Goal: Task Accomplishment & Management: Complete application form

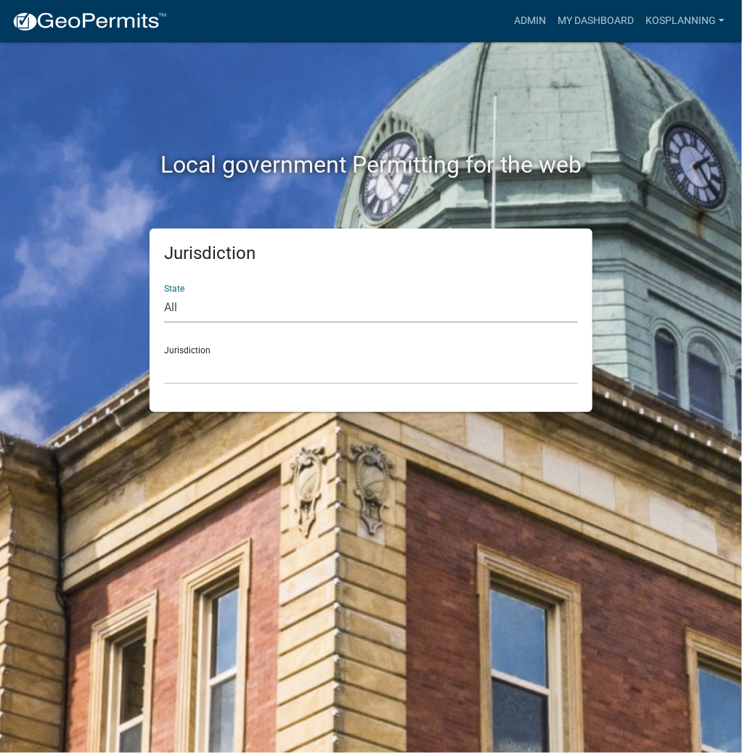
click at [325, 303] on select "All [US_STATE] [US_STATE] [US_STATE] [US_STATE] [US_STATE] [US_STATE] [US_STATE…" at bounding box center [371, 308] width 414 height 30
select select "[US_STATE]"
click at [164, 293] on select "All [US_STATE] [US_STATE] [US_STATE] [US_STATE] [US_STATE] [US_STATE] [US_STATE…" at bounding box center [371, 308] width 414 height 30
click at [303, 374] on select "City of [GEOGRAPHIC_DATA], [US_STATE] City of [GEOGRAPHIC_DATA], [US_STATE] Cit…" at bounding box center [371, 370] width 414 height 30
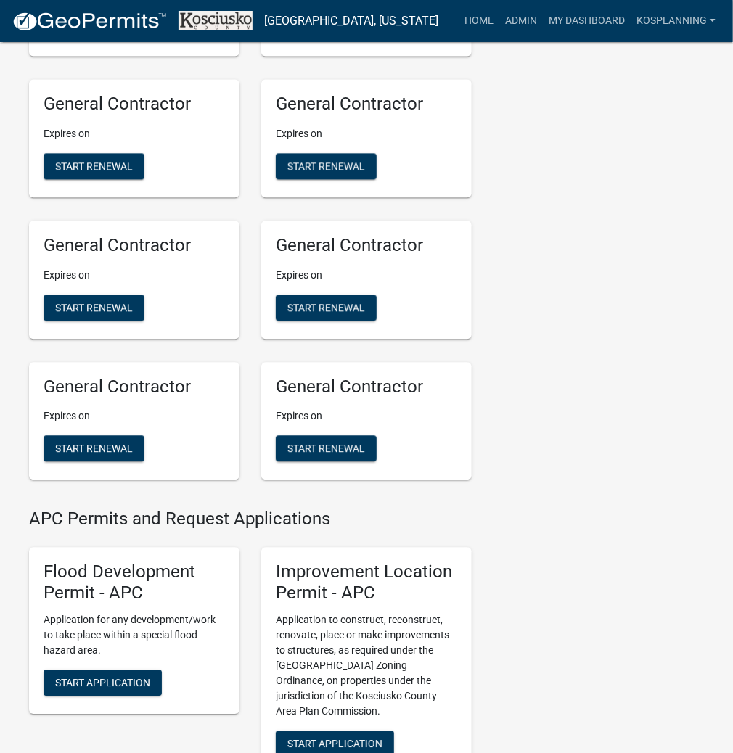
scroll to position [1277, 0]
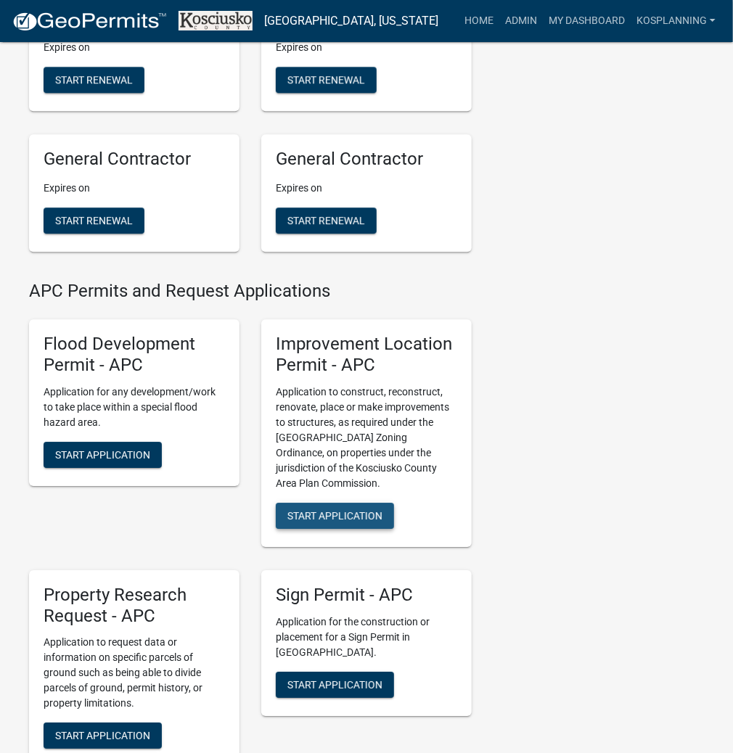
click at [341, 521] on span "Start Application" at bounding box center [334, 515] width 95 height 12
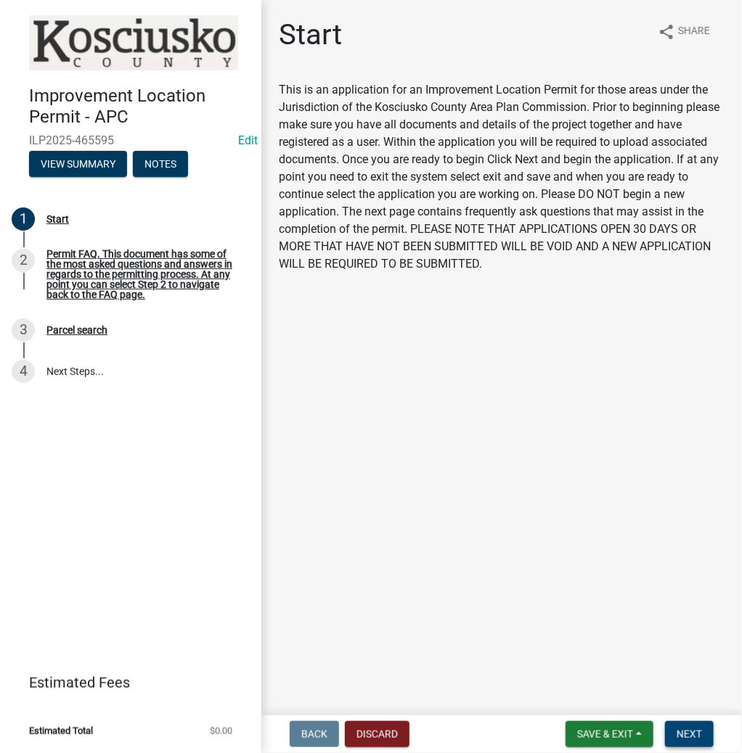
click at [681, 729] on span "Next" at bounding box center [688, 735] width 25 height 12
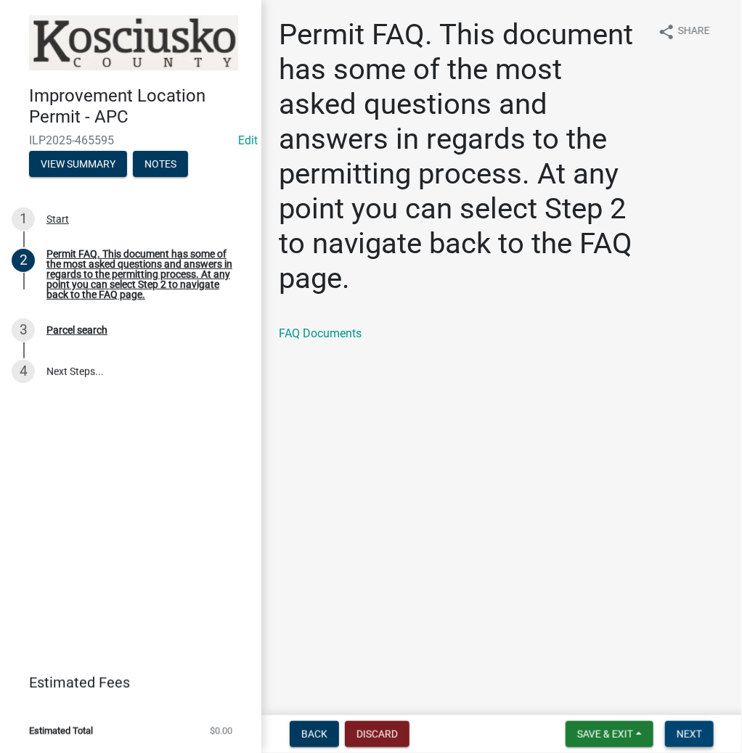
click at [680, 732] on span "Next" at bounding box center [688, 735] width 25 height 12
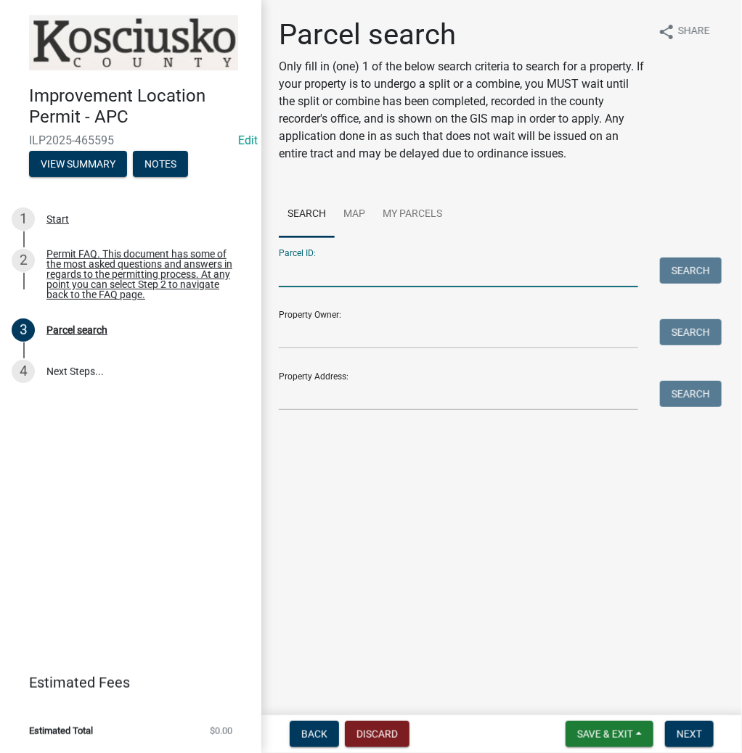
drag, startPoint x: 388, startPoint y: 261, endPoint x: 392, endPoint y: 268, distance: 7.9
click at [392, 268] on input "Parcel ID:" at bounding box center [458, 273] width 359 height 30
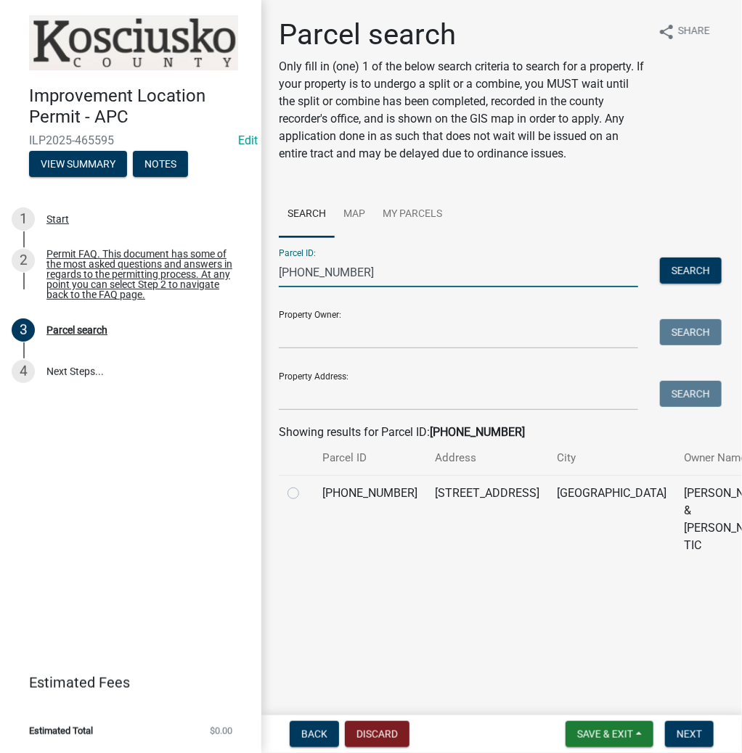
type input "[PHONE_NUMBER]"
click at [305, 485] on label at bounding box center [305, 485] width 0 height 0
click at [305, 494] on input "radio" at bounding box center [309, 489] width 9 height 9
radio input "true"
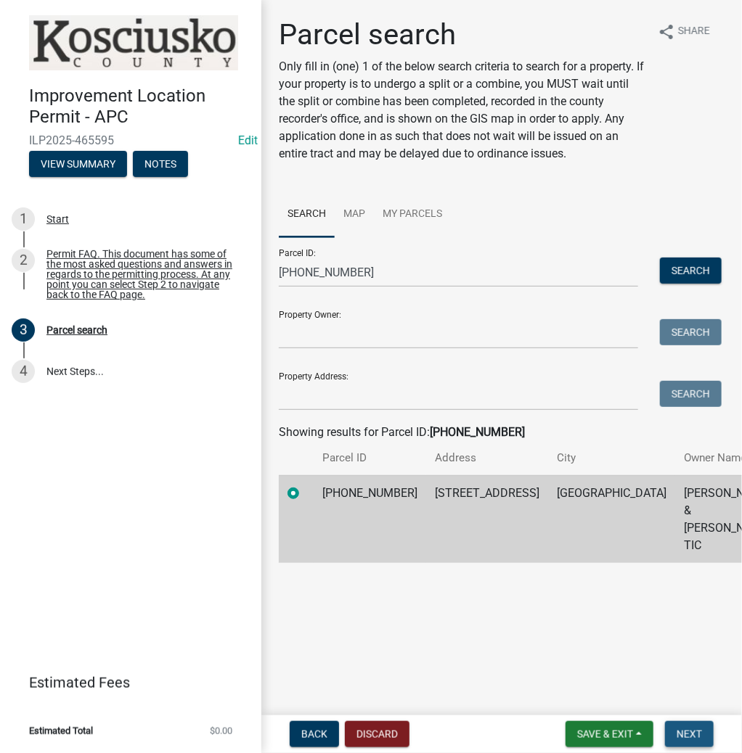
click at [689, 737] on span "Next" at bounding box center [688, 735] width 25 height 12
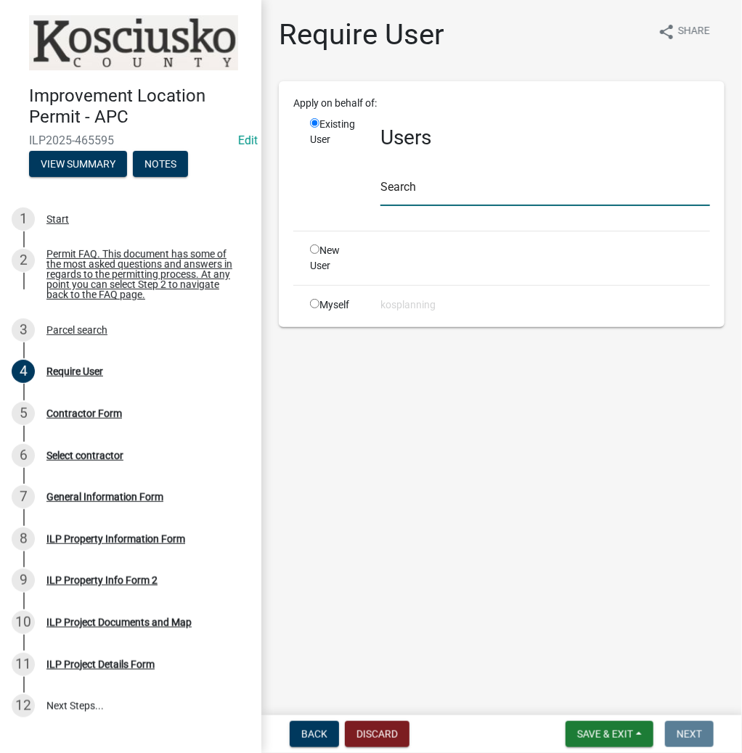
drag, startPoint x: 506, startPoint y: 186, endPoint x: 509, endPoint y: 194, distance: 8.5
click at [506, 186] on input "text" at bounding box center [544, 191] width 329 height 30
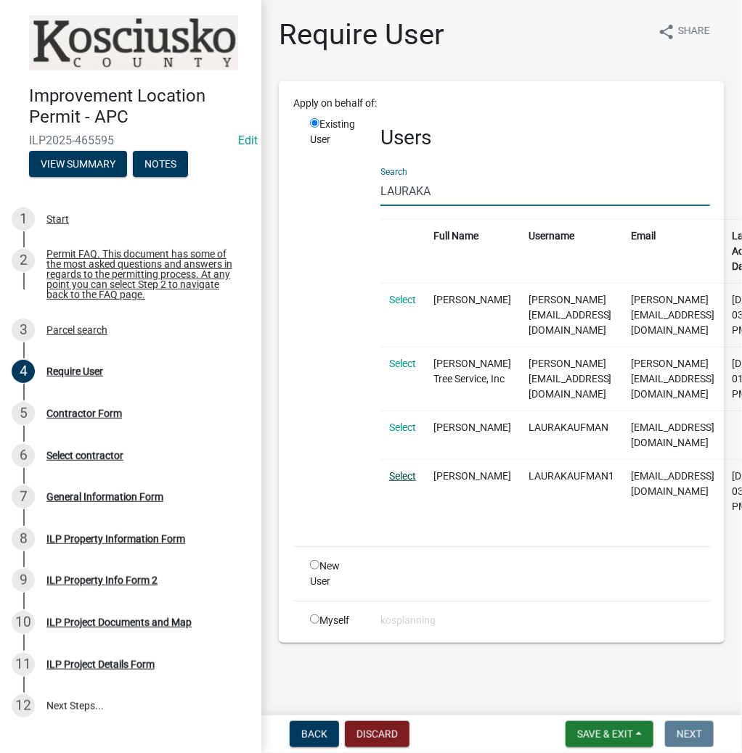
type input "LAURAKA"
click at [402, 473] on link "Select" at bounding box center [402, 476] width 27 height 12
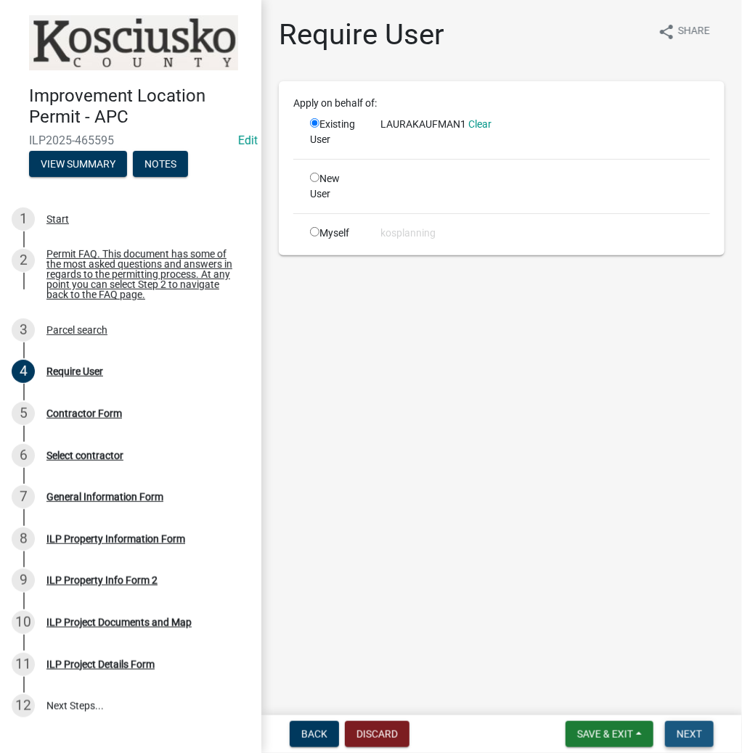
drag, startPoint x: 684, startPoint y: 739, endPoint x: 676, endPoint y: 724, distance: 16.6
click at [684, 737] on span "Next" at bounding box center [688, 735] width 25 height 12
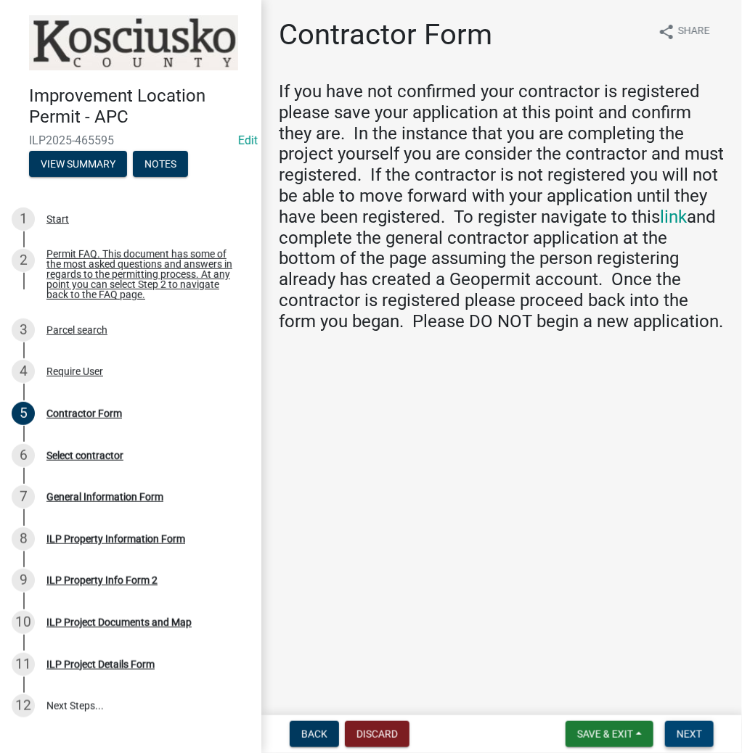
click at [682, 738] on span "Next" at bounding box center [688, 735] width 25 height 12
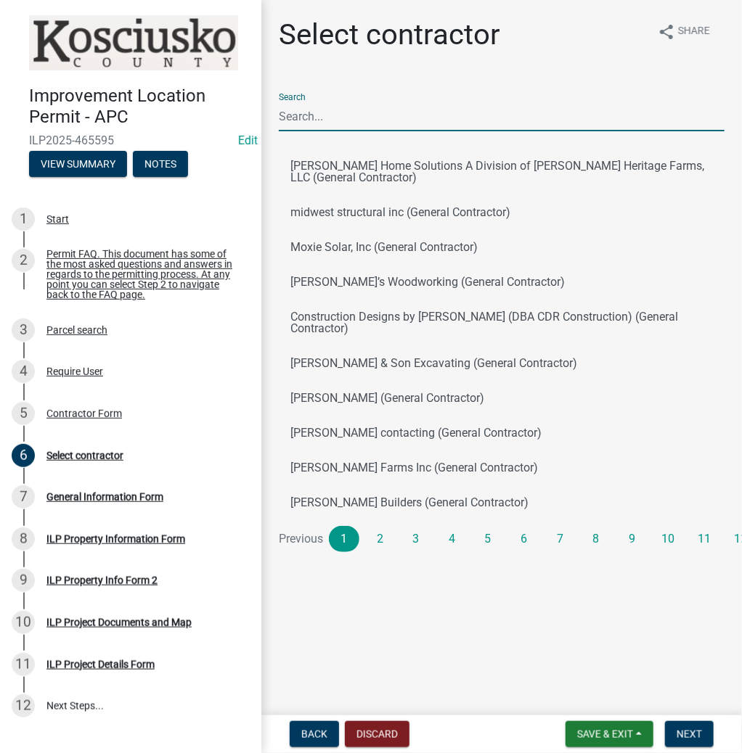
click at [424, 118] on input "Search" at bounding box center [502, 117] width 446 height 30
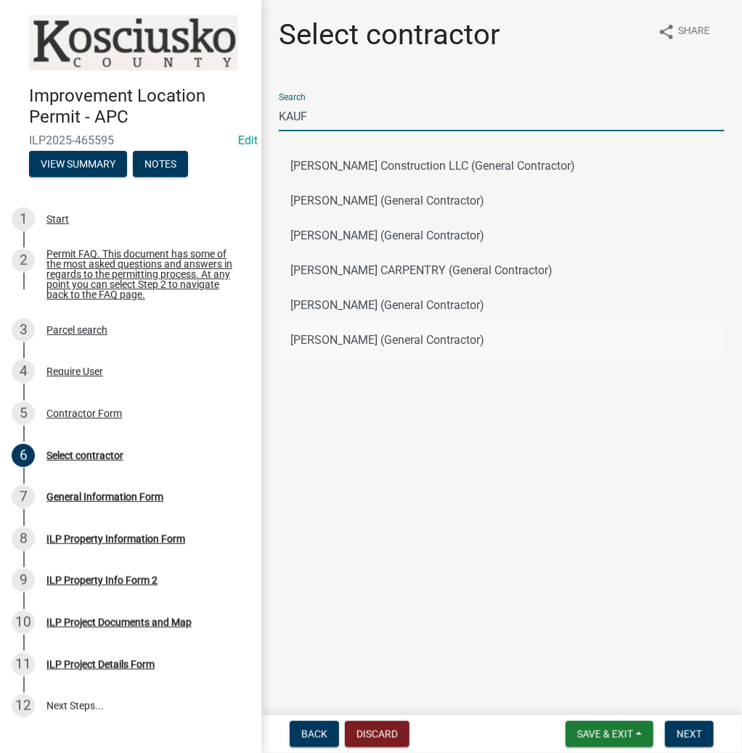
type input "KAUF"
click at [357, 335] on button "[PERSON_NAME] (General Contractor)" at bounding box center [502, 340] width 446 height 35
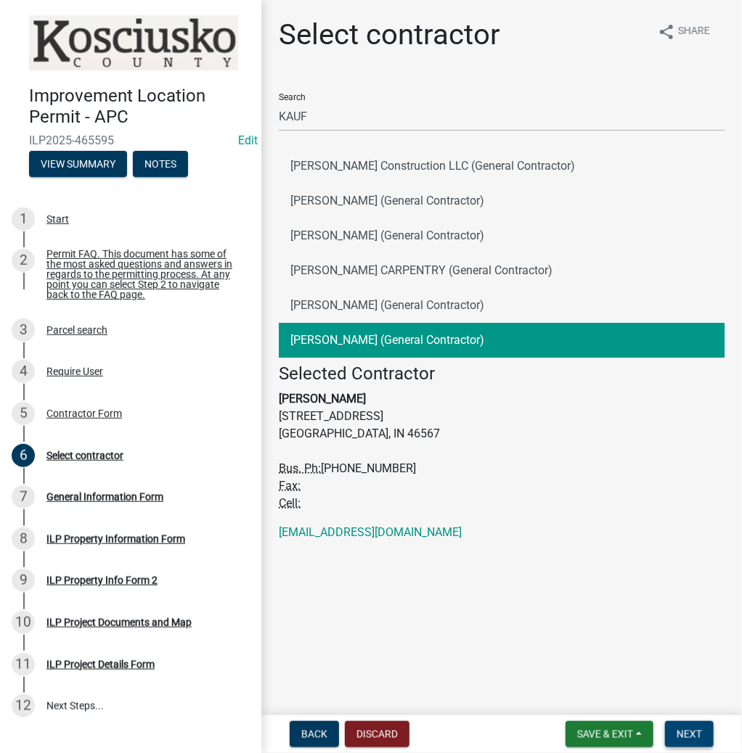
click at [702, 735] on button "Next" at bounding box center [689, 734] width 49 height 26
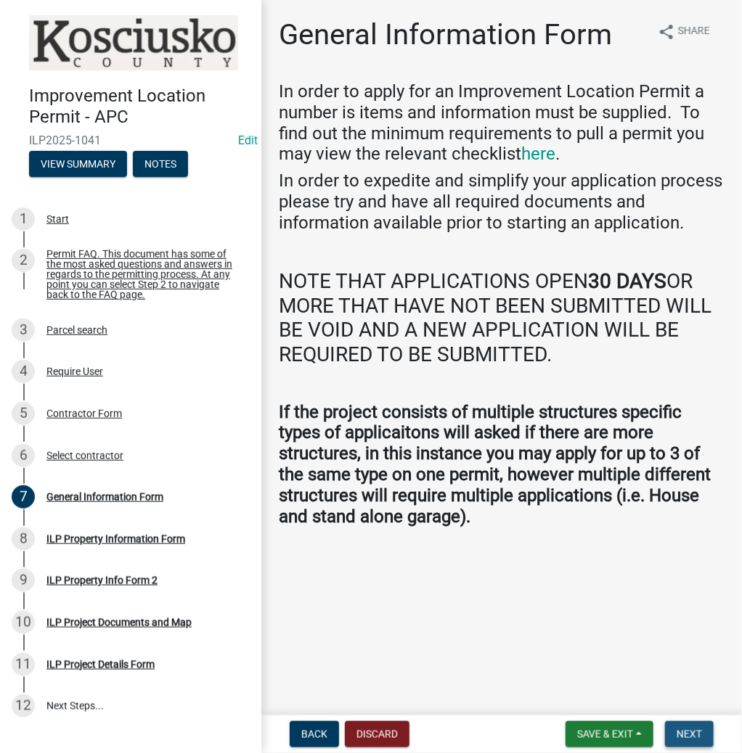
click at [694, 735] on span "Next" at bounding box center [688, 735] width 25 height 12
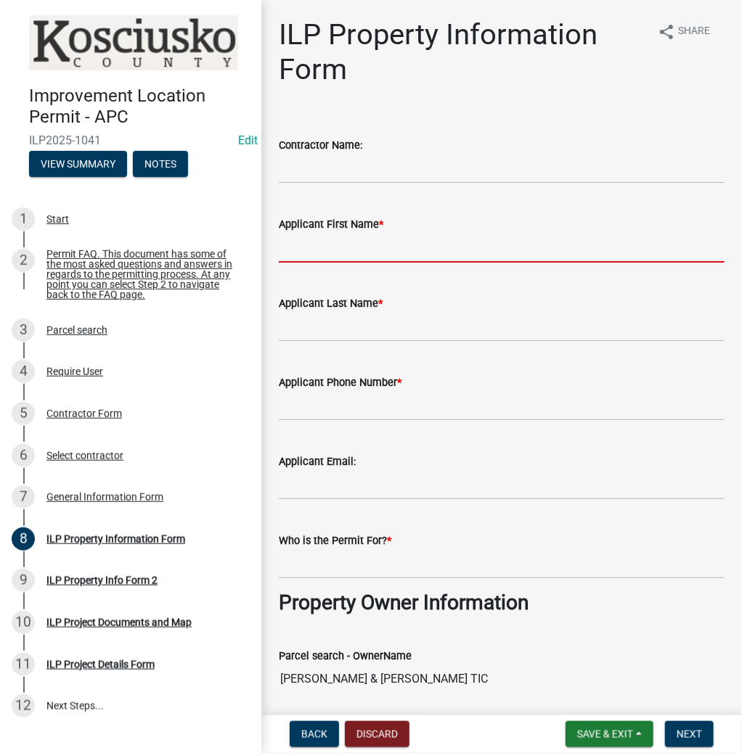
click at [410, 247] on input "Applicant First Name *" at bounding box center [502, 248] width 446 height 30
type input "[PERSON_NAME]"
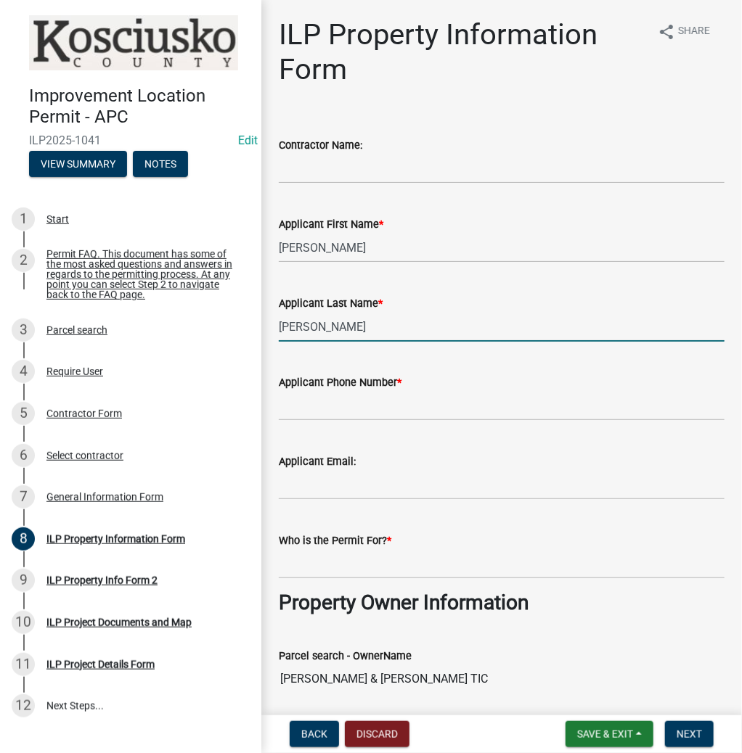
type input "[PERSON_NAME]"
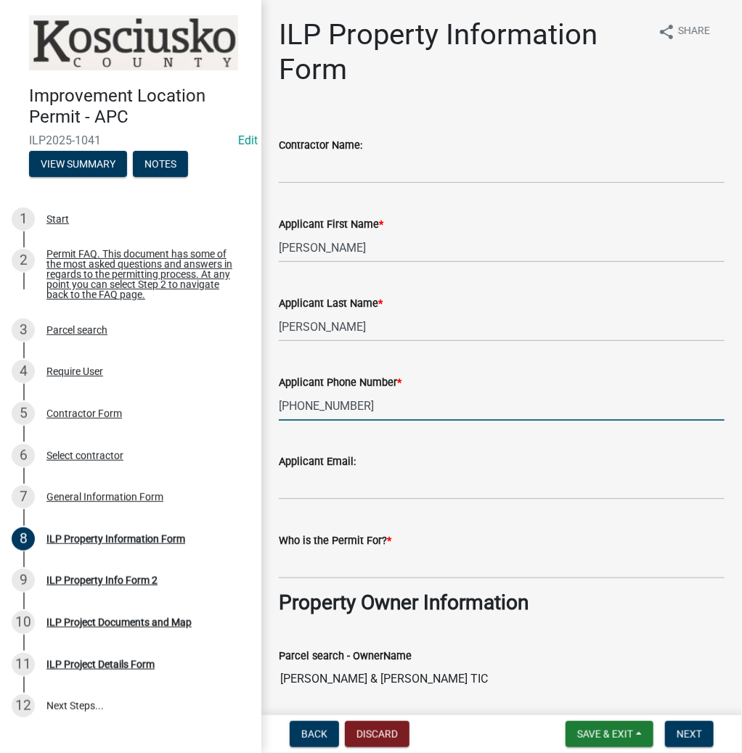
type input "[PHONE_NUMBER]"
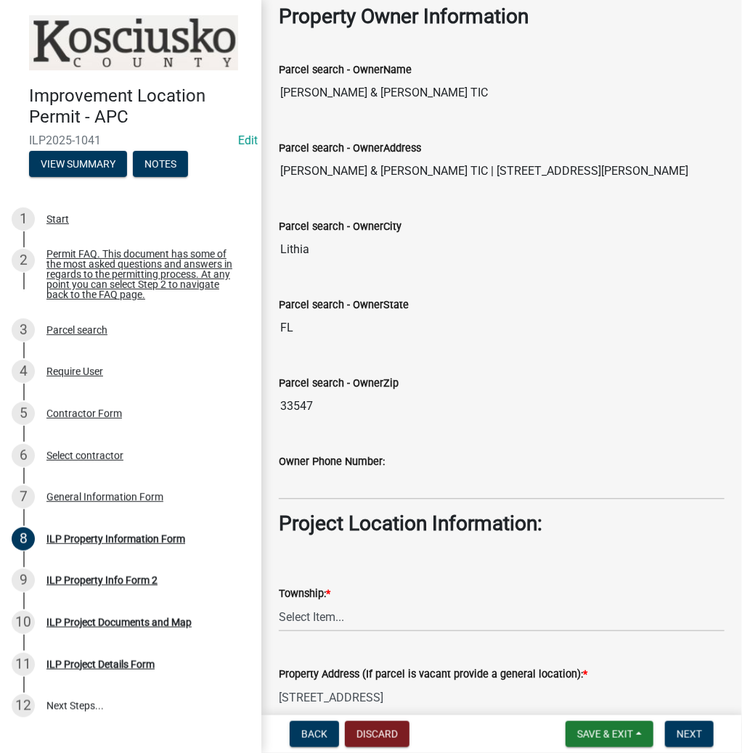
scroll to position [697, 0]
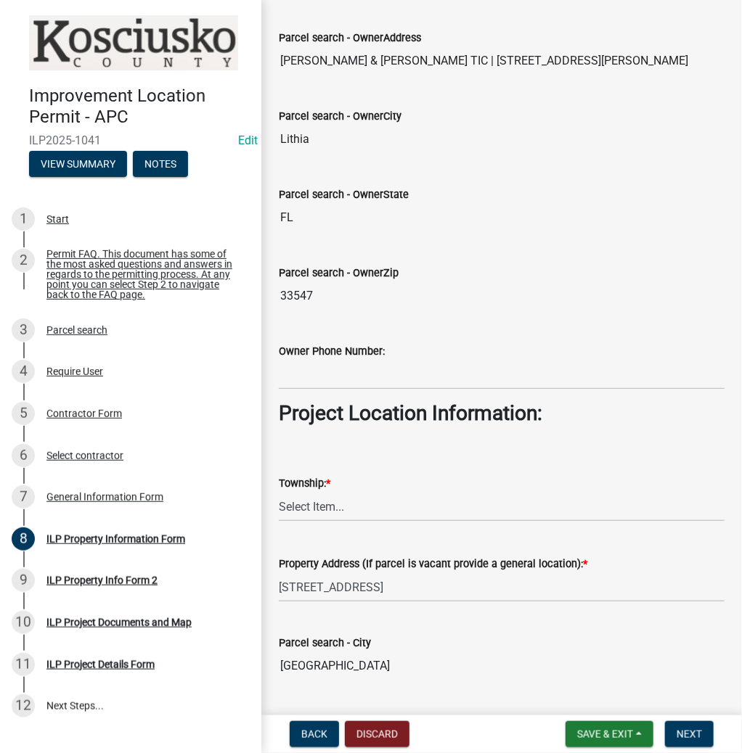
type input "[PERSON_NAME]"
click at [348, 511] on select "Select Item... [PERSON_NAME] - Elkhart Co Clay Etna [GEOGRAPHIC_DATA][PERSON_NA…" at bounding box center [502, 507] width 446 height 30
click at [279, 492] on select "Select Item... [PERSON_NAME] - Elkhart Co Clay Etna [GEOGRAPHIC_DATA][PERSON_NA…" at bounding box center [502, 507] width 446 height 30
select select "57368d26-defc-477e-a8be-5a23ab554a17"
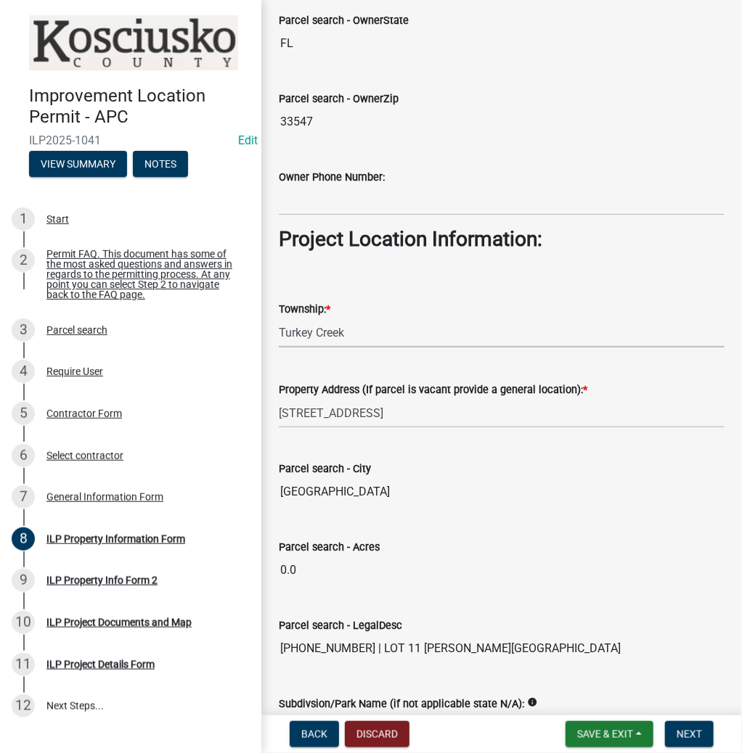
scroll to position [1045, 0]
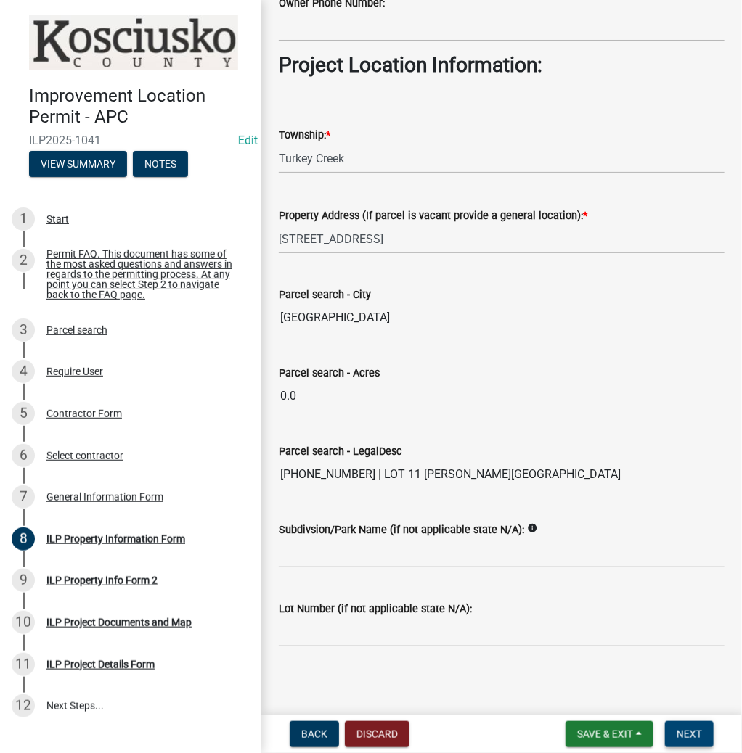
click at [687, 732] on span "Next" at bounding box center [688, 735] width 25 height 12
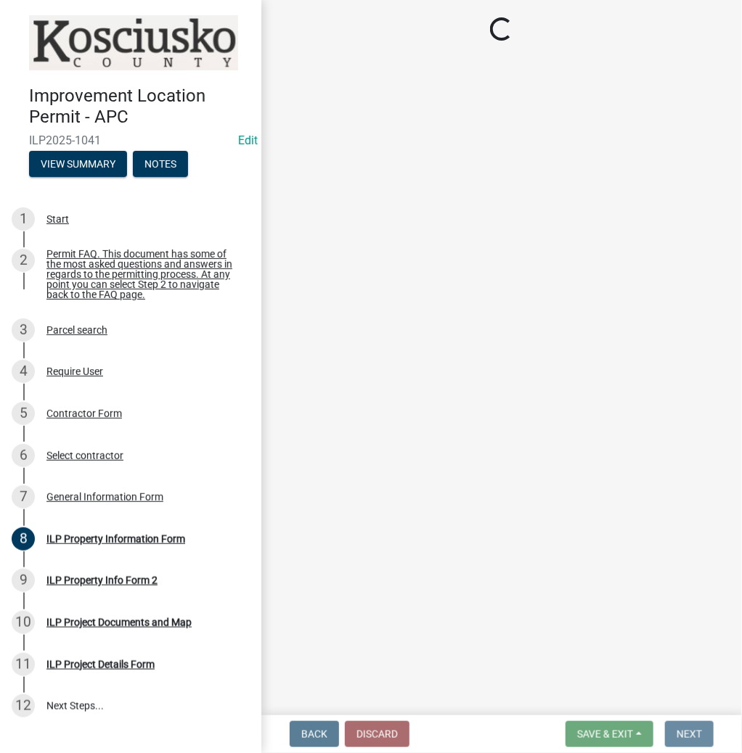
scroll to position [0, 0]
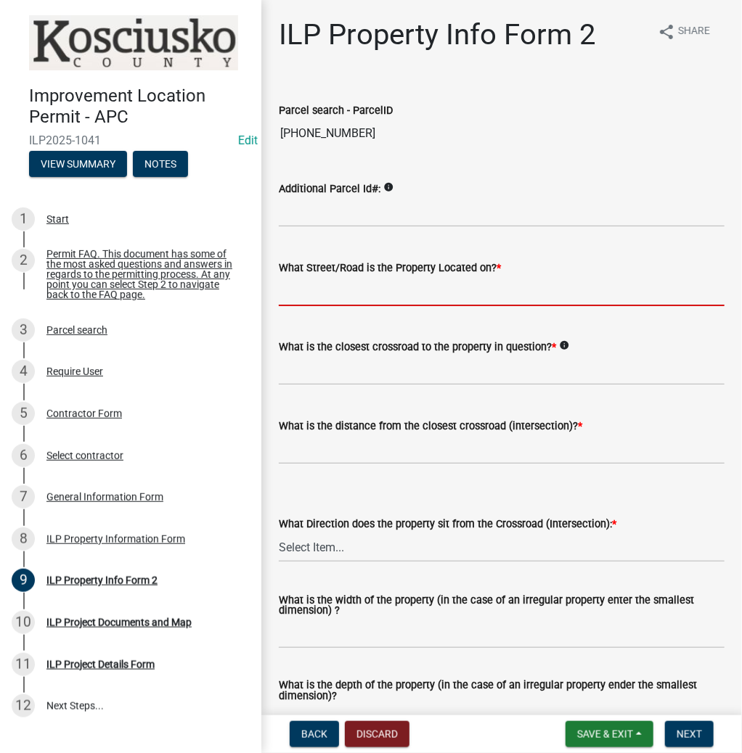
click at [322, 287] on input "What Street/Road is the Property Located on? *" at bounding box center [502, 292] width 446 height 30
type input "HATCHERY"
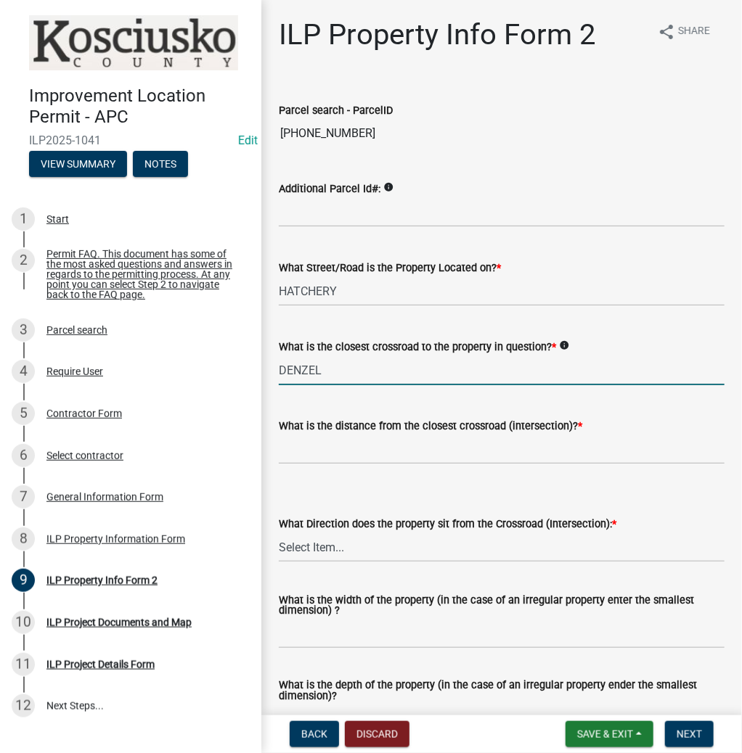
type input "DENZEL"
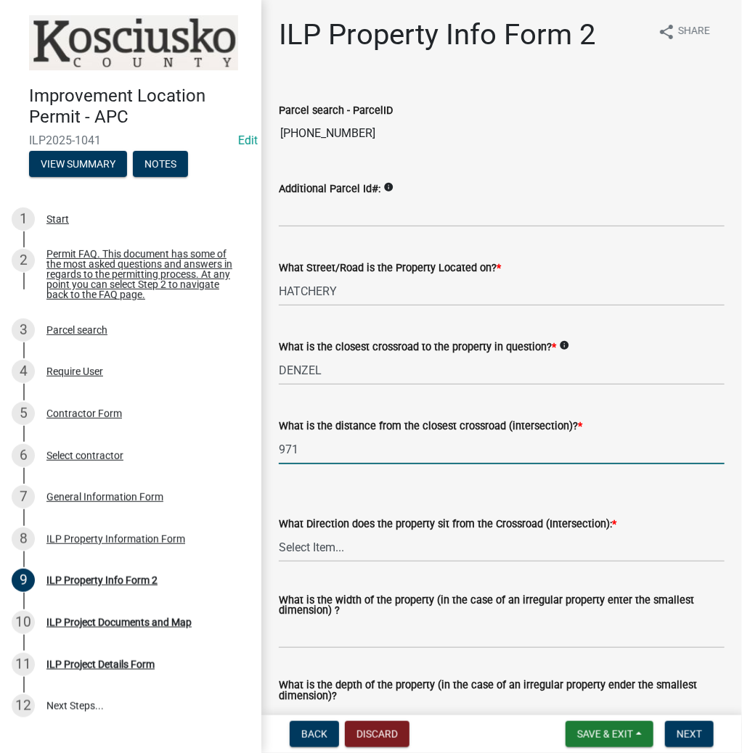
type input "971"
select select "6e91c93c-81b9-4f5f-83ef-fc19143fff9c"
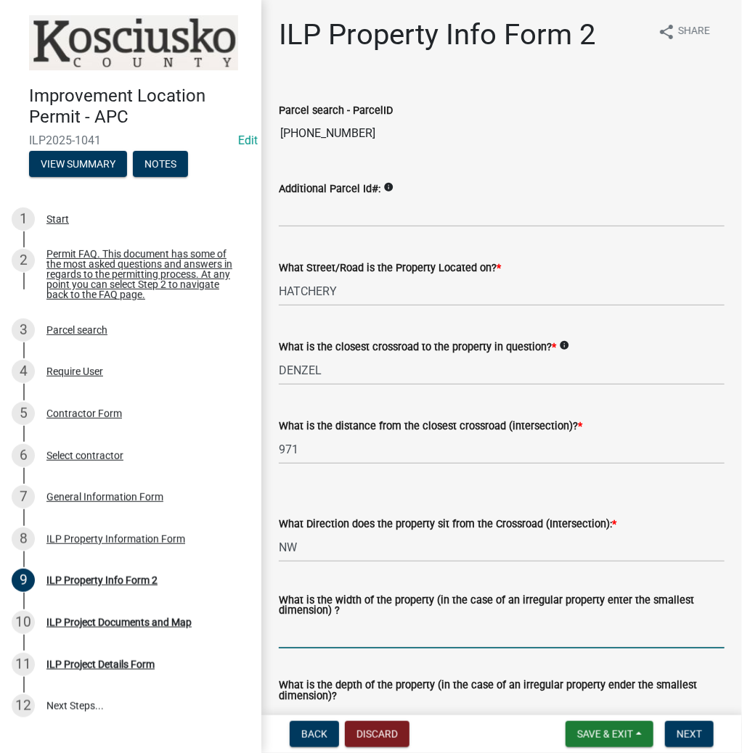
click at [367, 632] on input "What is the width of the property (in the case of an irregular property enter t…" at bounding box center [502, 634] width 446 height 30
type input "44"
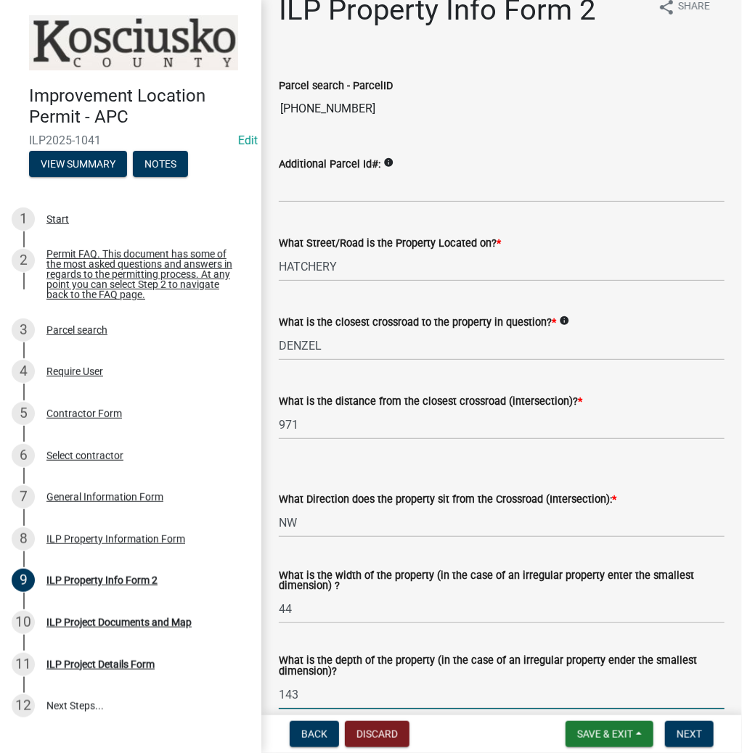
type input "143"
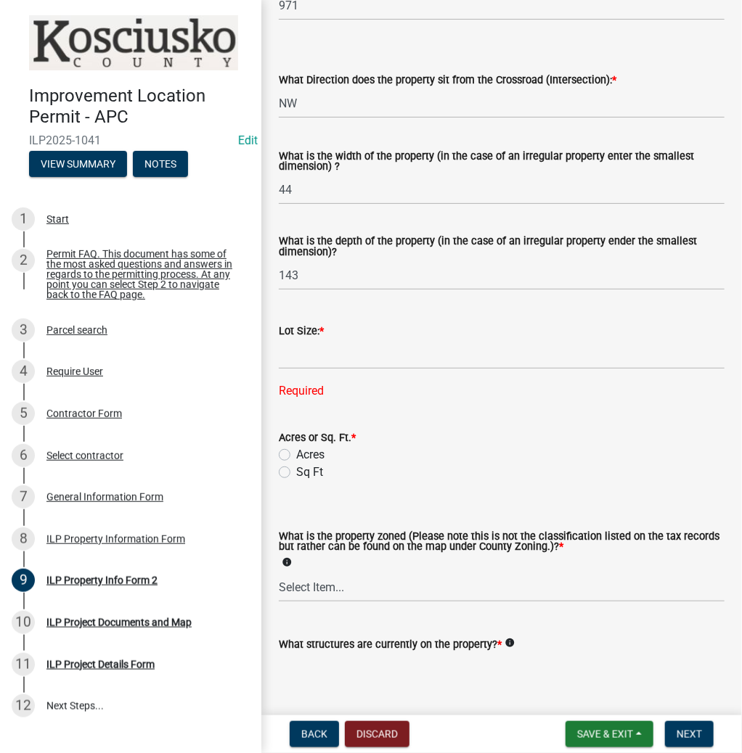
drag, startPoint x: 366, startPoint y: 634, endPoint x: 273, endPoint y: 785, distance: 177.3
drag, startPoint x: 273, startPoint y: 785, endPoint x: 421, endPoint y: 357, distance: 452.4
click at [421, 357] on input "text" at bounding box center [502, 355] width 446 height 30
type input "6292"
click at [296, 441] on label "Sq Ft" at bounding box center [309, 443] width 27 height 17
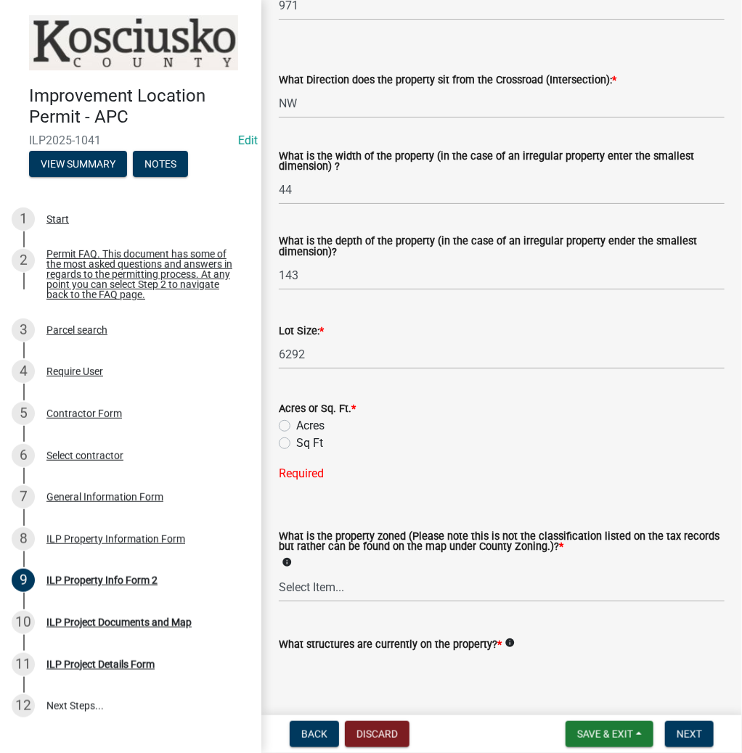
click at [296, 441] on input "Sq Ft" at bounding box center [300, 439] width 9 height 9
radio input "true"
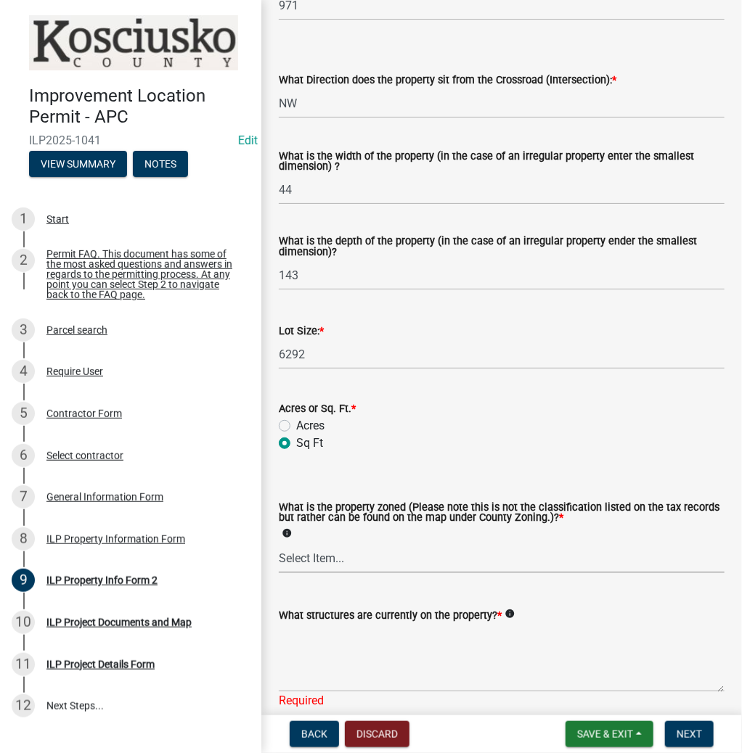
click at [366, 560] on select "Select Item... Agricultural Agricultural 2 Commercial Environmental Industrial …" at bounding box center [502, 559] width 446 height 30
click at [279, 544] on select "Select Item... Agricultural Agricultural 2 Commercial Environmental Industrial …" at bounding box center [502, 559] width 446 height 30
select select "1146270b-2111-4e23-bf7f-74ce85cf7041"
click at [366, 647] on textarea "What structures are currently on the property? *" at bounding box center [502, 658] width 446 height 68
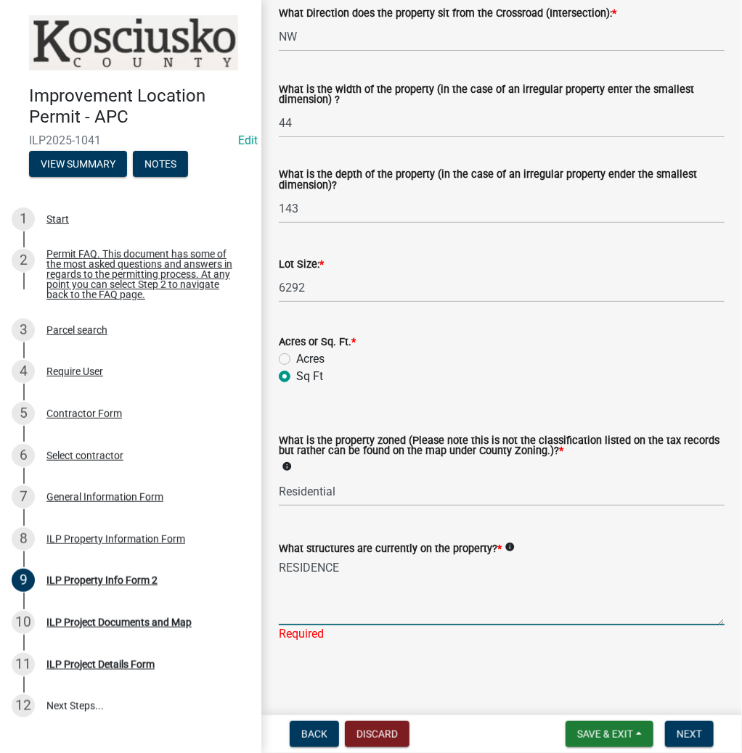
scroll to position [513, 0]
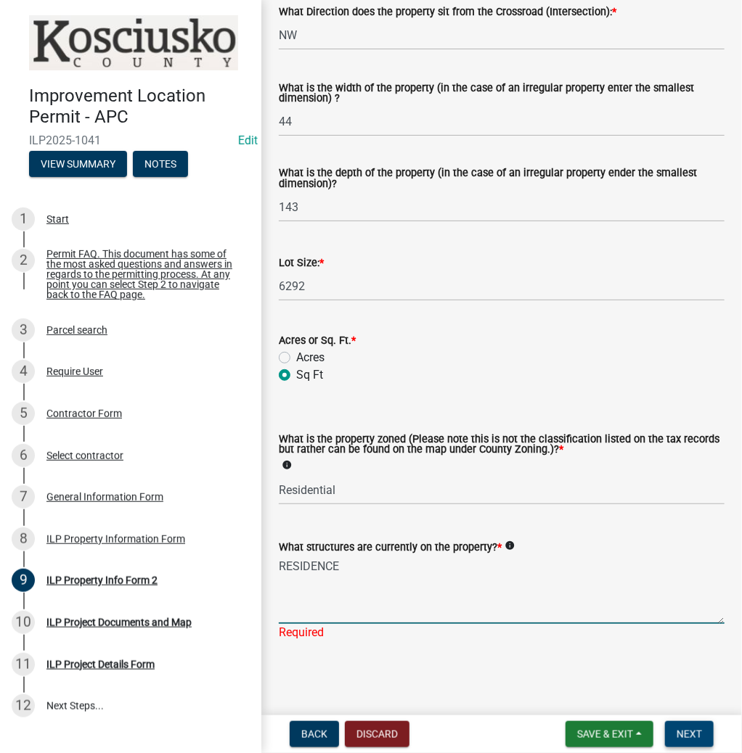
type textarea "RESIDENCE"
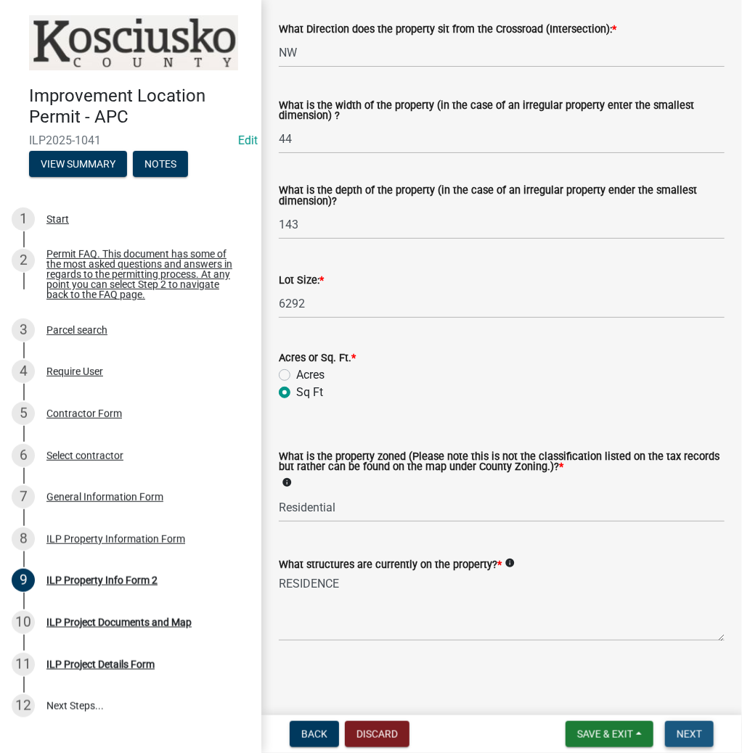
scroll to position [0, 0]
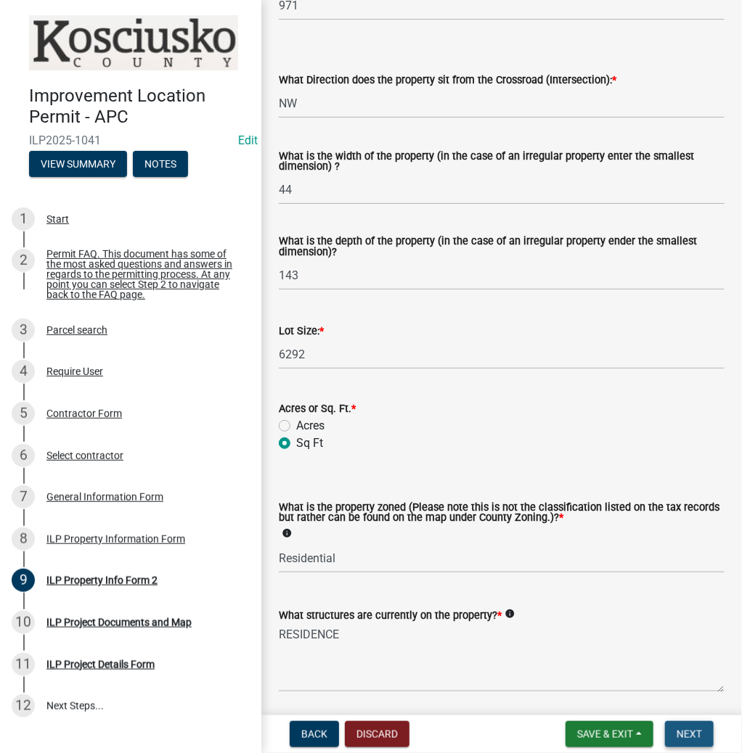
click at [696, 731] on span "Next" at bounding box center [688, 735] width 25 height 12
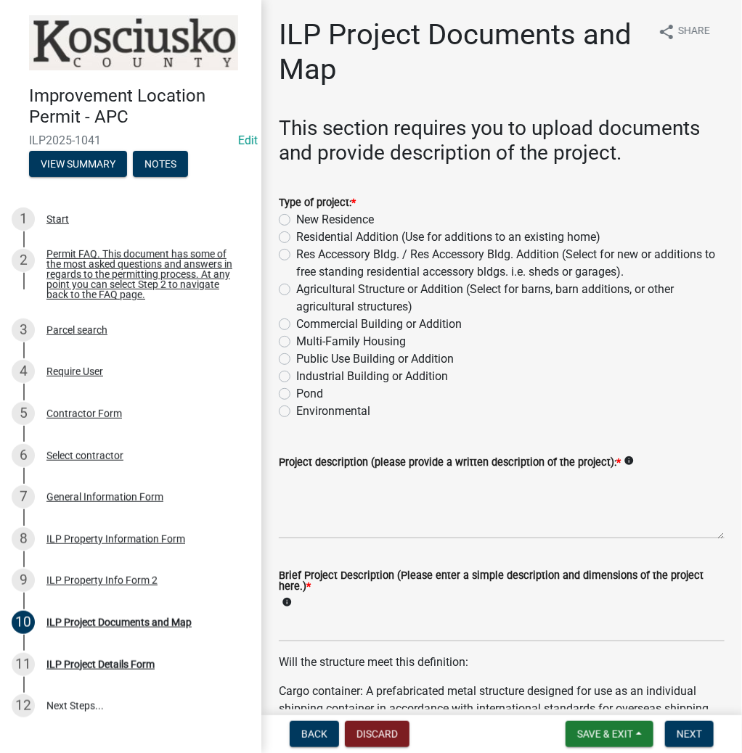
click at [296, 237] on label "Residential Addition (Use for additions to an existing home)" at bounding box center [448, 237] width 304 height 17
click at [296, 237] on input "Residential Addition (Use for additions to an existing home)" at bounding box center [300, 233] width 9 height 9
radio input "true"
click at [369, 508] on textarea "Project description (please provide a written description of the project): *" at bounding box center [502, 505] width 446 height 68
type textarea "DECK"
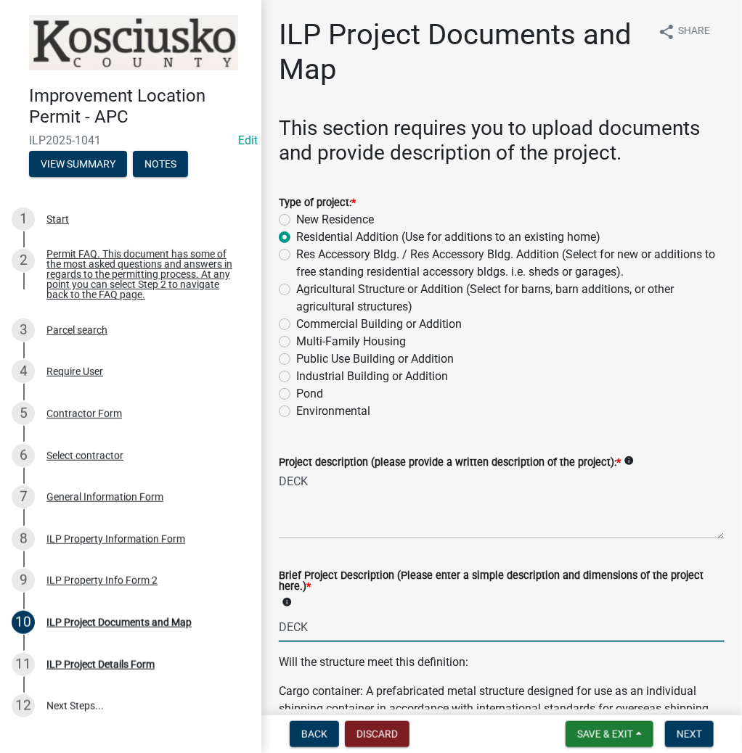
type input "DECK"
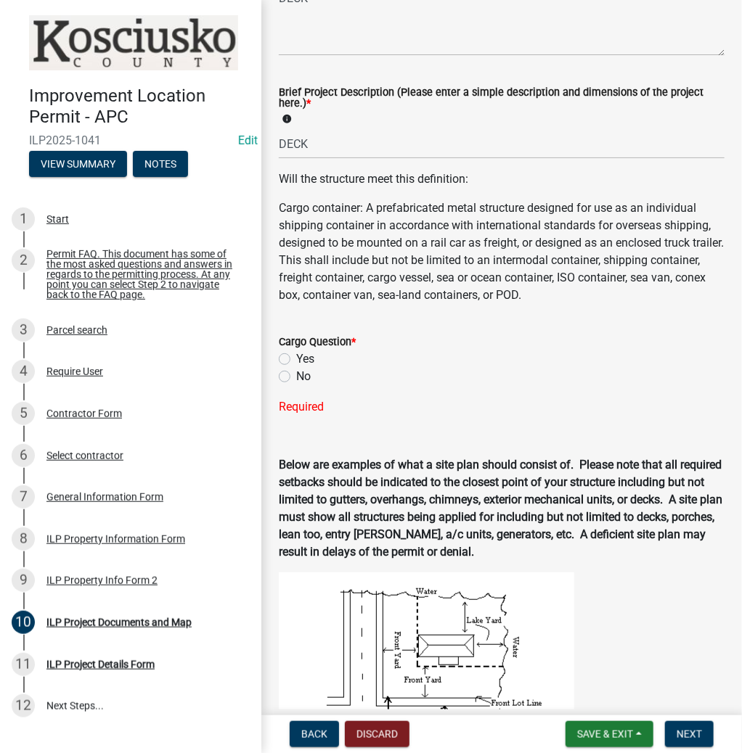
click at [296, 372] on label "No" at bounding box center [303, 376] width 15 height 17
click at [296, 372] on input "No" at bounding box center [300, 372] width 9 height 9
radio input "true"
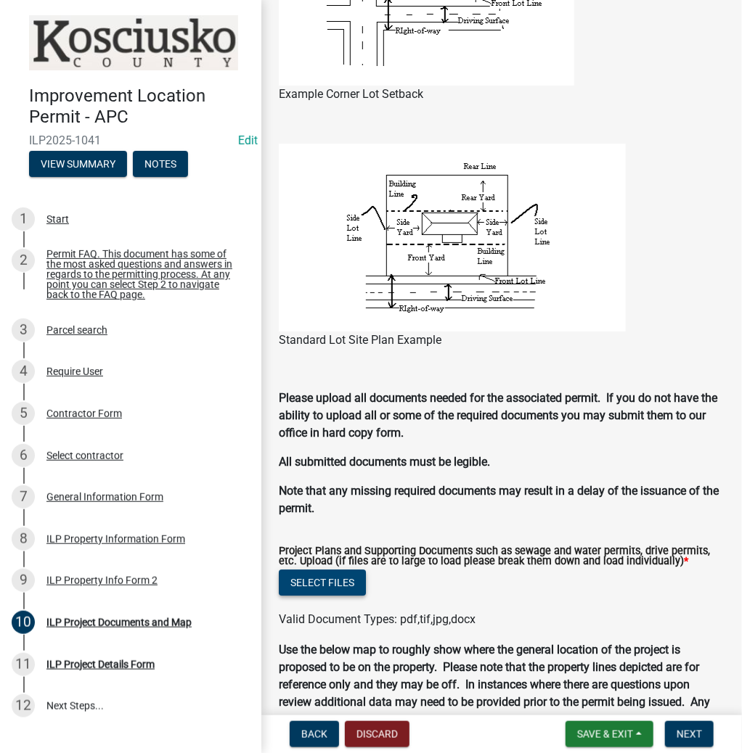
scroll to position [1155, 0]
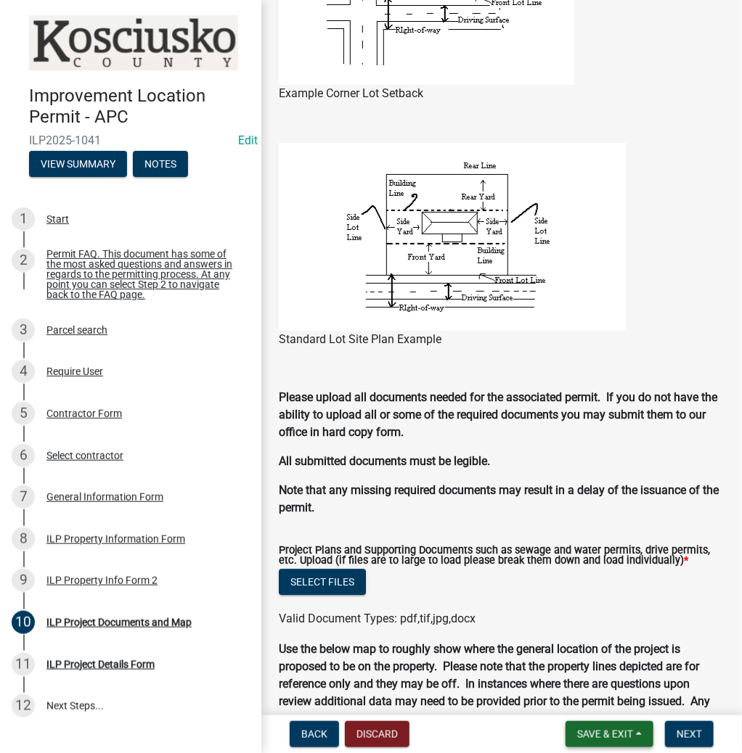
click at [595, 734] on span "Save & Exit" at bounding box center [605, 735] width 56 height 12
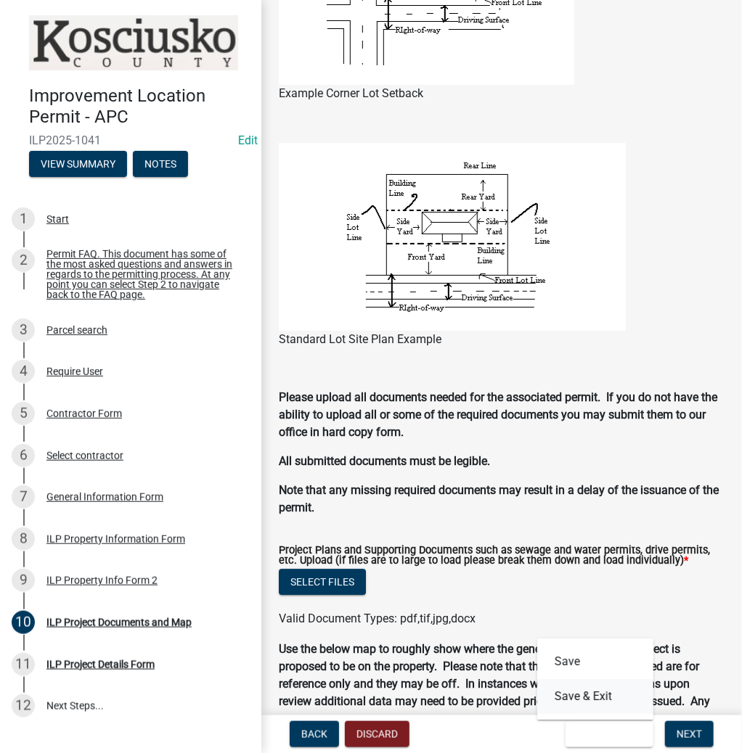
click at [579, 697] on button "Save & Exit" at bounding box center [595, 696] width 116 height 35
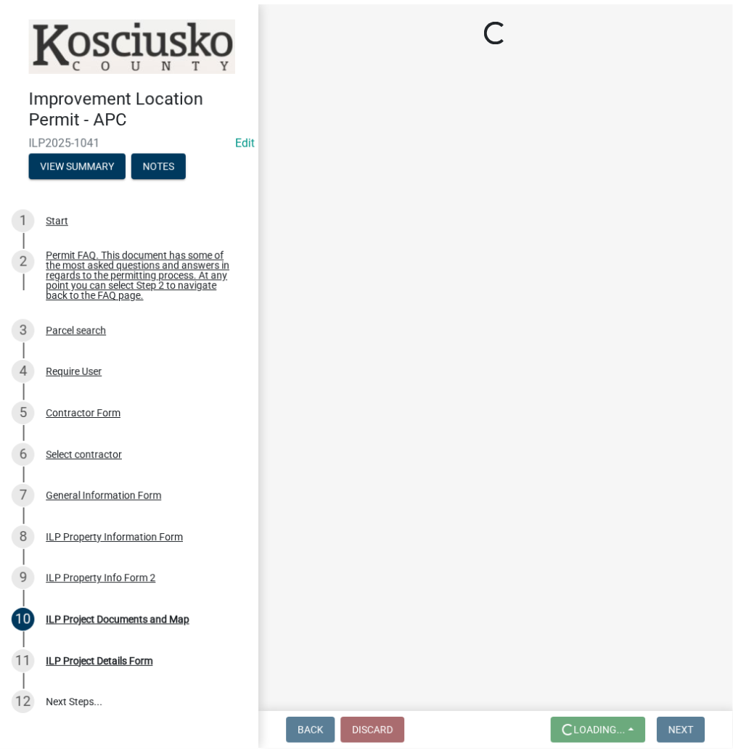
scroll to position [0, 0]
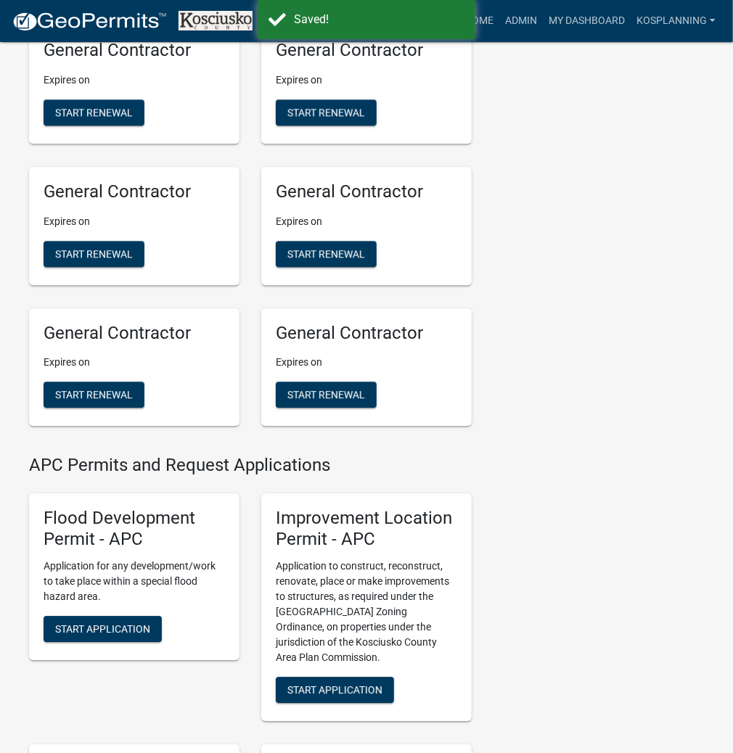
scroll to position [1277, 0]
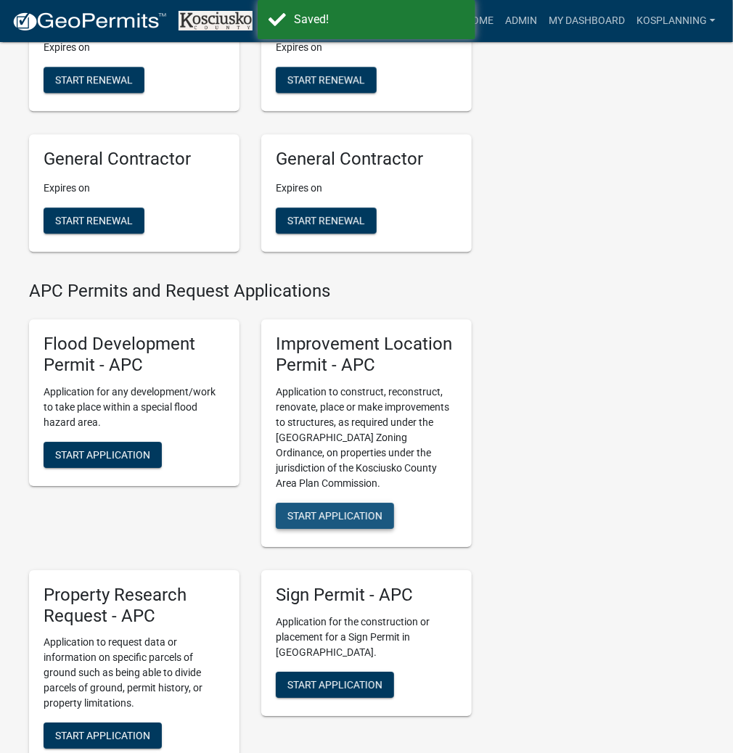
click at [348, 521] on span "Start Application" at bounding box center [334, 515] width 95 height 12
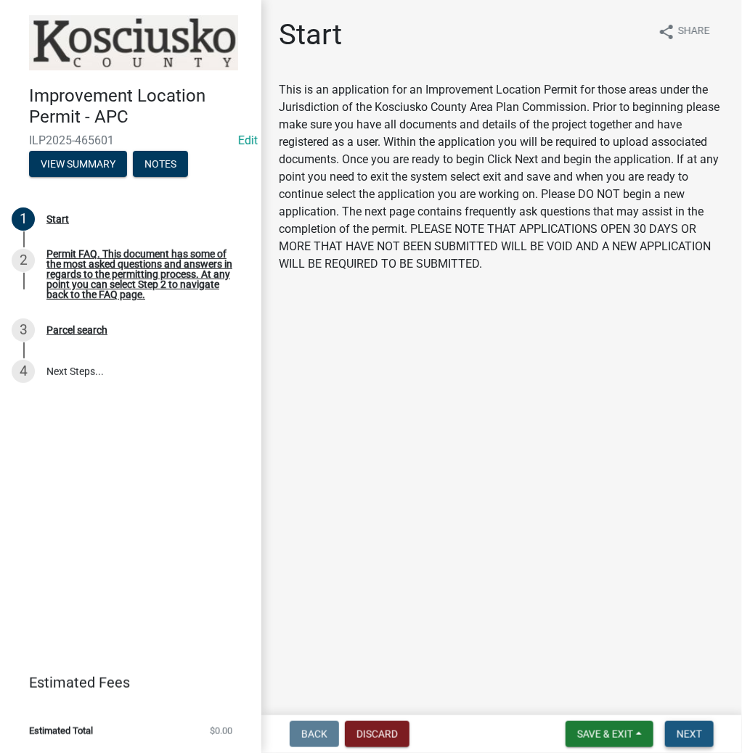
click at [676, 729] on span "Next" at bounding box center [688, 735] width 25 height 12
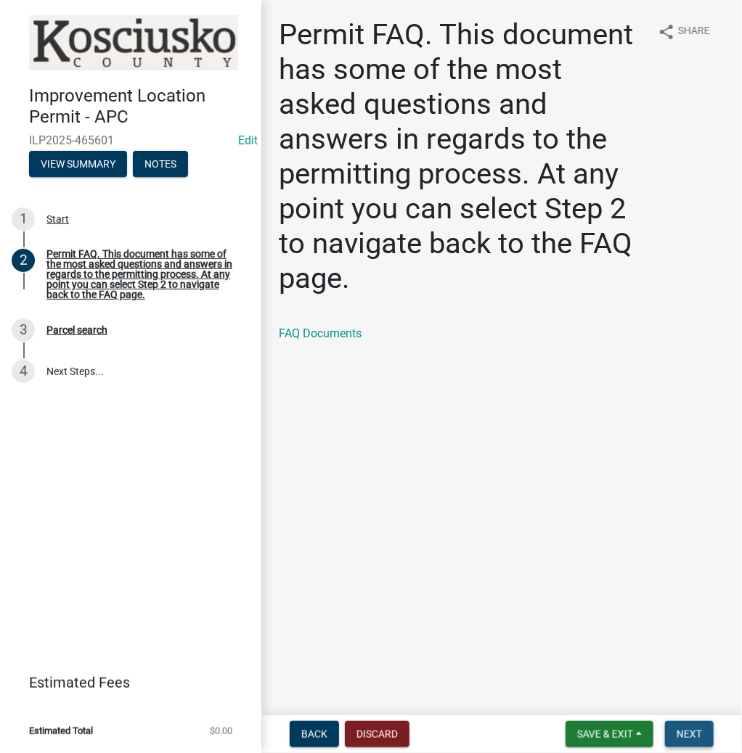
click at [681, 729] on span "Next" at bounding box center [688, 735] width 25 height 12
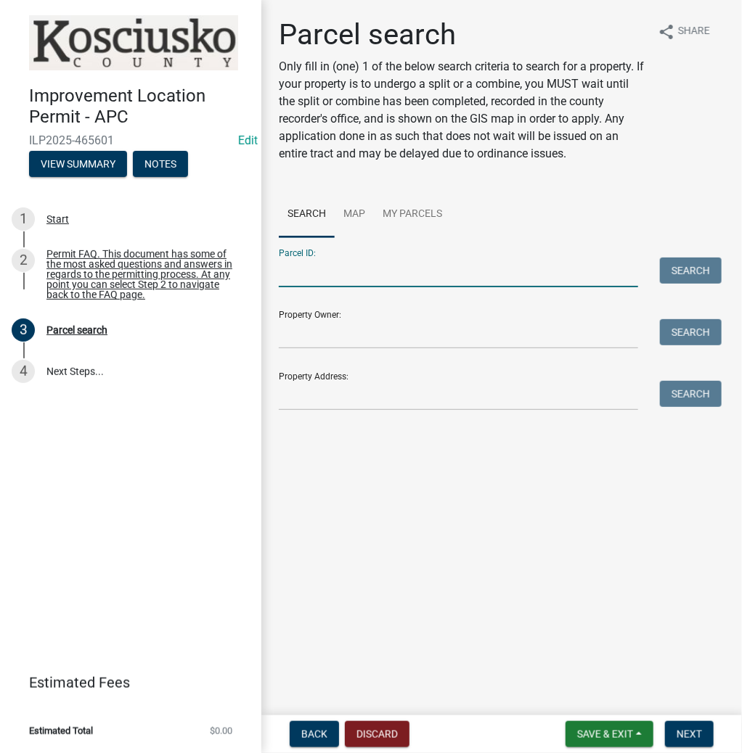
click at [404, 277] on input "Parcel ID:" at bounding box center [458, 273] width 359 height 30
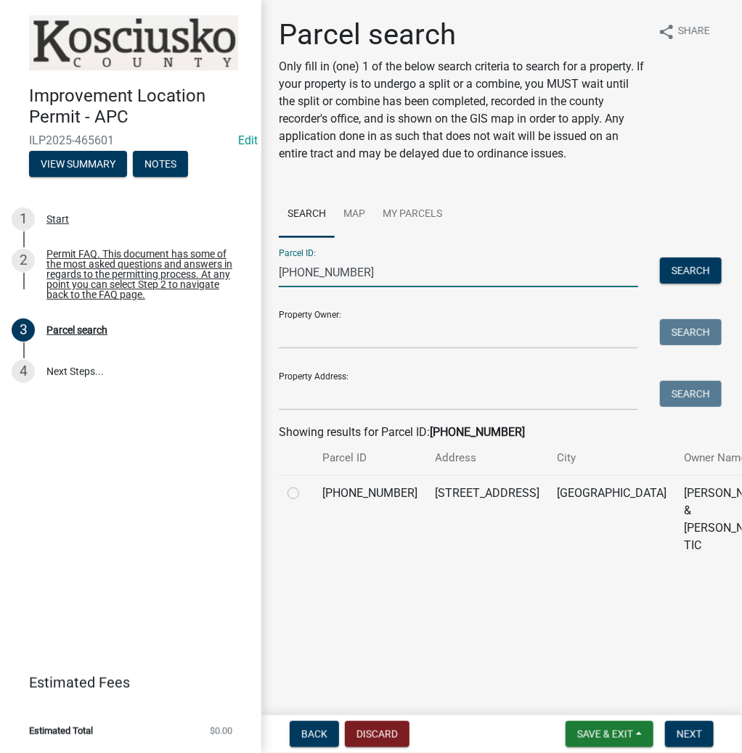
type input "[PHONE_NUMBER]"
click at [305, 485] on label at bounding box center [305, 485] width 0 height 0
click at [305, 494] on input "radio" at bounding box center [309, 489] width 9 height 9
radio input "true"
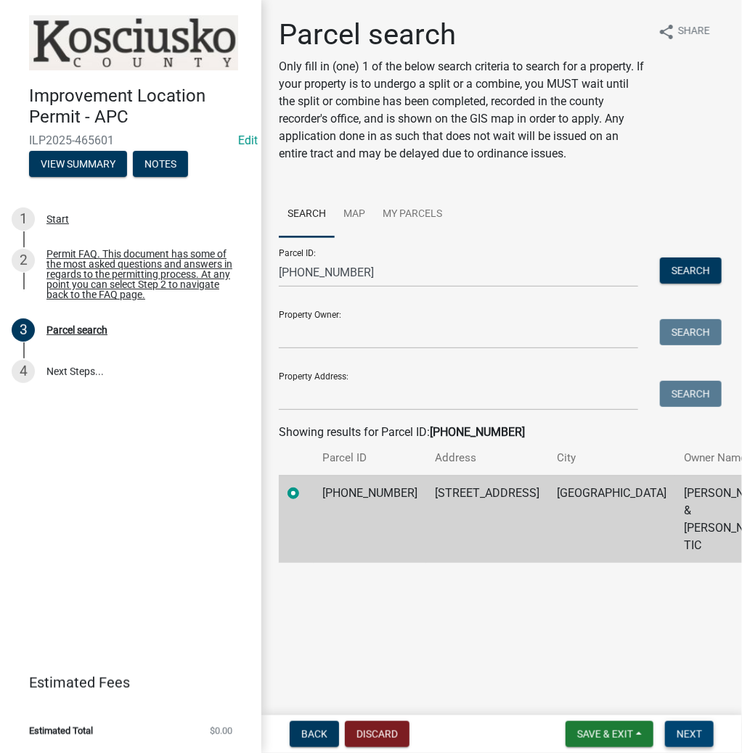
click at [676, 734] on span "Next" at bounding box center [688, 735] width 25 height 12
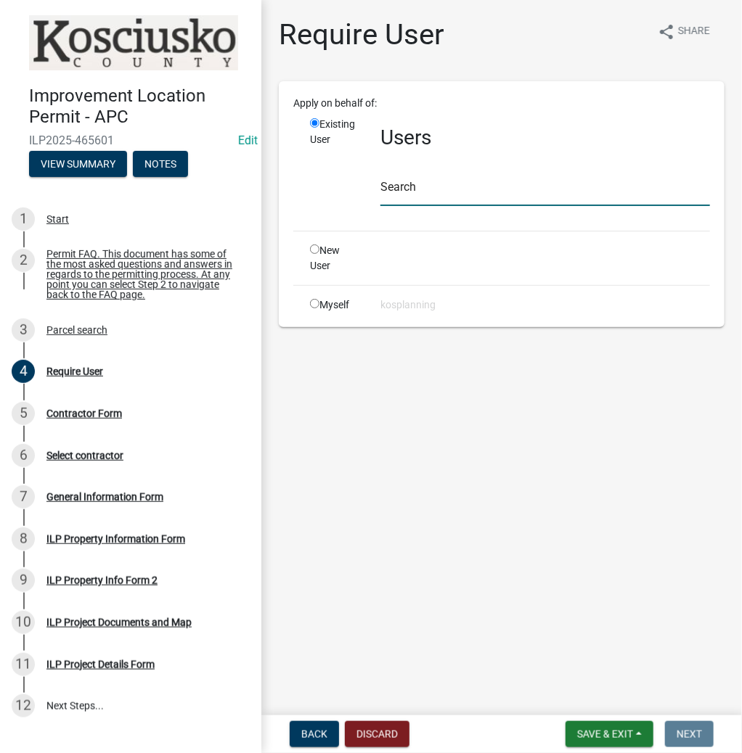
click at [466, 200] on input "text" at bounding box center [544, 191] width 329 height 30
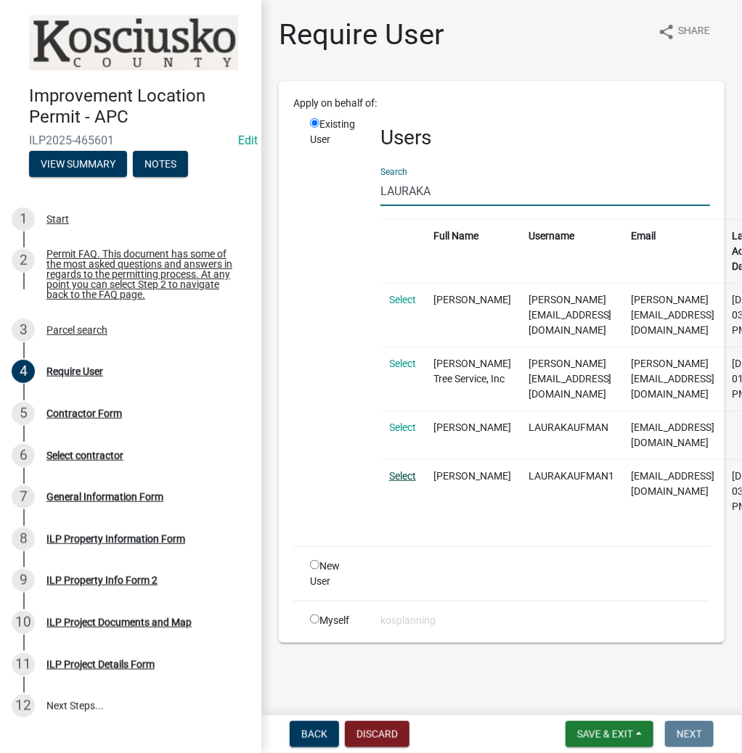
type input "LAURAKA"
click at [396, 475] on link "Select" at bounding box center [402, 476] width 27 height 12
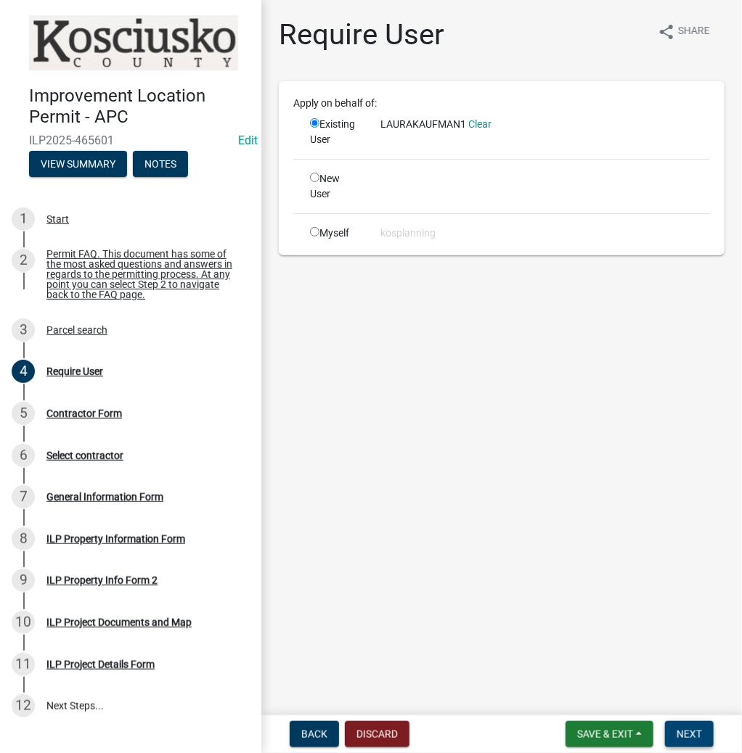
drag, startPoint x: 691, startPoint y: 734, endPoint x: 687, endPoint y: 726, distance: 9.4
click at [689, 731] on span "Next" at bounding box center [688, 735] width 25 height 12
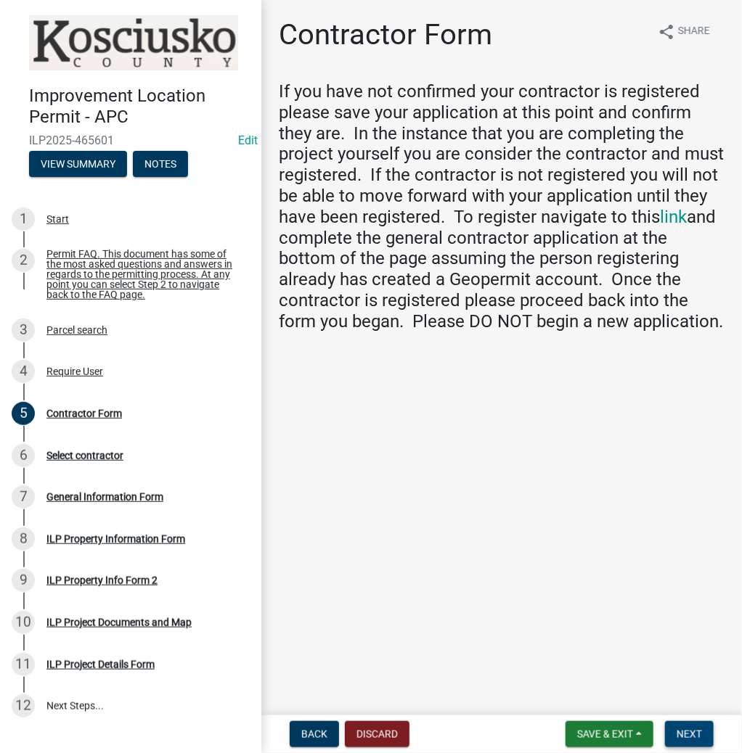
click at [689, 740] on button "Next" at bounding box center [689, 734] width 49 height 26
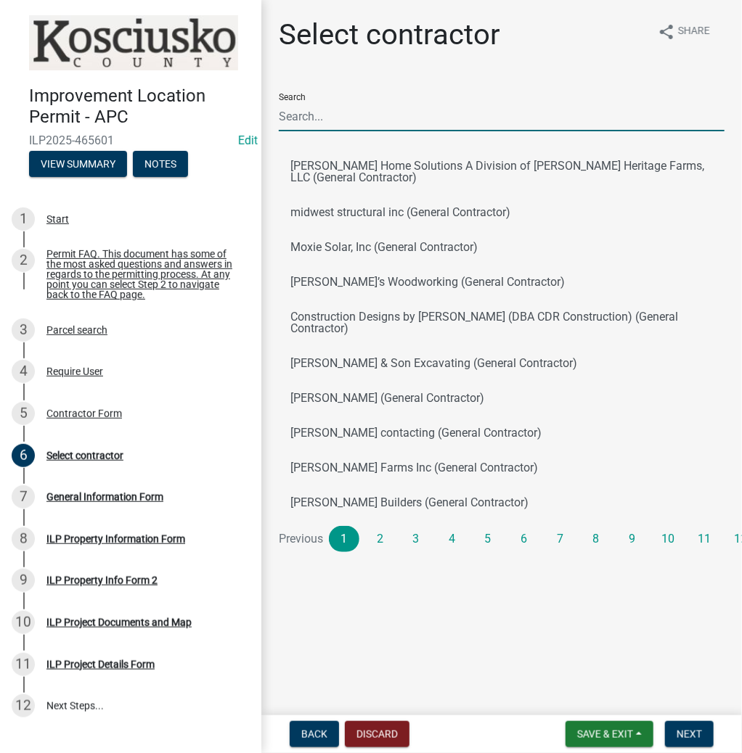
click at [405, 104] on input "Search" at bounding box center [502, 117] width 446 height 30
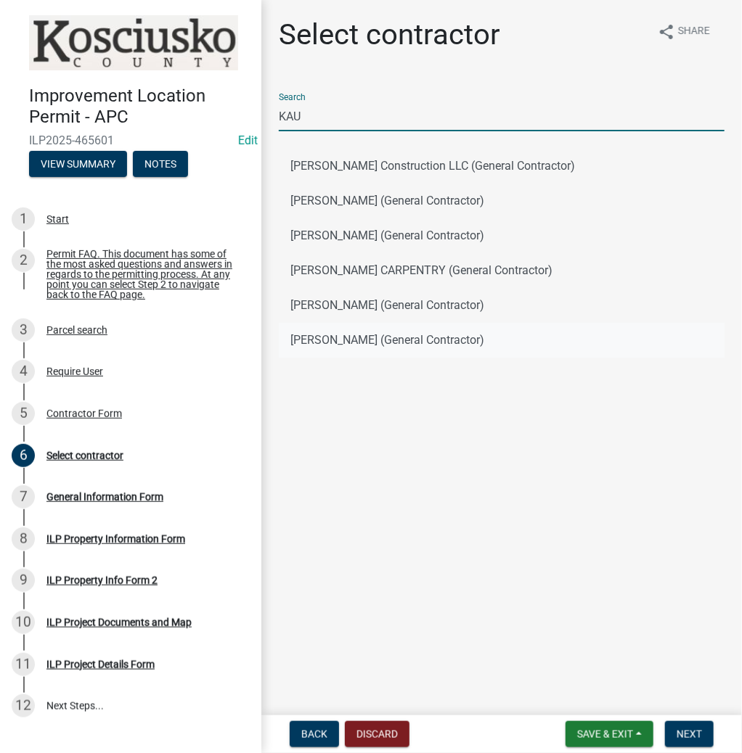
type input "KAU"
click at [310, 339] on button "[PERSON_NAME] (General Contractor)" at bounding box center [502, 340] width 446 height 35
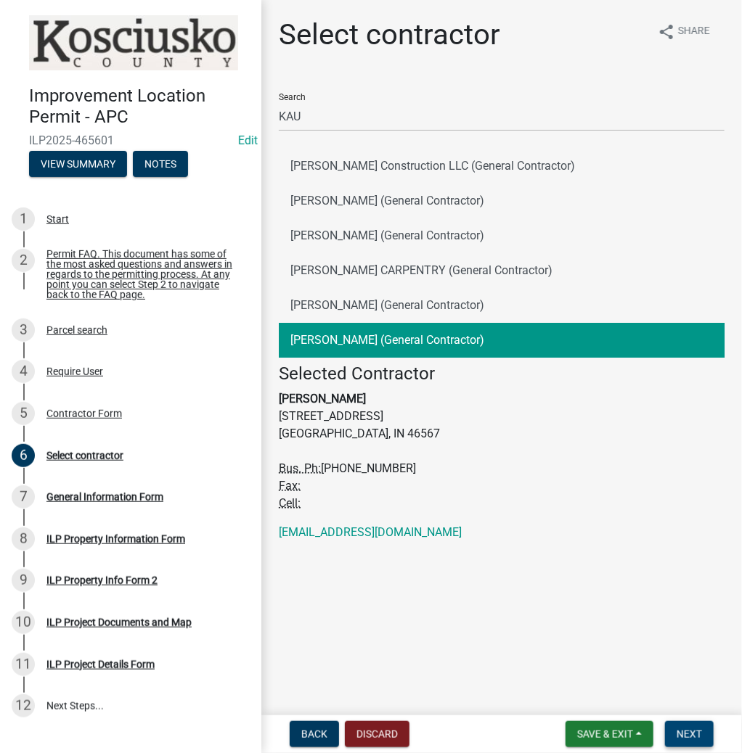
click at [699, 731] on span "Next" at bounding box center [688, 735] width 25 height 12
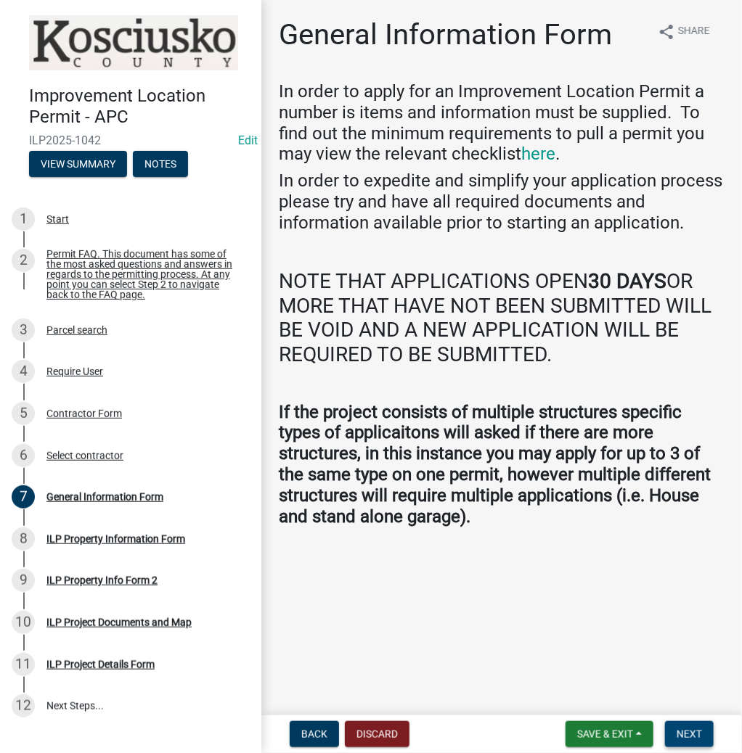
click at [676, 737] on span "Next" at bounding box center [688, 735] width 25 height 12
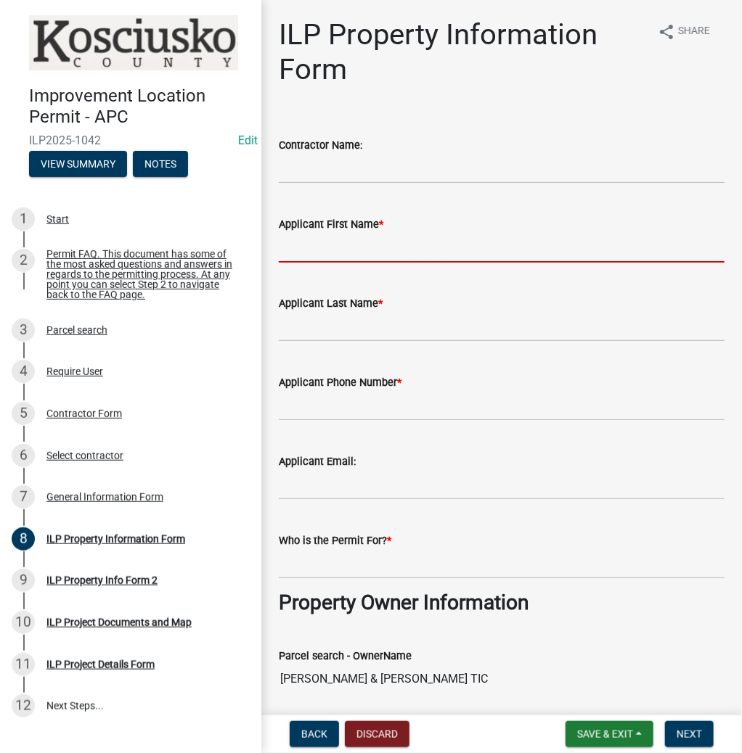
click at [399, 247] on input "Applicant First Name *" at bounding box center [502, 248] width 446 height 30
type input "[PERSON_NAME]"
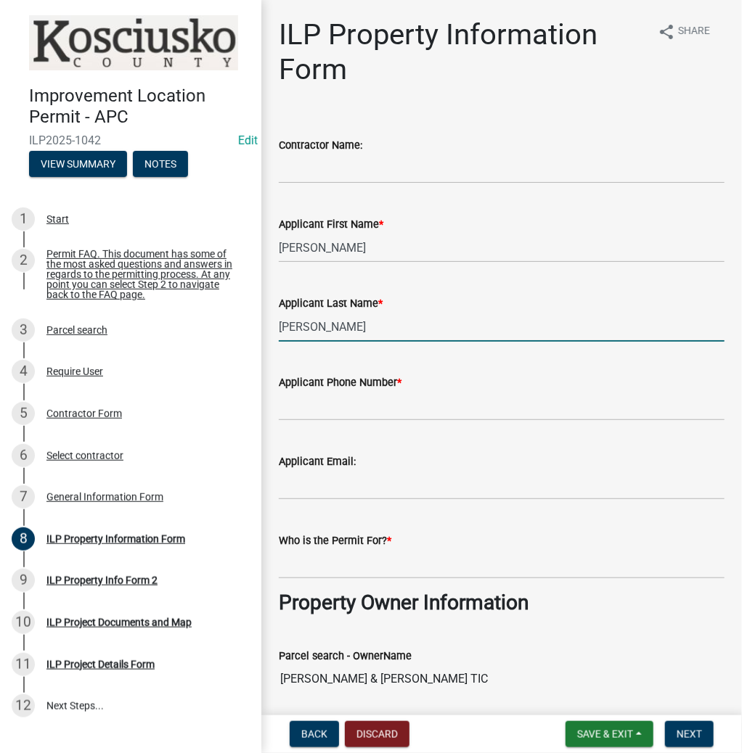
type input "[PERSON_NAME]"
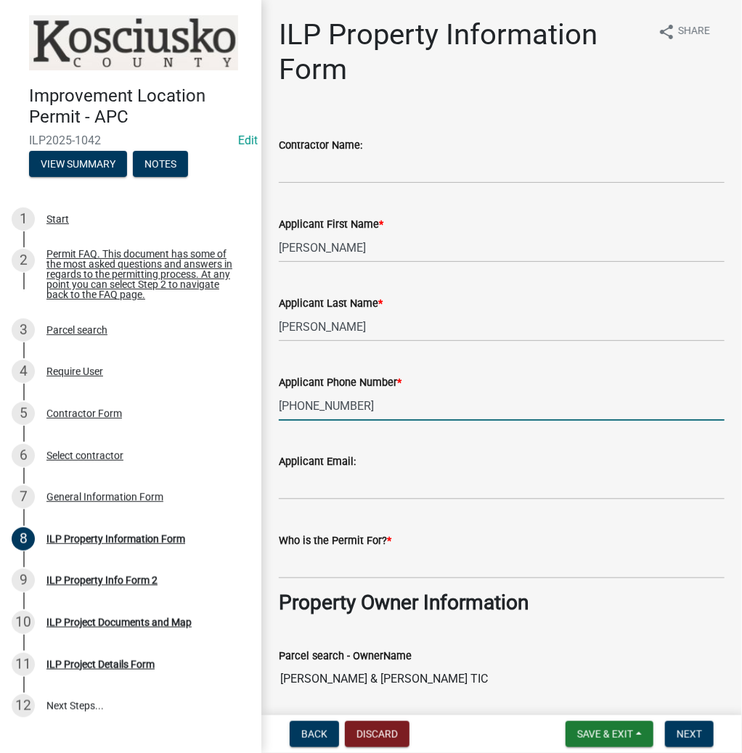
type input "[PHONE_NUMBER]"
click at [399, 566] on input "Who is the Permit For? *" at bounding box center [502, 564] width 446 height 30
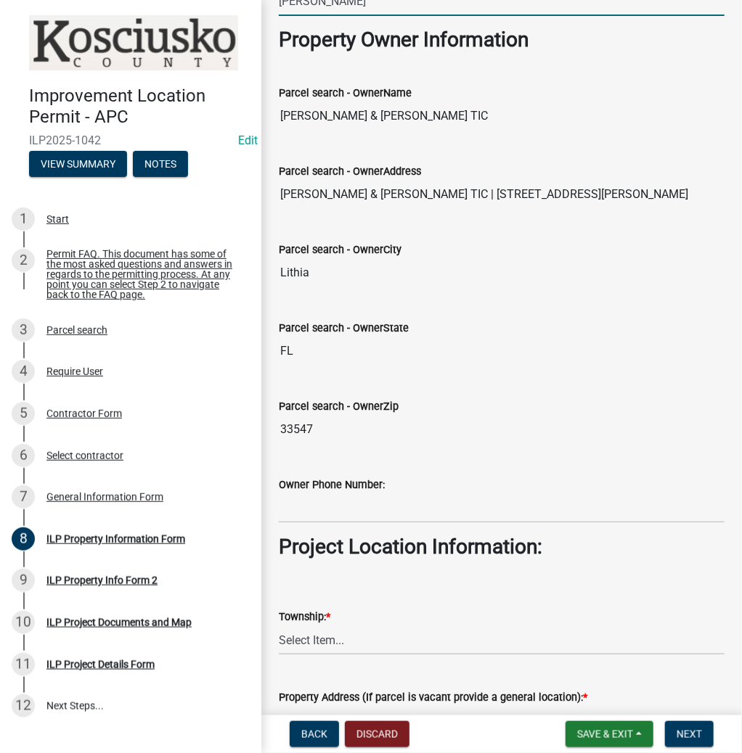
scroll to position [639, 0]
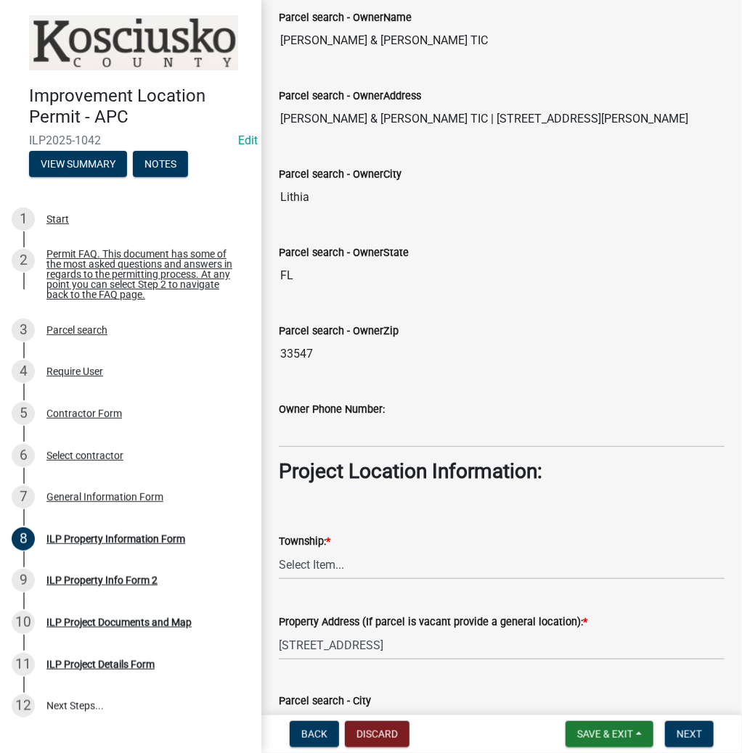
type input "[PERSON_NAME]"
click at [356, 560] on select "Select Item... [PERSON_NAME] - Elkhart Co Clay Etna [GEOGRAPHIC_DATA][PERSON_NA…" at bounding box center [502, 565] width 446 height 30
click at [279, 550] on select "Select Item... [PERSON_NAME] - Elkhart Co Clay Etna [GEOGRAPHIC_DATA][PERSON_NA…" at bounding box center [502, 565] width 446 height 30
select select "57368d26-defc-477e-a8be-5a23ab554a17"
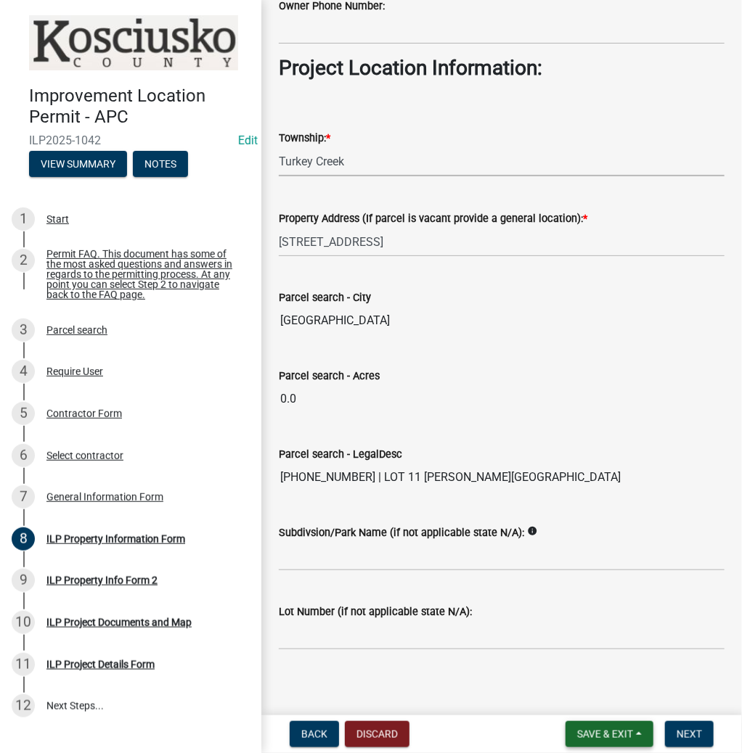
scroll to position [1049, 0]
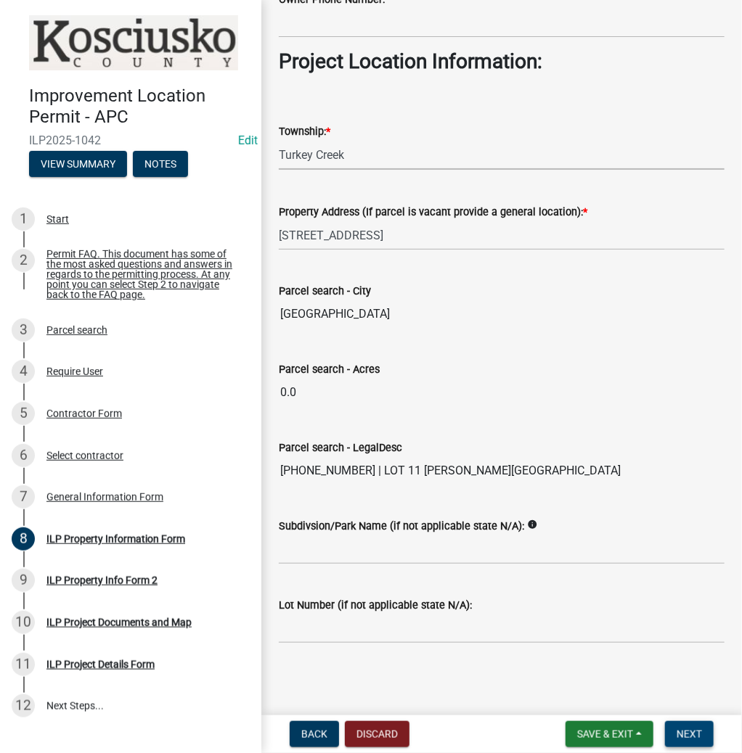
drag, startPoint x: 669, startPoint y: 729, endPoint x: 657, endPoint y: 726, distance: 12.9
click at [669, 729] on button "Next" at bounding box center [689, 734] width 49 height 26
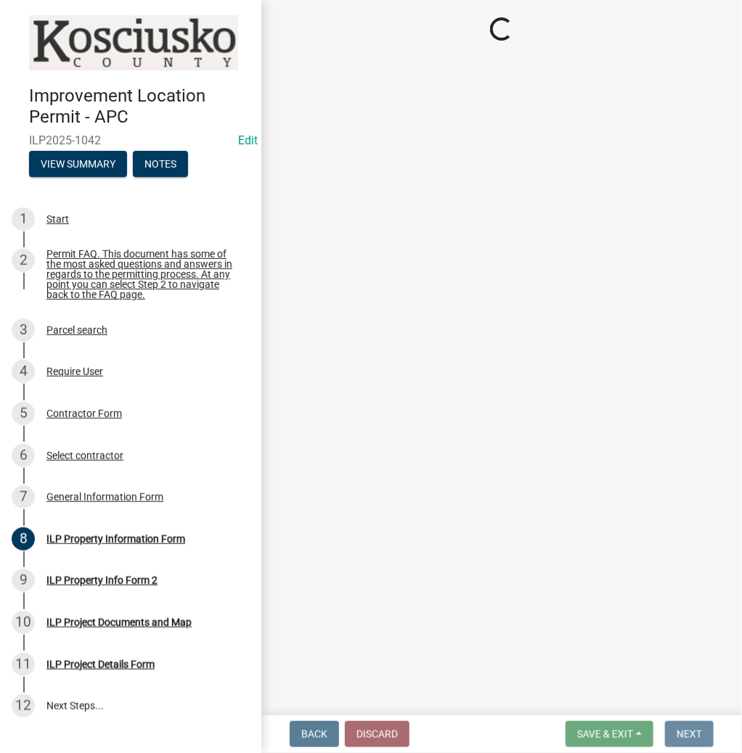
scroll to position [0, 0]
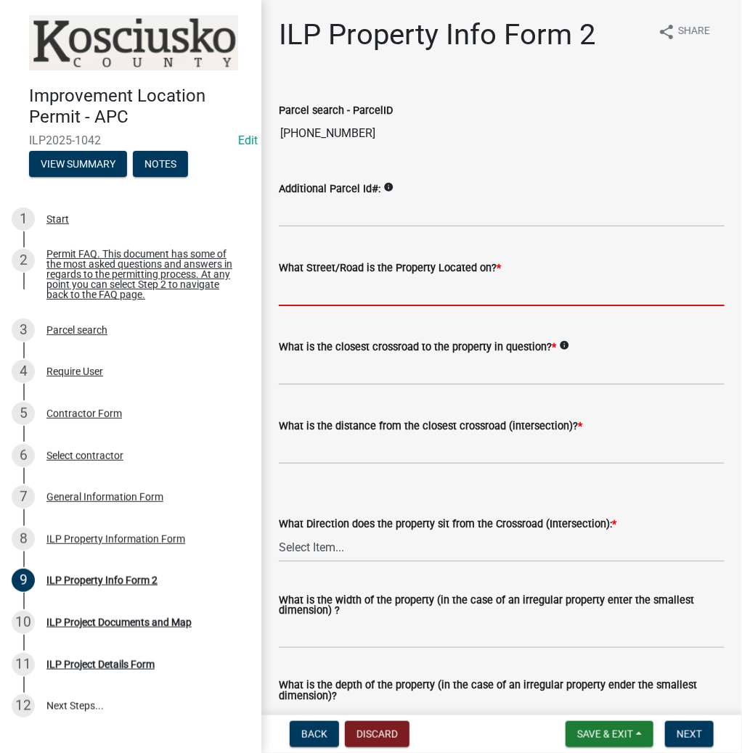
click at [296, 286] on input "What Street/Road is the Property Located on? *" at bounding box center [502, 292] width 446 height 30
type input "HATCHERY RD"
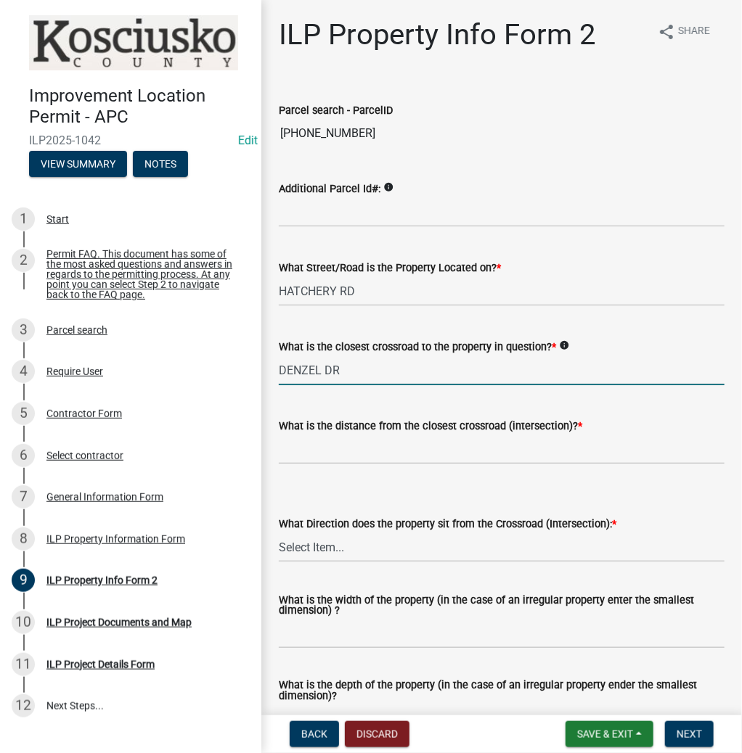
type input "DENZEL DR"
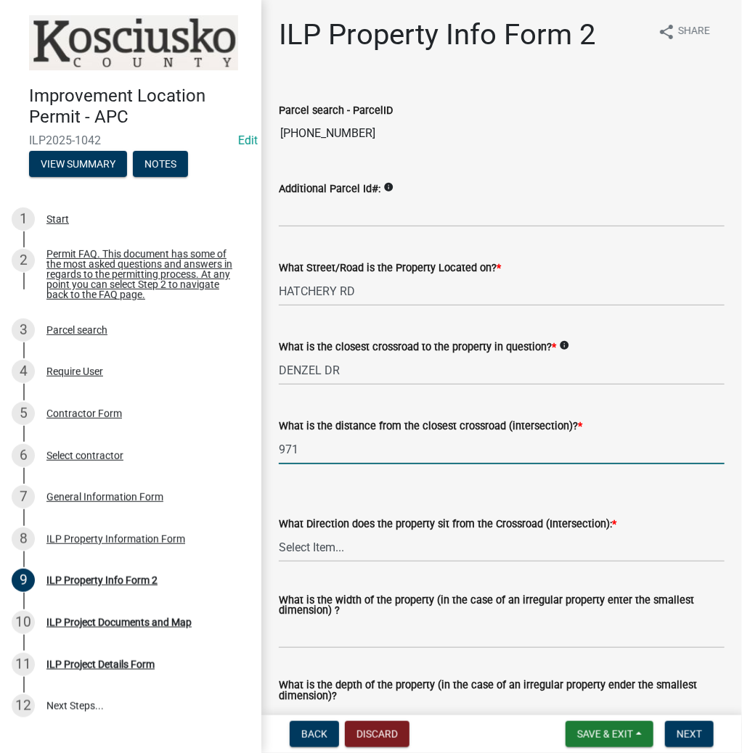
type input "971"
select select "6e91c93c-81b9-4f5f-83ef-fc19143fff9c"
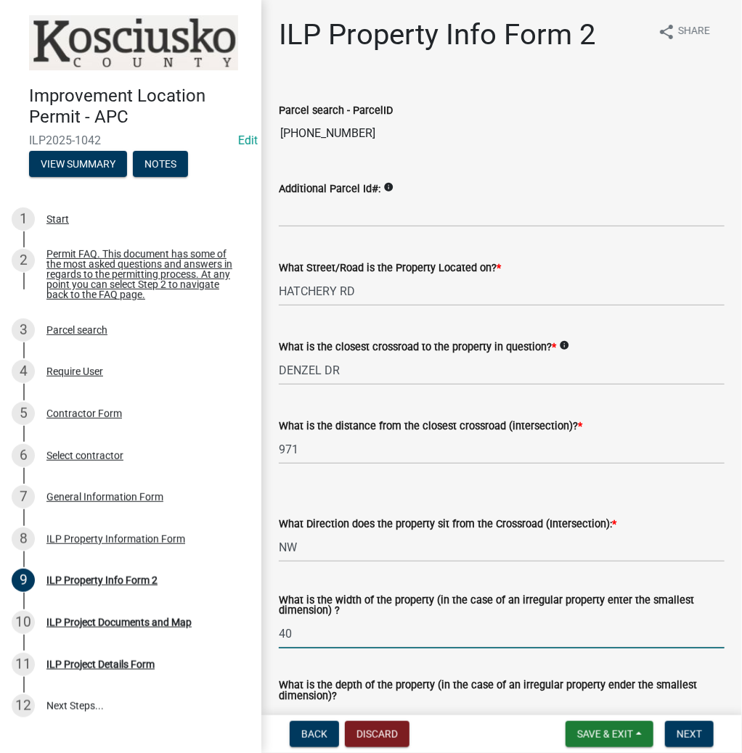
scroll to position [25, 0]
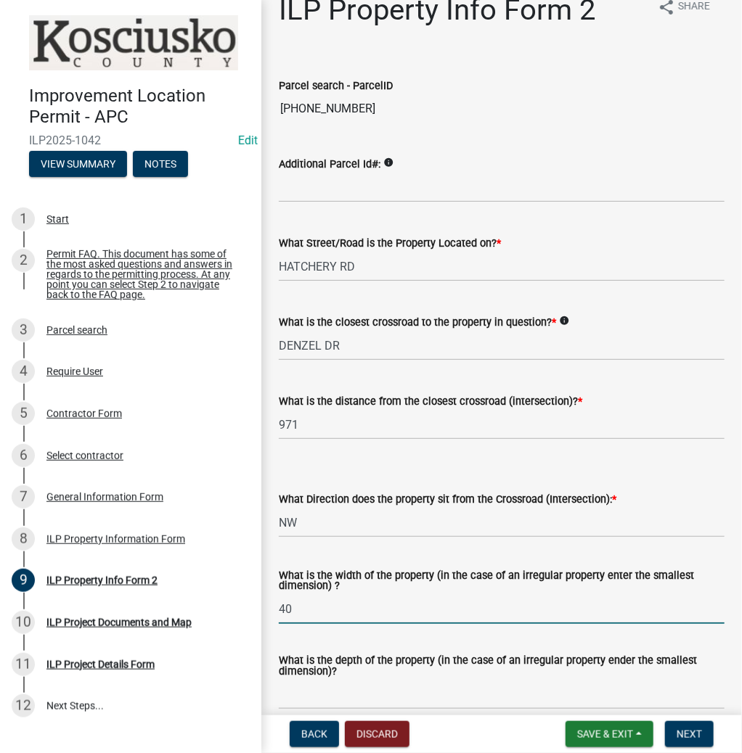
click at [333, 602] on input "40" at bounding box center [502, 609] width 446 height 30
type input "44"
type input "143"
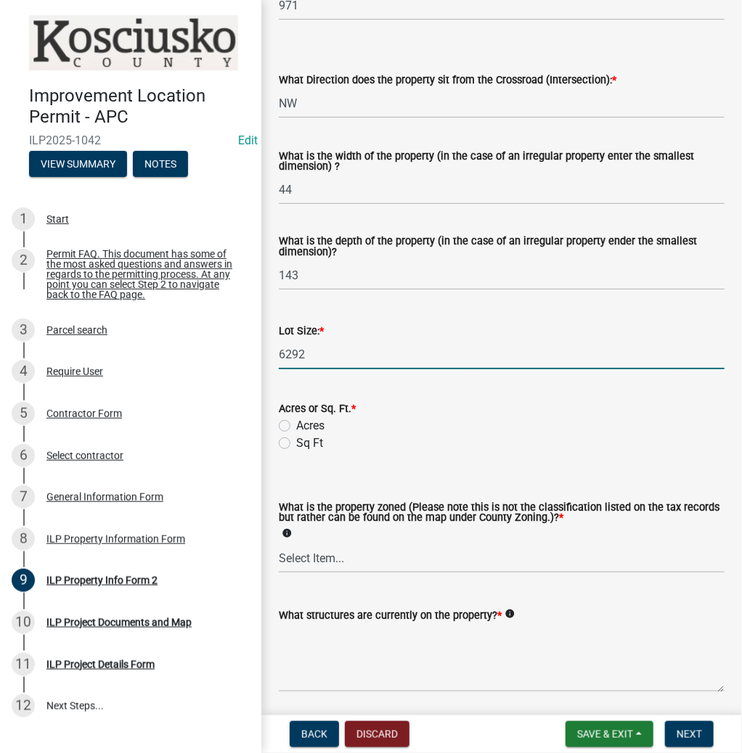
type input "6292"
click at [296, 443] on label "Sq Ft" at bounding box center [309, 443] width 27 height 17
click at [296, 443] on input "Sq Ft" at bounding box center [300, 439] width 9 height 9
radio input "true"
click at [347, 559] on select "Select Item... Agricultural Agricultural 2 Commercial Environmental Industrial …" at bounding box center [502, 559] width 446 height 30
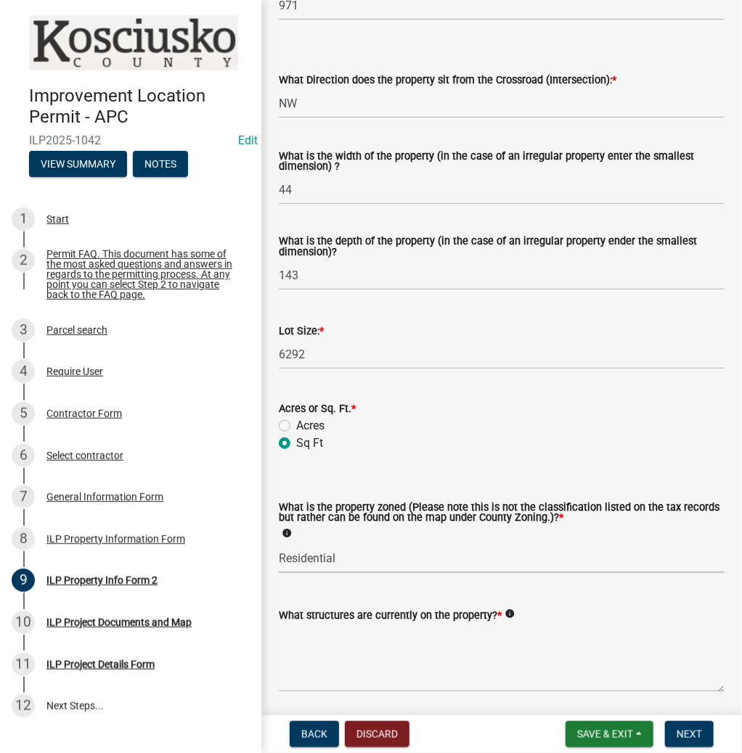
click at [279, 544] on select "Select Item... Agricultural Agricultural 2 Commercial Environmental Industrial …" at bounding box center [502, 559] width 446 height 30
select select "1146270b-2111-4e23-bf7f-74ce85cf7041"
click at [388, 652] on textarea "What structures are currently on the property? *" at bounding box center [502, 658] width 446 height 68
type textarea "RESIDENCE"
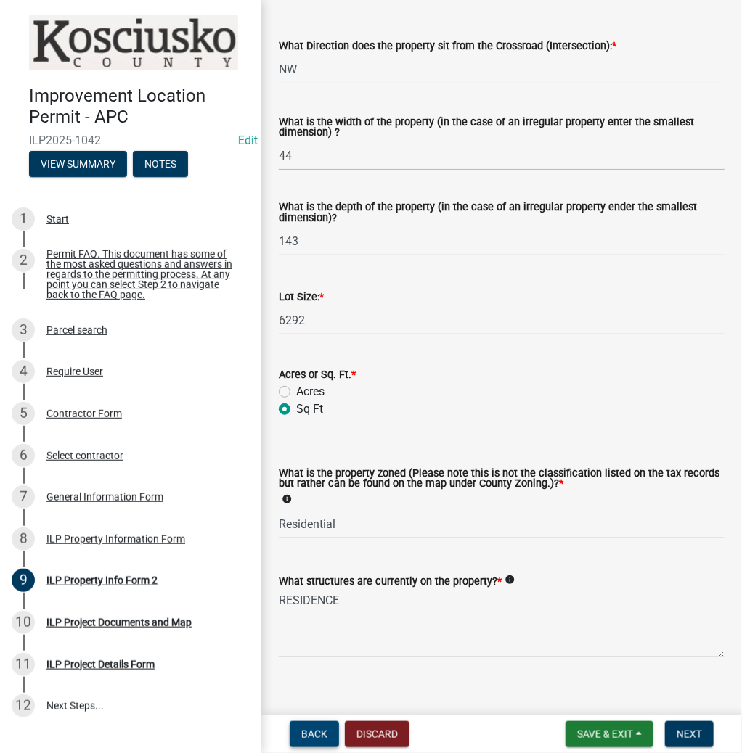
scroll to position [496, 0]
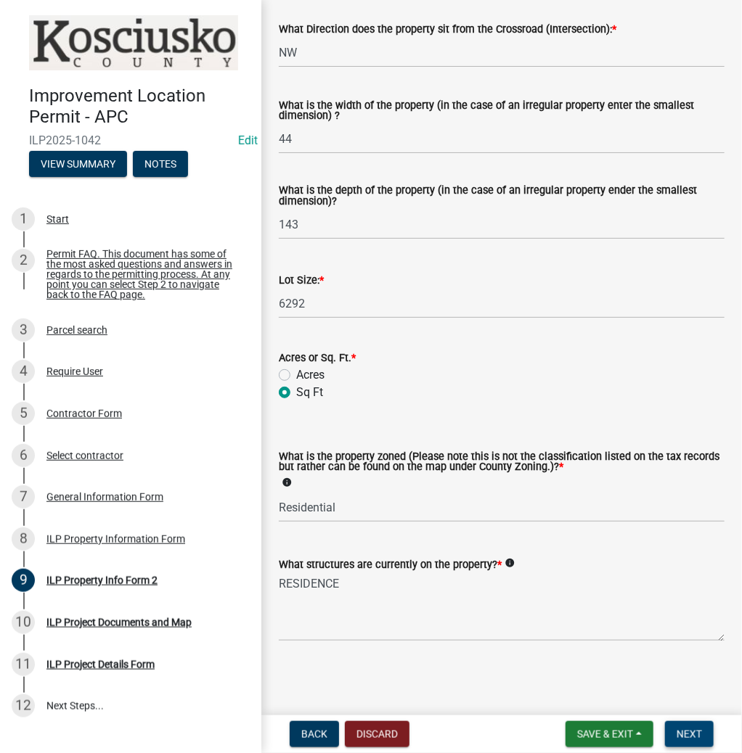
click at [682, 729] on span "Next" at bounding box center [688, 735] width 25 height 12
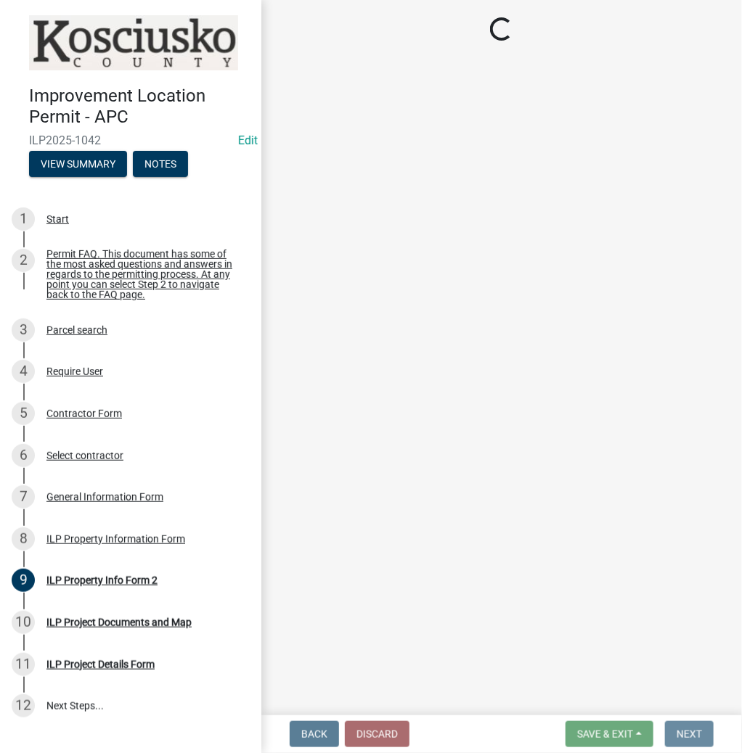
scroll to position [0, 0]
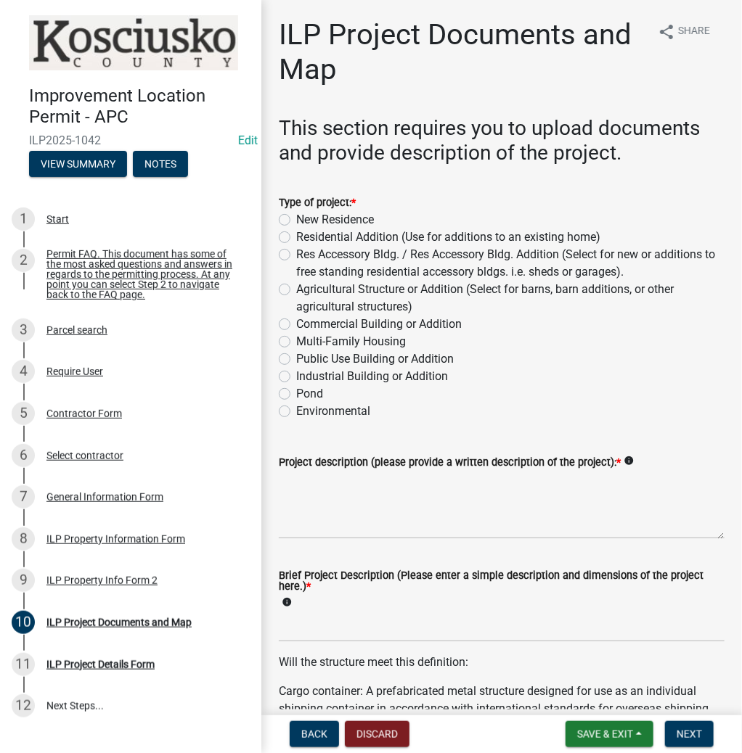
click at [296, 253] on label "Res Accessory Bldg. / Res Accessory Bldg. Addition (Select for new or additions…" at bounding box center [510, 263] width 428 height 35
click at [296, 253] on input "Res Accessory Bldg. / Res Accessory Bldg. Addition (Select for new or additions…" at bounding box center [300, 250] width 9 height 9
radio input "true"
click at [332, 509] on textarea "Project description (please provide a written description of the project): *" at bounding box center [502, 505] width 446 height 68
type textarea "H"
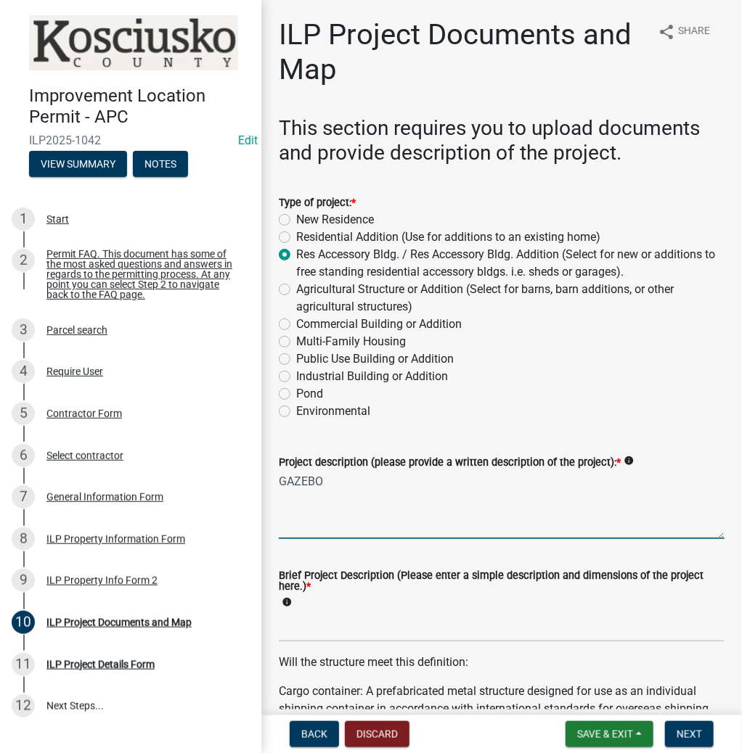
type textarea "GAZEBO"
type input "GAZEBO"
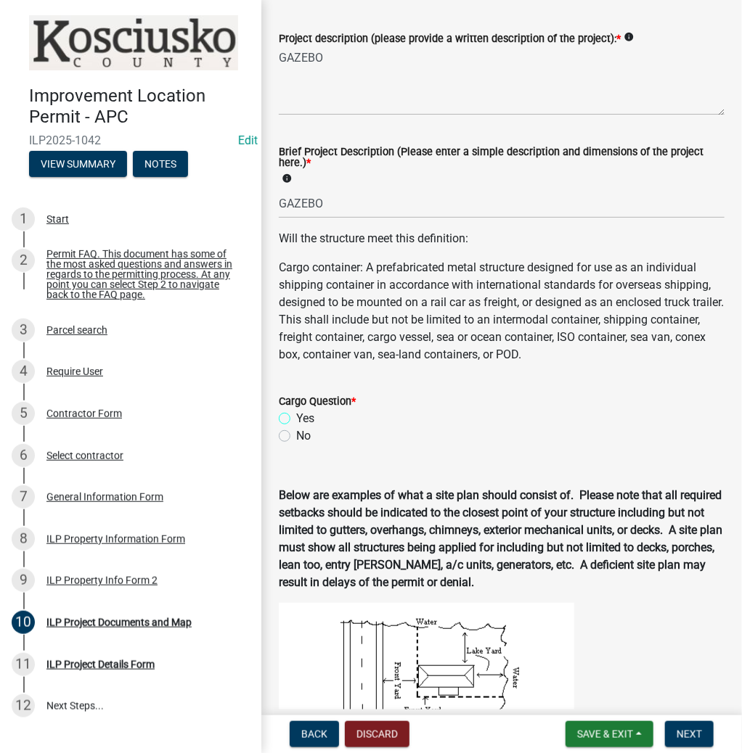
scroll to position [367, 0]
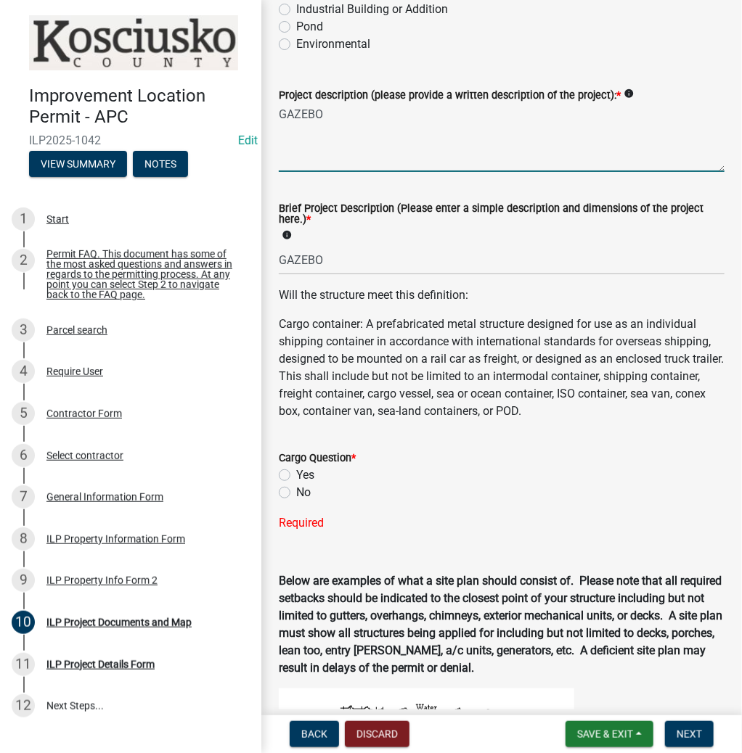
click at [332, 115] on textarea "GAZEBO" at bounding box center [502, 138] width 446 height 68
type textarea "G"
type textarea "PERGOLA"
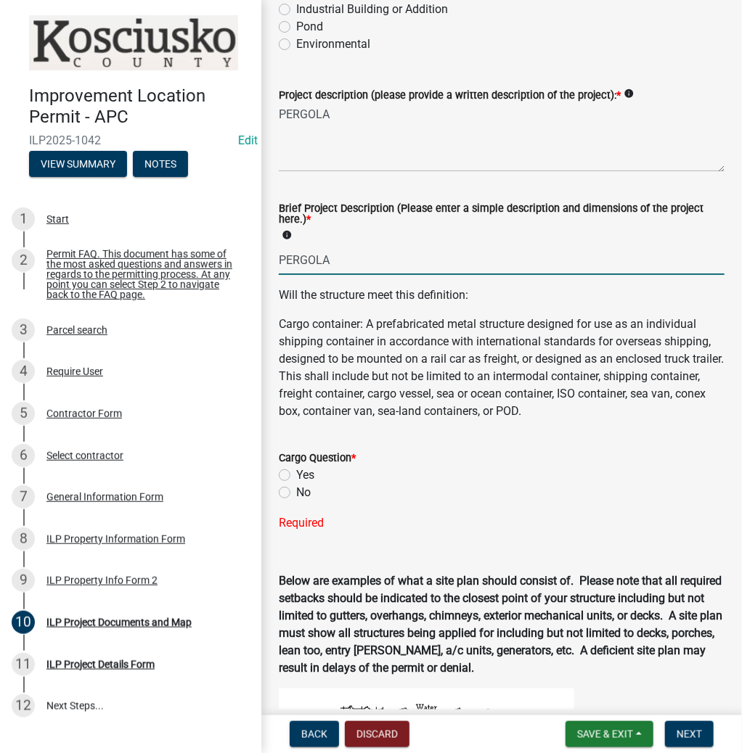
type input "PERGOLA"
click at [296, 491] on label "No" at bounding box center [303, 492] width 15 height 17
click at [296, 491] on input "No" at bounding box center [300, 488] width 9 height 9
radio input "true"
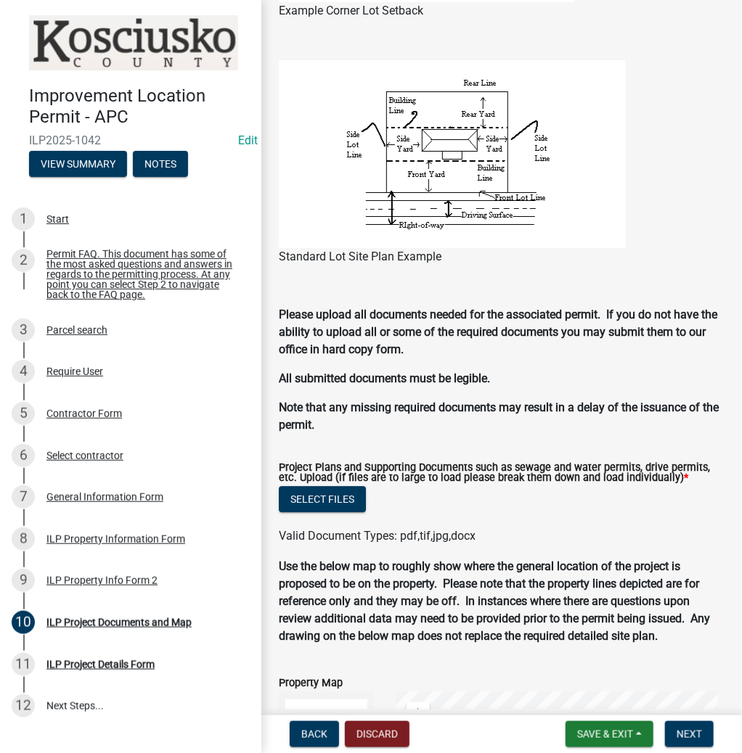
scroll to position [1213, 0]
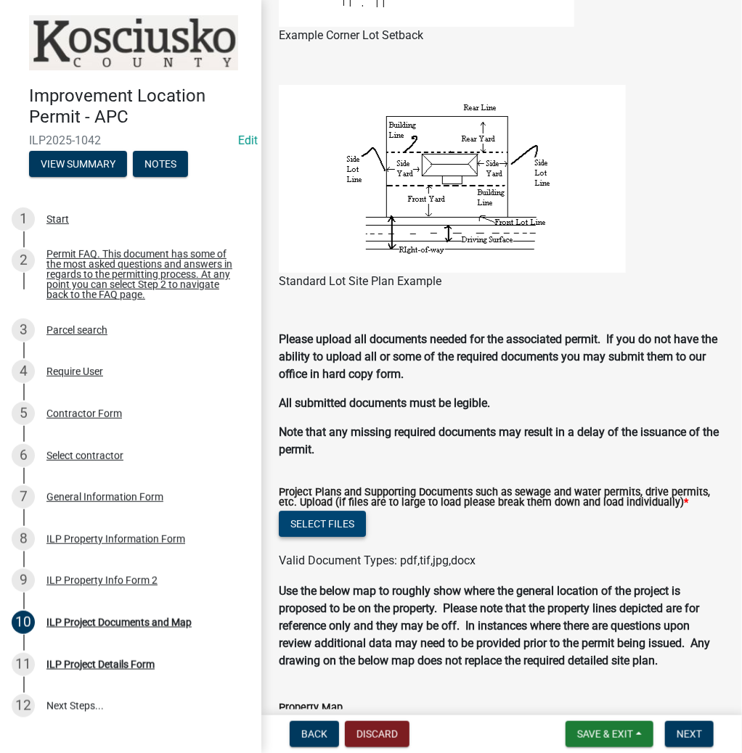
click at [328, 521] on button "Select files" at bounding box center [322, 524] width 87 height 26
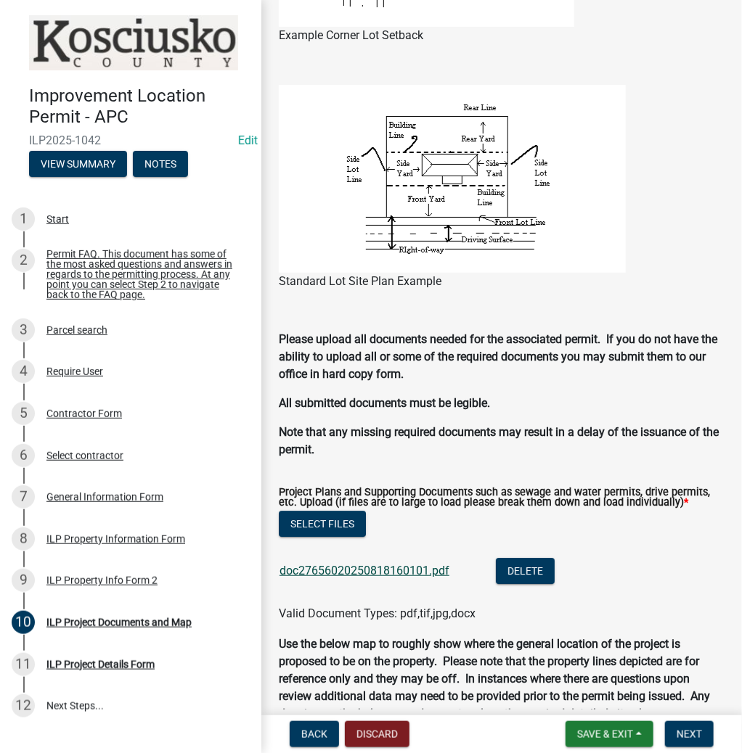
click at [380, 570] on link "doc27656020250818160101.pdf" at bounding box center [364, 571] width 170 height 14
click at [680, 732] on span "Next" at bounding box center [688, 735] width 25 height 12
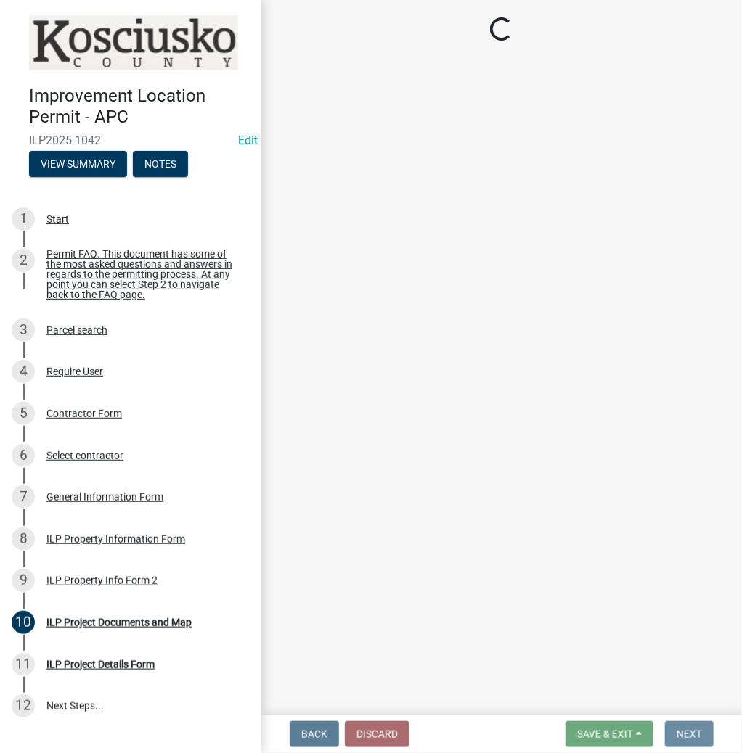
scroll to position [0, 0]
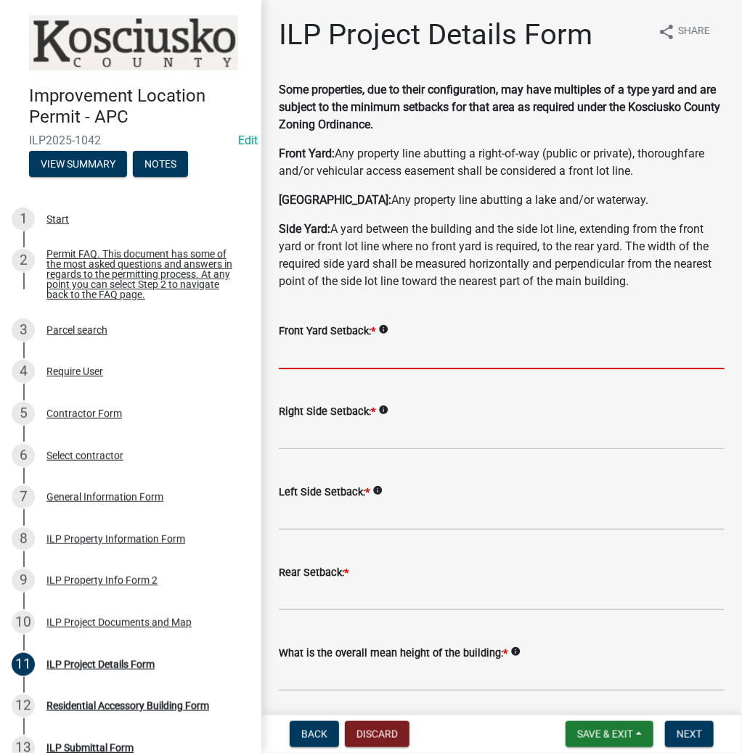
click at [362, 358] on input "text" at bounding box center [502, 355] width 446 height 30
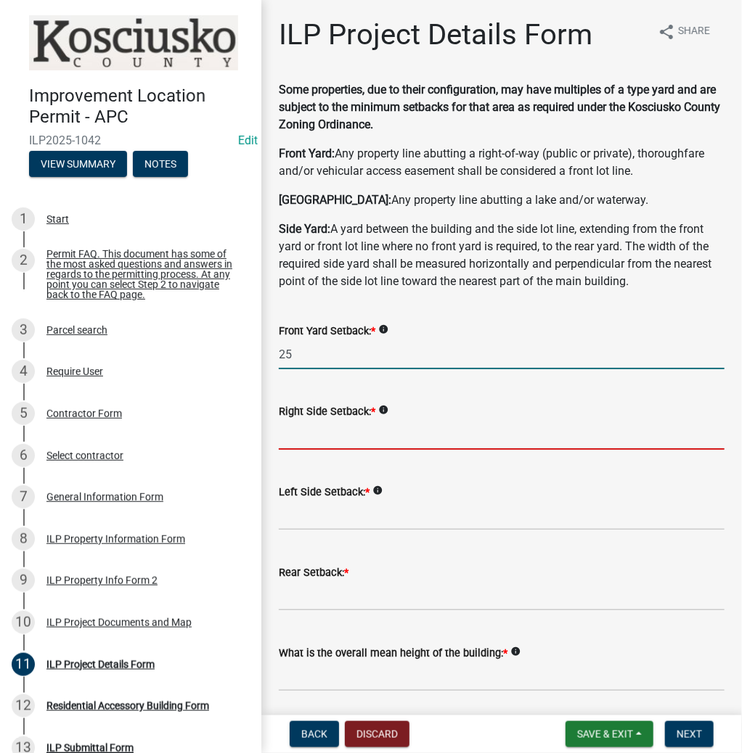
type input "25.0"
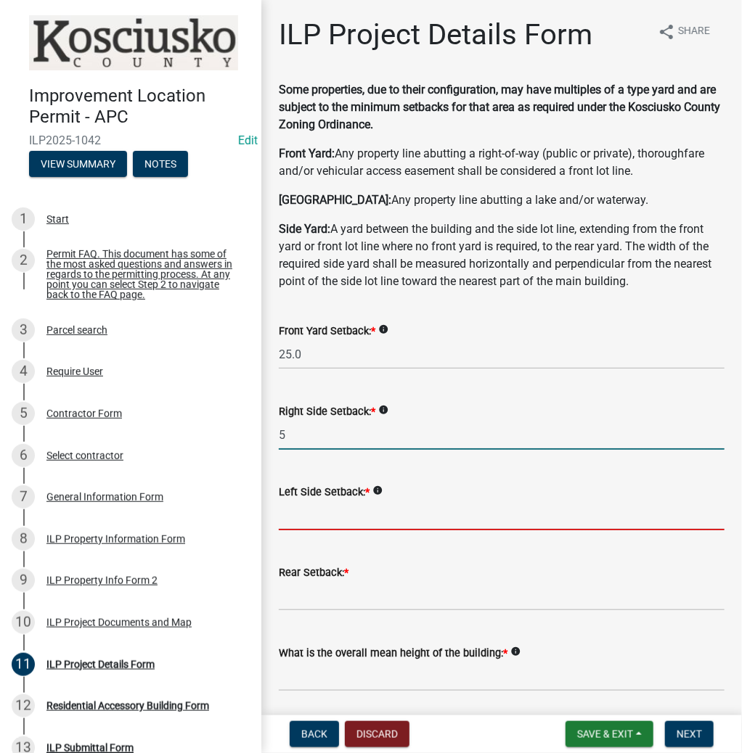
type input "5.0"
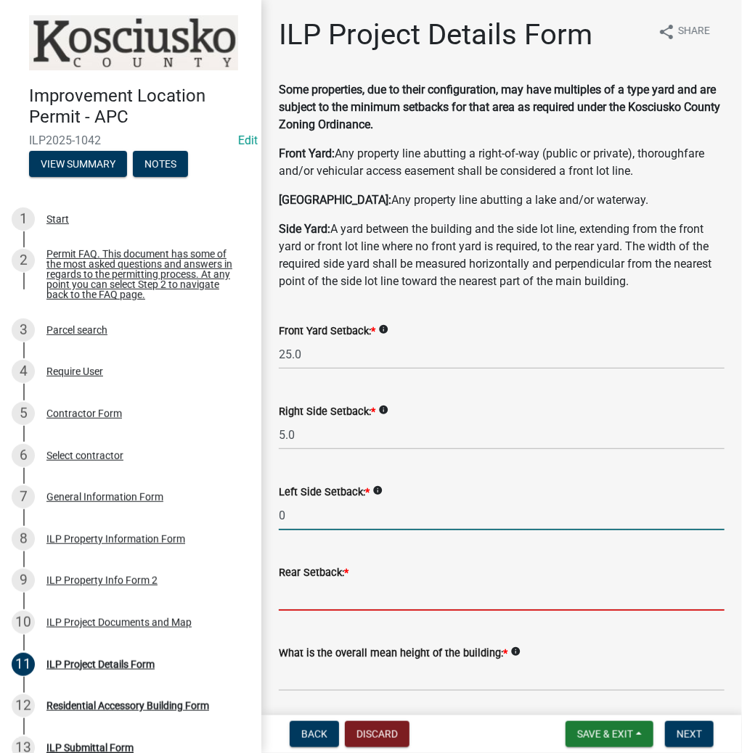
type input "0.0"
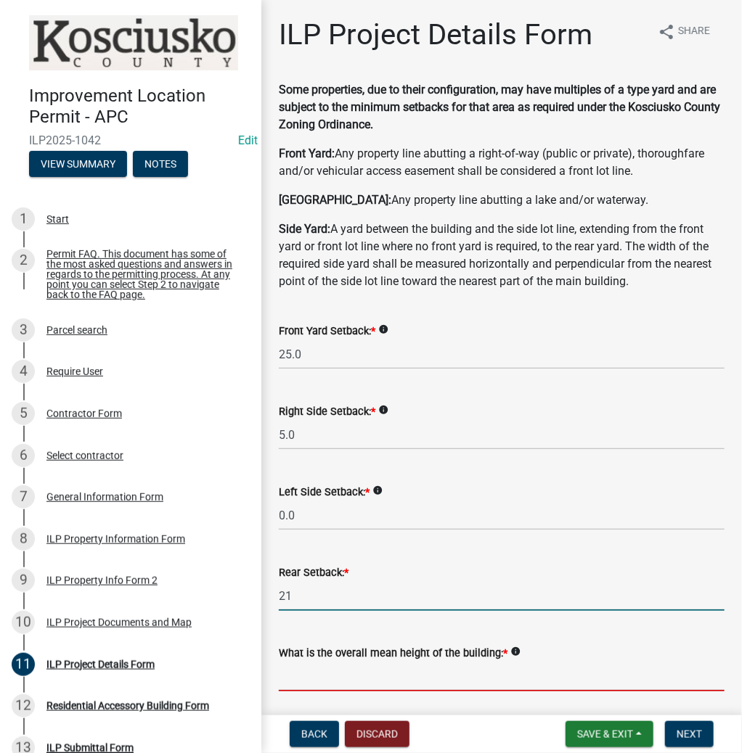
type input "21.0"
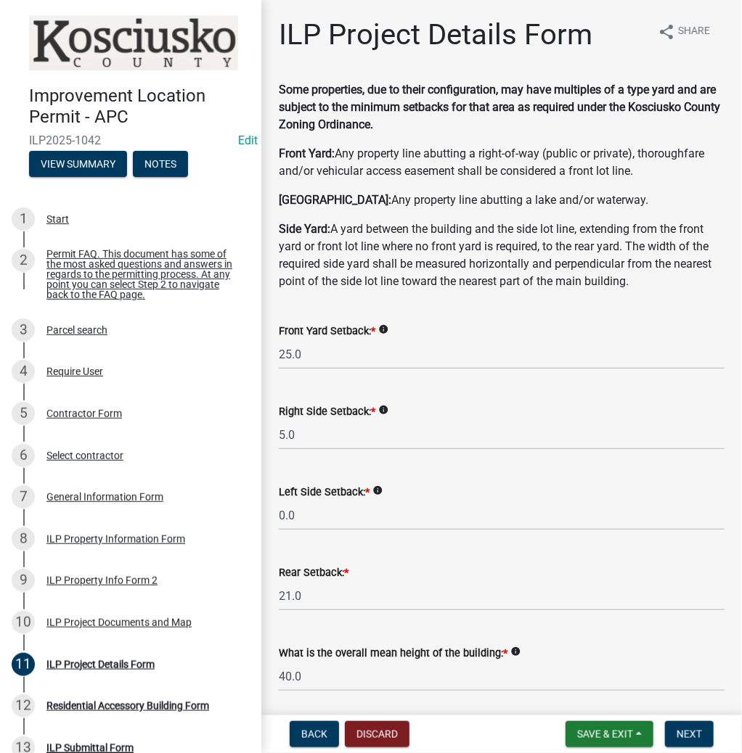
scroll to position [402, 0]
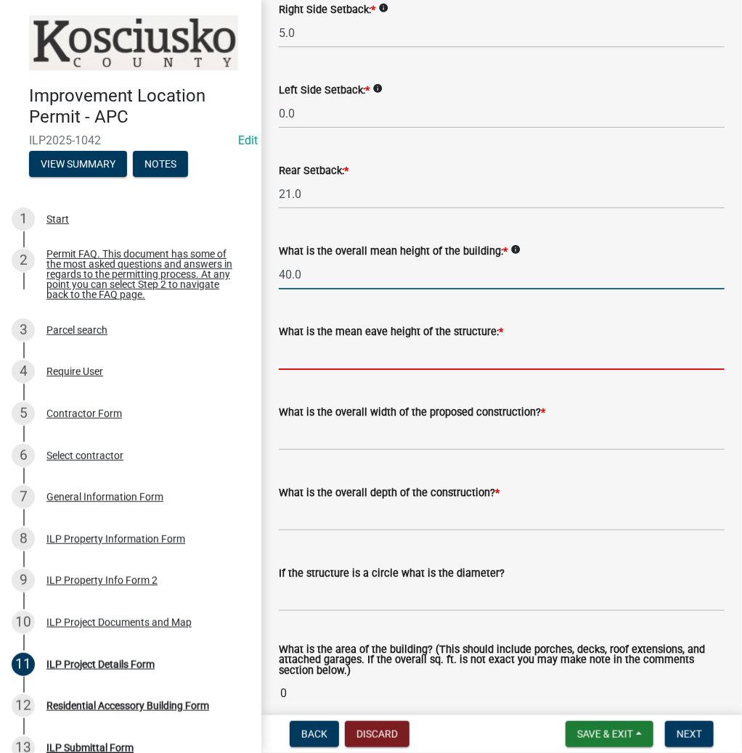
click at [323, 277] on input "40.0" at bounding box center [502, 275] width 446 height 30
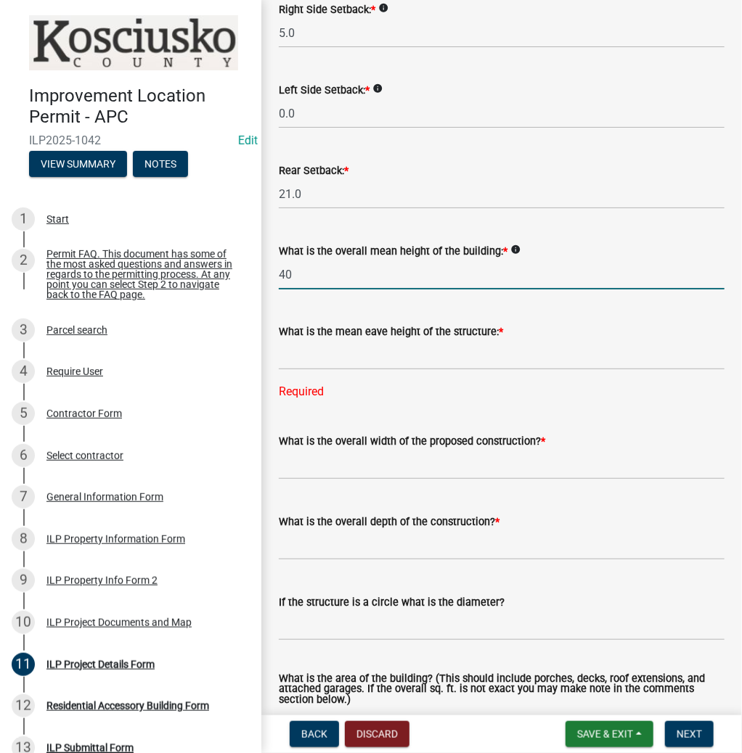
type input "4"
type input "25.0"
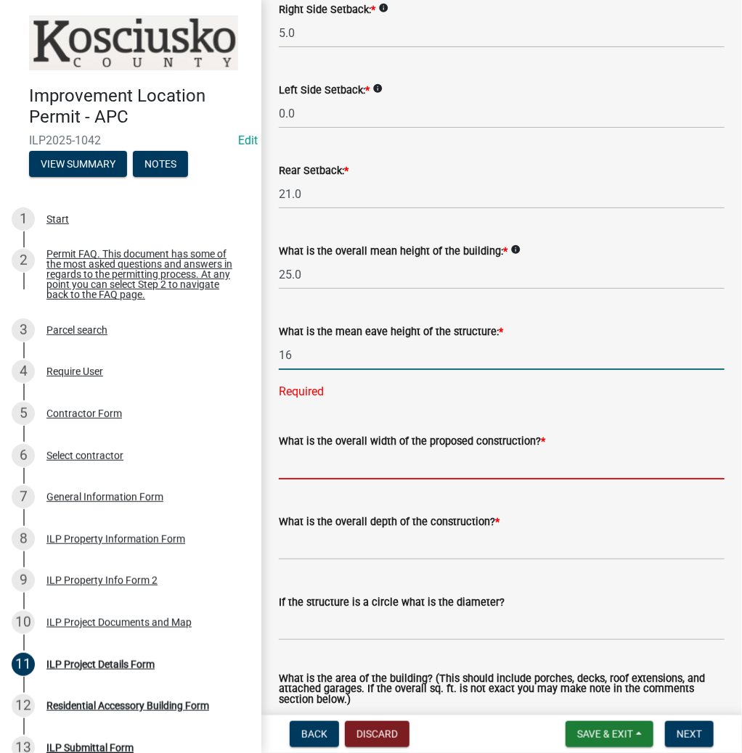
type input "16.0"
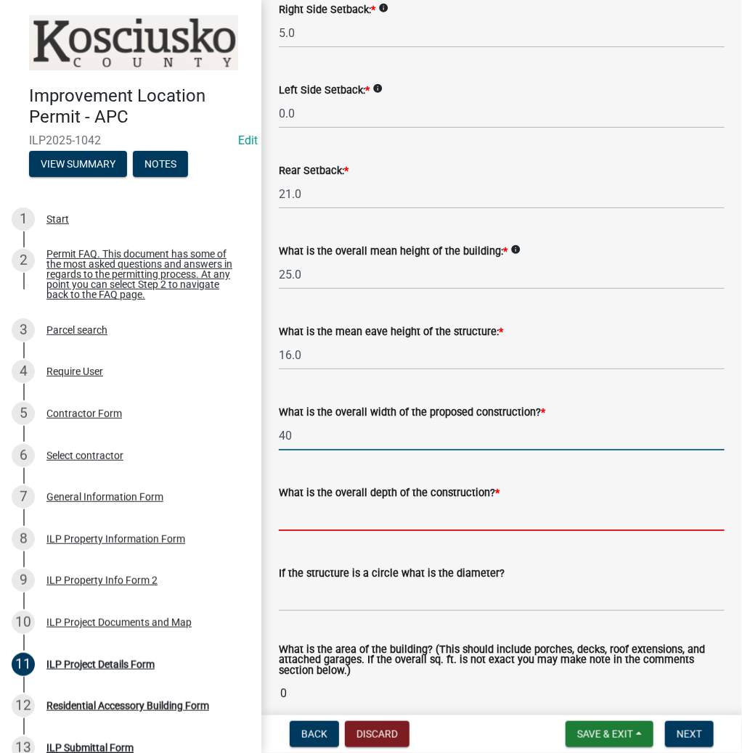
type input "40.00"
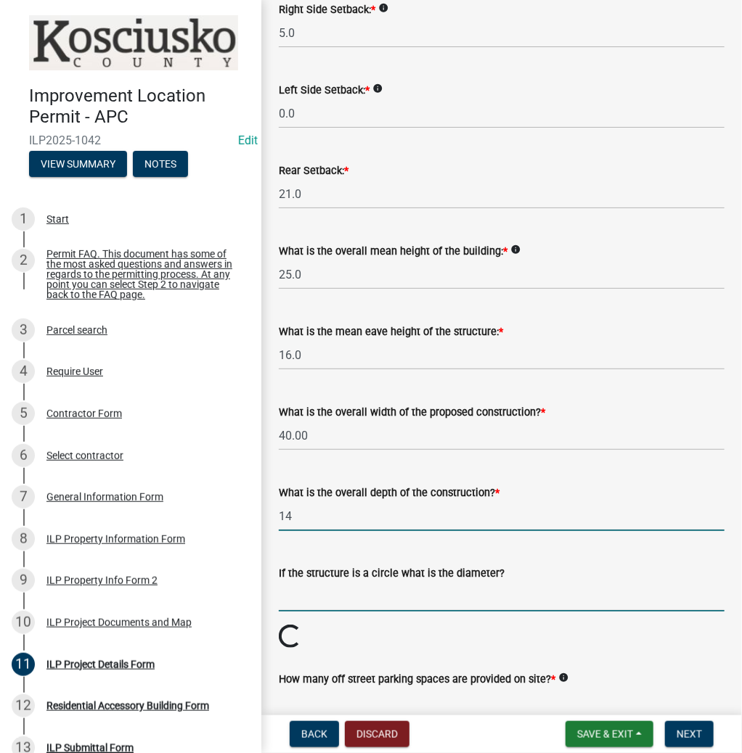
type input "14.00"
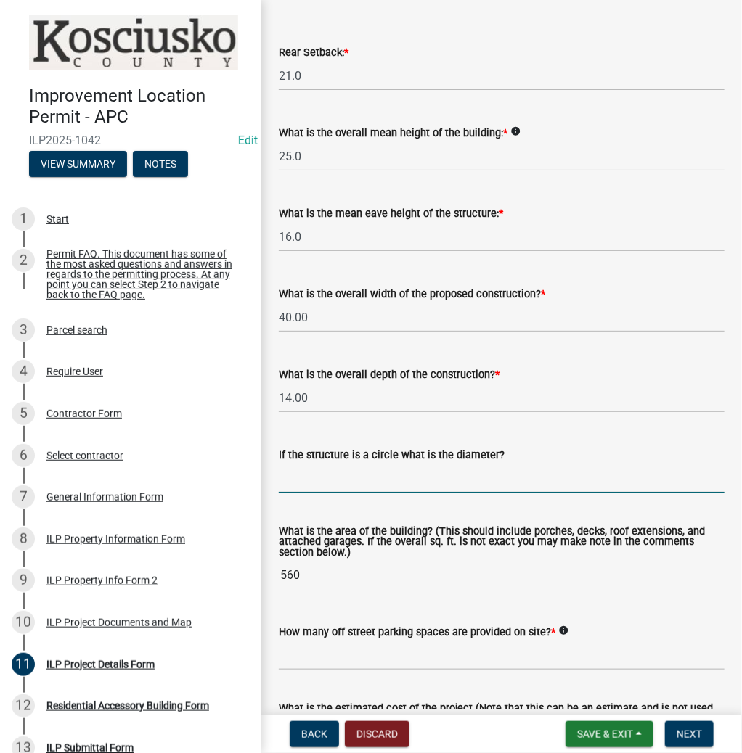
scroll to position [576, 0]
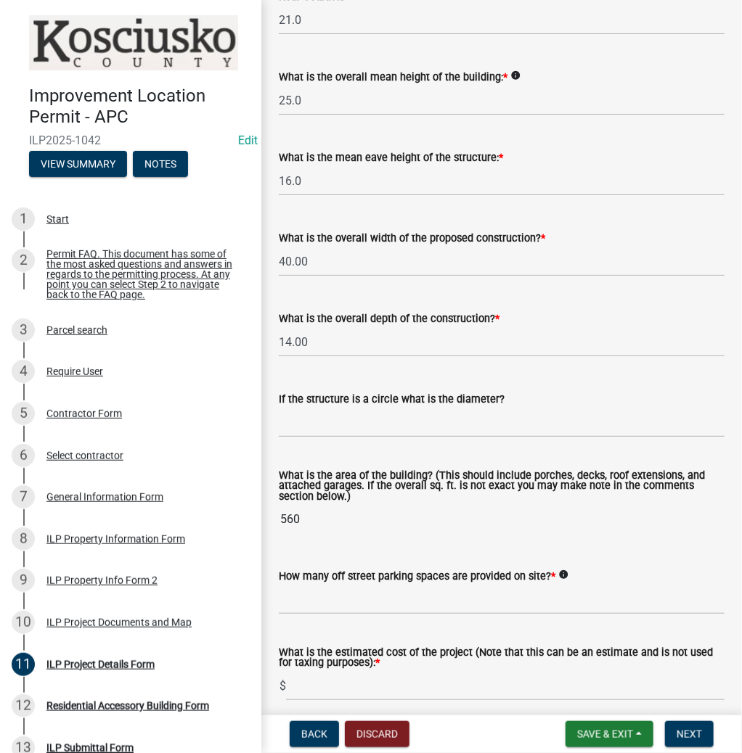
drag, startPoint x: 368, startPoint y: 531, endPoint x: 371, endPoint y: 562, distance: 32.1
click at [369, 544] on wm-data-entity-input "What is the area of the building? (This should include porches, decks, roof ext…" at bounding box center [502, 499] width 446 height 97
click at [360, 589] on input "text" at bounding box center [502, 600] width 446 height 30
type input "2"
type input "700"
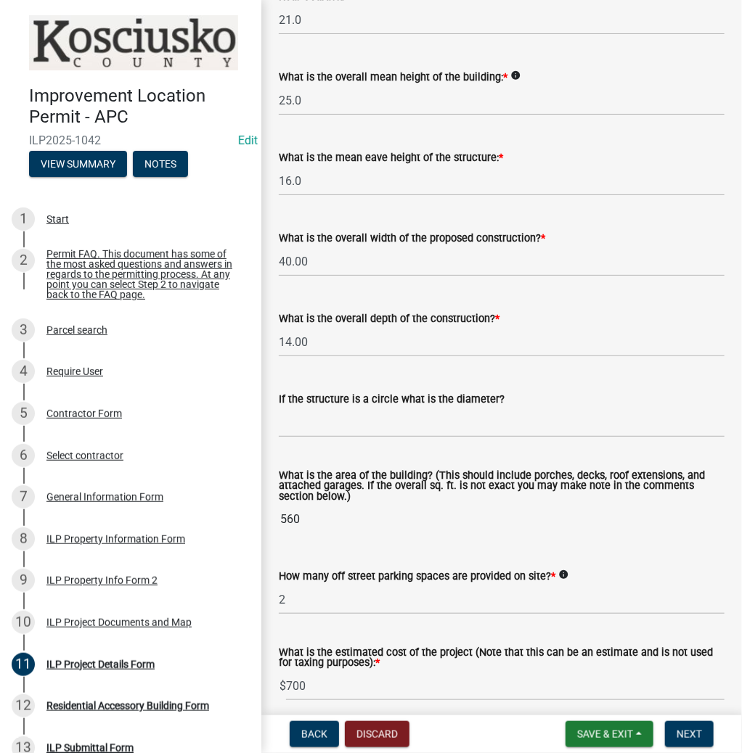
scroll to position [972, 0]
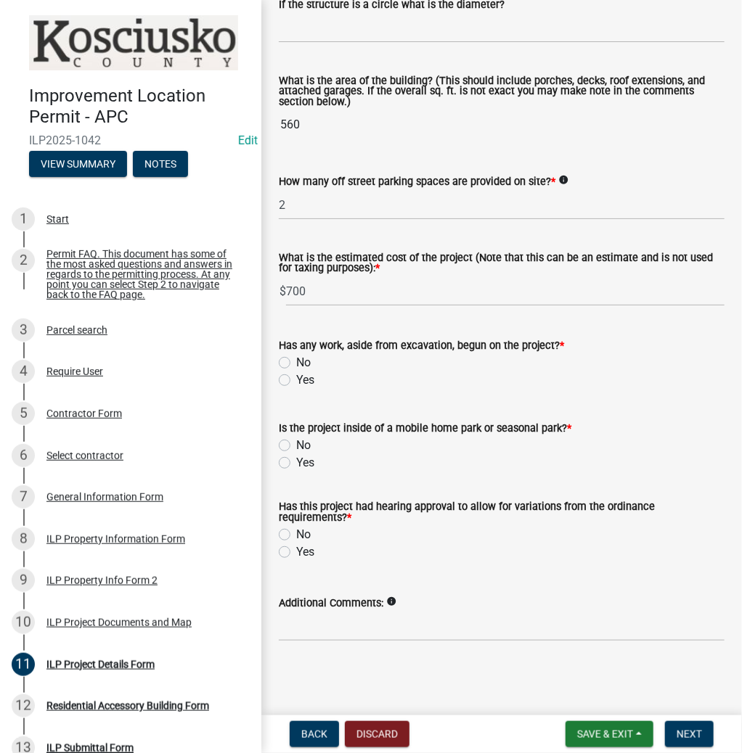
click at [296, 380] on label "Yes" at bounding box center [305, 380] width 18 height 17
click at [296, 380] on input "Yes" at bounding box center [300, 376] width 9 height 9
radio input "true"
click at [296, 441] on label "No" at bounding box center [303, 445] width 15 height 17
click at [296, 441] on input "No" at bounding box center [300, 441] width 9 height 9
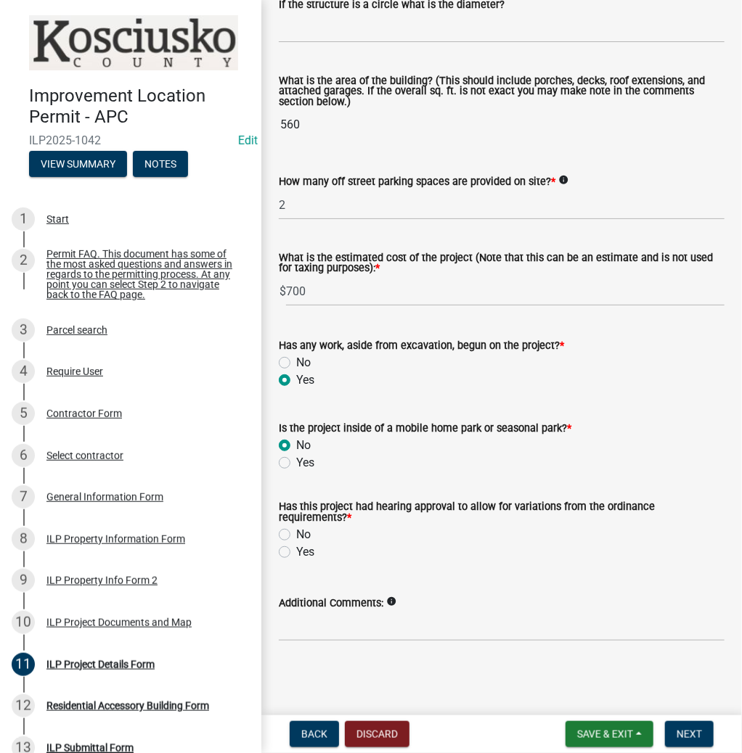
radio input "true"
click at [296, 546] on label "Yes" at bounding box center [305, 552] width 18 height 17
click at [296, 546] on input "Yes" at bounding box center [300, 548] width 9 height 9
radio input "true"
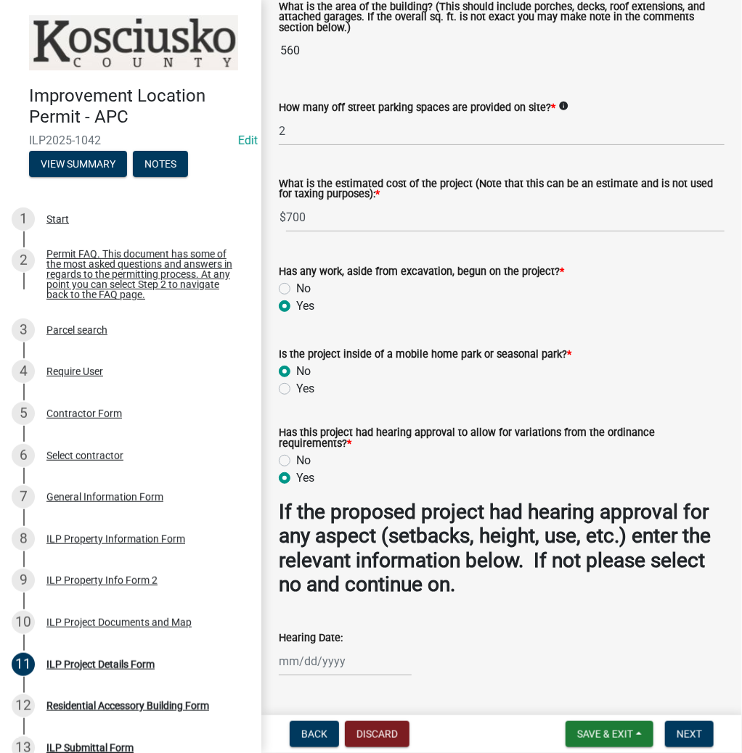
scroll to position [1146, 0]
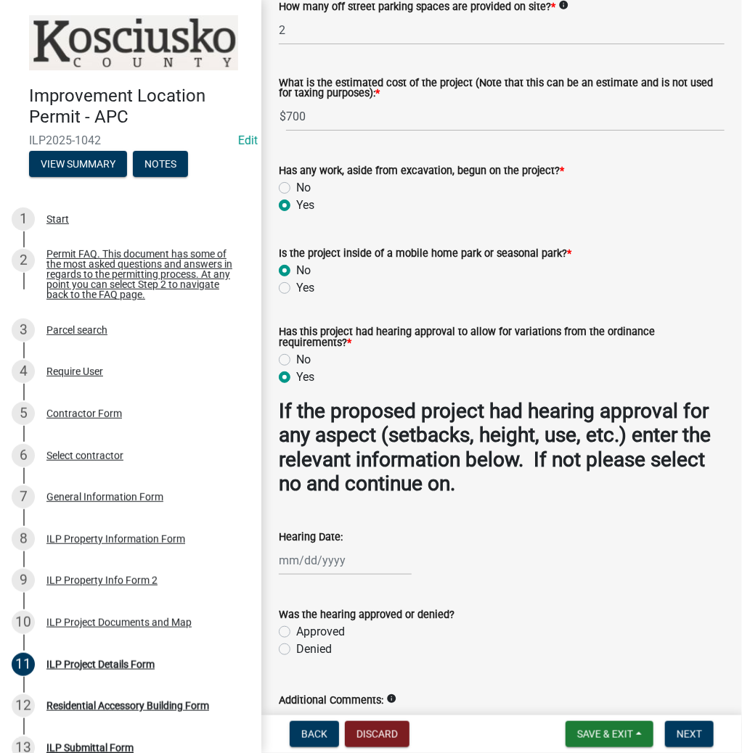
click at [363, 566] on div at bounding box center [345, 561] width 133 height 30
select select "8"
select select "2025"
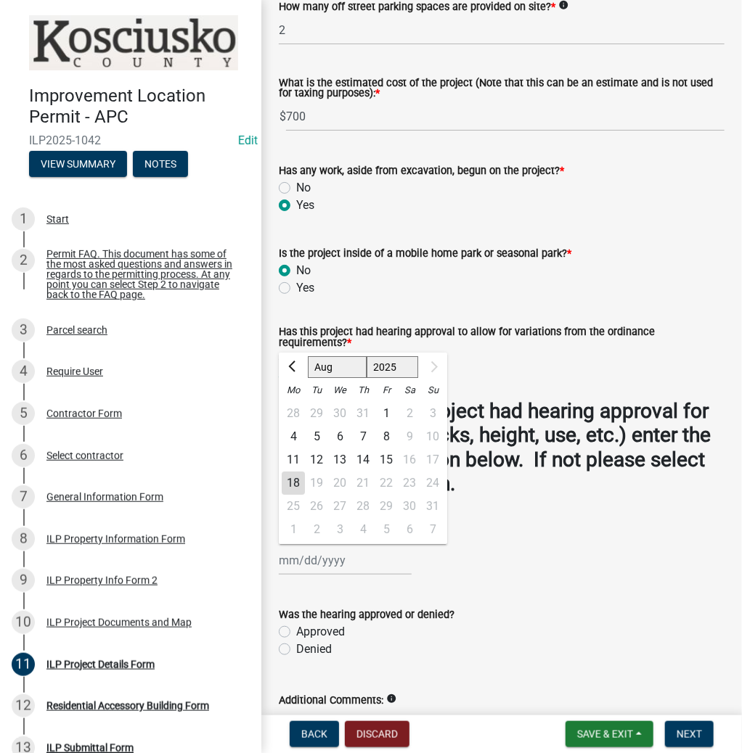
click at [318, 456] on div "12" at bounding box center [316, 460] width 23 height 23
type input "[DATE]"
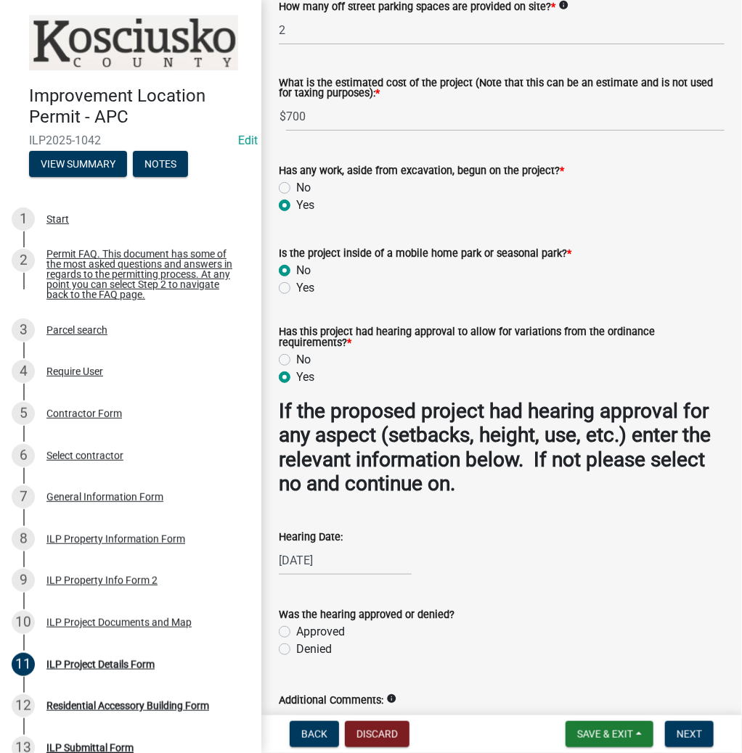
click at [296, 636] on label "Approved" at bounding box center [320, 631] width 49 height 17
click at [296, 633] on input "Approved" at bounding box center [300, 627] width 9 height 9
radio input "true"
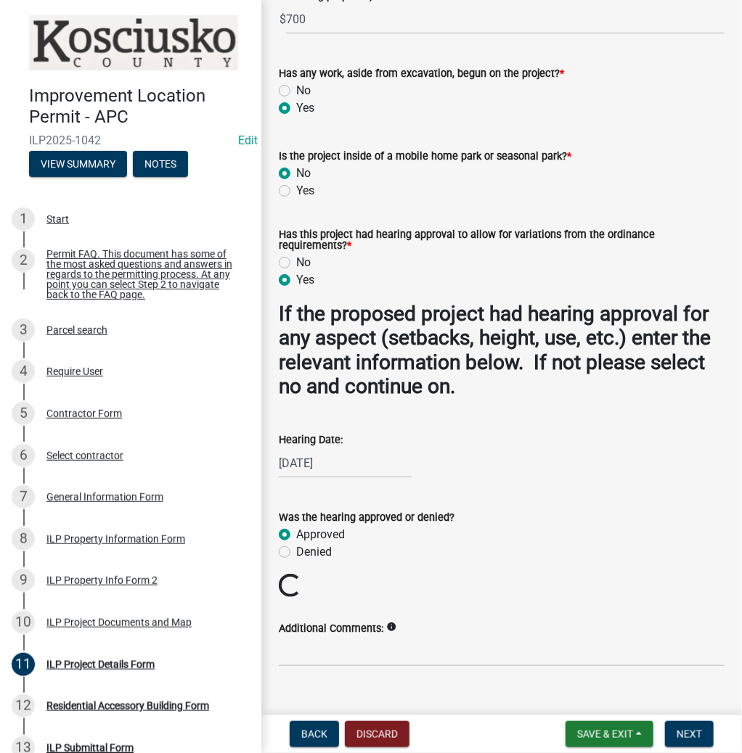
scroll to position [1262, 0]
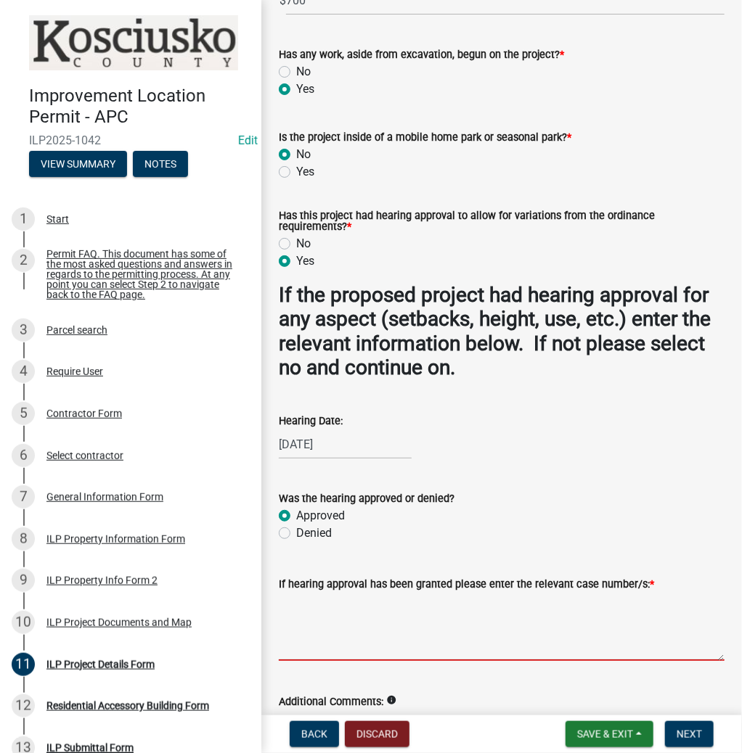
click at [320, 650] on textarea "If hearing approval has been granted please enter the relevant case number/s: *" at bounding box center [502, 627] width 446 height 68
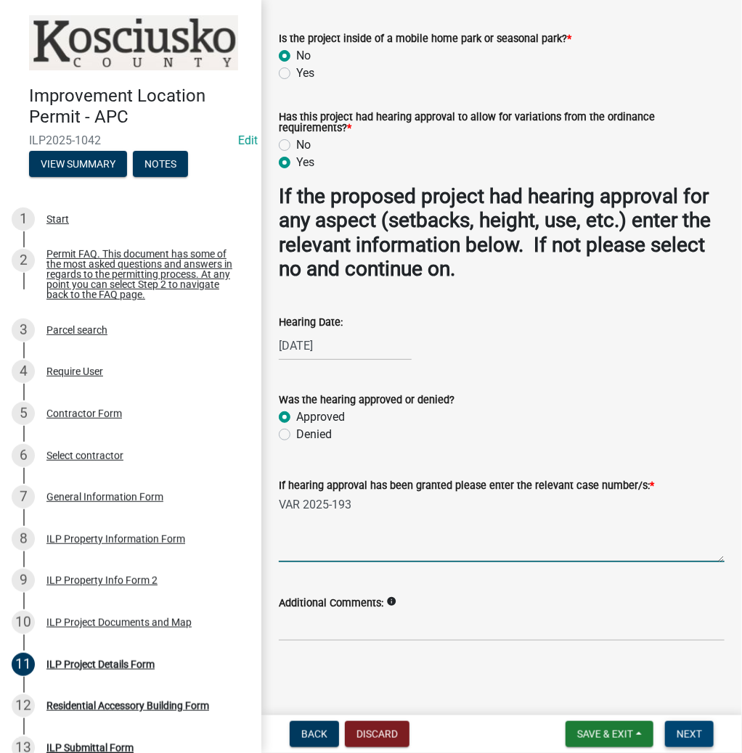
type textarea "VAR 2025-193"
click at [681, 737] on span "Next" at bounding box center [688, 735] width 25 height 12
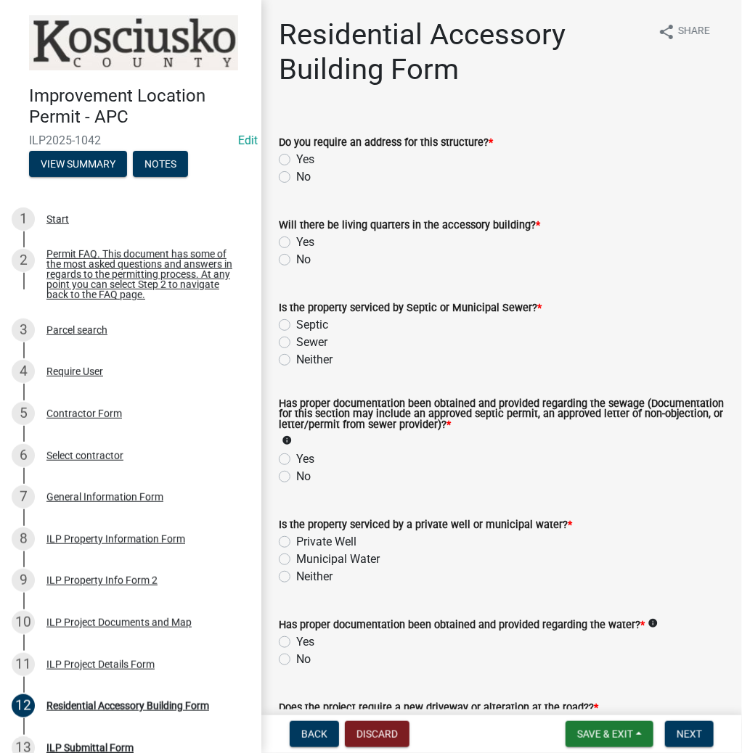
click at [296, 173] on label "No" at bounding box center [303, 176] width 15 height 17
click at [296, 173] on input "No" at bounding box center [300, 172] width 9 height 9
radio input "true"
click at [296, 260] on label "No" at bounding box center [303, 259] width 15 height 17
click at [296, 260] on input "No" at bounding box center [300, 255] width 9 height 9
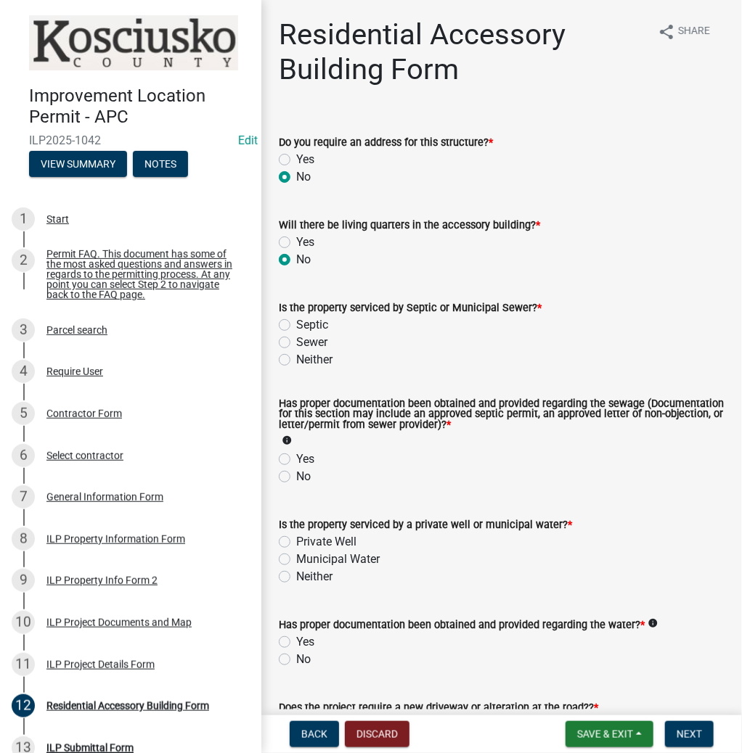
radio input "true"
click at [296, 341] on label "Sewer" at bounding box center [311, 342] width 31 height 17
click at [296, 341] on input "Sewer" at bounding box center [300, 338] width 9 height 9
radio input "true"
click at [296, 459] on label "Yes" at bounding box center [305, 459] width 18 height 17
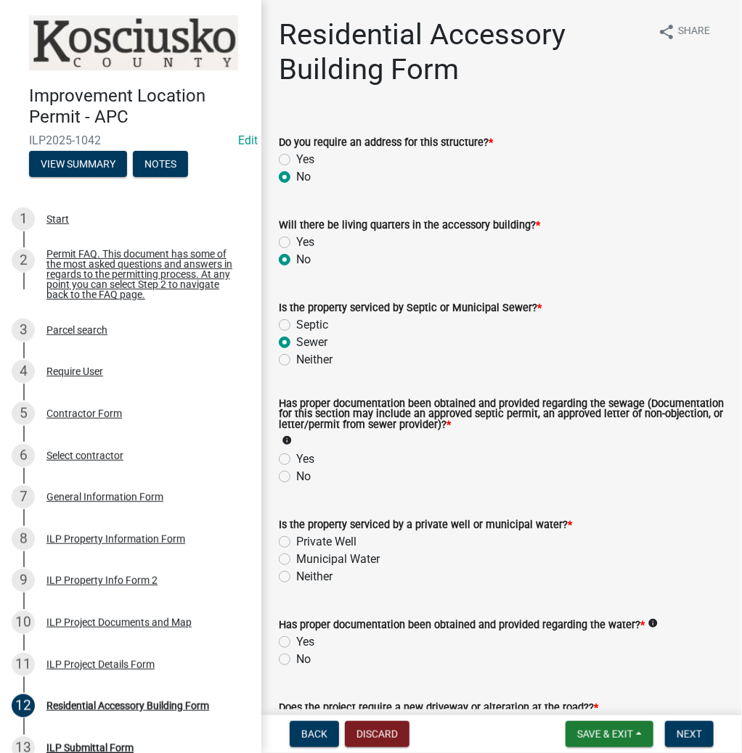
click at [296, 459] on input "Yes" at bounding box center [300, 455] width 9 height 9
radio input "true"
click at [296, 540] on label "Private Well" at bounding box center [326, 541] width 60 height 17
click at [296, 540] on input "Private Well" at bounding box center [300, 537] width 9 height 9
radio input "true"
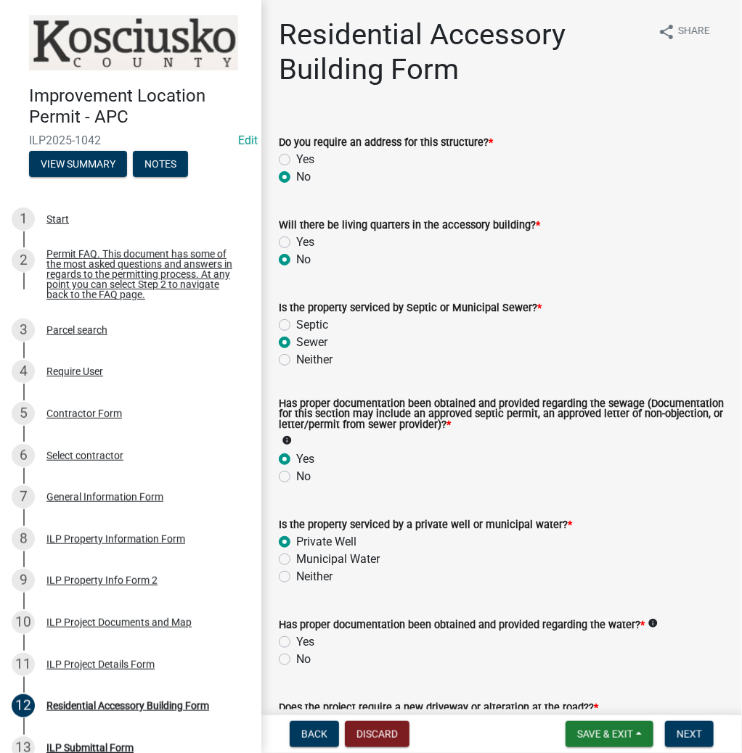
click at [296, 642] on label "Yes" at bounding box center [305, 642] width 18 height 17
click at [296, 642] on input "Yes" at bounding box center [300, 638] width 9 height 9
radio input "true"
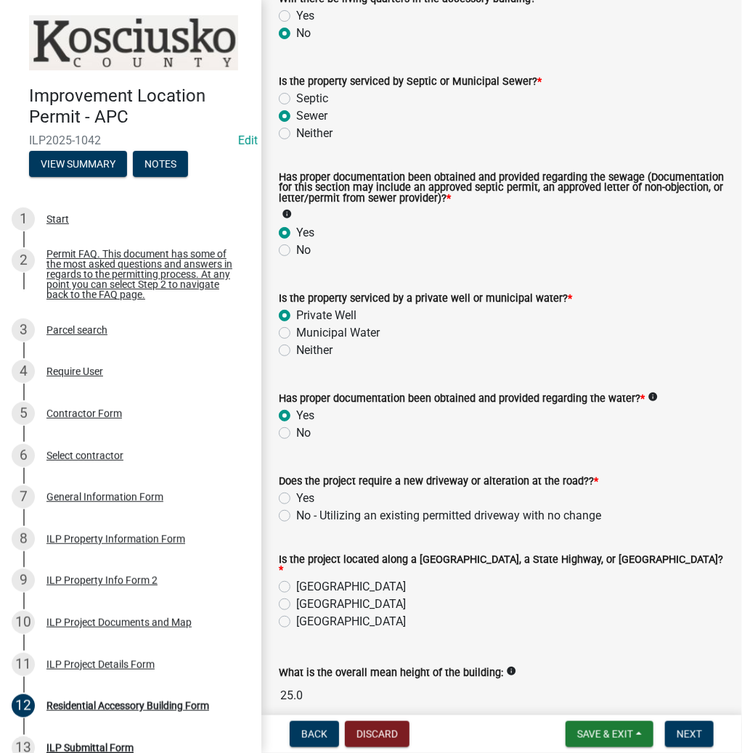
scroll to position [232, 0]
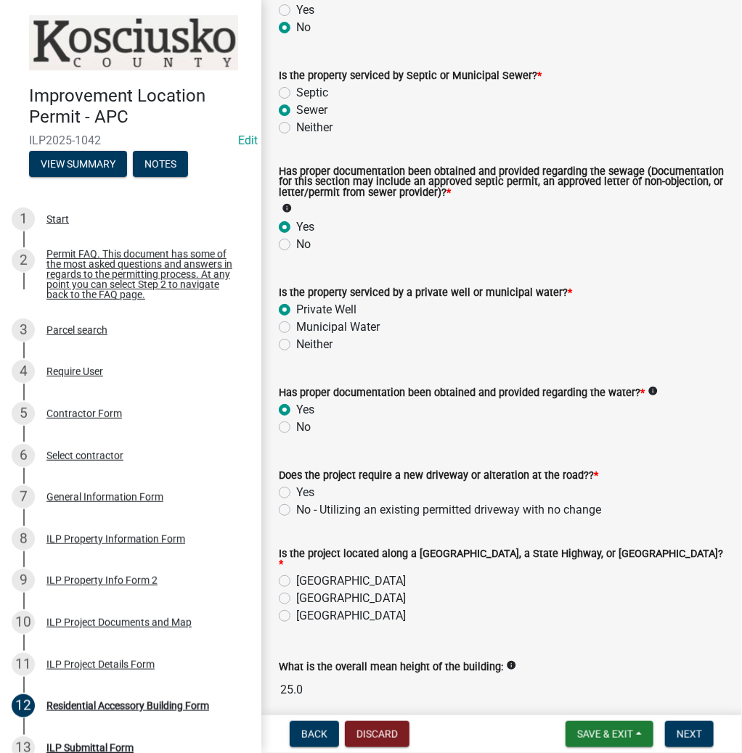
click at [296, 509] on label "No - Utilizing an existing permitted driveway with no change" at bounding box center [448, 510] width 305 height 17
click at [296, 509] on input "No - Utilizing an existing permitted driveway with no change" at bounding box center [300, 506] width 9 height 9
radio input "true"
click at [296, 576] on label "[GEOGRAPHIC_DATA]" at bounding box center [351, 581] width 110 height 17
click at [296, 576] on input "[GEOGRAPHIC_DATA]" at bounding box center [300, 577] width 9 height 9
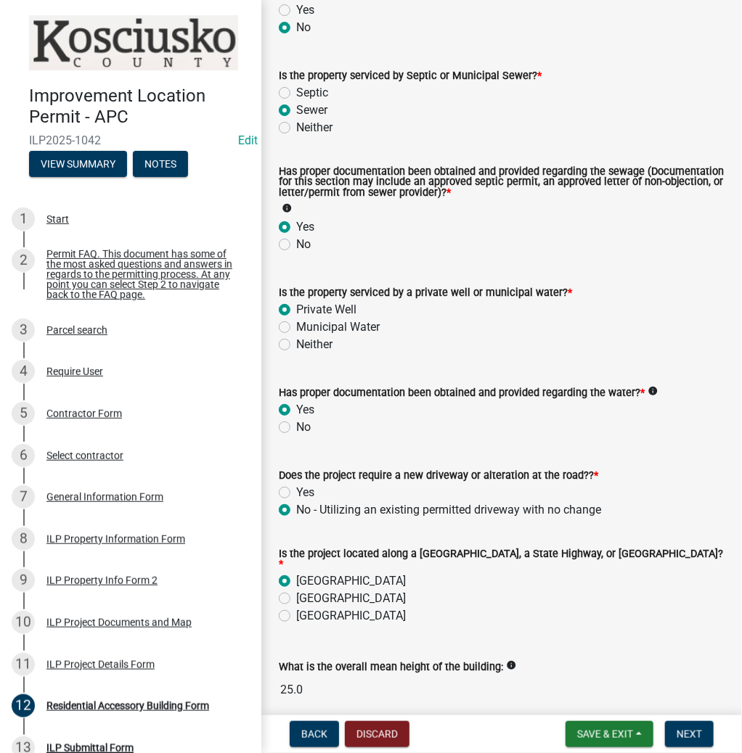
radio input "true"
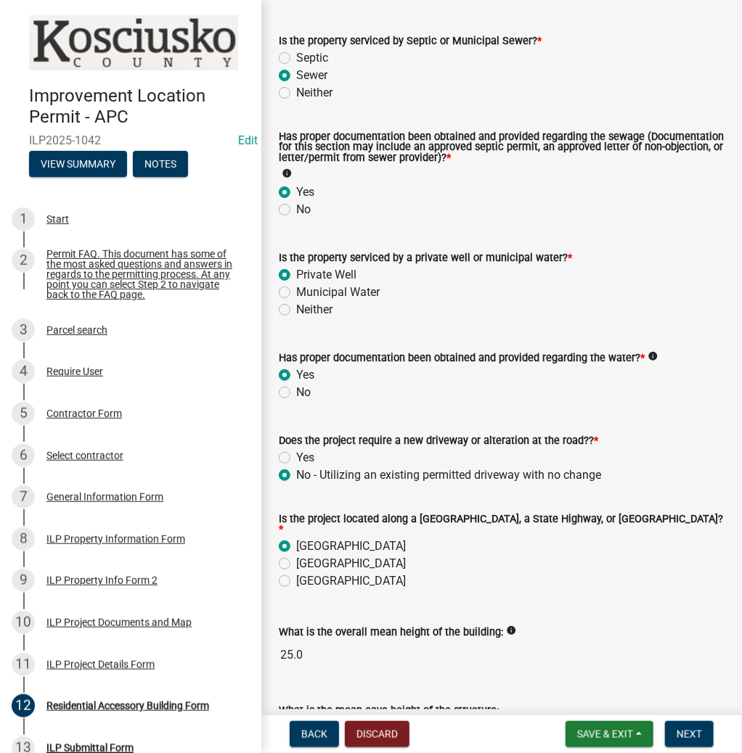
scroll to position [368, 0]
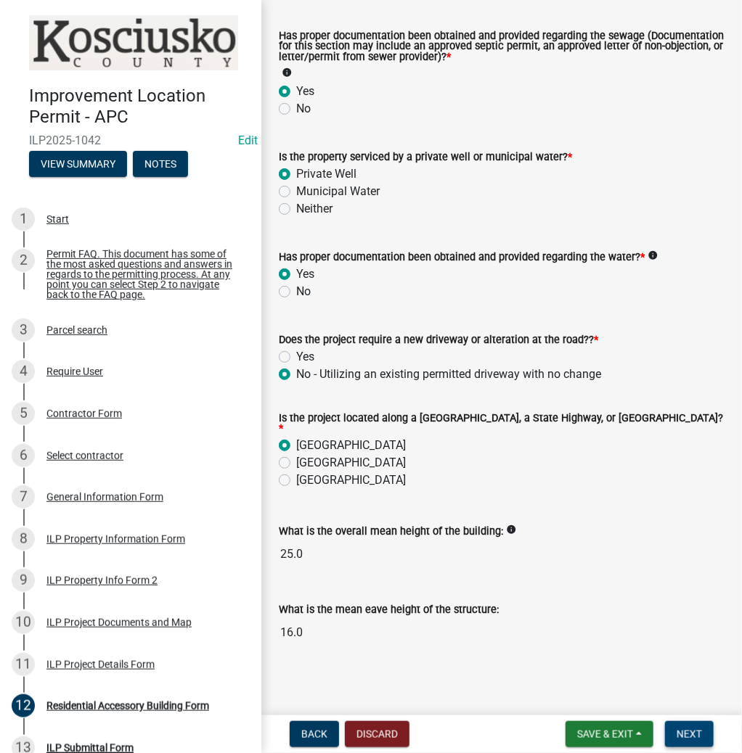
click at [684, 734] on span "Next" at bounding box center [688, 735] width 25 height 12
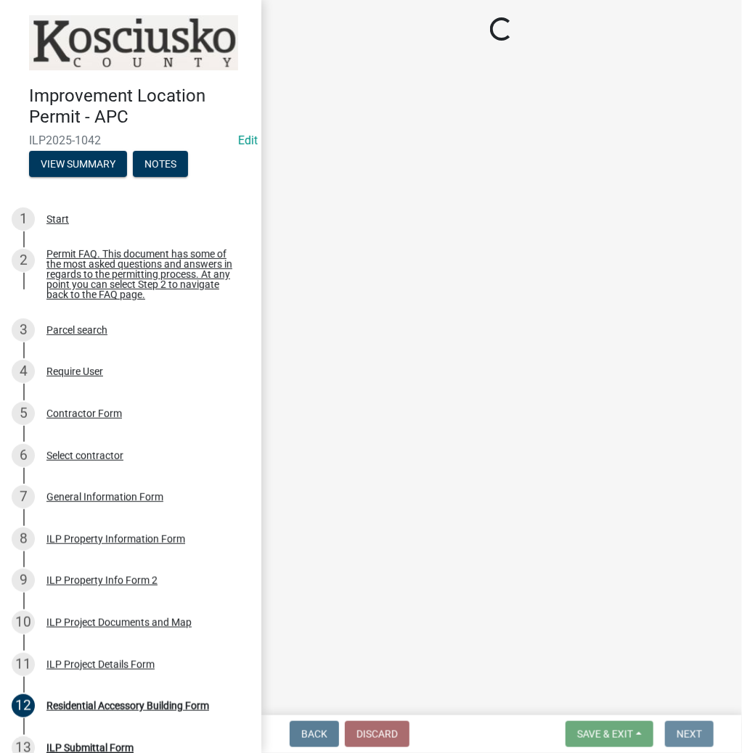
scroll to position [0, 0]
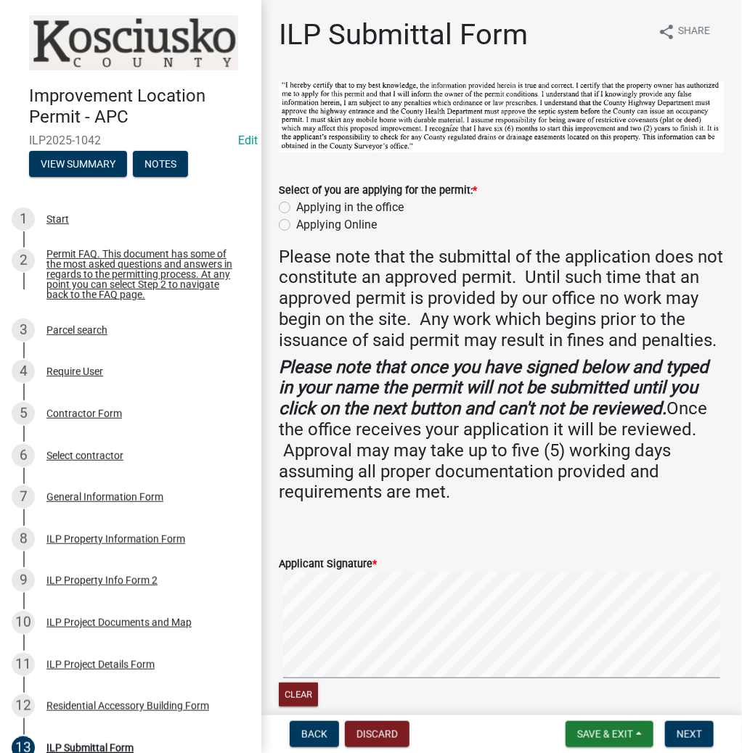
click at [296, 206] on label "Applying in the office" at bounding box center [349, 207] width 107 height 17
click at [296, 206] on input "Applying in the office" at bounding box center [300, 203] width 9 height 9
radio input "true"
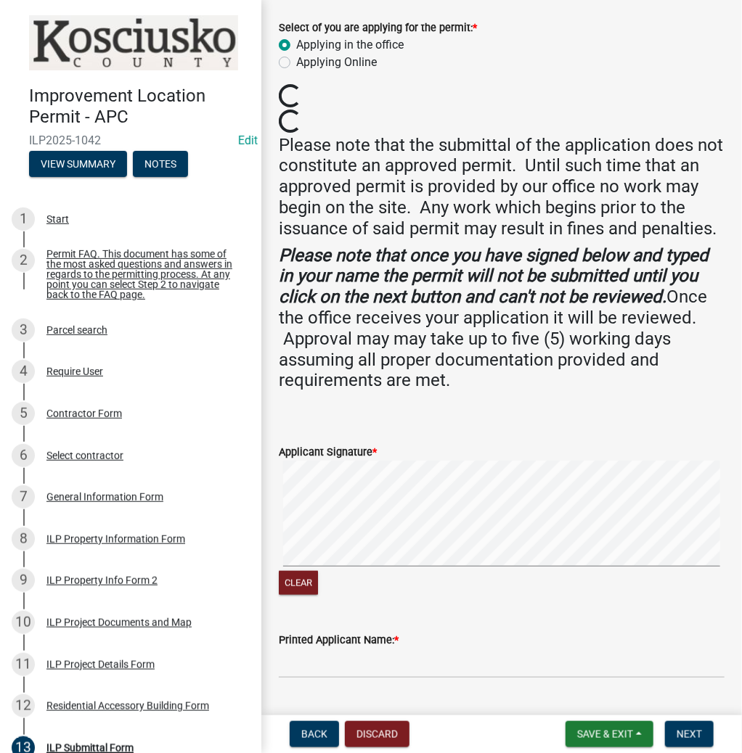
scroll to position [174, 0]
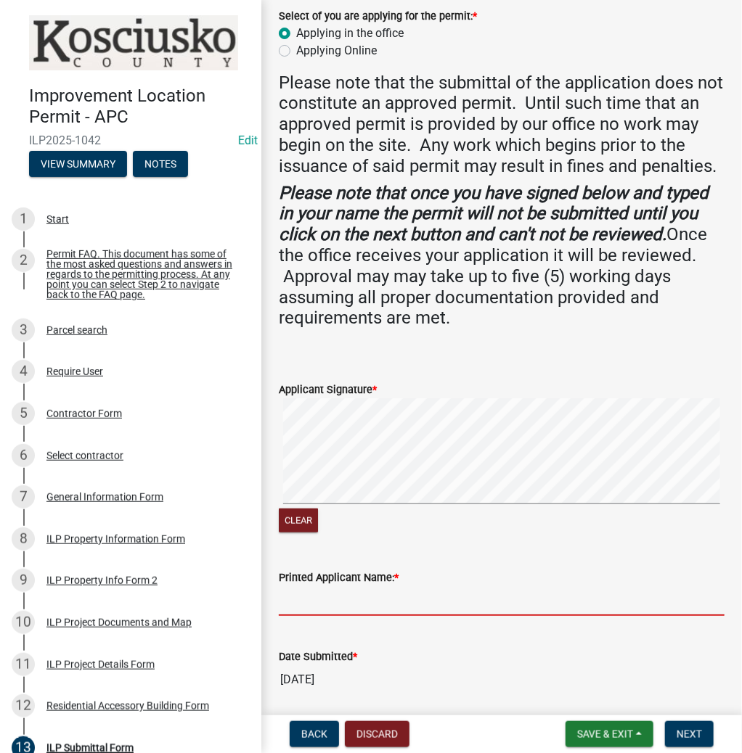
click at [383, 616] on input "Printed Applicant Name: *" at bounding box center [502, 601] width 446 height 30
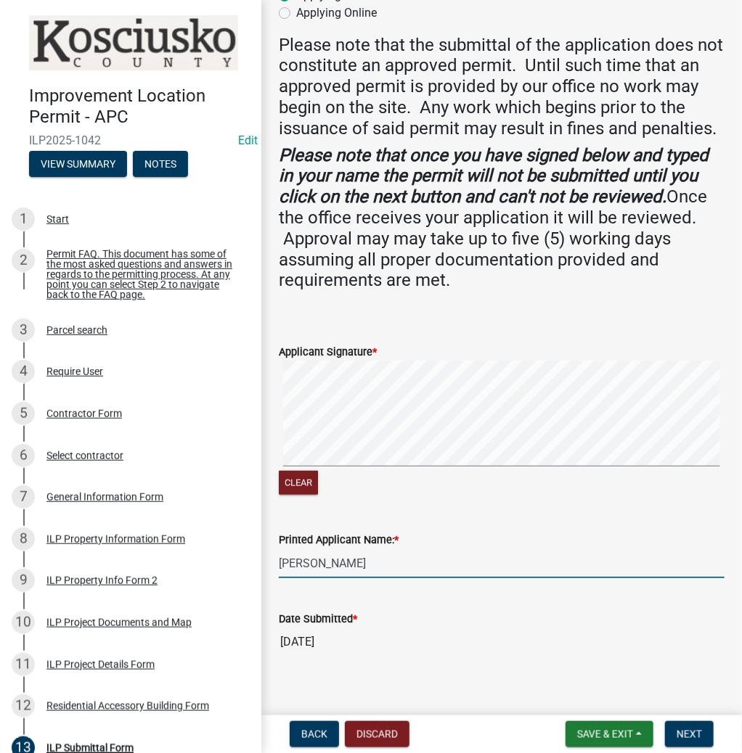
scroll to position [247, 0]
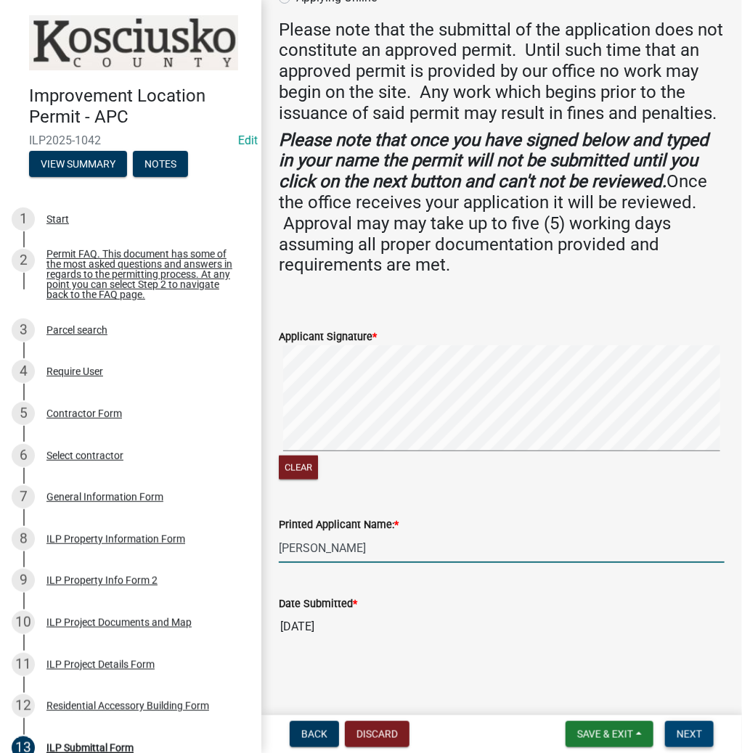
type input "[PERSON_NAME]"
click at [686, 732] on span "Next" at bounding box center [688, 735] width 25 height 12
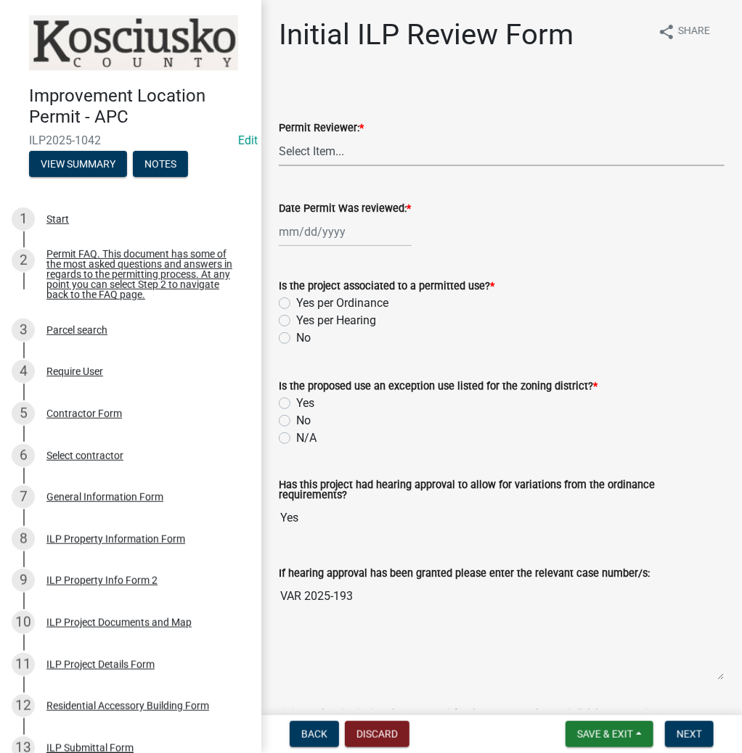
click at [335, 147] on select "Select Item... MMS LT AT CS [PERSON_NAME]" at bounding box center [502, 151] width 446 height 30
click at [279, 136] on select "Select Item... MMS LT AT CS [PERSON_NAME]" at bounding box center [502, 151] width 446 height 30
select select "d95389f4-ab5a-4603-9826-29cf73316391"
select select "8"
select select "2025"
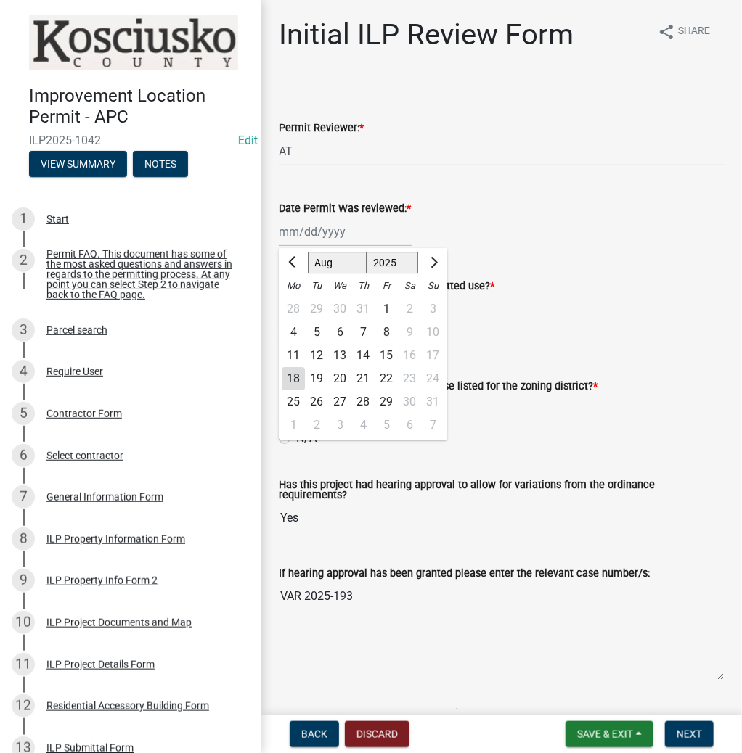
click at [304, 238] on div "[PERSON_NAME] Feb Mar Apr [PERSON_NAME][DATE] Oct Nov [DATE] 1526 1527 1528 152…" at bounding box center [345, 232] width 133 height 30
click at [292, 378] on div "18" at bounding box center [293, 378] width 23 height 23
type input "[DATE]"
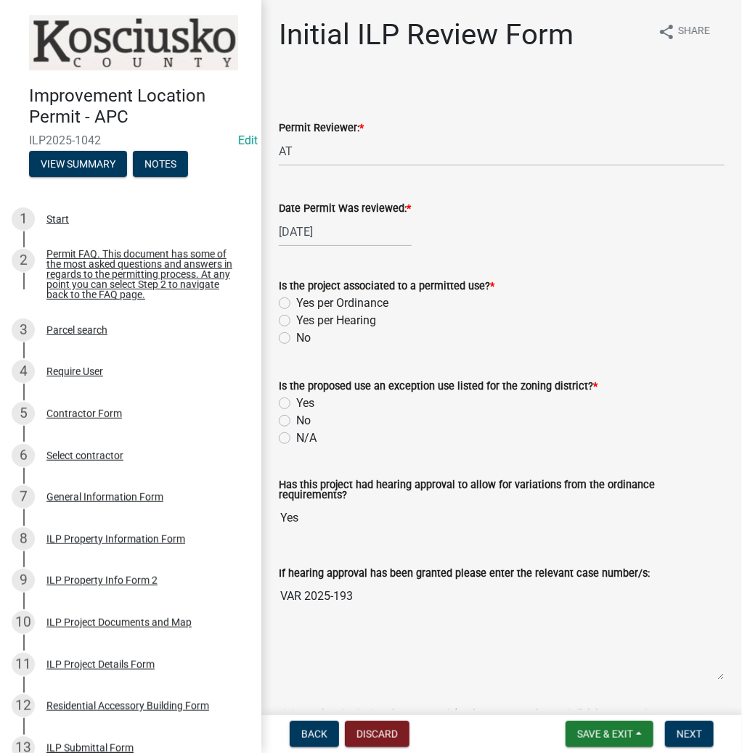
click at [296, 323] on label "Yes per Hearing" at bounding box center [336, 320] width 80 height 17
click at [296, 322] on input "Yes per Hearing" at bounding box center [300, 316] width 9 height 9
radio input "true"
click at [296, 437] on label "N/A" at bounding box center [306, 438] width 20 height 17
click at [296, 437] on input "N/A" at bounding box center [300, 434] width 9 height 9
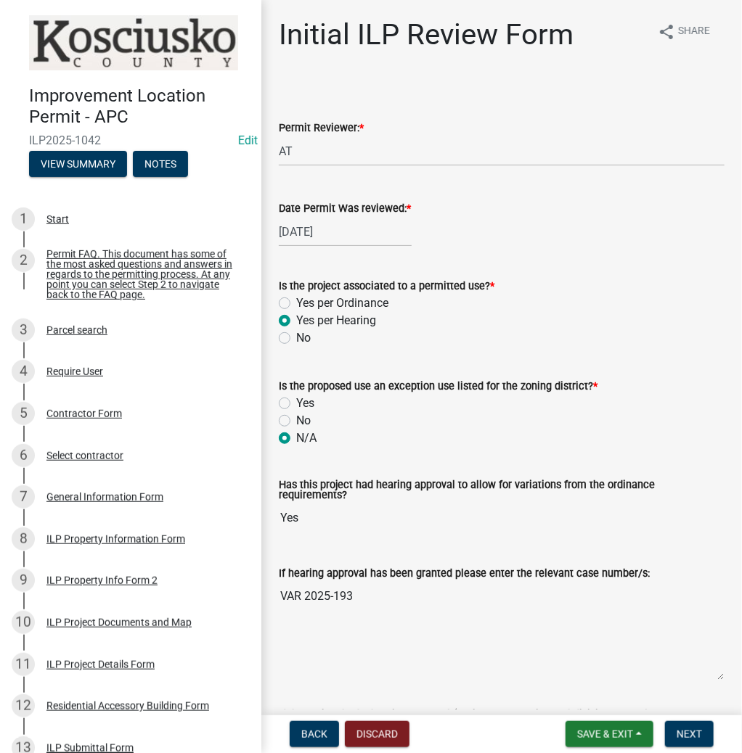
radio input "true"
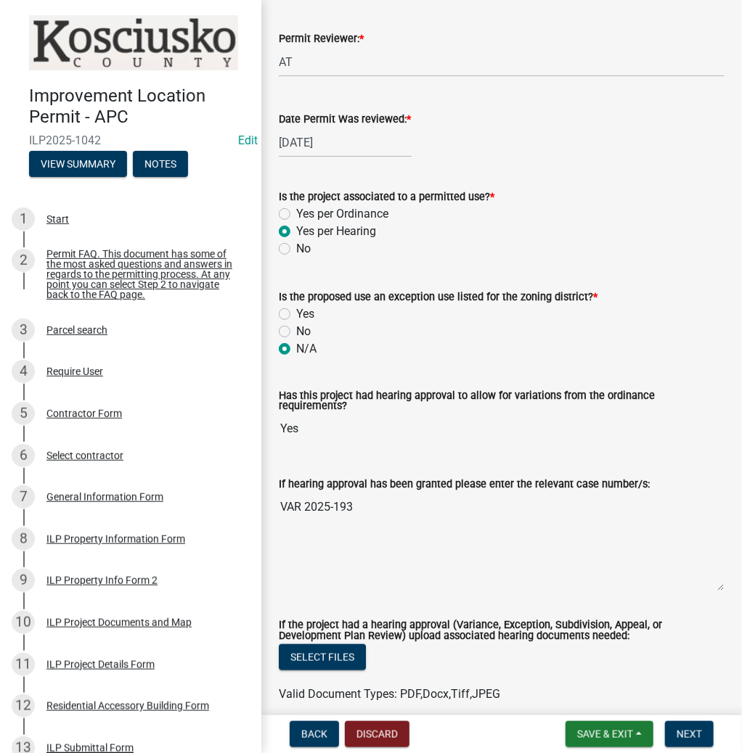
scroll to position [232, 0]
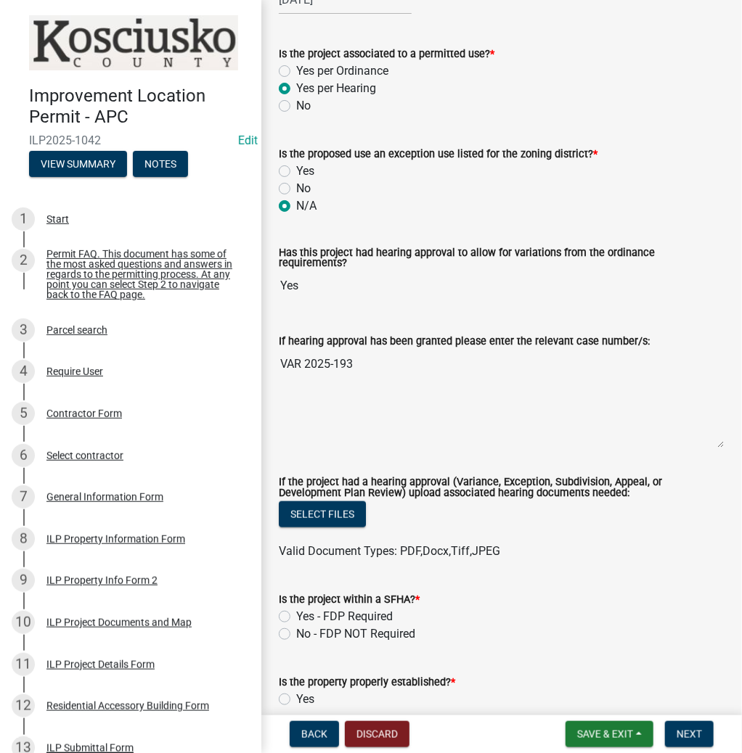
click at [296, 630] on label "No - FDP NOT Required" at bounding box center [355, 634] width 119 height 17
click at [296, 630] on input "No - FDP NOT Required" at bounding box center [300, 630] width 9 height 9
radio input "true"
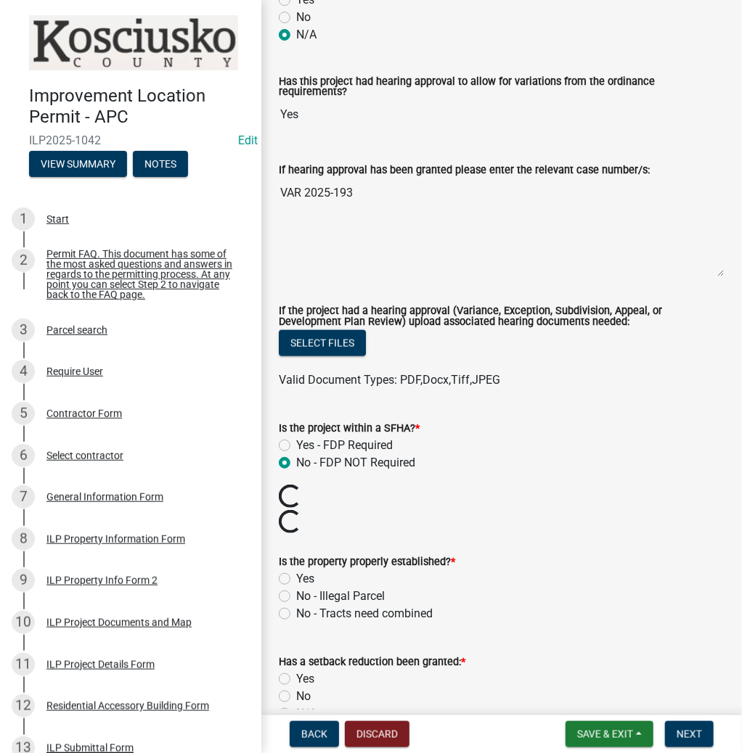
scroll to position [464, 0]
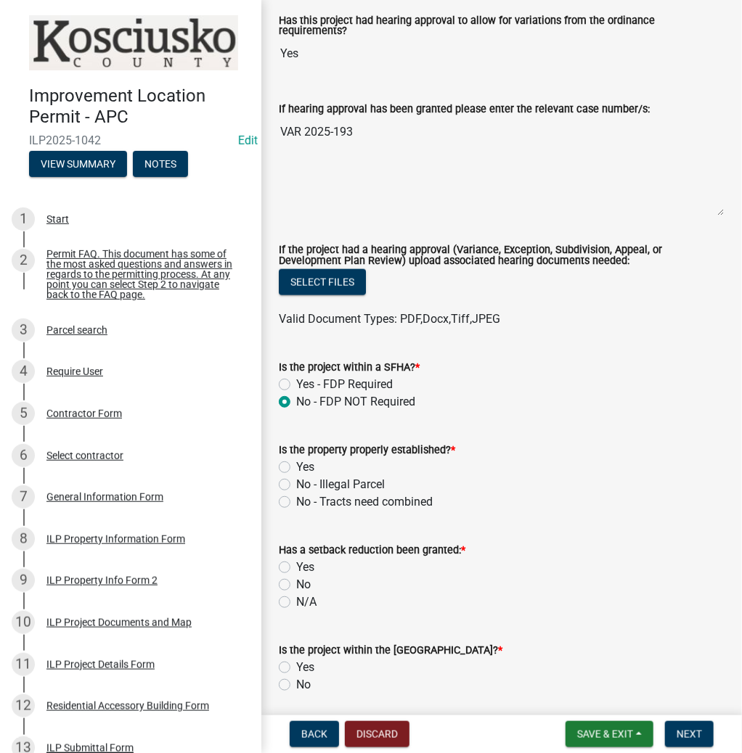
click at [296, 460] on label "Yes" at bounding box center [305, 467] width 18 height 17
click at [296, 460] on input "Yes" at bounding box center [300, 463] width 9 height 9
radio input "true"
click at [296, 578] on label "No" at bounding box center [303, 584] width 15 height 17
click at [296, 578] on input "No" at bounding box center [300, 580] width 9 height 9
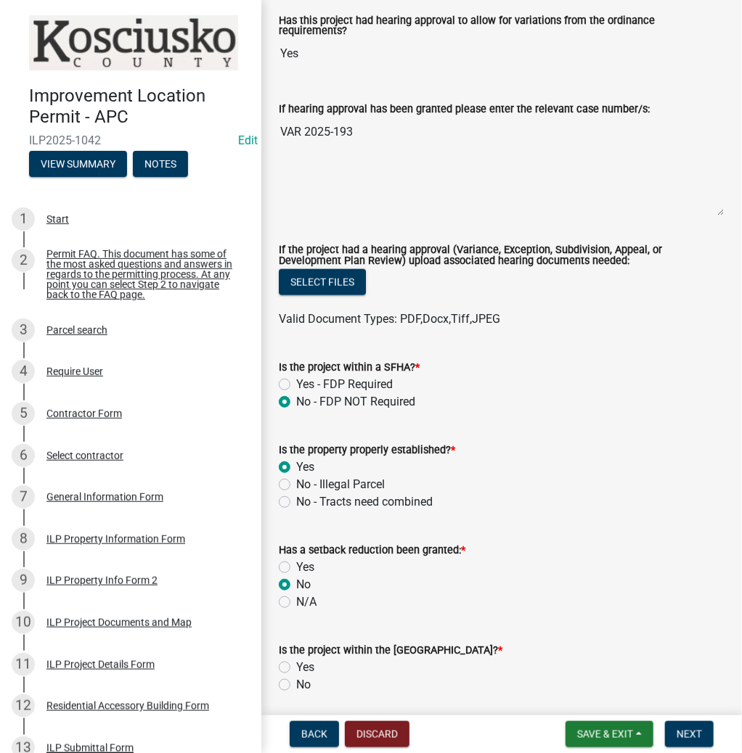
radio input "true"
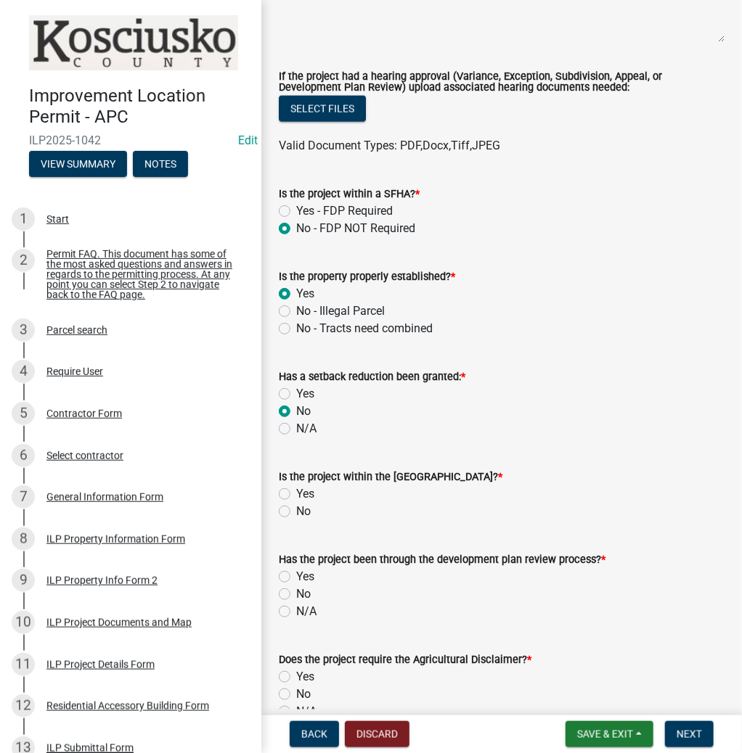
scroll to position [639, 0]
click at [290, 504] on div "No" at bounding box center [502, 510] width 446 height 17
click at [296, 504] on label "No" at bounding box center [303, 510] width 15 height 17
click at [296, 504] on input "No" at bounding box center [300, 506] width 9 height 9
radio input "true"
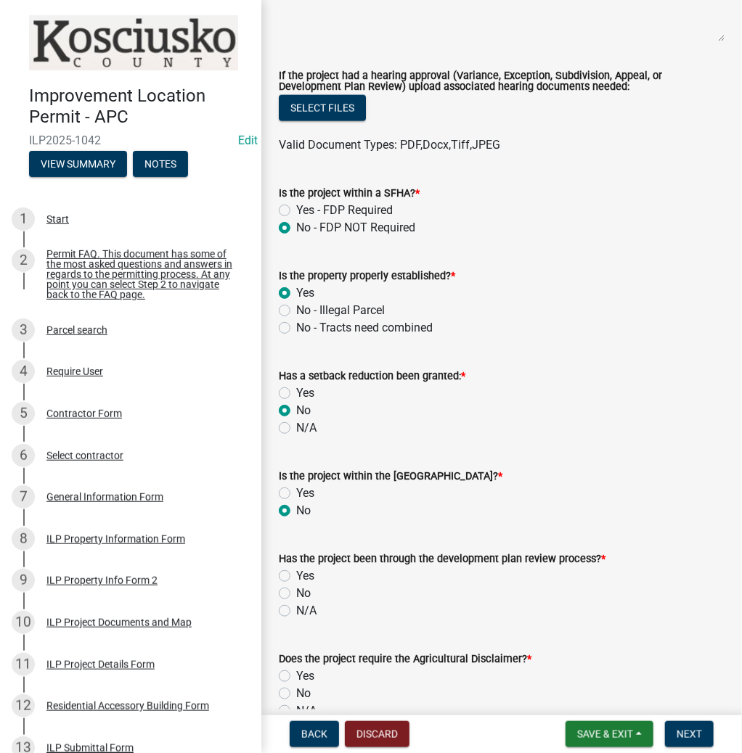
click at [296, 605] on label "N/A" at bounding box center [306, 610] width 20 height 17
click at [296, 605] on input "N/A" at bounding box center [300, 606] width 9 height 9
radio input "true"
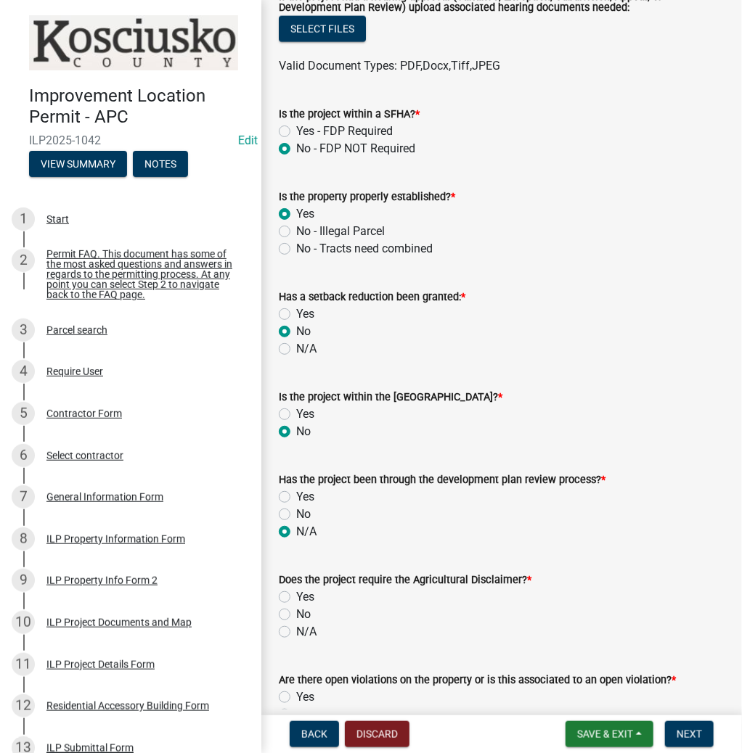
scroll to position [813, 0]
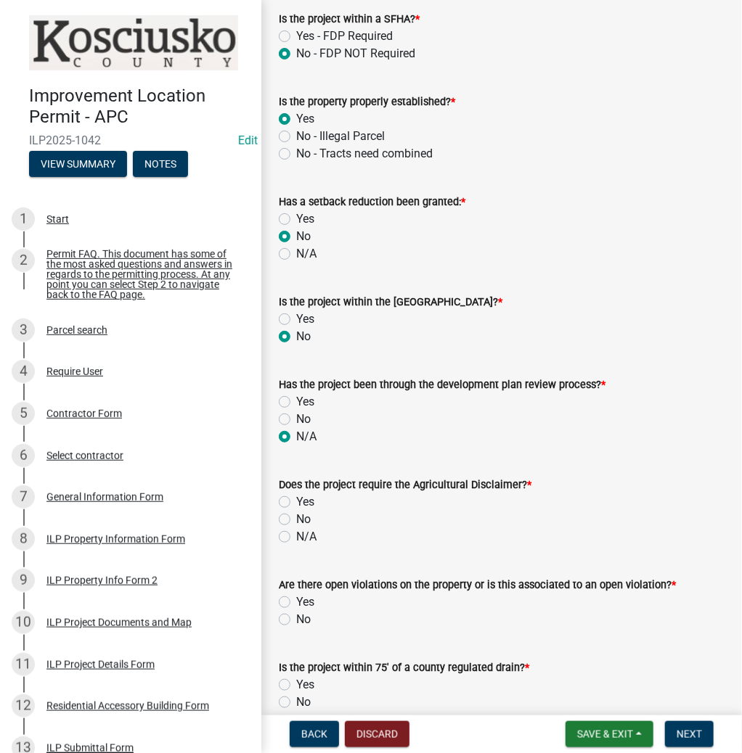
click at [296, 514] on label "No" at bounding box center [303, 519] width 15 height 17
click at [296, 514] on input "No" at bounding box center [300, 515] width 9 height 9
radio input "true"
click at [296, 596] on label "Yes" at bounding box center [305, 602] width 18 height 17
click at [296, 596] on input "Yes" at bounding box center [300, 598] width 9 height 9
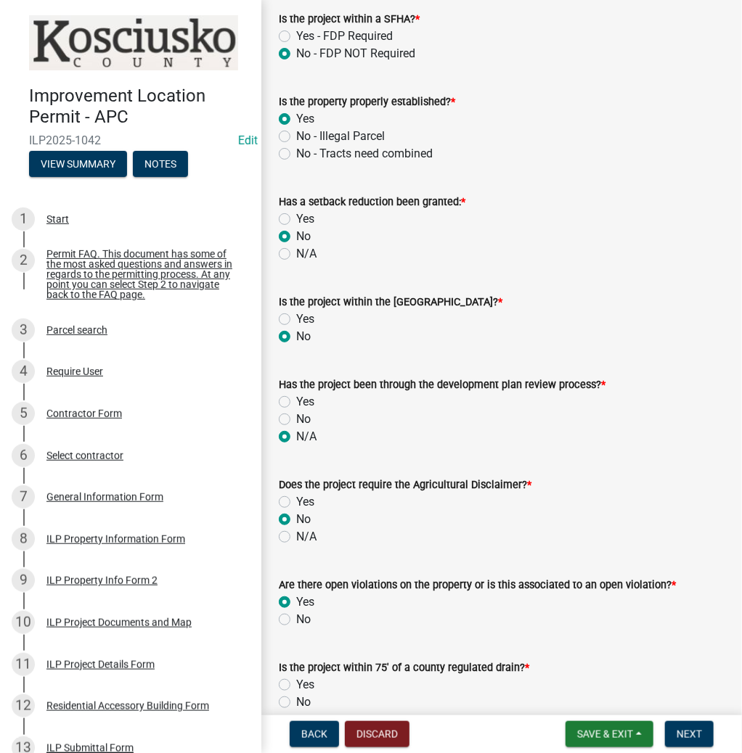
radio input "true"
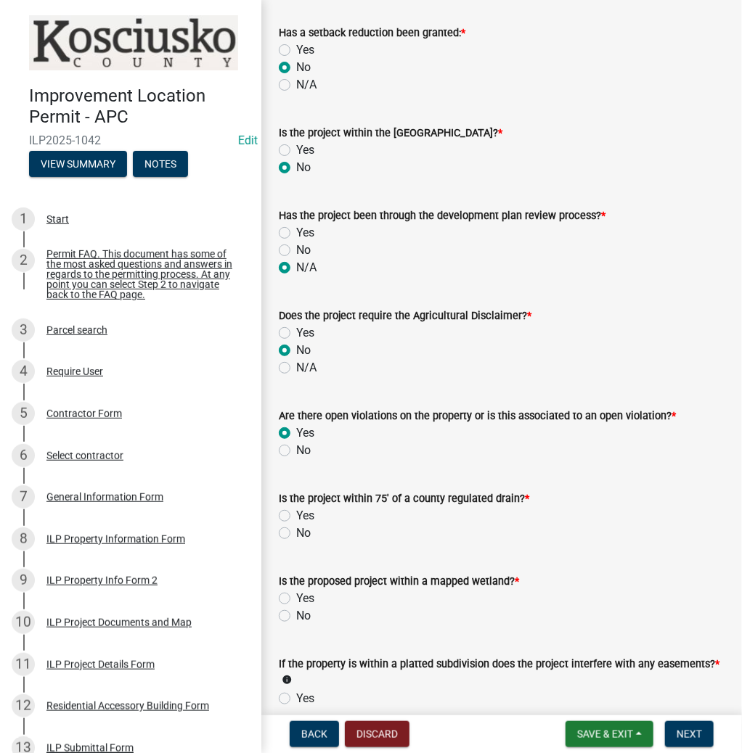
scroll to position [987, 0]
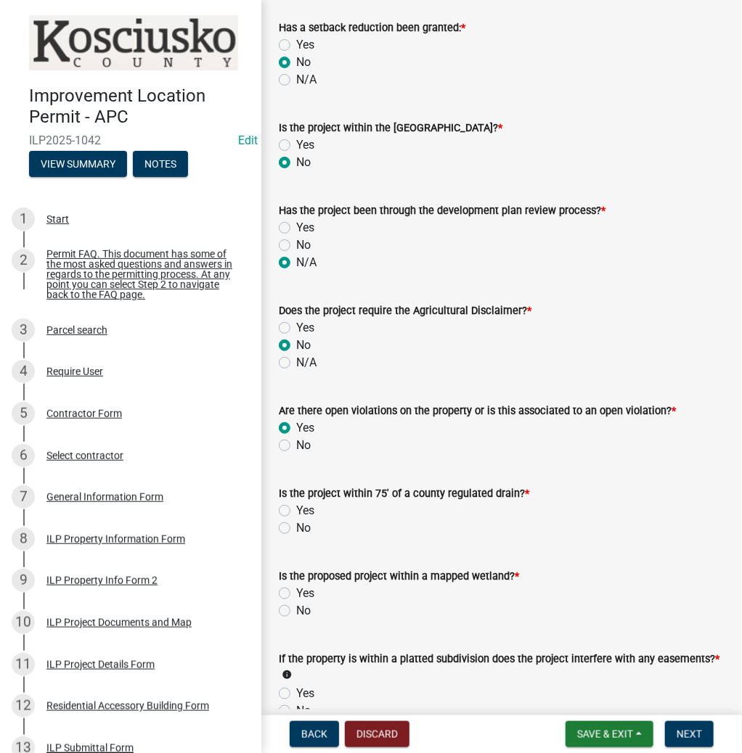
click at [296, 523] on label "No" at bounding box center [303, 528] width 15 height 17
click at [296, 523] on input "No" at bounding box center [300, 524] width 9 height 9
radio input "true"
click at [296, 607] on label "No" at bounding box center [303, 610] width 15 height 17
click at [296, 607] on input "No" at bounding box center [300, 606] width 9 height 9
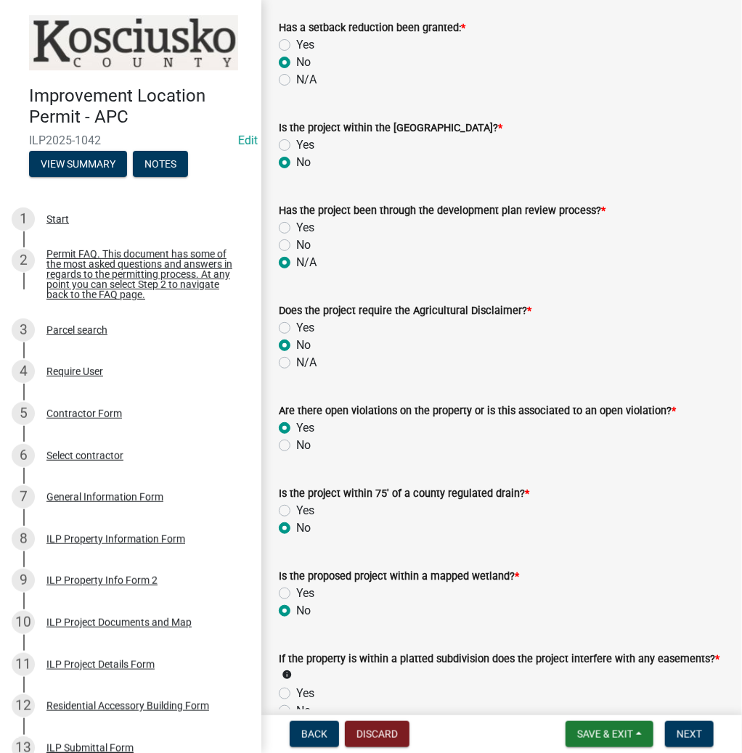
radio input "true"
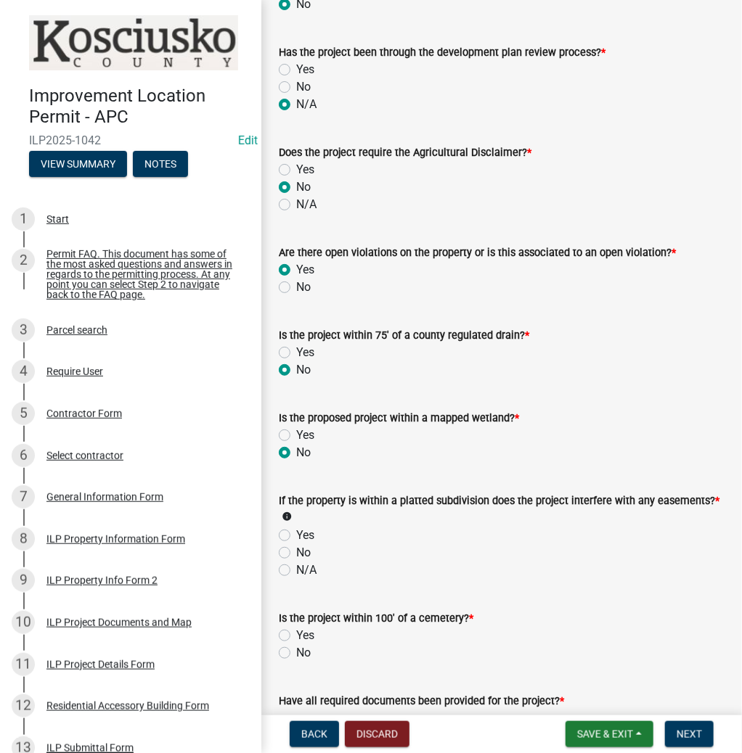
scroll to position [1161, 0]
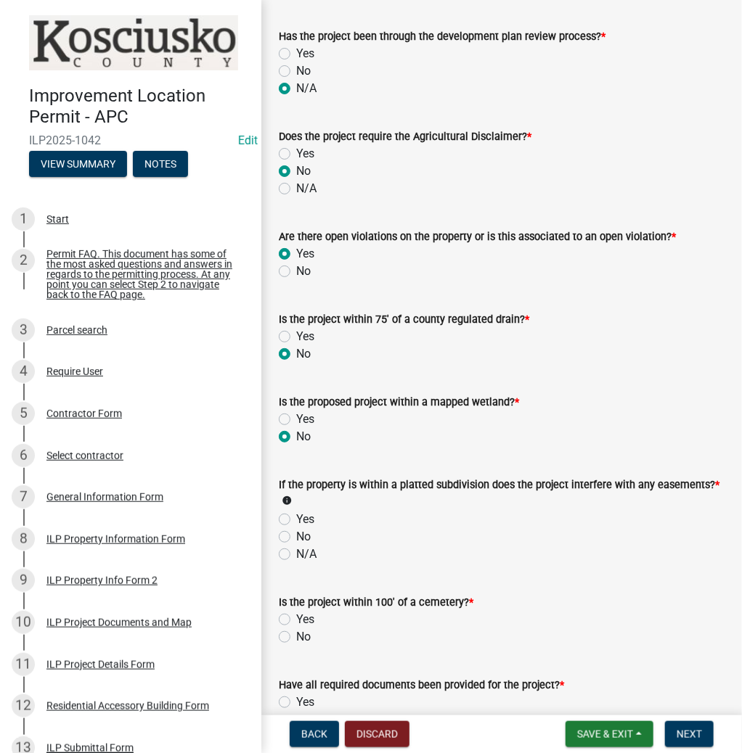
click at [296, 547] on label "N/A" at bounding box center [306, 554] width 20 height 17
click at [296, 547] on input "N/A" at bounding box center [300, 550] width 9 height 9
radio input "true"
click at [296, 634] on label "No" at bounding box center [303, 637] width 15 height 17
click at [296, 634] on input "No" at bounding box center [300, 633] width 9 height 9
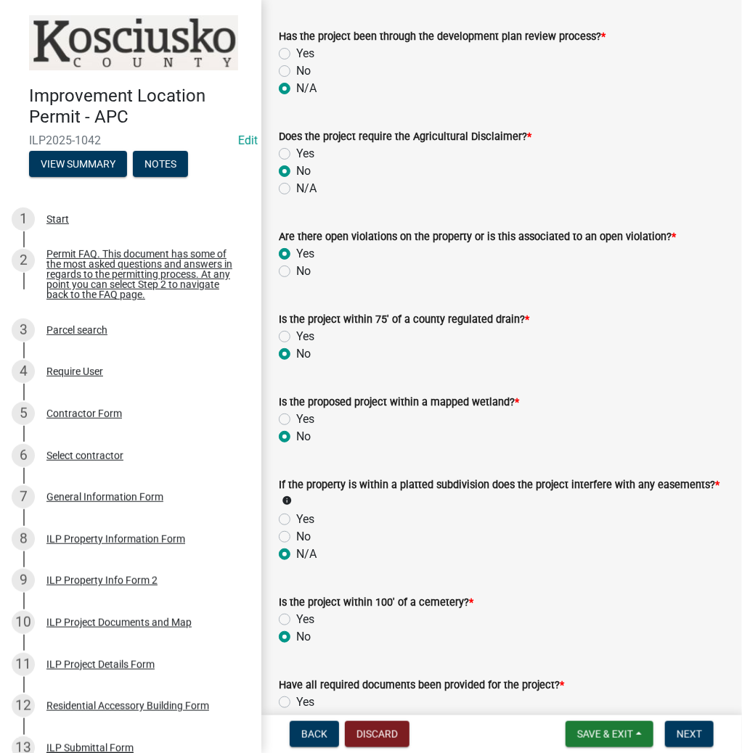
radio input "true"
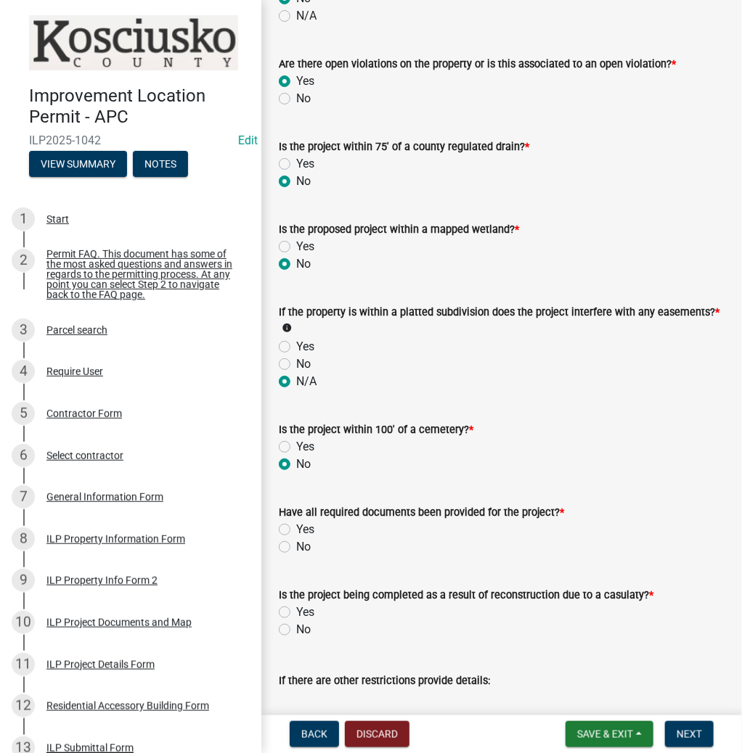
scroll to position [1335, 0]
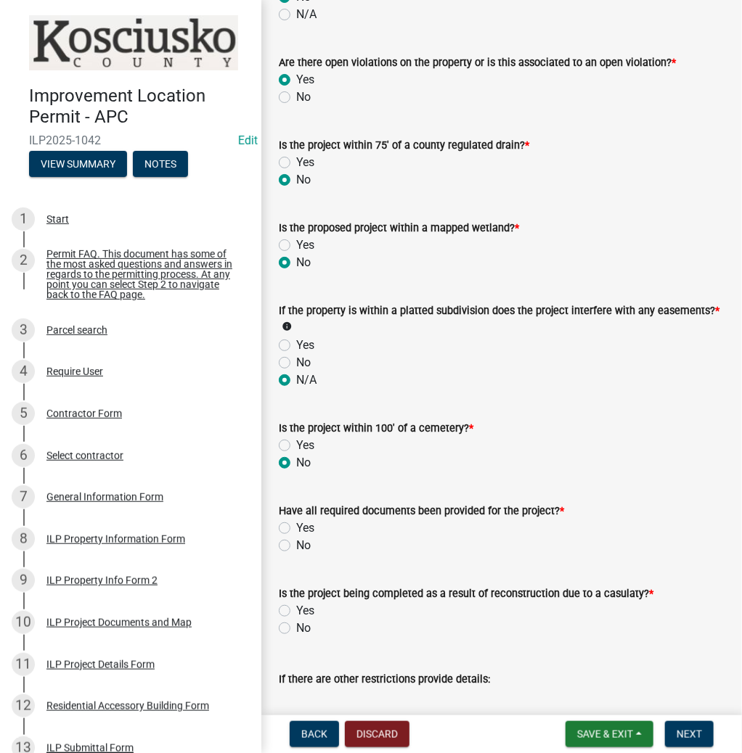
click at [296, 522] on label "Yes" at bounding box center [305, 528] width 18 height 17
click at [296, 522] on input "Yes" at bounding box center [300, 524] width 9 height 9
radio input "true"
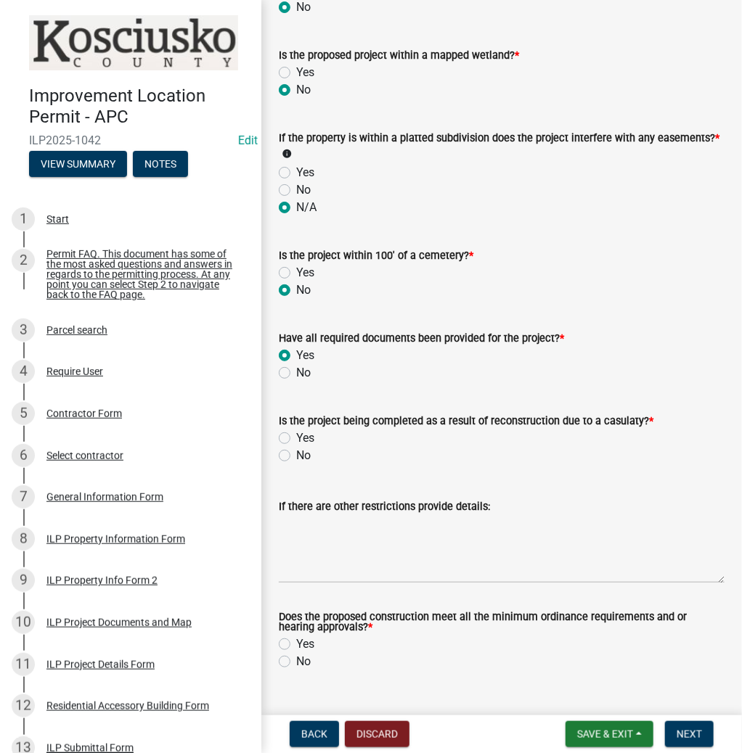
scroll to position [1510, 0]
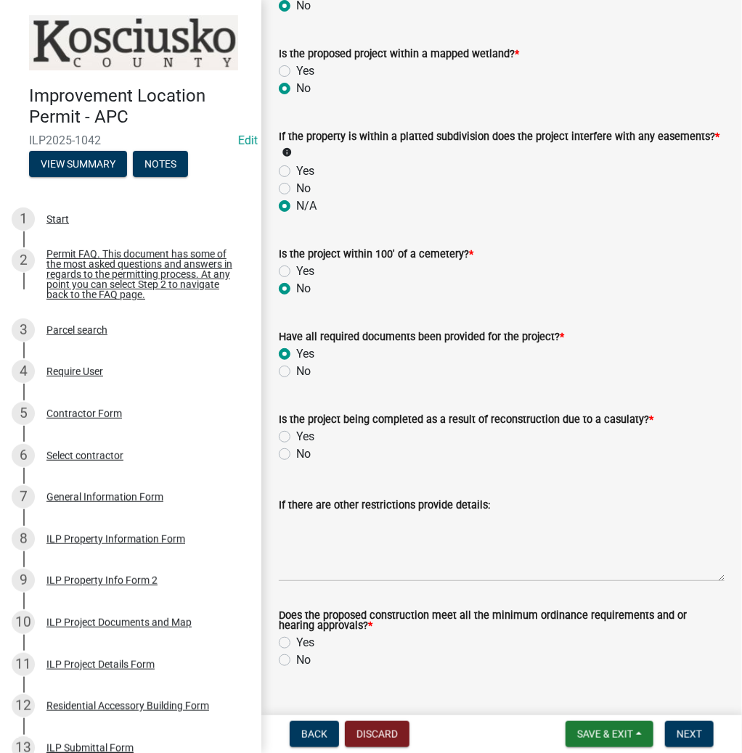
click at [296, 451] on label "No" at bounding box center [303, 454] width 15 height 17
click at [296, 451] on input "No" at bounding box center [300, 450] width 9 height 9
radio input "true"
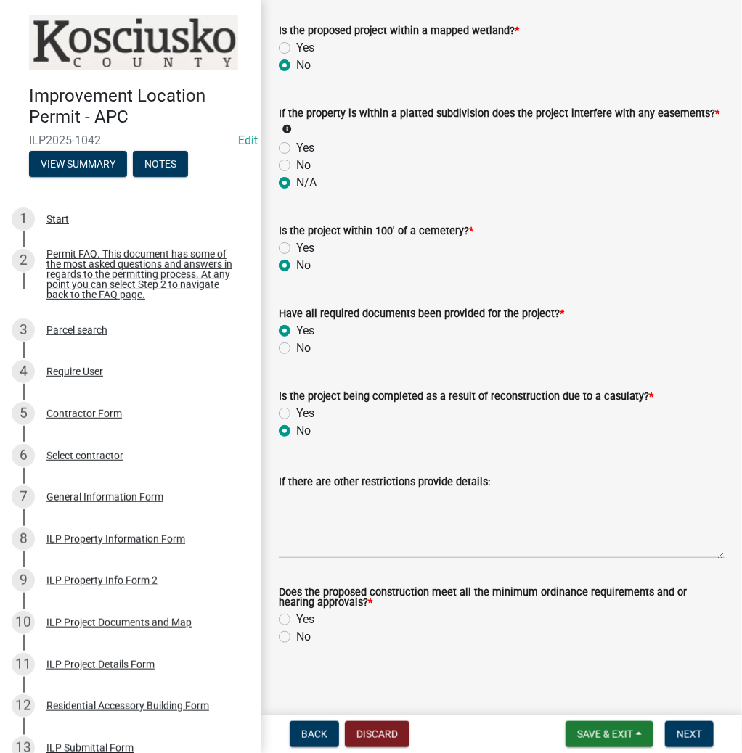
click at [296, 615] on label "Yes" at bounding box center [305, 619] width 18 height 17
click at [296, 615] on input "Yes" at bounding box center [300, 615] width 9 height 9
radio input "true"
click at [686, 737] on span "Next" at bounding box center [688, 735] width 25 height 12
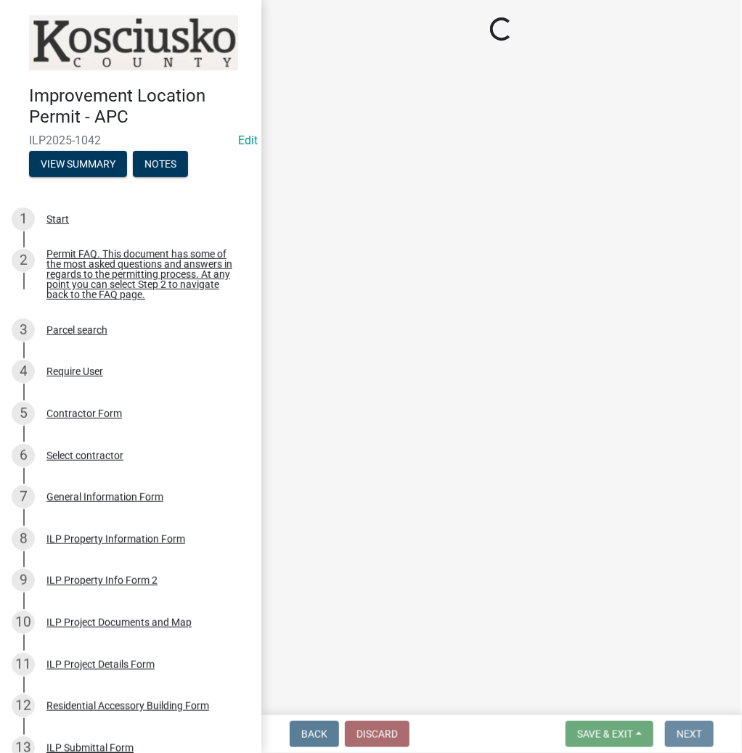
scroll to position [0, 0]
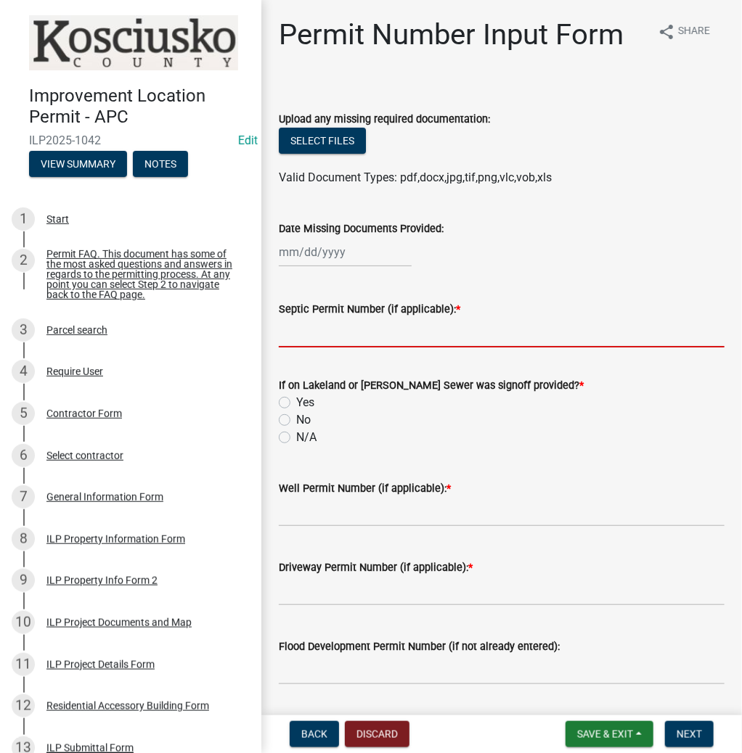
click at [364, 337] on input "Septic Permit Number (if applicable): *" at bounding box center [502, 333] width 446 height 30
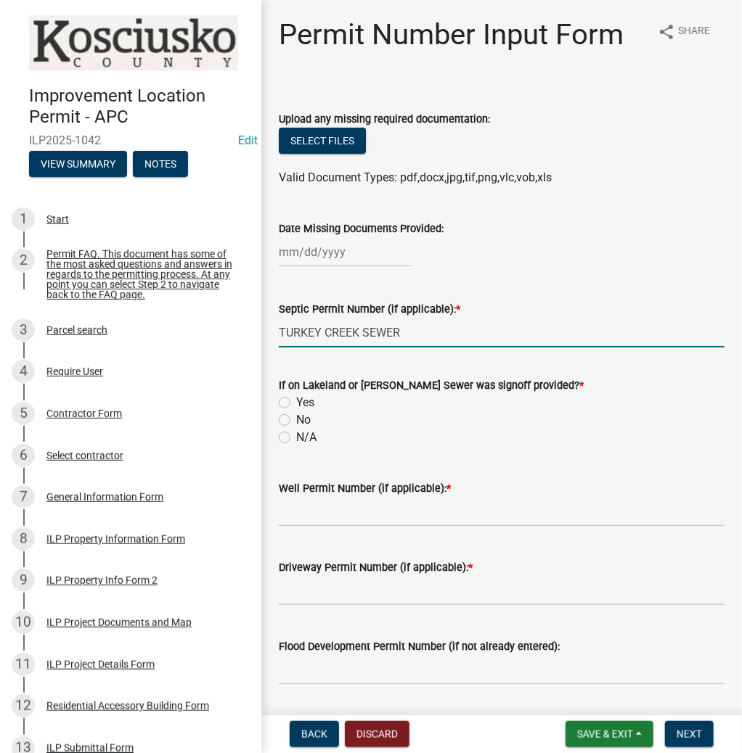
type input "TURKEY CREEK SEWER"
click at [296, 438] on label "N/A" at bounding box center [306, 437] width 20 height 17
click at [296, 438] on input "N/A" at bounding box center [300, 433] width 9 height 9
radio input "true"
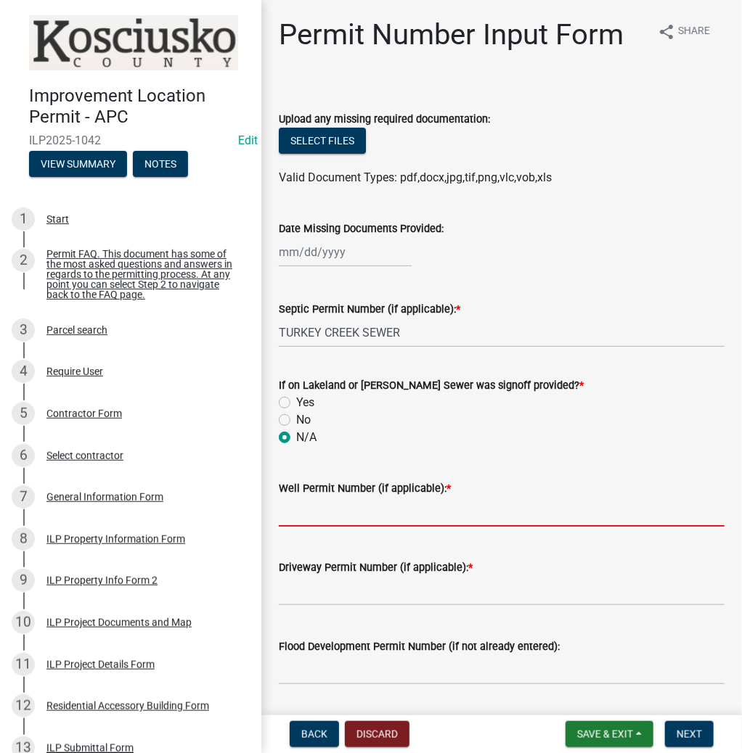
click at [320, 512] on input "Well Permit Number (if applicable): *" at bounding box center [502, 512] width 446 height 30
type input "LETTER"
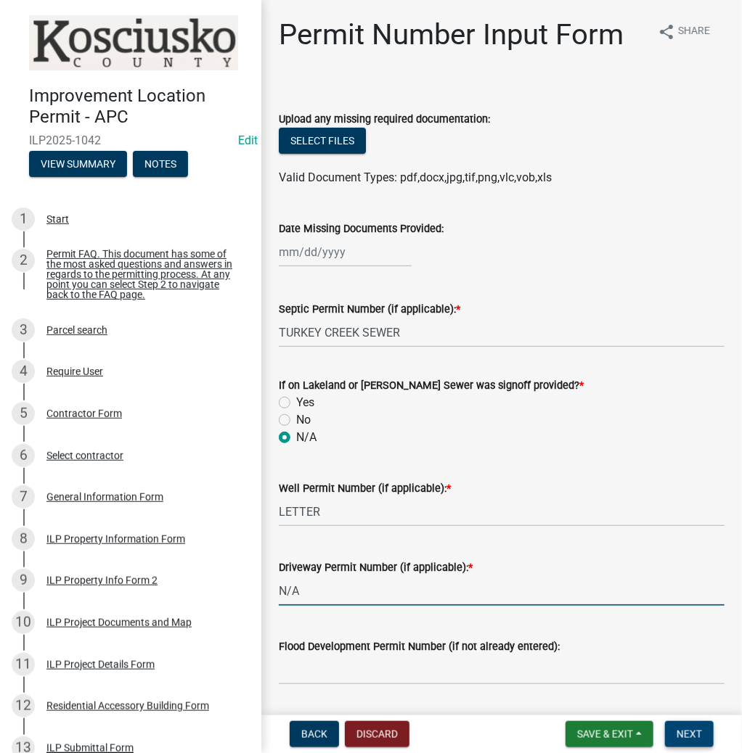
type input "N/A"
click at [684, 729] on span "Next" at bounding box center [688, 735] width 25 height 12
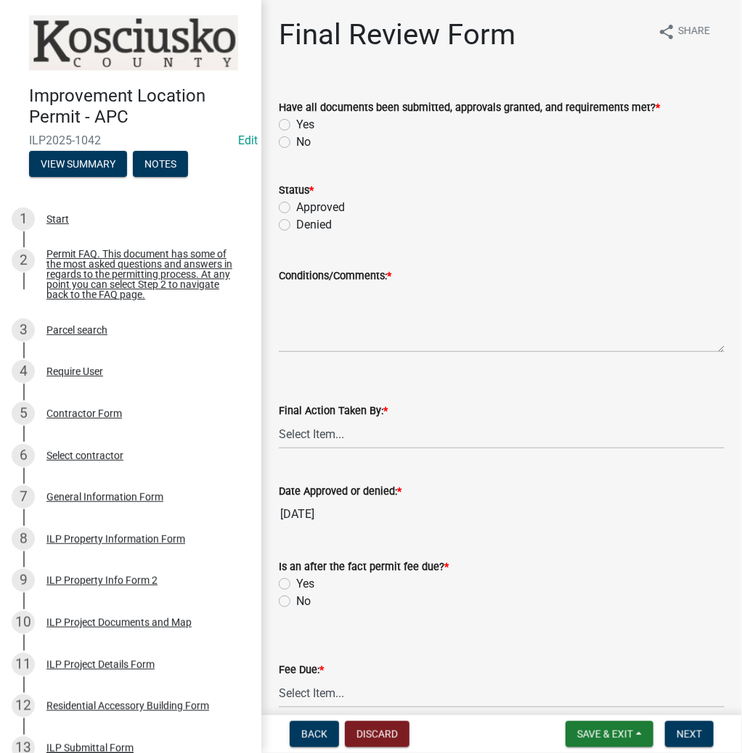
click at [296, 123] on label "Yes" at bounding box center [305, 124] width 18 height 17
click at [296, 123] on input "Yes" at bounding box center [300, 120] width 9 height 9
radio input "true"
click at [296, 203] on label "Approved" at bounding box center [320, 207] width 49 height 17
click at [296, 203] on input "Approved" at bounding box center [300, 203] width 9 height 9
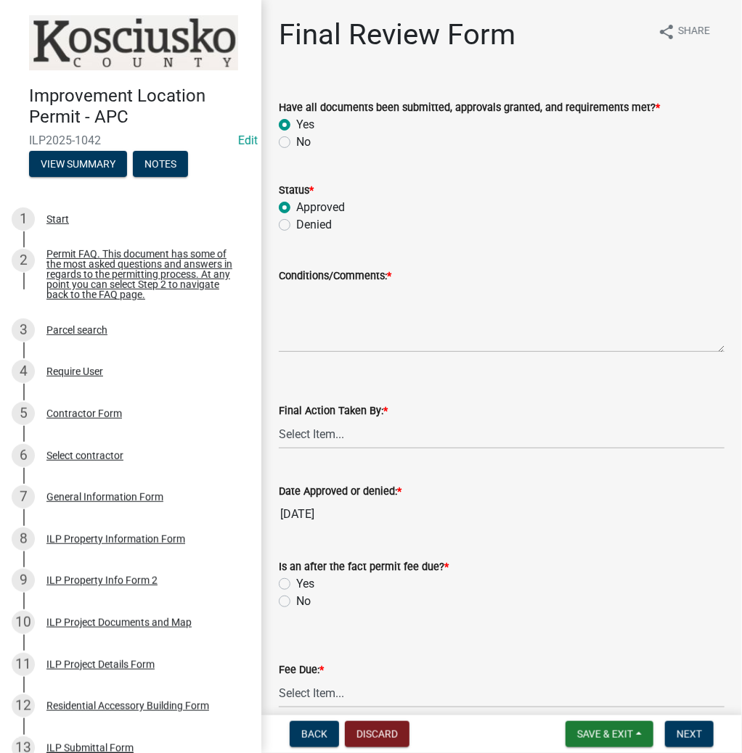
radio input "true"
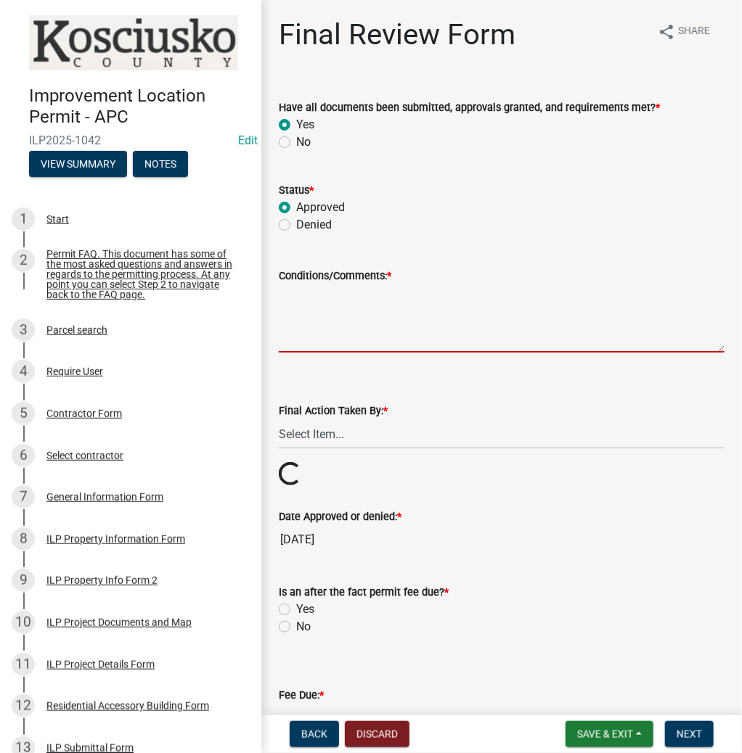
click at [358, 320] on textarea "Conditions/Comments: *" at bounding box center [502, 319] width 446 height 68
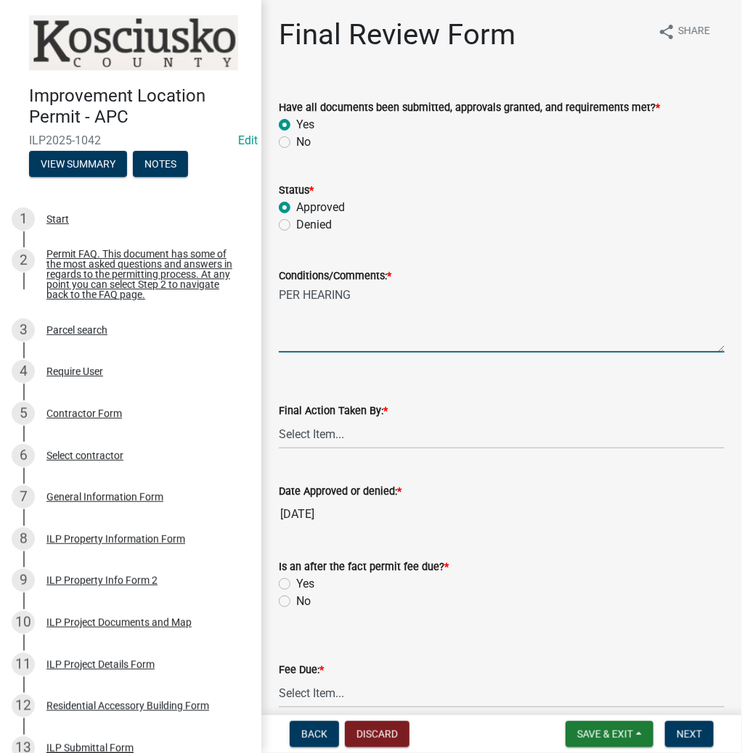
type textarea "PER HEARING"
click at [332, 435] on select "Select Item... MMS LT AT CS [PERSON_NAME]" at bounding box center [502, 434] width 446 height 30
click at [279, 419] on select "Select Item... MMS LT AT CS [PERSON_NAME]" at bounding box center [502, 434] width 446 height 30
select select "d95389f4-ab5a-4603-9826-29cf73316391"
click at [296, 584] on label "Yes" at bounding box center [305, 584] width 18 height 17
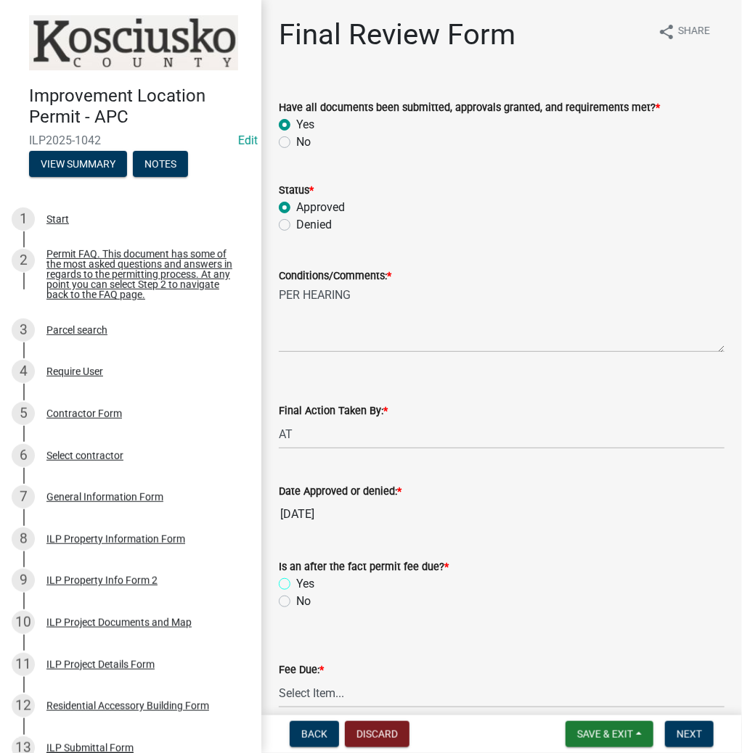
click at [296, 584] on input "Yes" at bounding box center [300, 580] width 9 height 9
radio input "true"
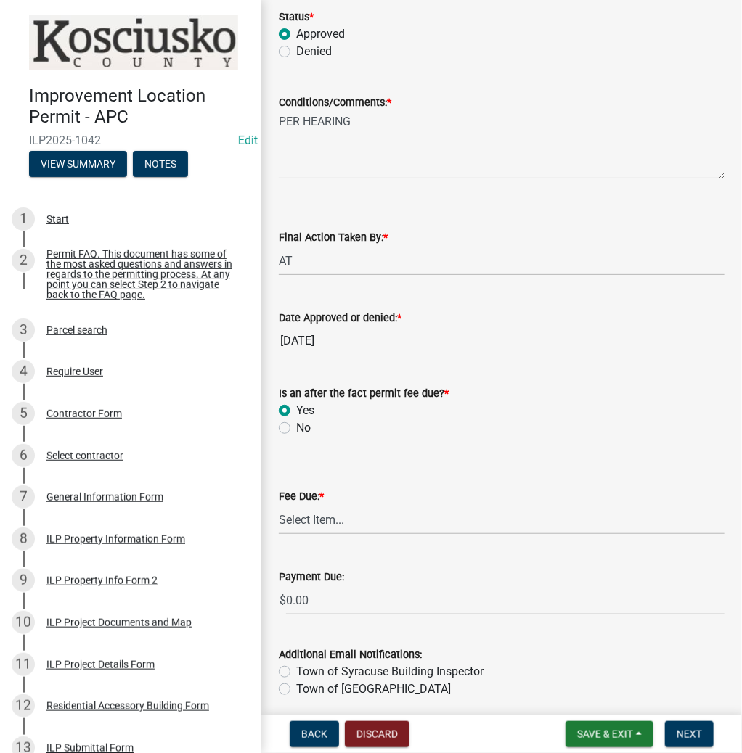
scroll to position [174, 0]
click at [360, 519] on select "Select Item... N/A $10.00 $25.00 $125.00 $250 $500 $500 + $10.00 for every 10 s…" at bounding box center [502, 519] width 446 height 30
click at [279, 527] on select "Select Item... N/A $10.00 $25.00 $125.00 $250 $500 $500 + $10.00 for every 10 s…" at bounding box center [502, 519] width 446 height 30
select select "654cf63f-9773-4a49-9949-bcaf97ebfa68"
click at [685, 740] on button "Next" at bounding box center [689, 734] width 49 height 26
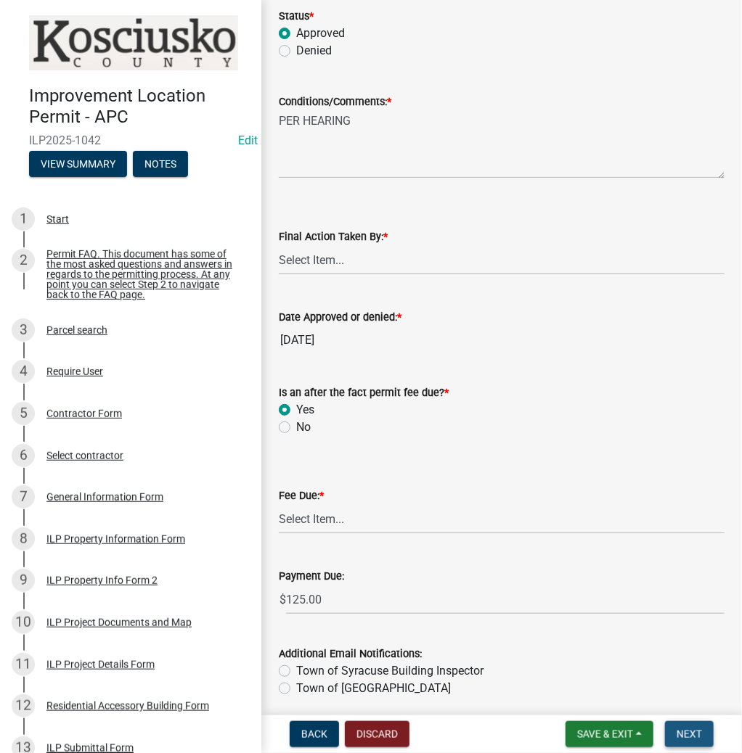
scroll to position [0, 0]
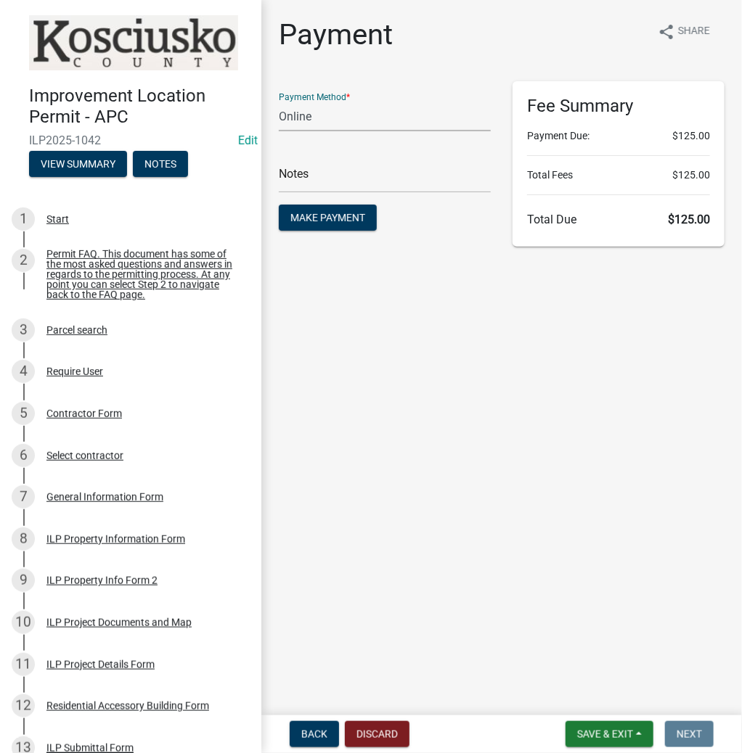
click at [338, 120] on select "Credit Card POS Check Cash Online" at bounding box center [385, 117] width 212 height 30
select select "1: 0"
click at [279, 102] on select "Credit Card POS Check Cash Online" at bounding box center [385, 117] width 212 height 30
drag, startPoint x: 332, startPoint y: 181, endPoint x: 322, endPoint y: 173, distance: 12.9
click at [332, 181] on input "text" at bounding box center [385, 178] width 212 height 30
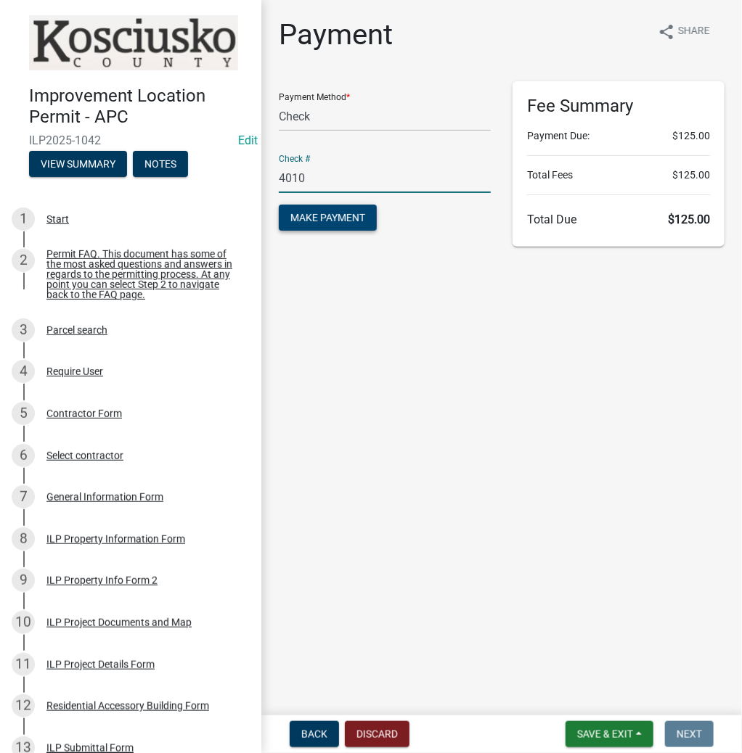
type input "4010"
click at [316, 221] on span "Make Payment" at bounding box center [327, 218] width 75 height 12
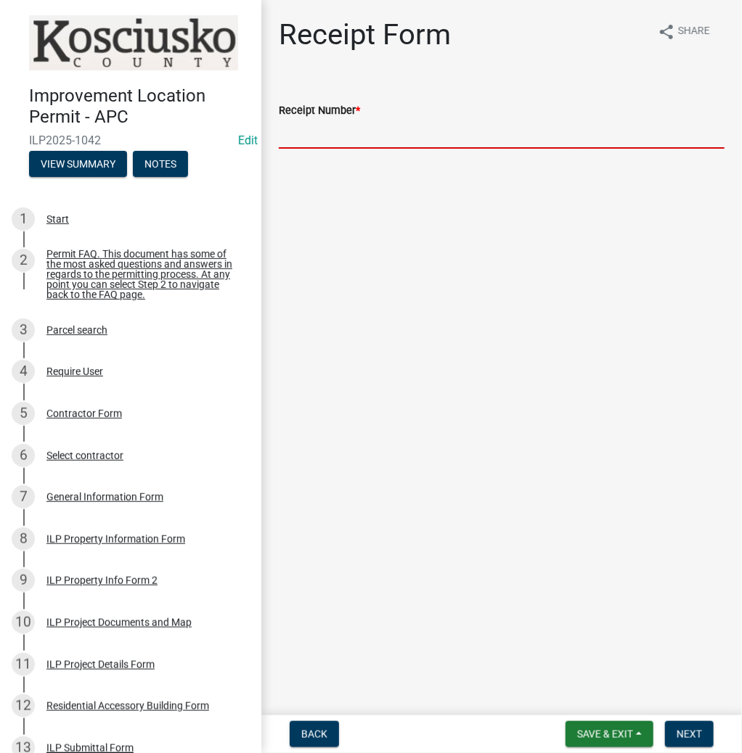
click at [401, 131] on input "Receipt Number *" at bounding box center [502, 134] width 446 height 30
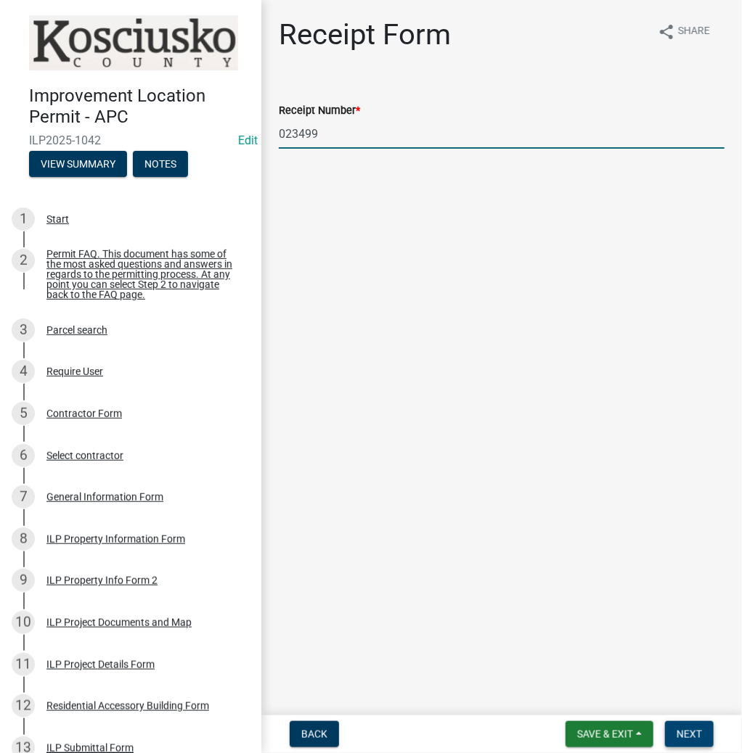
type input "023499"
click at [682, 729] on span "Next" at bounding box center [688, 735] width 25 height 12
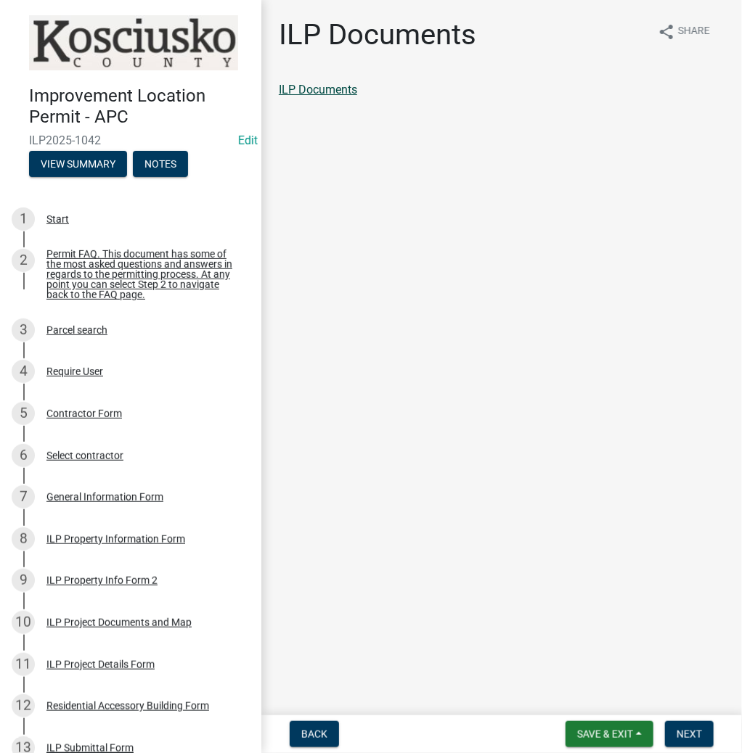
click at [319, 85] on link "ILP Documents" at bounding box center [318, 90] width 78 height 14
click at [682, 740] on button "Next" at bounding box center [689, 734] width 49 height 26
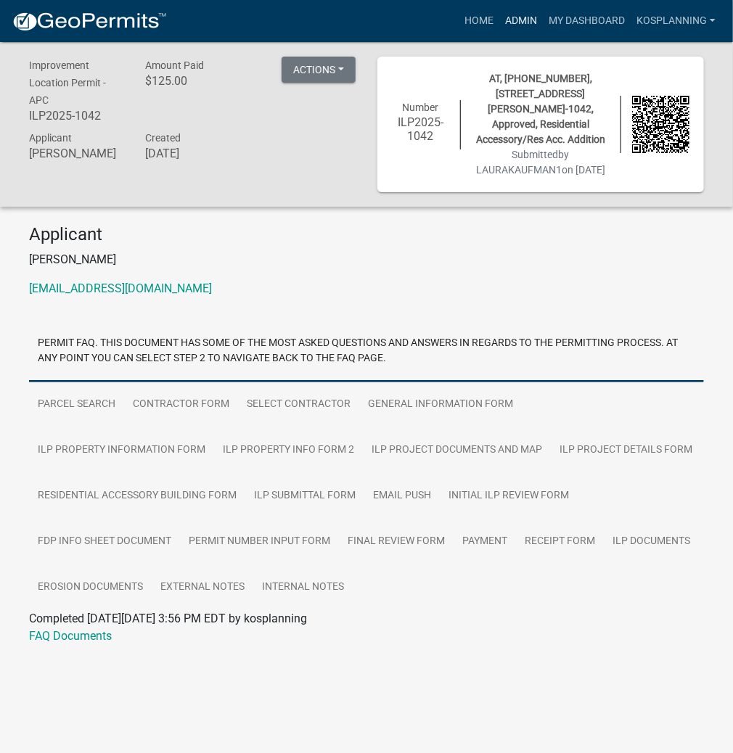
click at [517, 15] on link "Admin" at bounding box center [521, 21] width 44 height 28
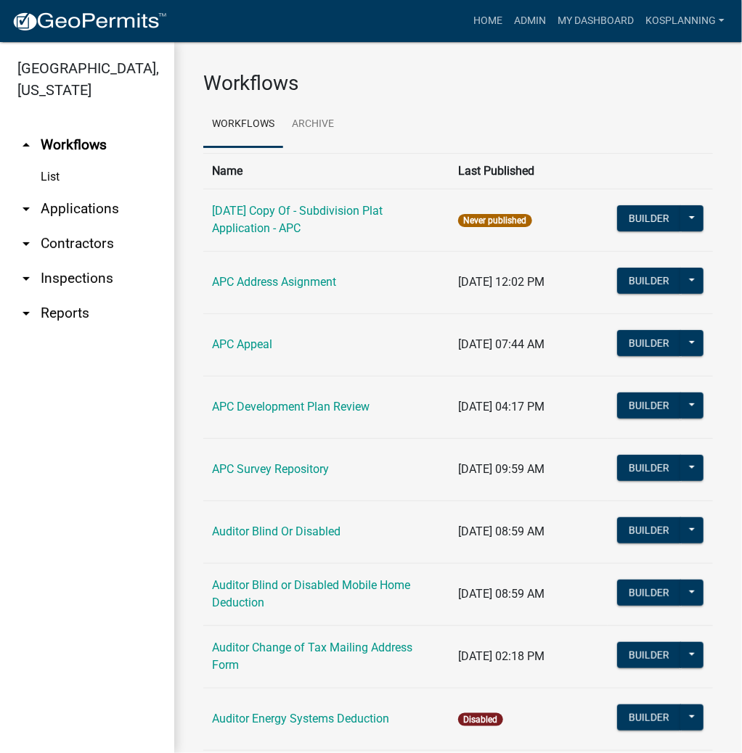
click at [90, 202] on link "arrow_drop_down Applications" at bounding box center [87, 209] width 174 height 35
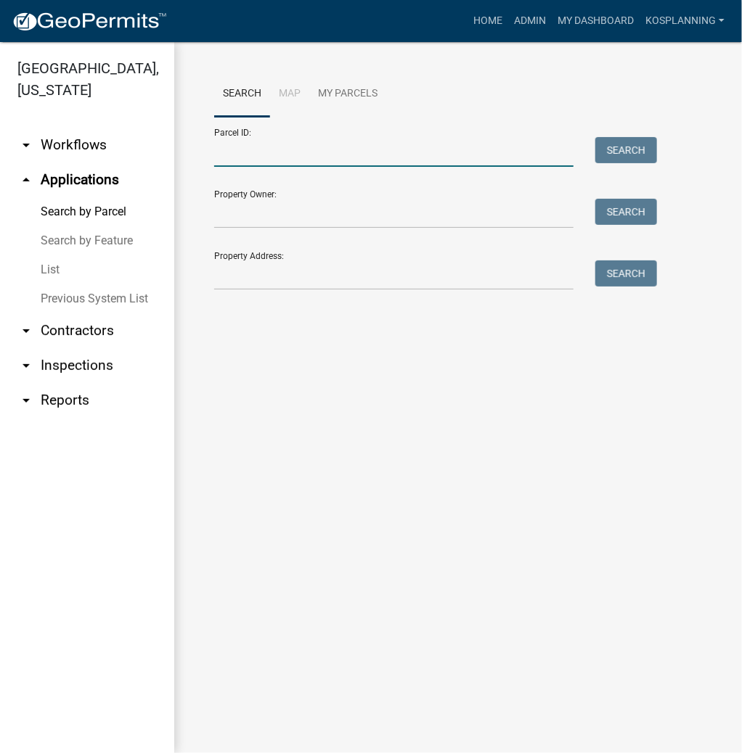
click at [324, 147] on input "Parcel ID:" at bounding box center [393, 152] width 359 height 30
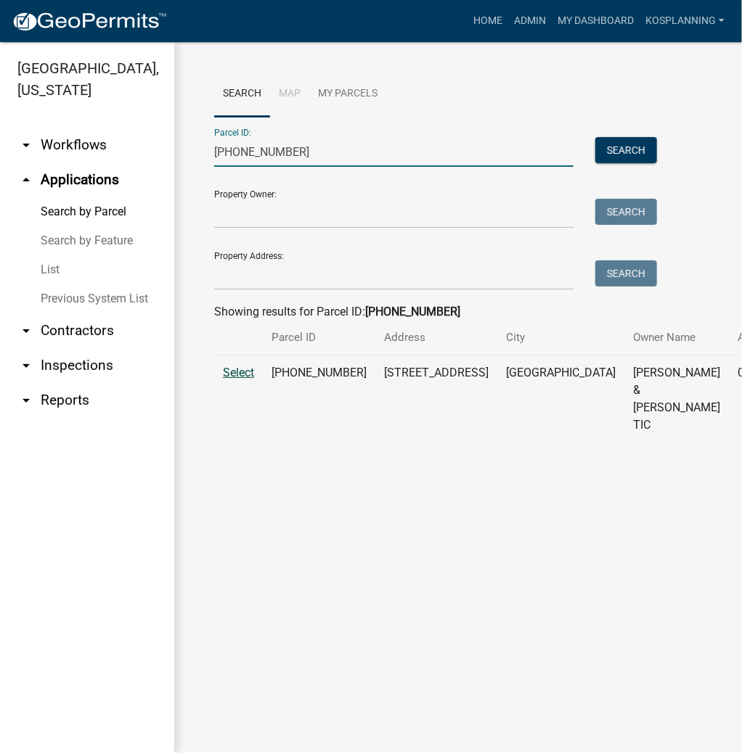
type input "[PHONE_NUMBER]"
click at [241, 380] on span "Select" at bounding box center [238, 373] width 31 height 14
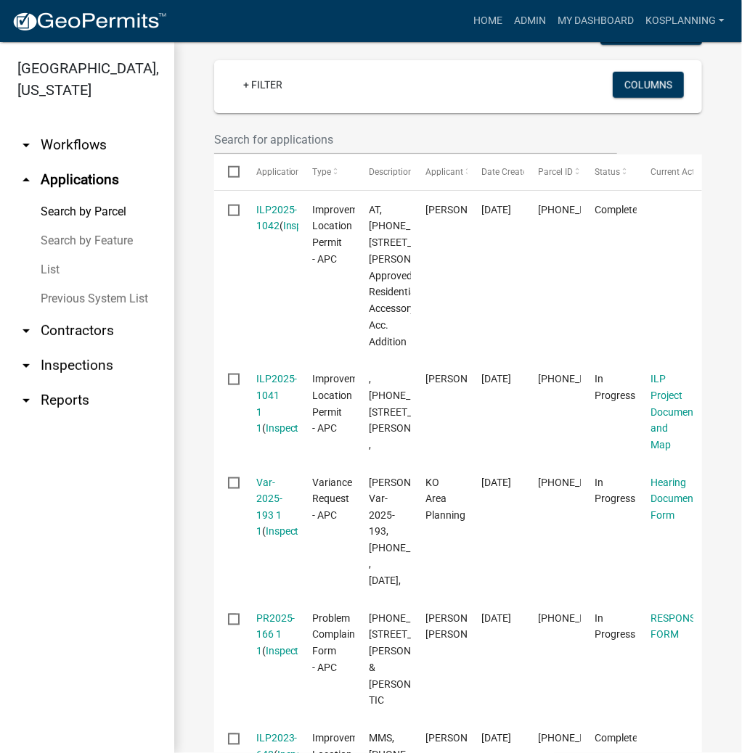
scroll to position [464, 0]
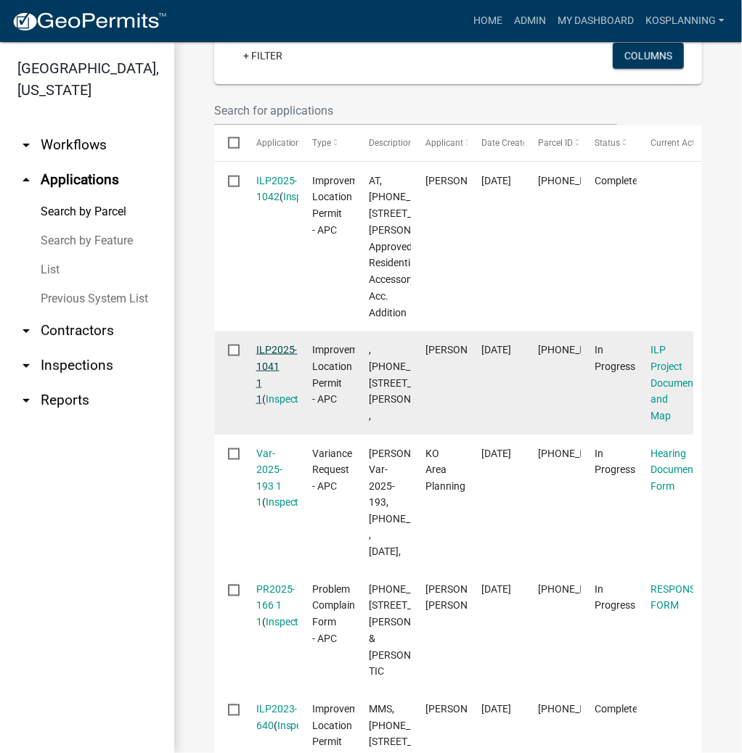
click at [280, 405] on link "ILP2025-1041 1 1" at bounding box center [276, 374] width 41 height 61
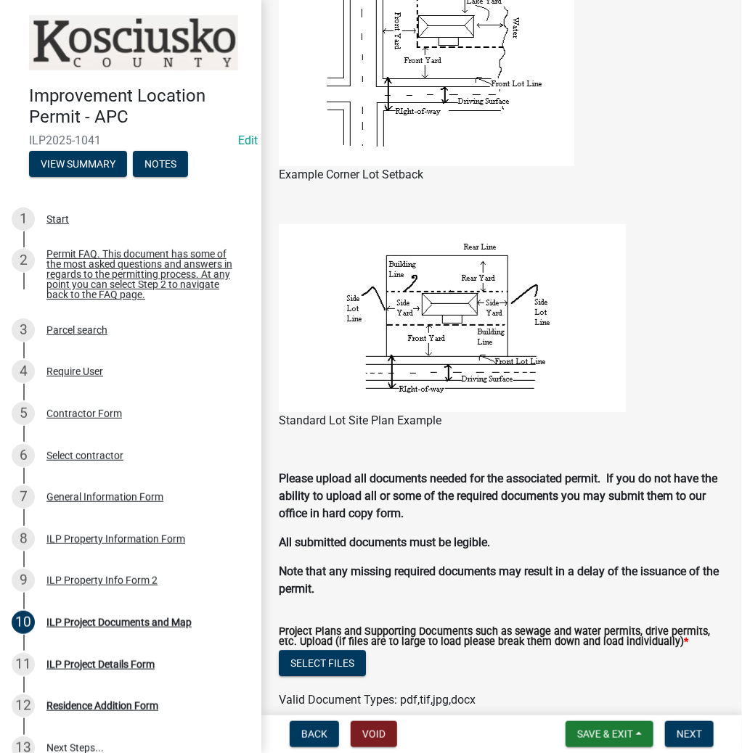
scroll to position [1161, 0]
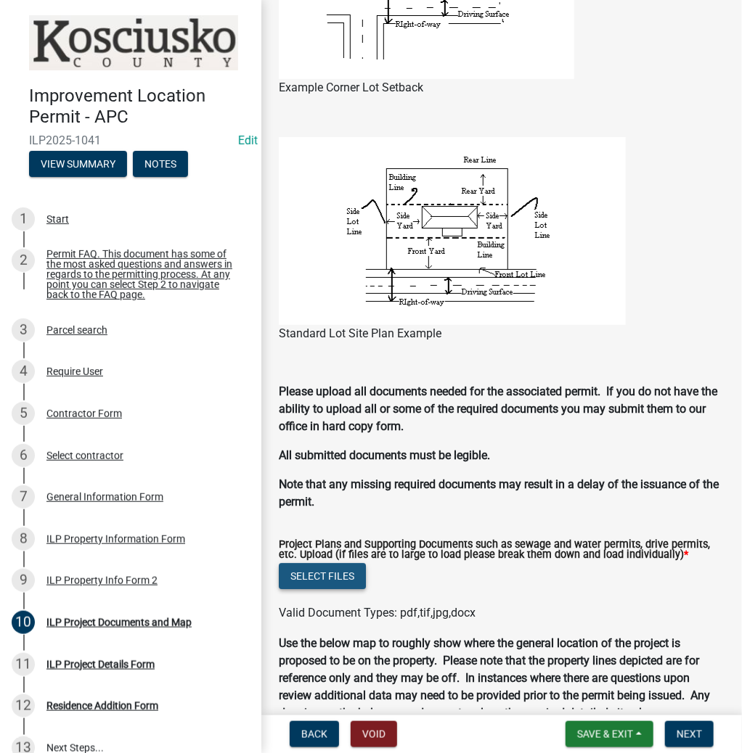
click at [311, 584] on button "Select files" at bounding box center [322, 576] width 87 height 26
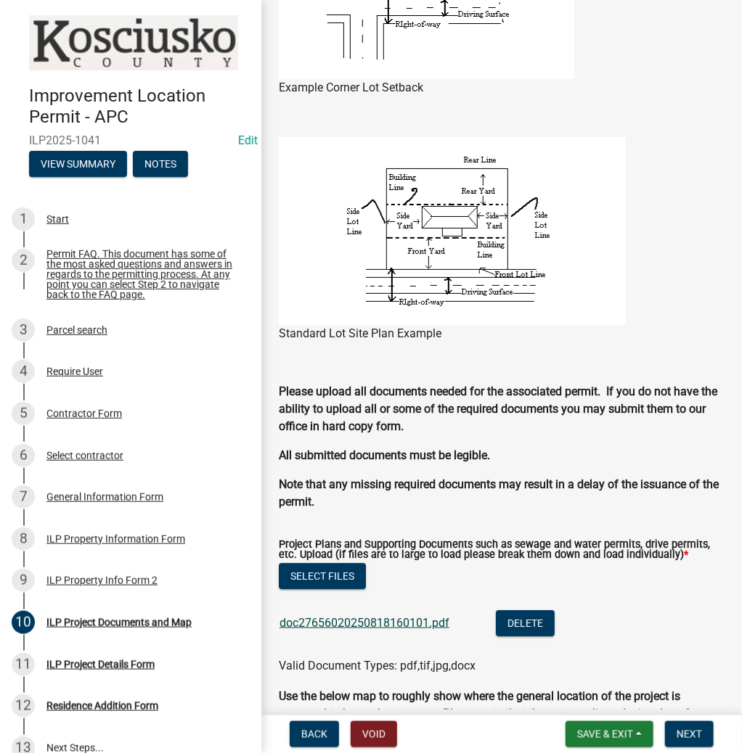
click at [386, 618] on link "doc27656020250818160101.pdf" at bounding box center [364, 623] width 170 height 14
click at [695, 732] on span "Next" at bounding box center [688, 735] width 25 height 12
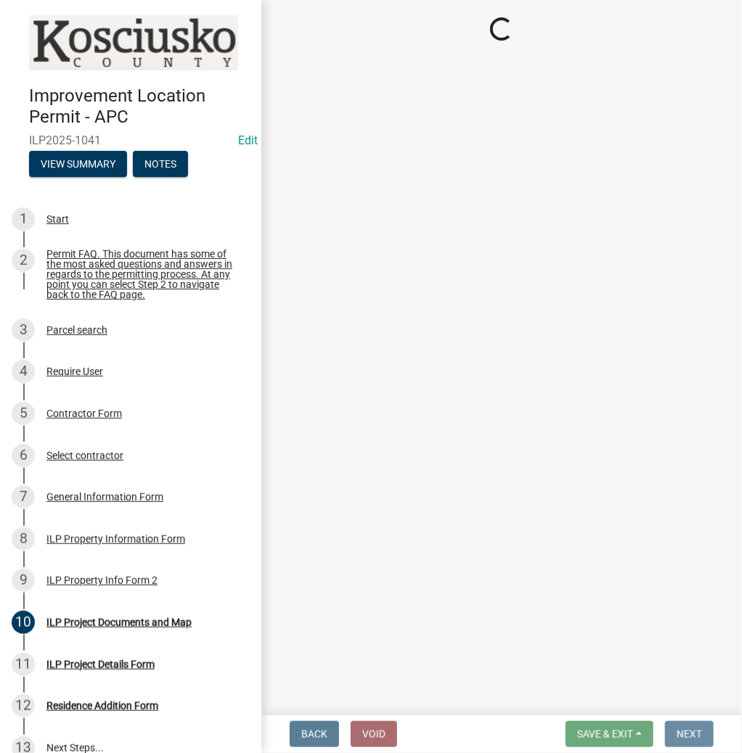
scroll to position [0, 0]
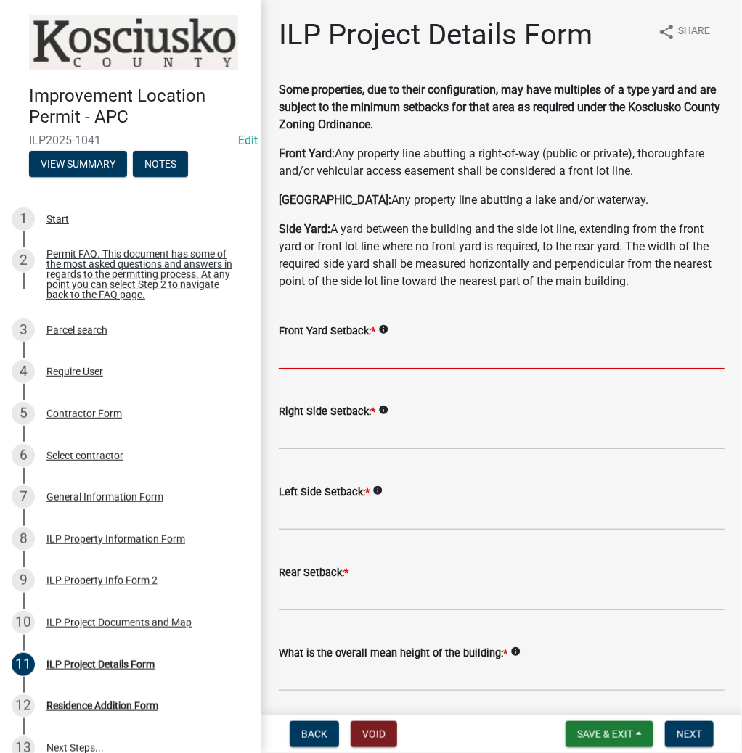
click at [367, 353] on input "text" at bounding box center [502, 355] width 446 height 30
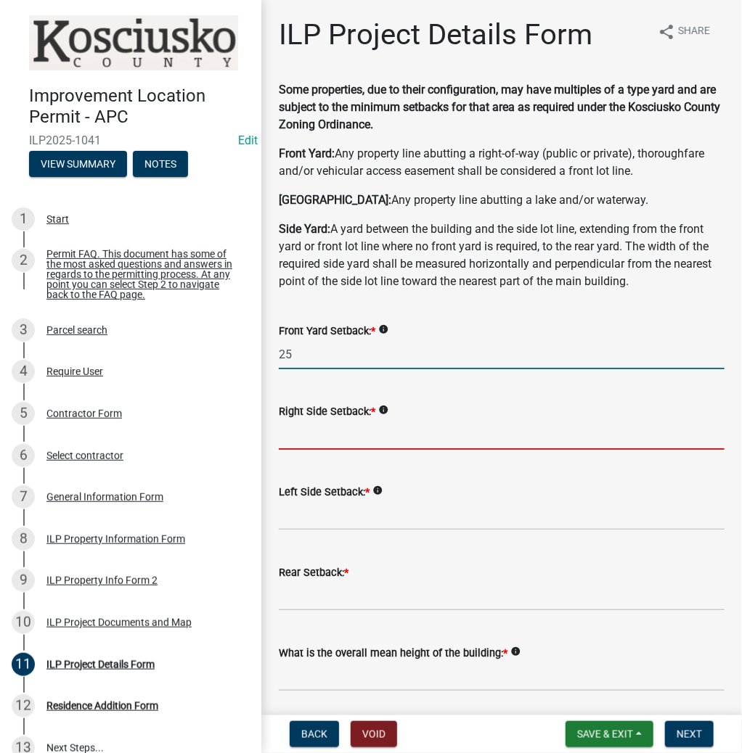
type input "25.0"
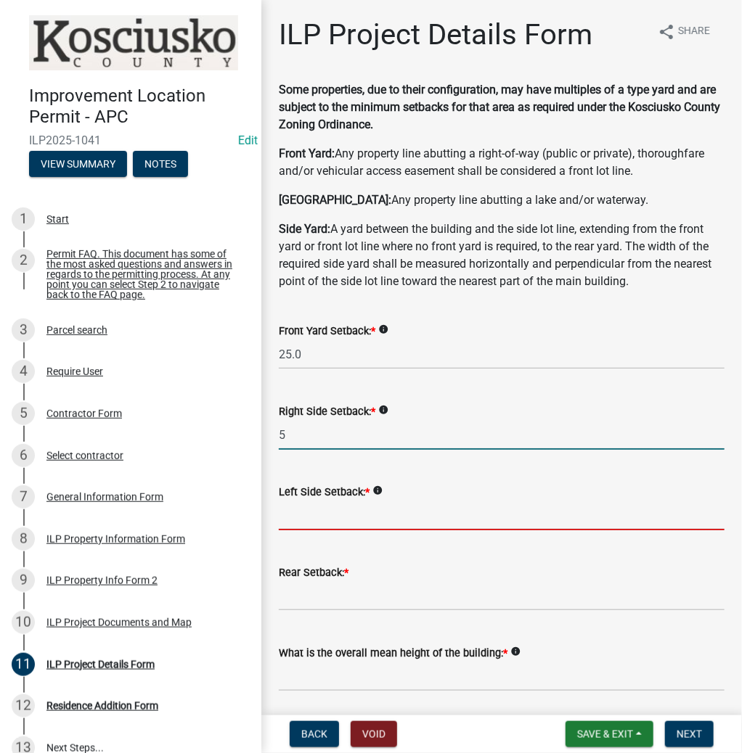
type input "5.0"
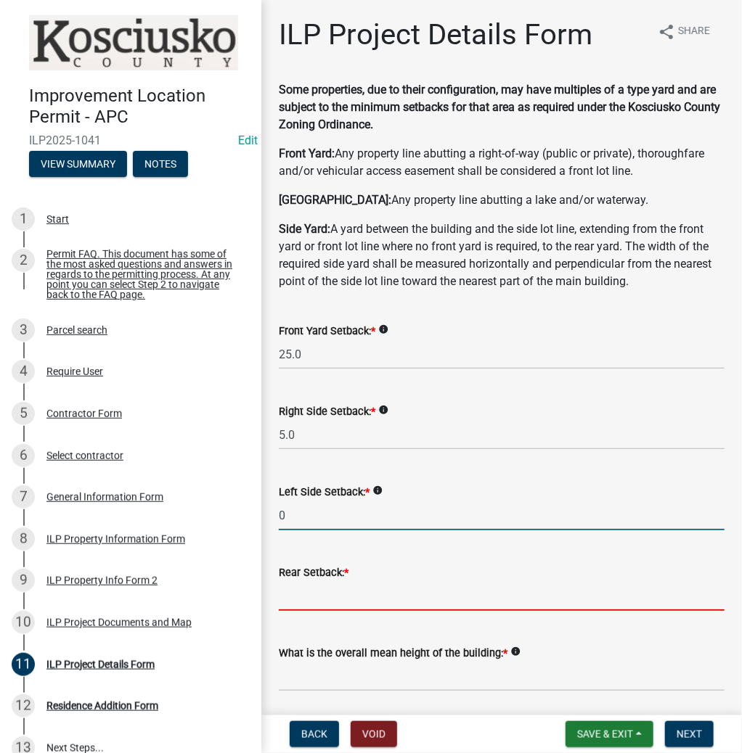
type input "0.0"
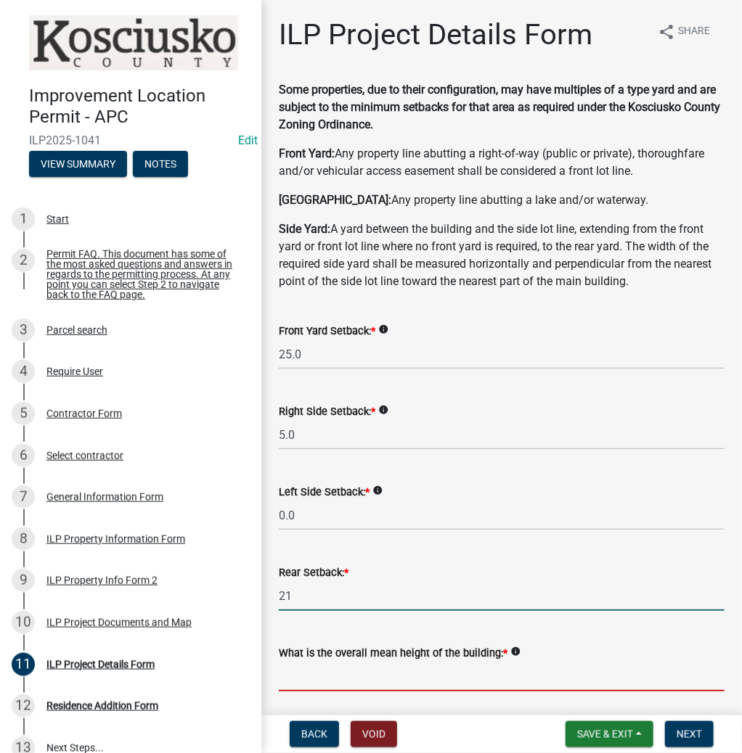
type input "21.0"
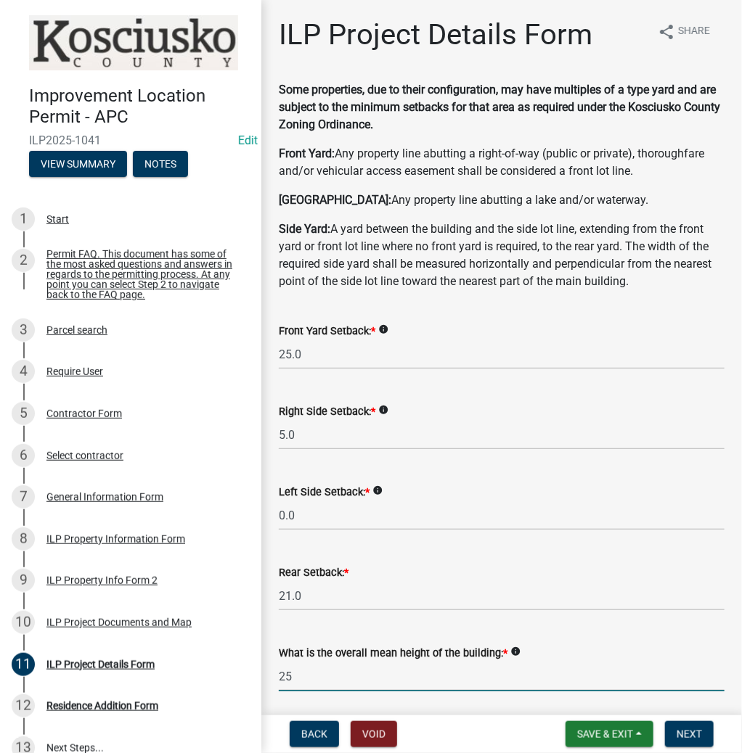
type input "25.0"
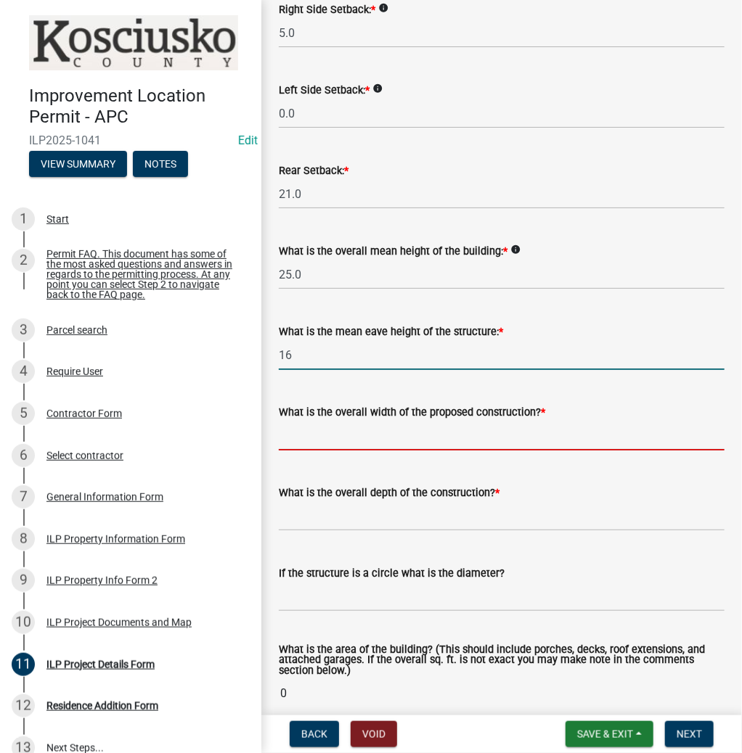
type input "16.0"
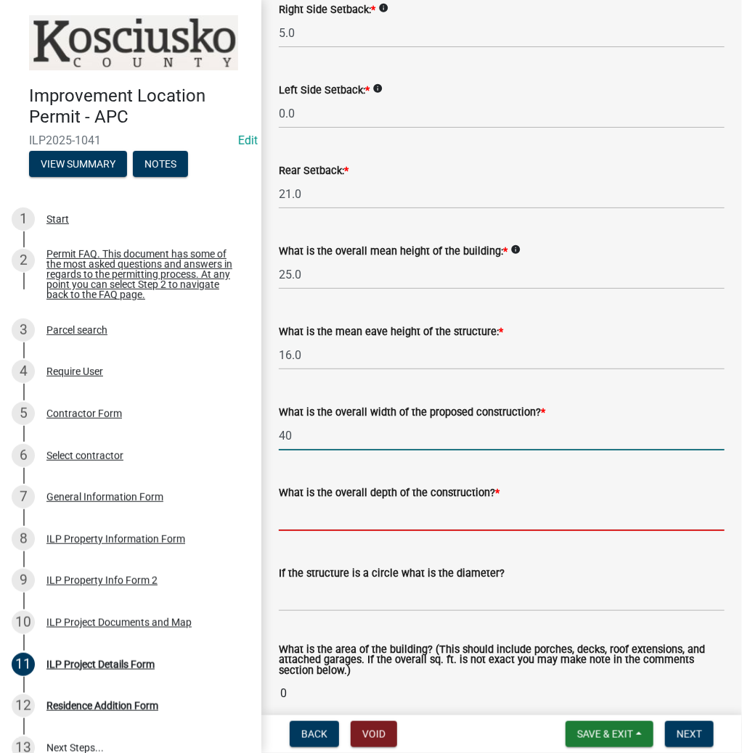
type input "40.00"
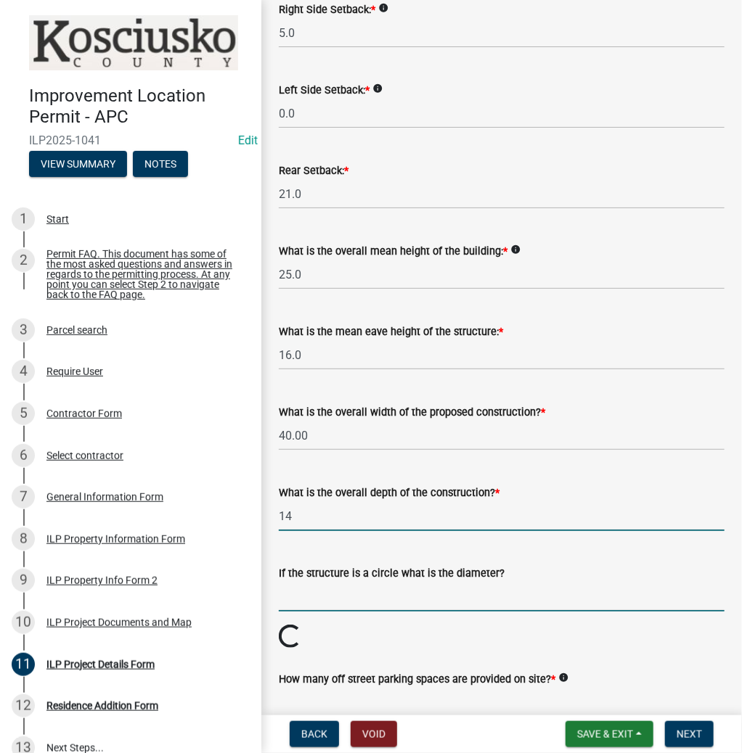
type input "14.00"
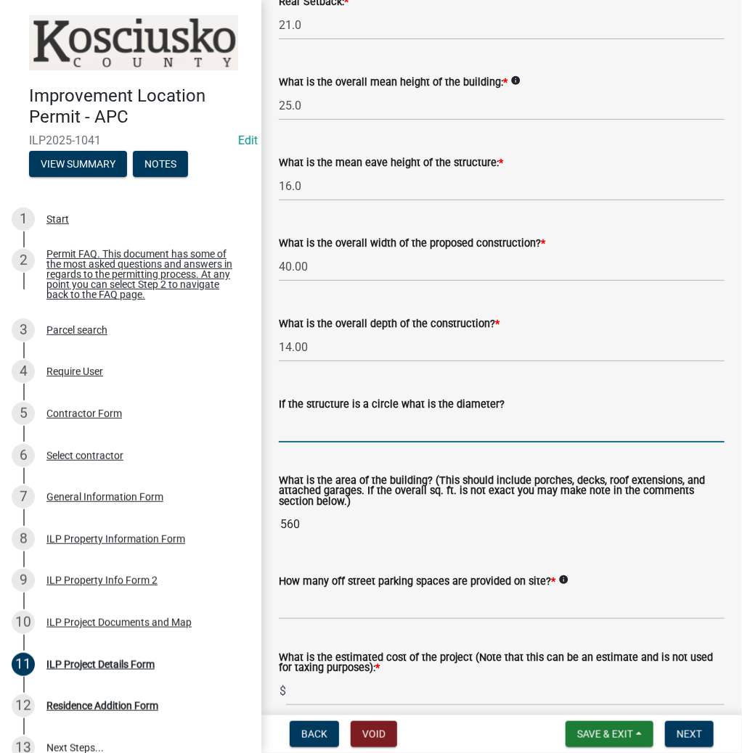
scroll to position [576, 0]
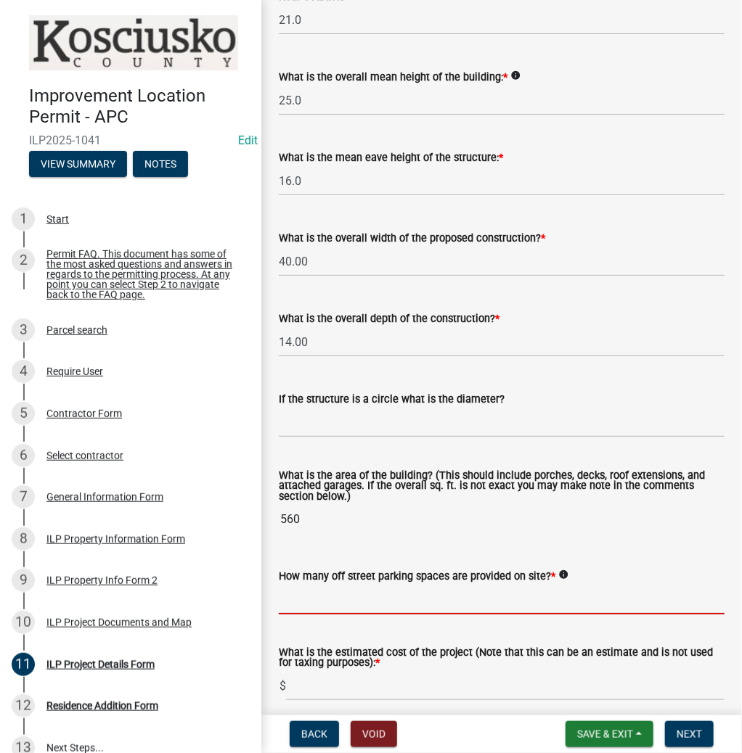
click at [329, 595] on input "text" at bounding box center [502, 600] width 446 height 30
type input "2"
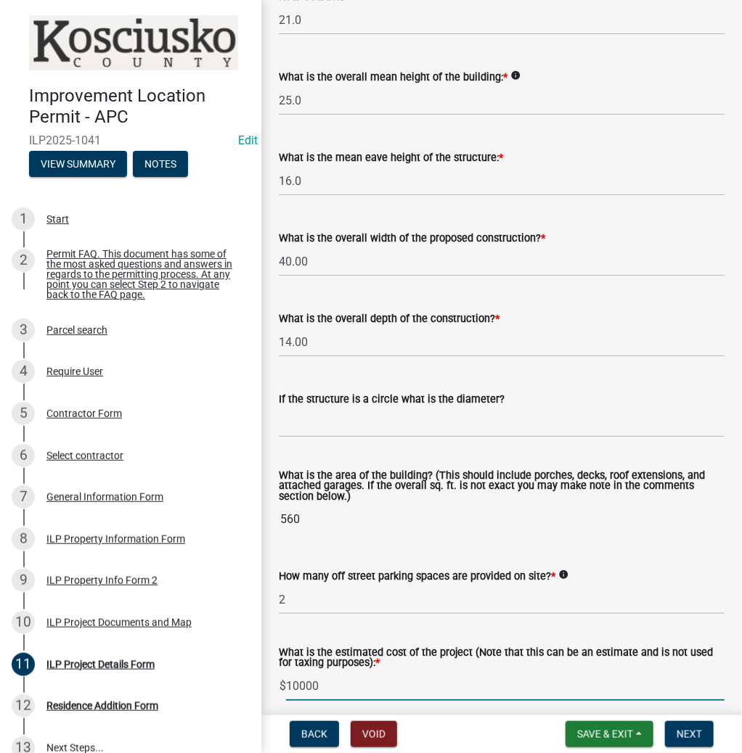
type input "10000"
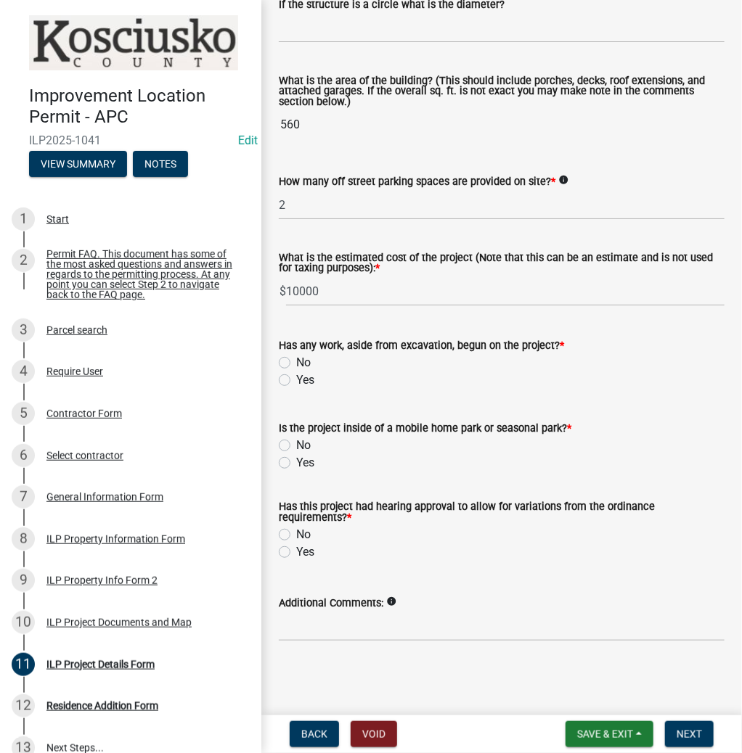
click at [296, 377] on label "Yes" at bounding box center [305, 380] width 18 height 17
click at [296, 377] on input "Yes" at bounding box center [300, 376] width 9 height 9
radio input "true"
click at [296, 445] on label "No" at bounding box center [303, 445] width 15 height 17
click at [296, 445] on input "No" at bounding box center [300, 441] width 9 height 9
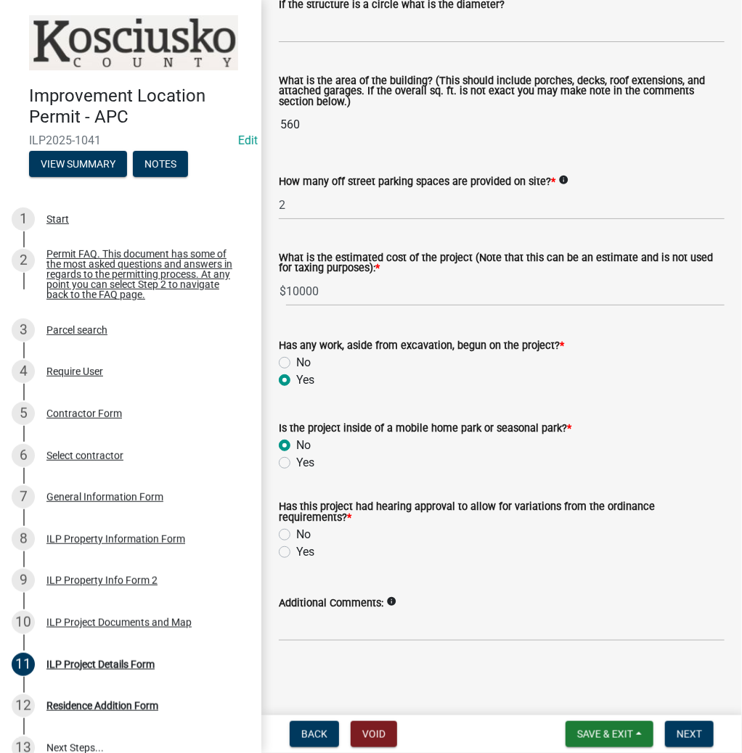
radio input "true"
click at [296, 552] on label "Yes" at bounding box center [305, 552] width 18 height 17
click at [296, 552] on input "Yes" at bounding box center [300, 548] width 9 height 9
radio input "true"
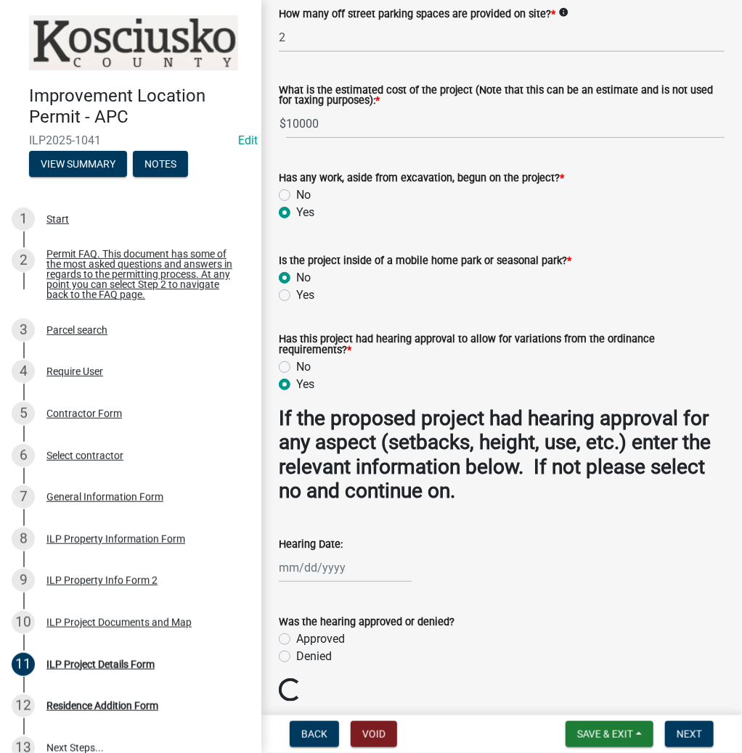
scroll to position [1146, 0]
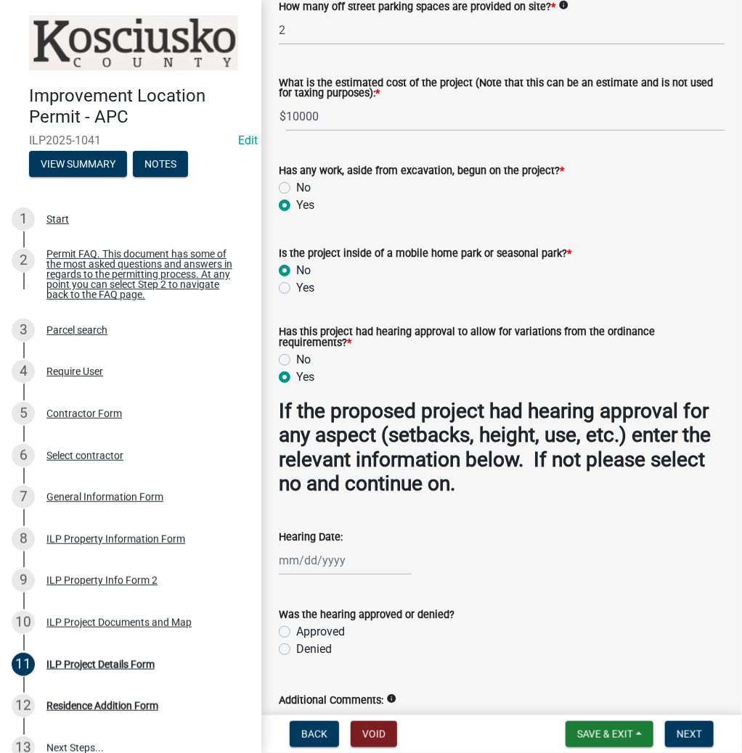
select select "8"
select select "2025"
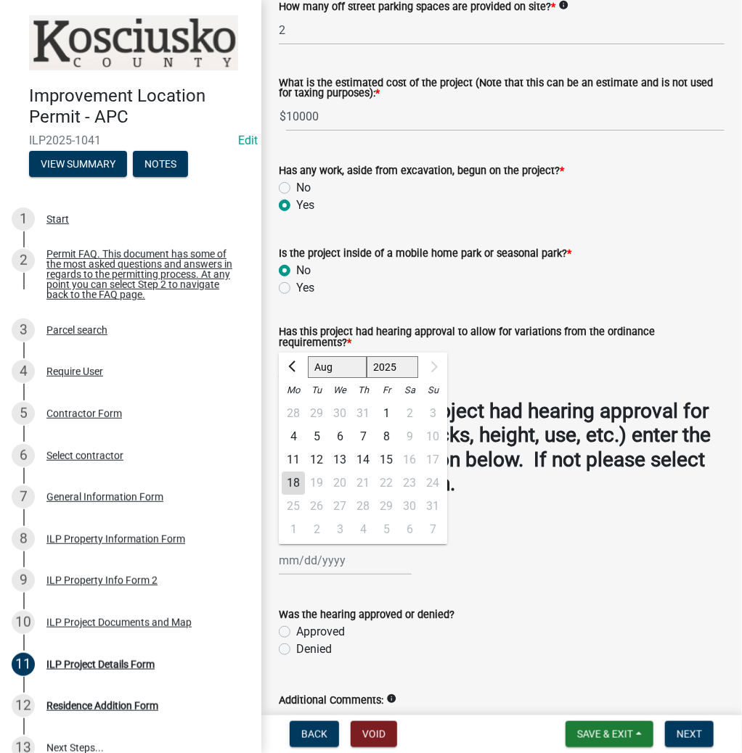
click at [311, 562] on div "[PERSON_NAME] Feb Mar Apr [PERSON_NAME][DATE] [DATE] 1526 1527 1528 1529 1530 1…" at bounding box center [345, 561] width 133 height 30
click at [313, 457] on div "12" at bounding box center [316, 460] width 23 height 23
type input "[DATE]"
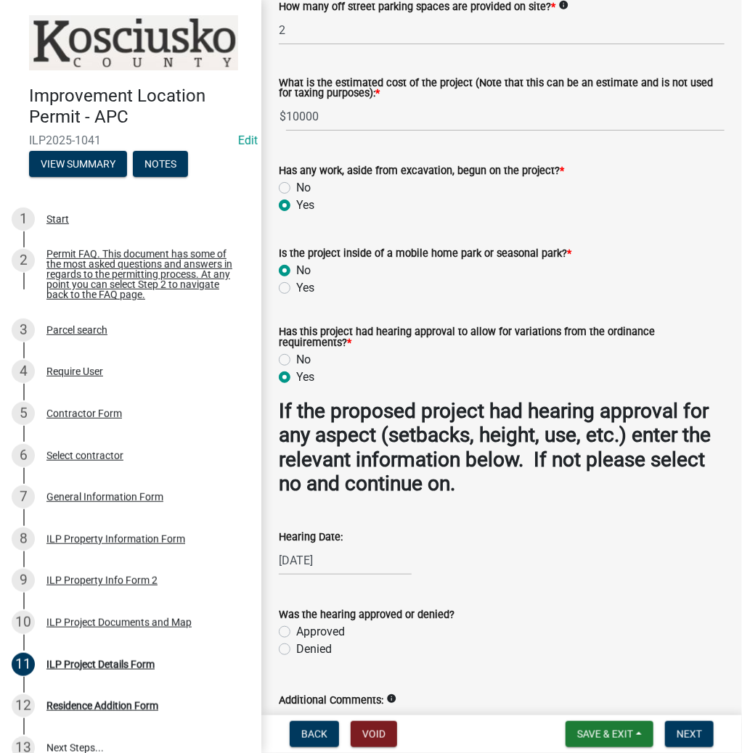
click at [296, 630] on label "Approved" at bounding box center [320, 631] width 49 height 17
click at [296, 630] on input "Approved" at bounding box center [300, 627] width 9 height 9
radio input "true"
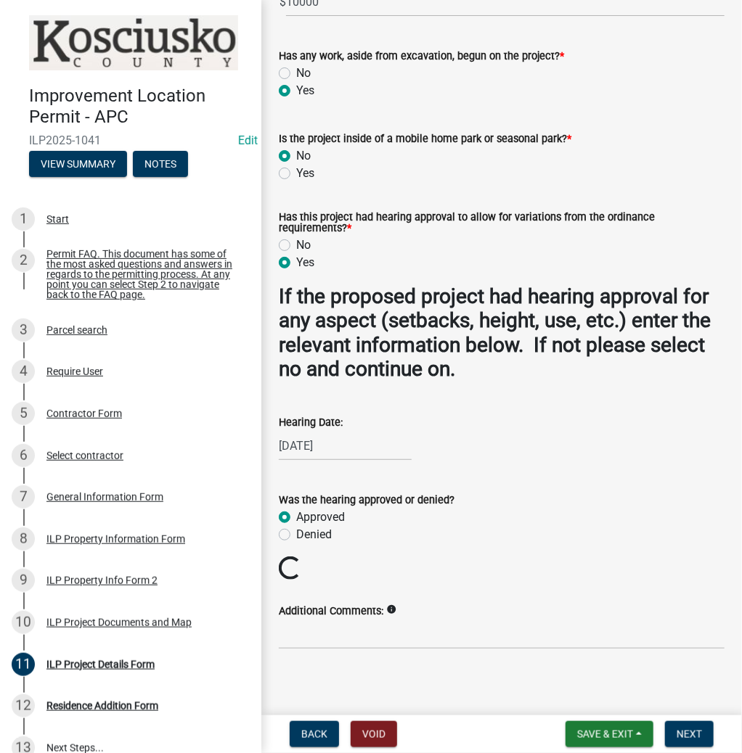
scroll to position [1269, 0]
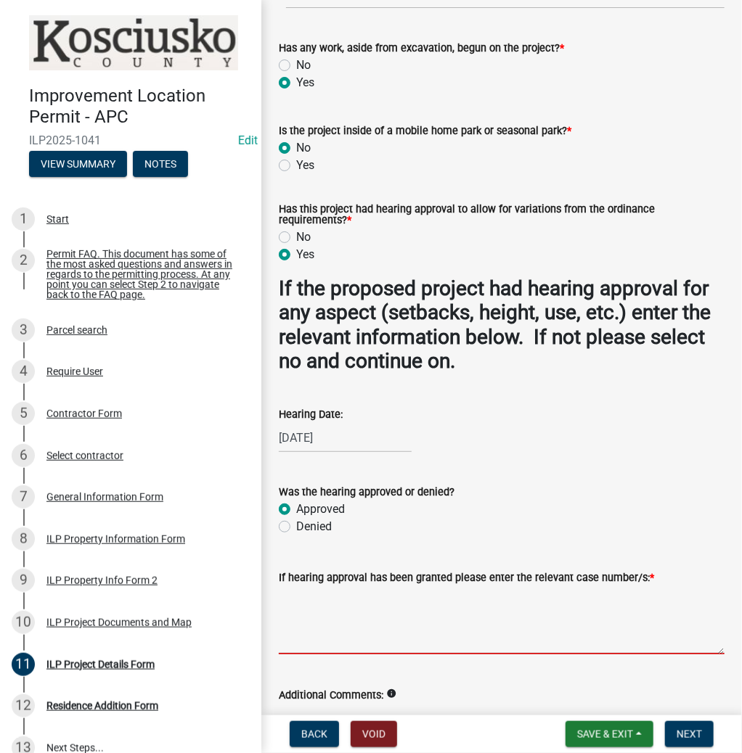
click at [304, 621] on textarea "If hearing approval has been granted please enter the relevant case number/s: *" at bounding box center [502, 620] width 446 height 68
type textarea "VAR 2025-193"
click at [680, 732] on span "Next" at bounding box center [688, 735] width 25 height 12
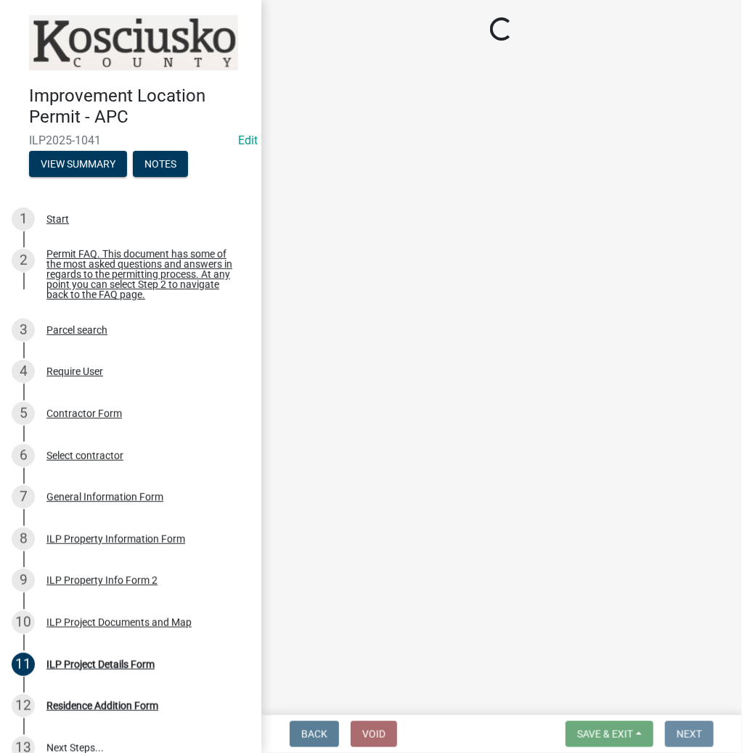
scroll to position [0, 0]
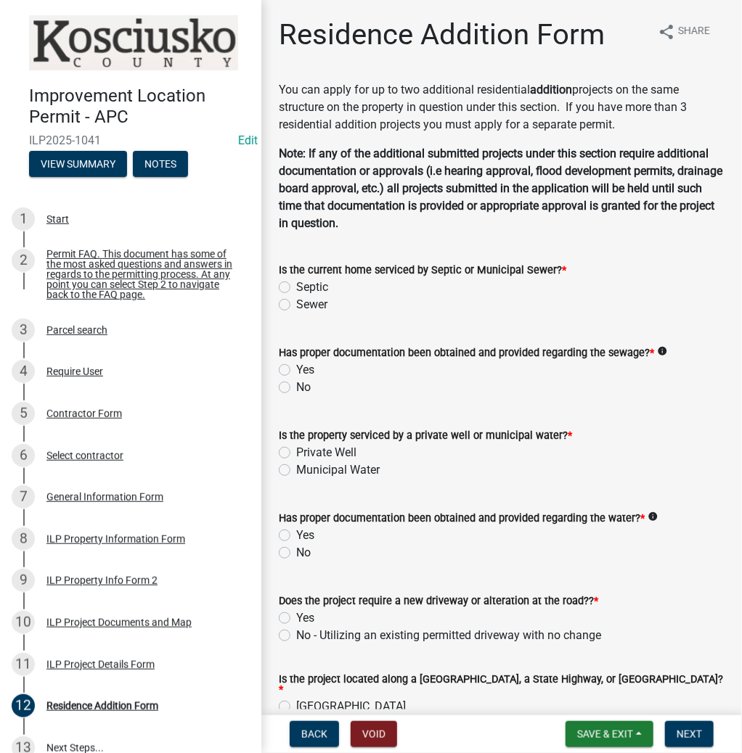
click at [296, 306] on label "Sewer" at bounding box center [311, 304] width 31 height 17
click at [296, 306] on input "Sewer" at bounding box center [300, 300] width 9 height 9
radio input "true"
click at [296, 369] on label "Yes" at bounding box center [305, 369] width 18 height 17
click at [296, 369] on input "Yes" at bounding box center [300, 365] width 9 height 9
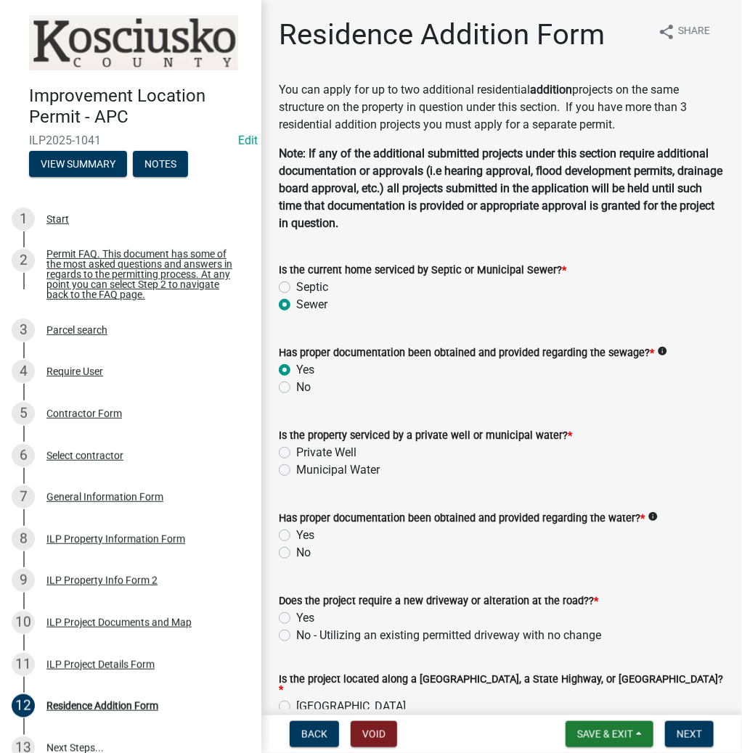
radio input "true"
click at [296, 457] on label "Private Well" at bounding box center [326, 452] width 60 height 17
click at [296, 454] on input "Private Well" at bounding box center [300, 448] width 9 height 9
radio input "true"
click at [296, 535] on label "Yes" at bounding box center [305, 535] width 18 height 17
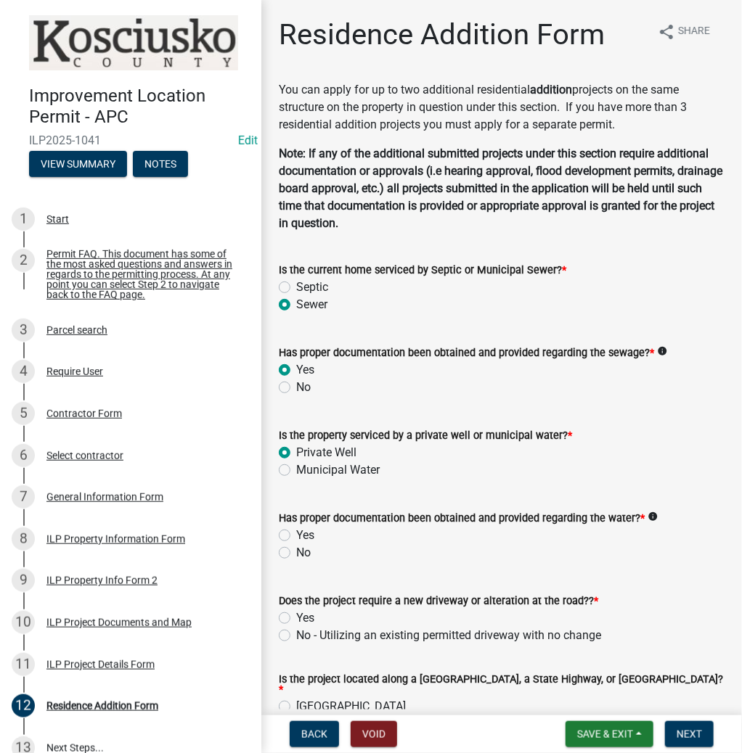
click at [296, 535] on input "Yes" at bounding box center [300, 531] width 9 height 9
radio input "true"
click at [296, 633] on label "No - Utilizing an existing permitted driveway with no change" at bounding box center [448, 635] width 305 height 17
click at [296, 633] on input "No - Utilizing an existing permitted driveway with no change" at bounding box center [300, 631] width 9 height 9
radio input "true"
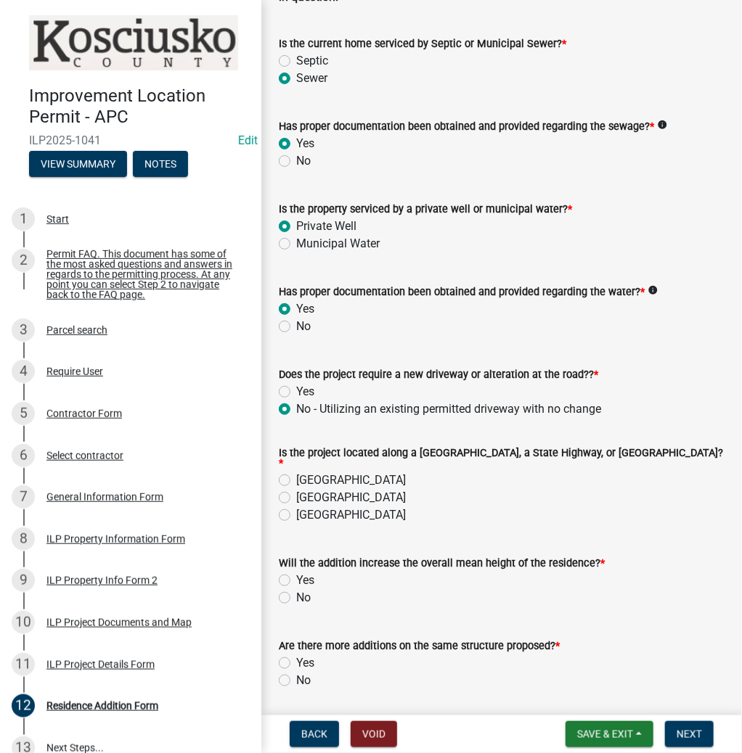
scroll to position [232, 0]
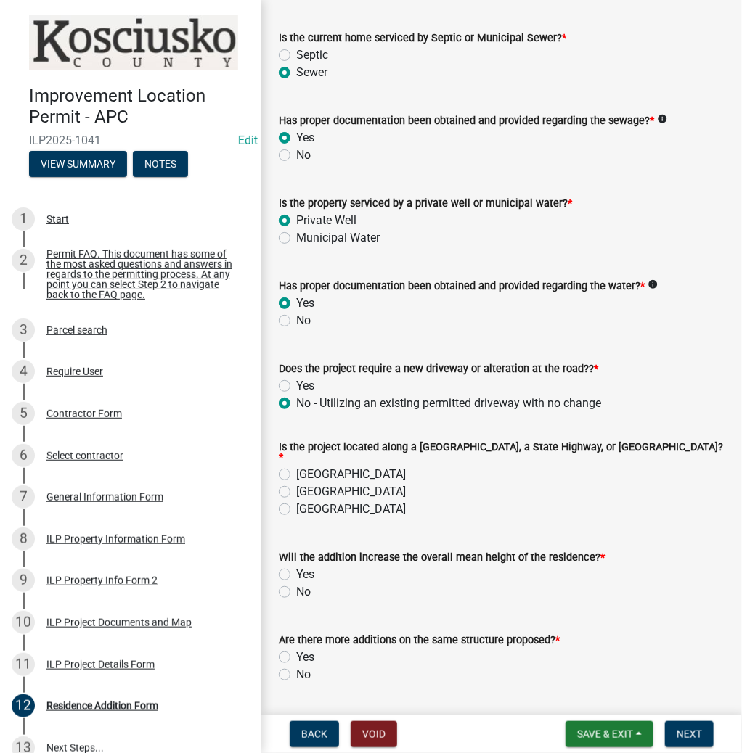
click at [296, 468] on label "[GEOGRAPHIC_DATA]" at bounding box center [351, 474] width 110 height 17
click at [296, 468] on input "[GEOGRAPHIC_DATA]" at bounding box center [300, 470] width 9 height 9
radio input "true"
click at [296, 587] on label "No" at bounding box center [303, 592] width 15 height 17
click at [296, 587] on input "No" at bounding box center [300, 588] width 9 height 9
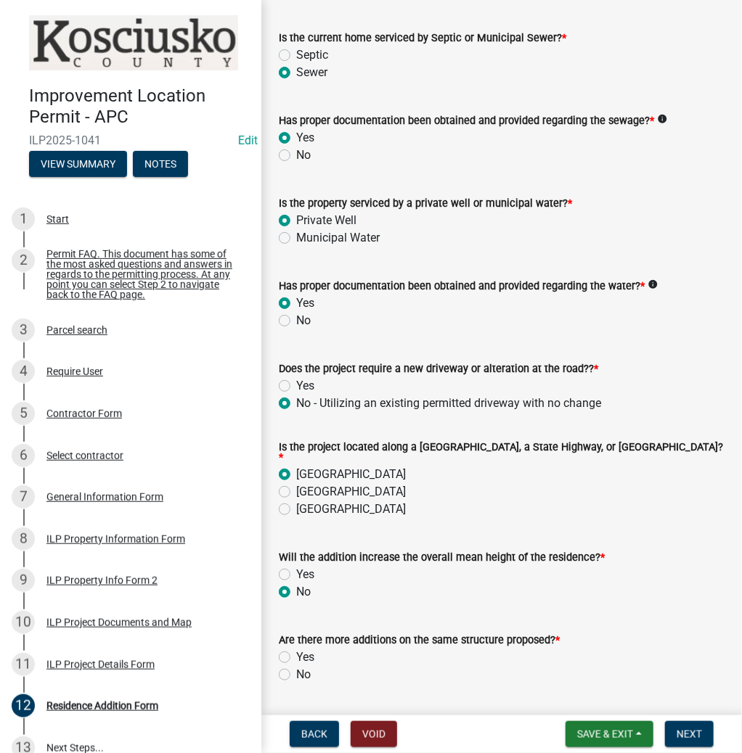
radio input "true"
click at [296, 671] on label "No" at bounding box center [303, 674] width 15 height 17
click at [296, 671] on input "No" at bounding box center [300, 670] width 9 height 9
radio input "true"
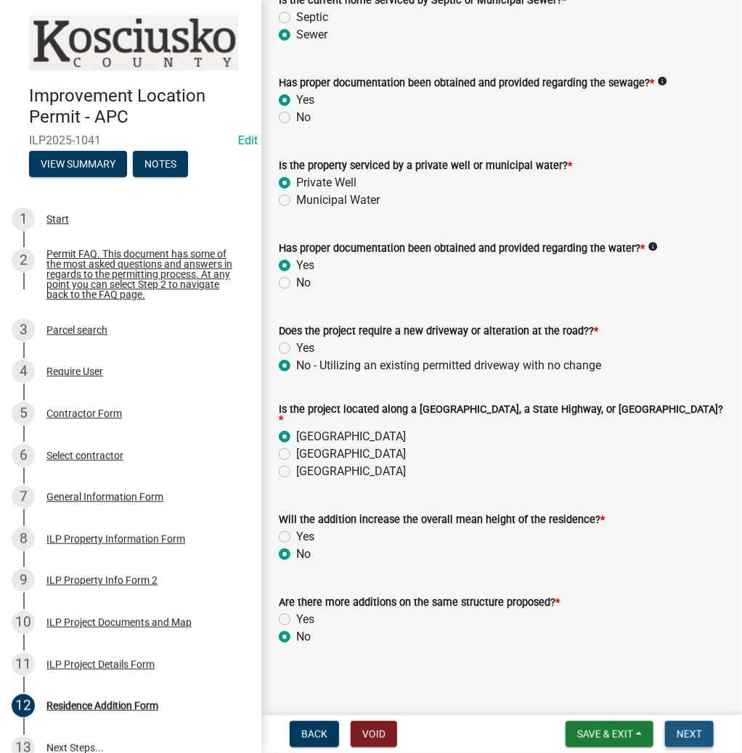
click at [687, 729] on span "Next" at bounding box center [688, 735] width 25 height 12
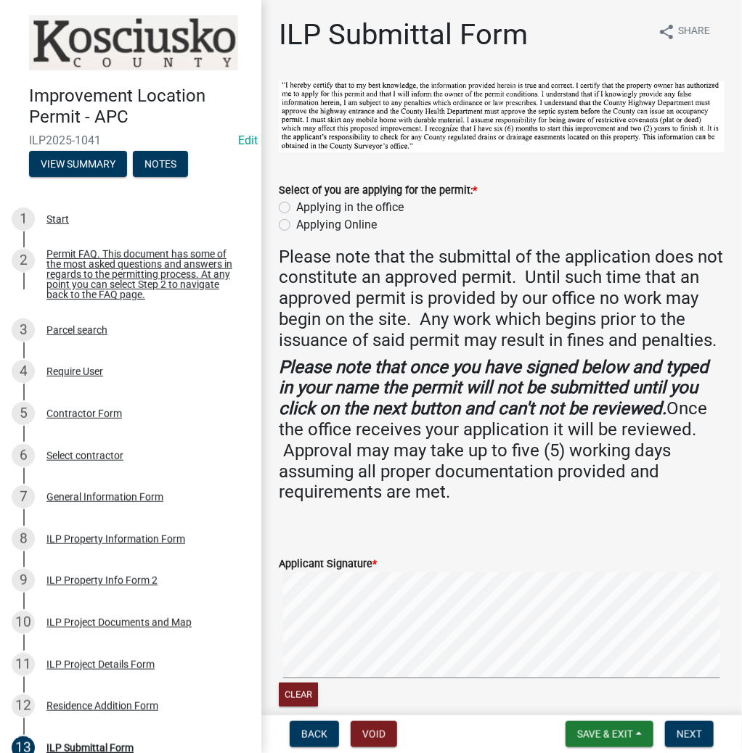
click at [296, 204] on label "Applying in the office" at bounding box center [349, 207] width 107 height 17
click at [296, 204] on input "Applying in the office" at bounding box center [300, 203] width 9 height 9
radio input "true"
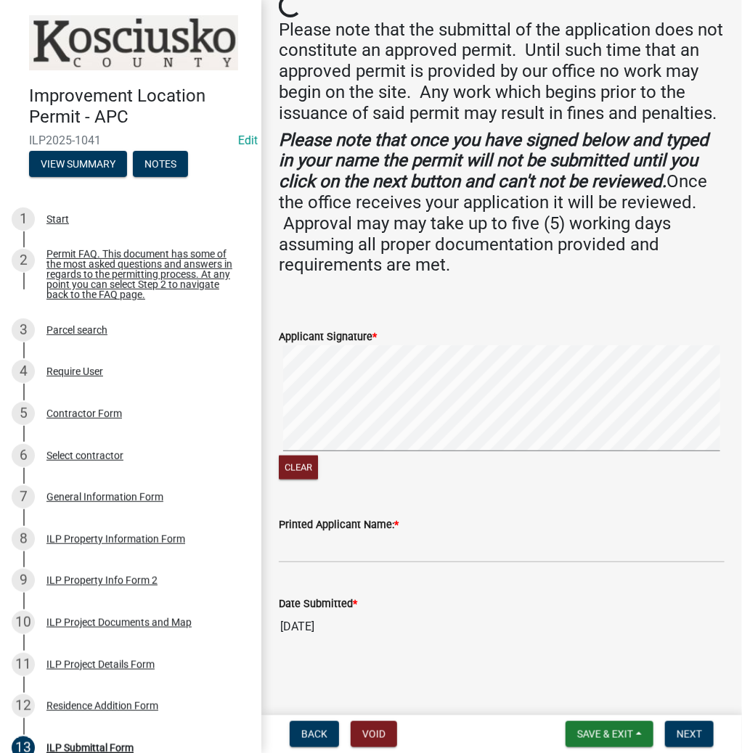
scroll to position [247, 0]
click at [443, 534] on input "Printed Applicant Name: *" at bounding box center [502, 548] width 446 height 30
type input "[PERSON_NAME]"
click at [678, 732] on span "Next" at bounding box center [688, 735] width 25 height 12
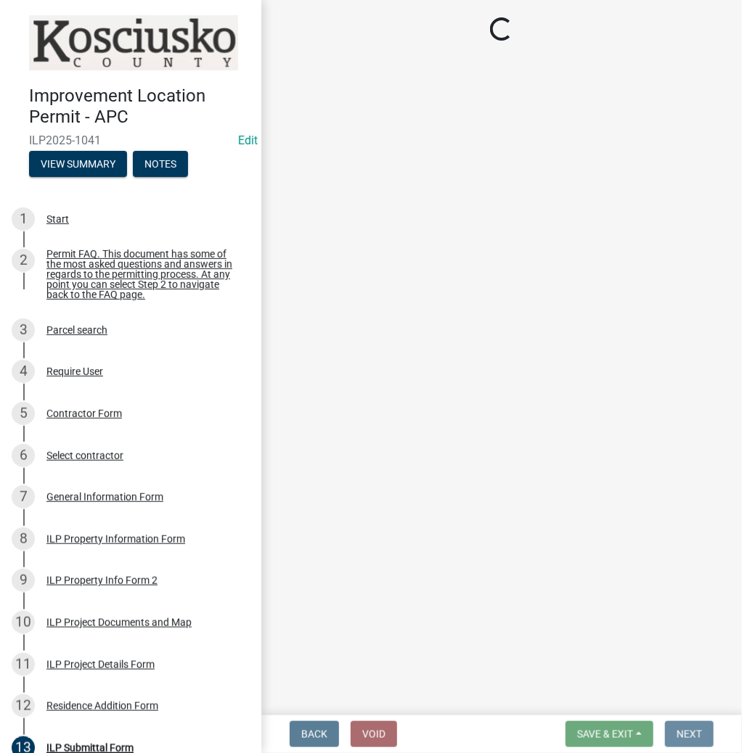
scroll to position [0, 0]
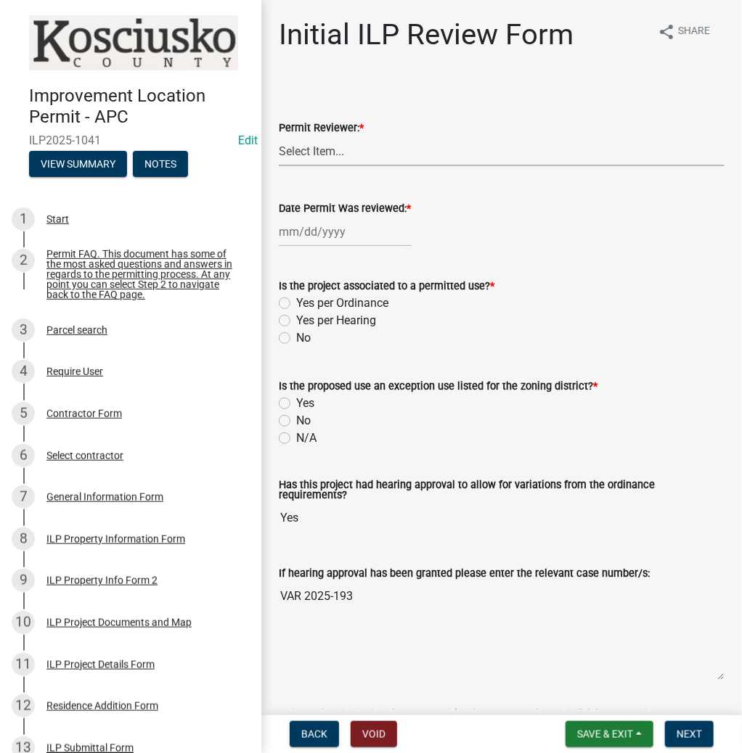
click at [413, 148] on select "Select Item... MMS LT AT CS [PERSON_NAME]" at bounding box center [502, 151] width 446 height 30
click at [279, 136] on select "Select Item... MMS LT AT CS [PERSON_NAME]" at bounding box center [502, 151] width 446 height 30
select select "d95389f4-ab5a-4603-9826-29cf73316391"
click at [334, 235] on div at bounding box center [345, 232] width 133 height 30
select select "8"
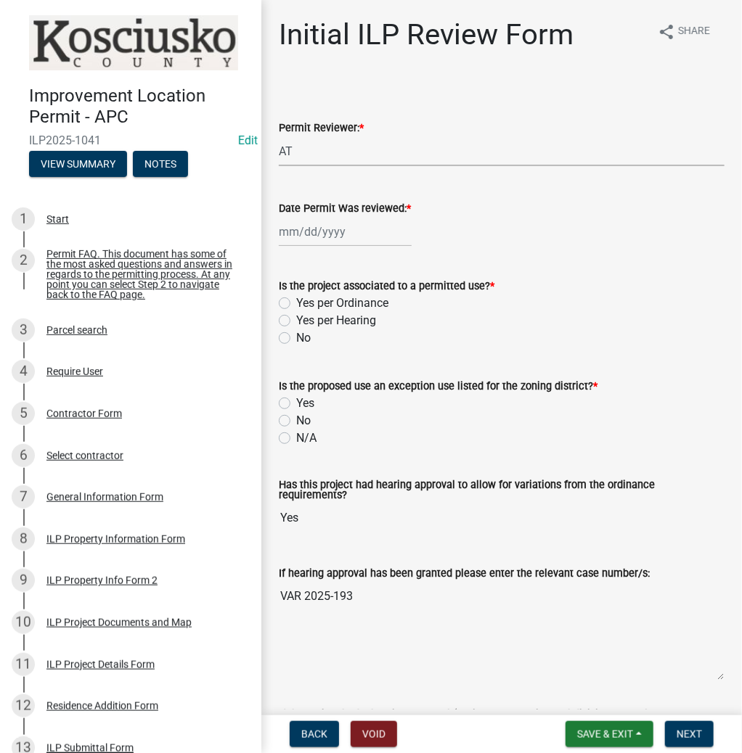
select select "2025"
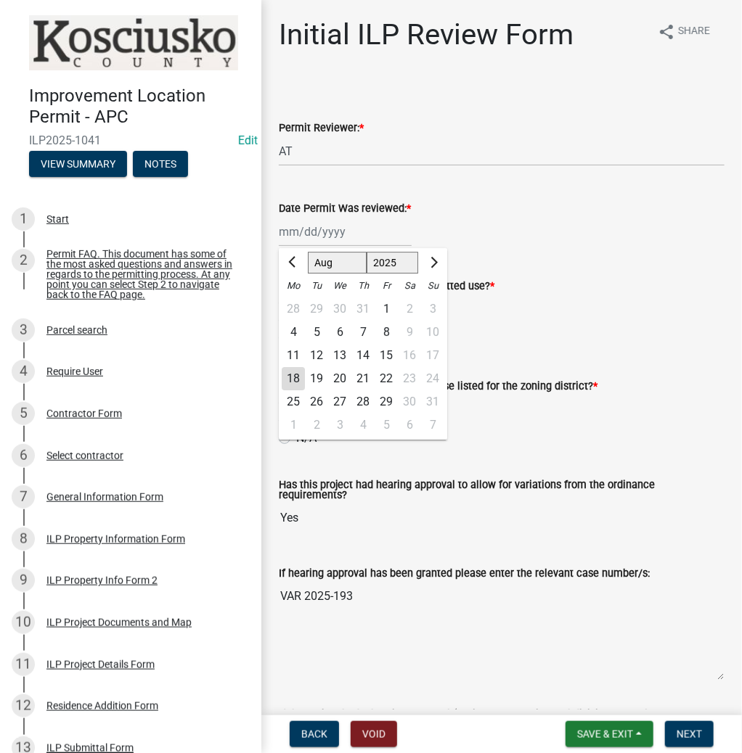
click at [292, 378] on div "18" at bounding box center [293, 378] width 23 height 23
type input "[DATE]"
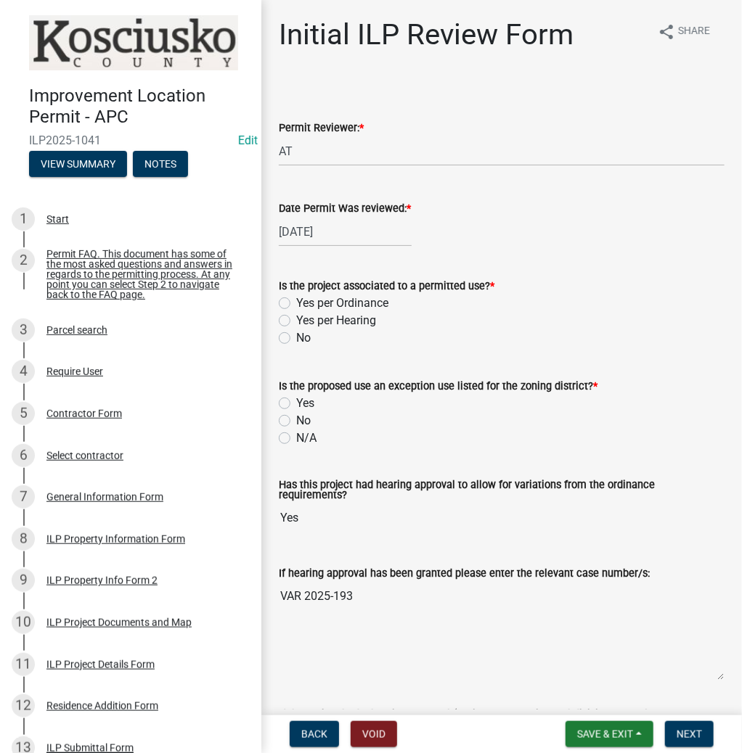
click at [296, 322] on label "Yes per Hearing" at bounding box center [336, 320] width 80 height 17
click at [296, 322] on input "Yes per Hearing" at bounding box center [300, 316] width 9 height 9
radio input "true"
click at [296, 441] on label "N/A" at bounding box center [306, 438] width 20 height 17
click at [296, 439] on input "N/A" at bounding box center [300, 434] width 9 height 9
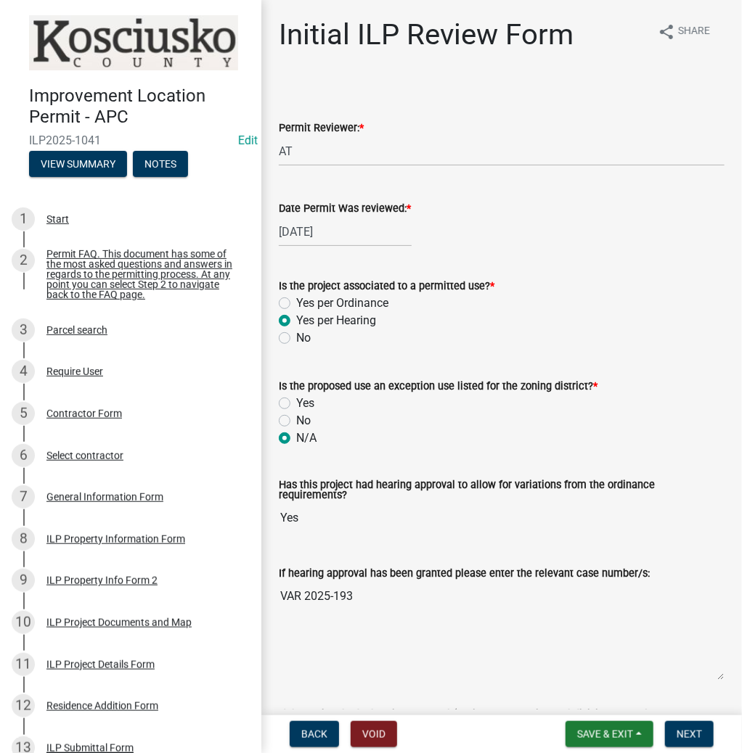
radio input "true"
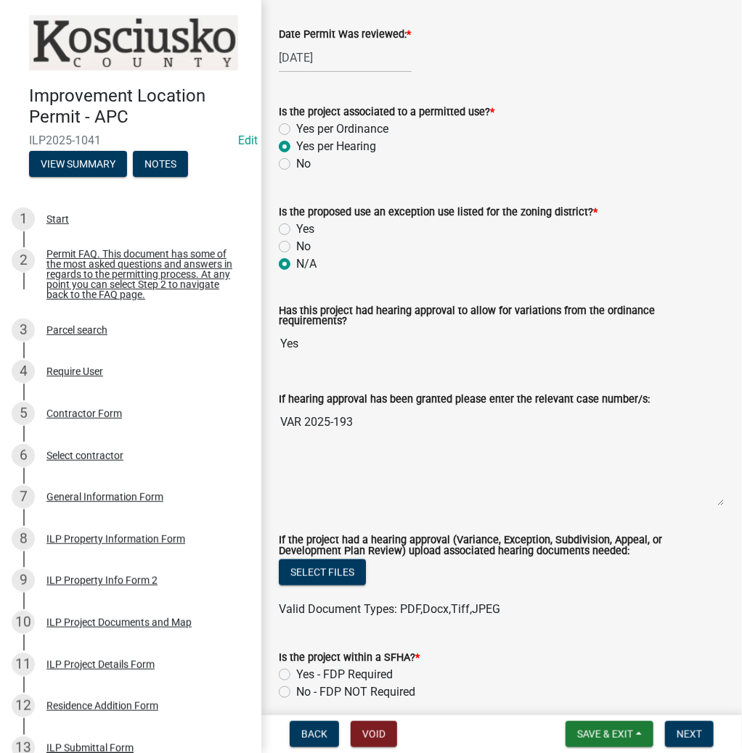
scroll to position [406, 0]
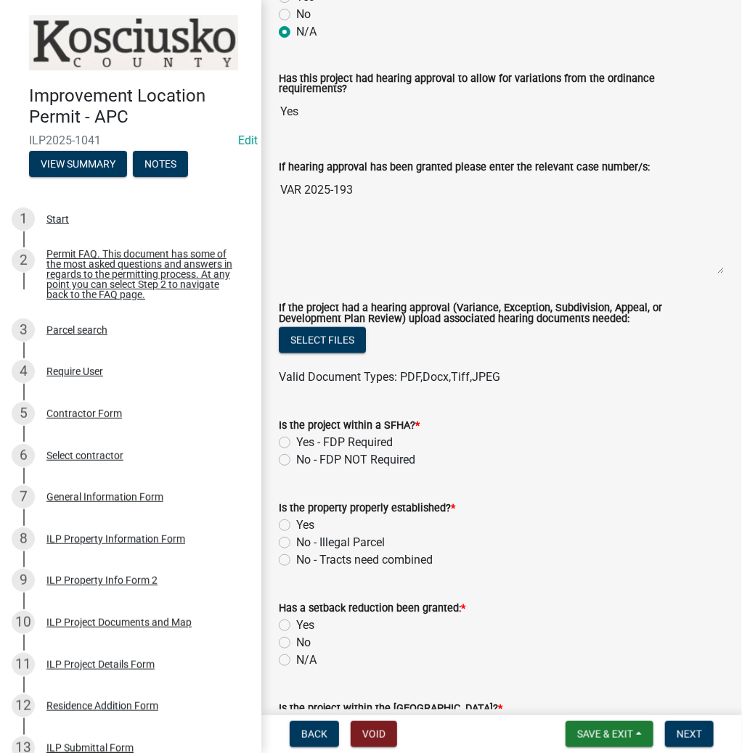
click at [296, 454] on label "No - FDP NOT Required" at bounding box center [355, 459] width 119 height 17
click at [296, 454] on input "No - FDP NOT Required" at bounding box center [300, 455] width 9 height 9
radio input "true"
click at [296, 517] on label "Yes" at bounding box center [305, 525] width 18 height 17
click at [296, 517] on input "Yes" at bounding box center [300, 521] width 9 height 9
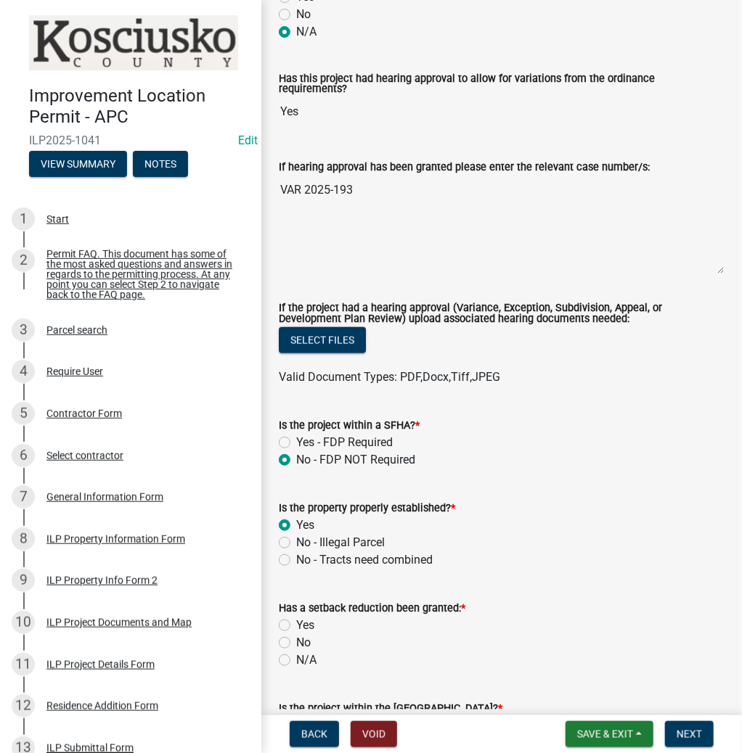
radio input "true"
click at [296, 636] on label "No" at bounding box center [303, 642] width 15 height 17
click at [296, 636] on input "No" at bounding box center [300, 638] width 9 height 9
radio input "true"
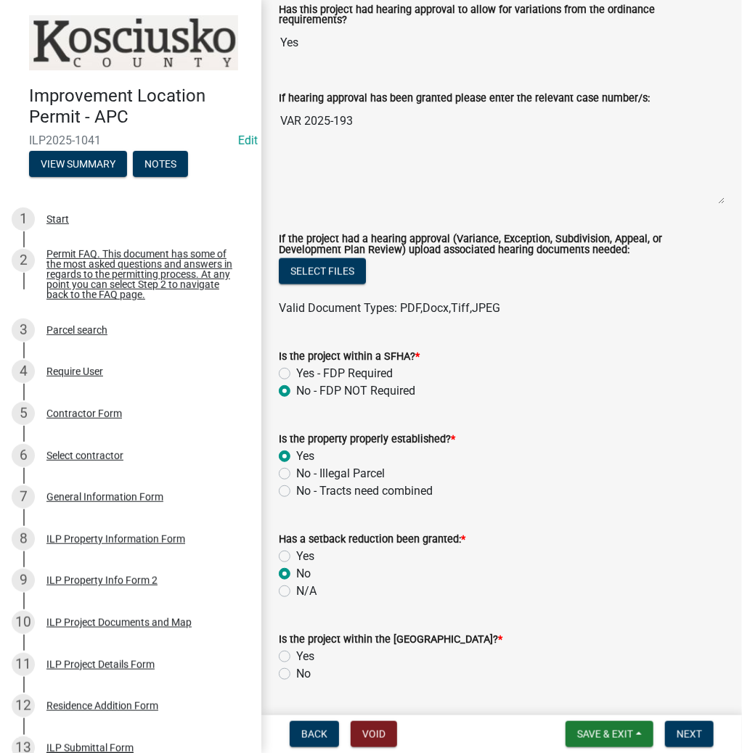
scroll to position [581, 0]
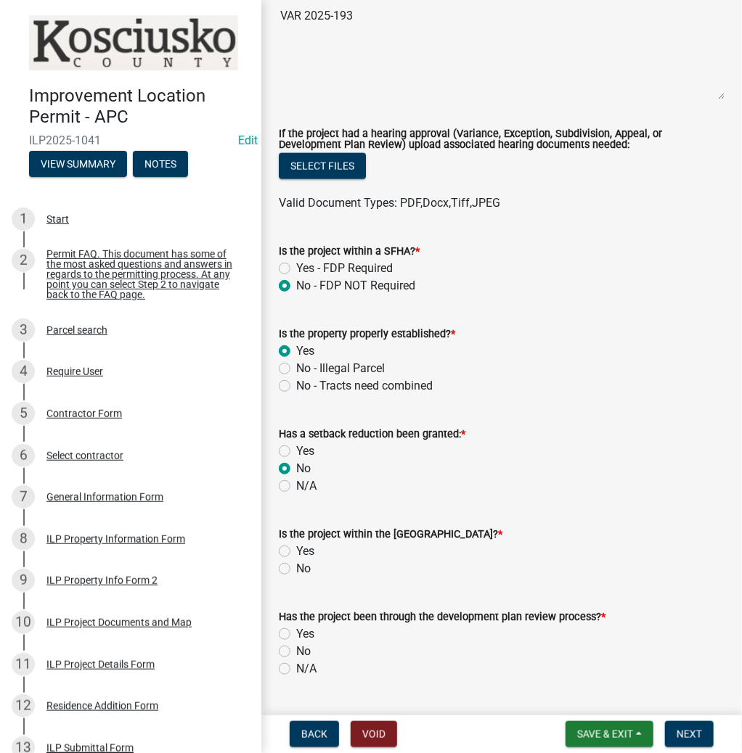
click at [296, 562] on label "No" at bounding box center [303, 568] width 15 height 17
click at [296, 562] on input "No" at bounding box center [300, 564] width 9 height 9
radio input "true"
click at [296, 664] on label "N/A" at bounding box center [306, 668] width 20 height 17
click at [296, 664] on input "N/A" at bounding box center [300, 664] width 9 height 9
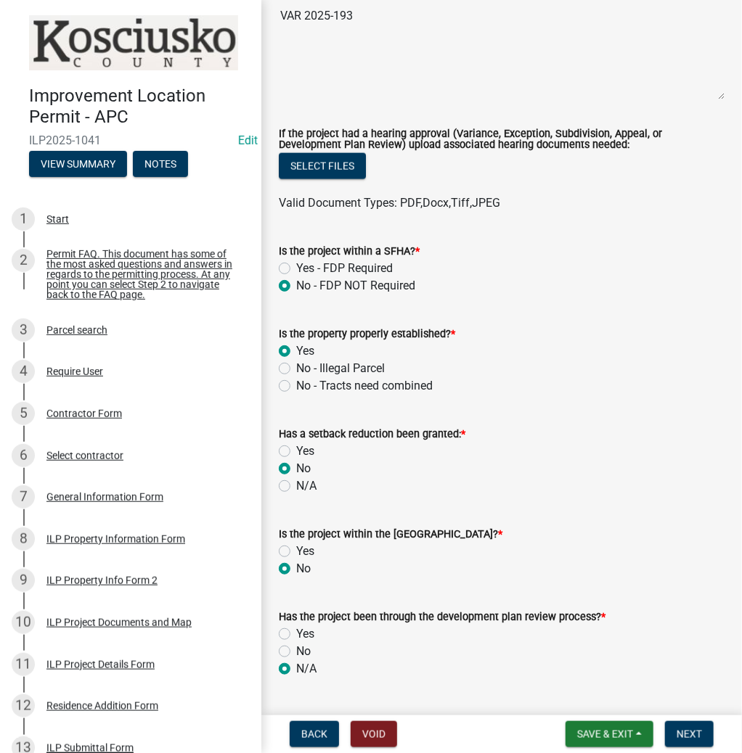
radio input "true"
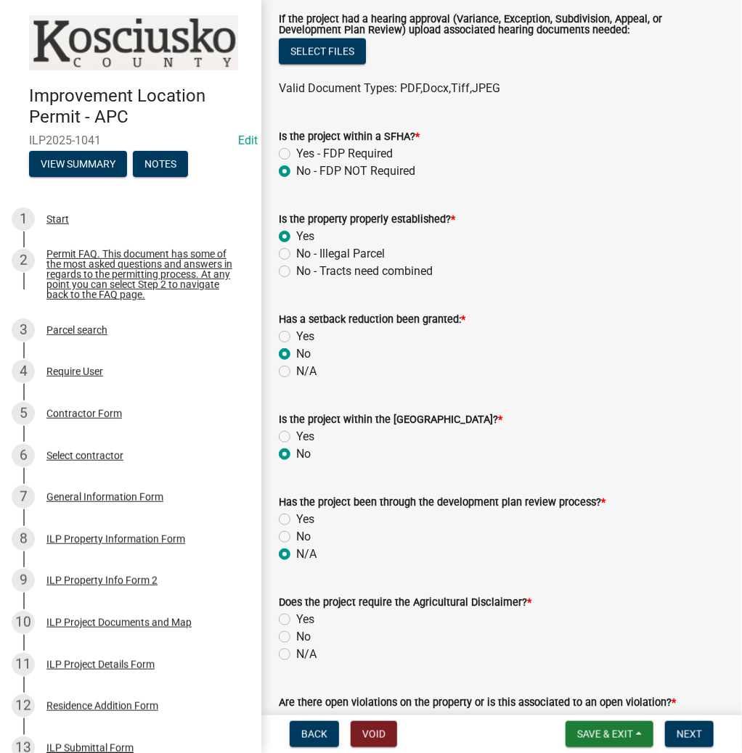
scroll to position [697, 0]
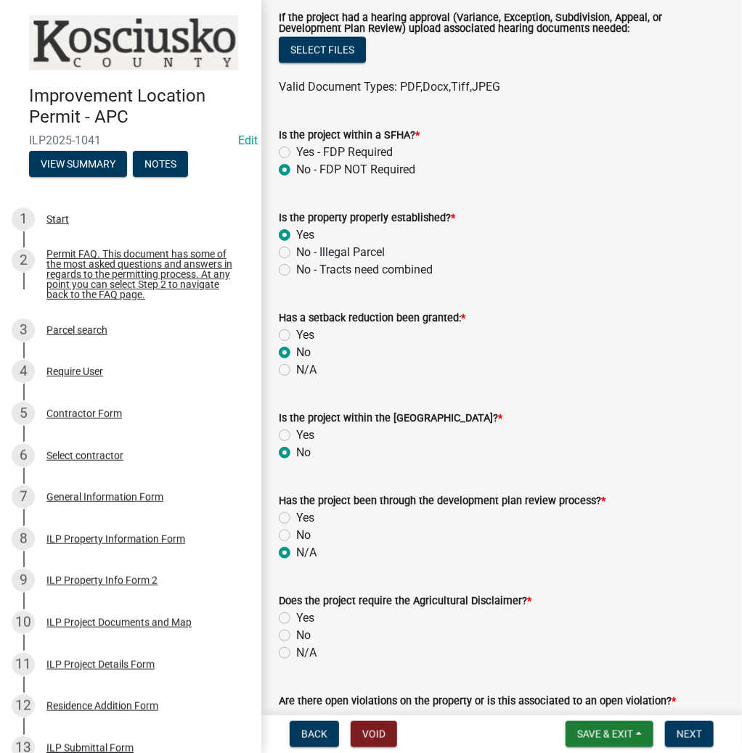
click at [296, 629] on label "No" at bounding box center [303, 635] width 15 height 17
click at [296, 629] on input "No" at bounding box center [300, 631] width 9 height 9
radio input "true"
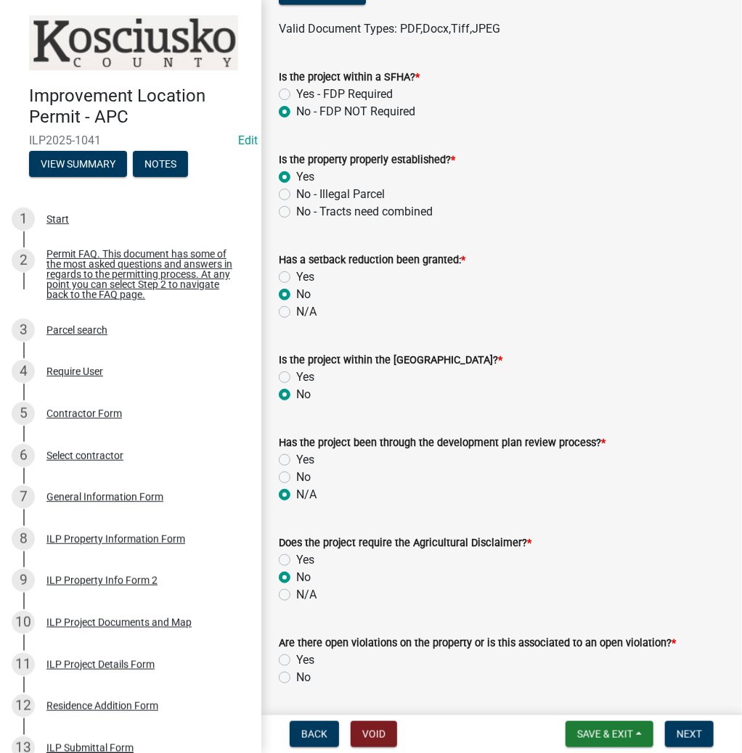
scroll to position [871, 0]
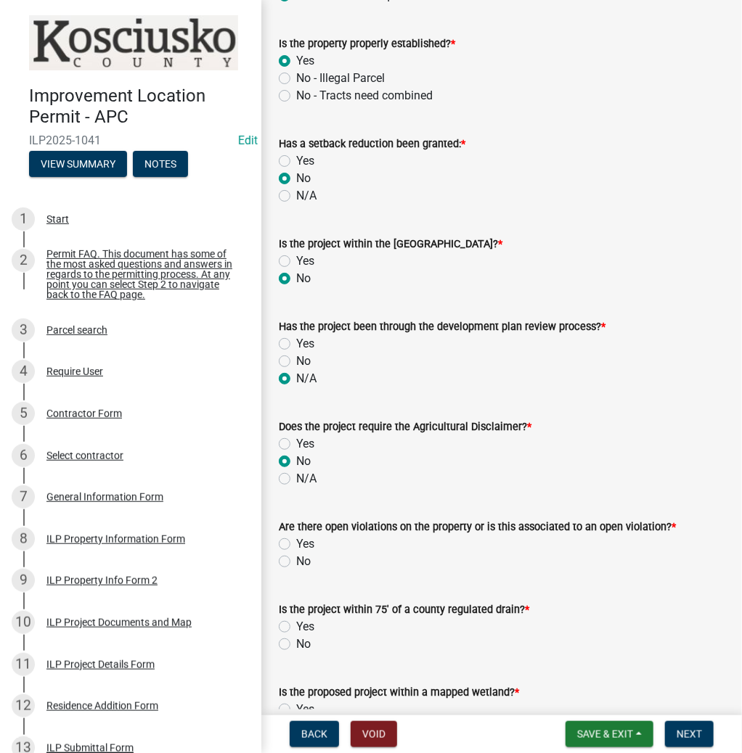
click at [296, 537] on label "Yes" at bounding box center [305, 544] width 18 height 17
click at [296, 537] on input "Yes" at bounding box center [300, 540] width 9 height 9
radio input "true"
click at [296, 636] on label "No" at bounding box center [303, 644] width 15 height 17
click at [296, 636] on input "No" at bounding box center [300, 640] width 9 height 9
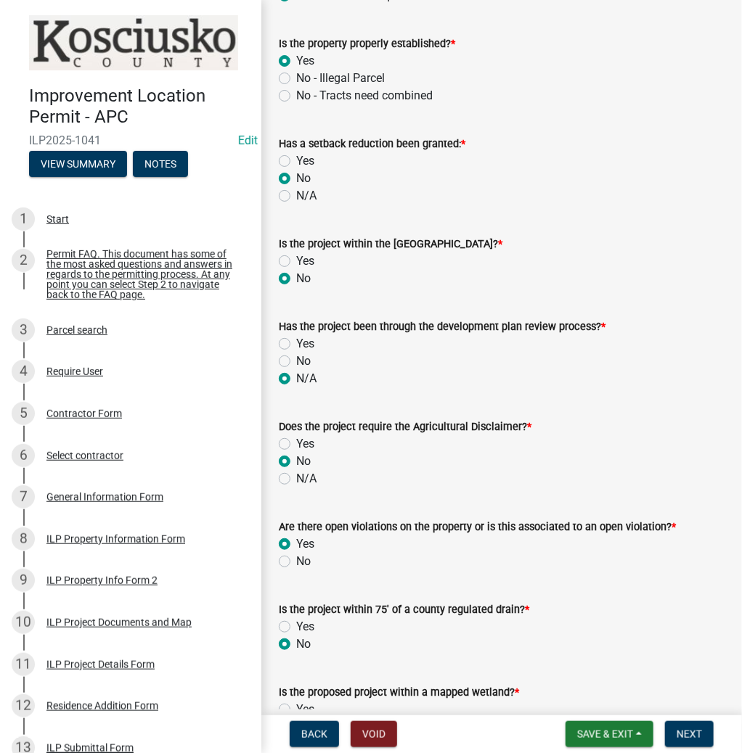
radio input "true"
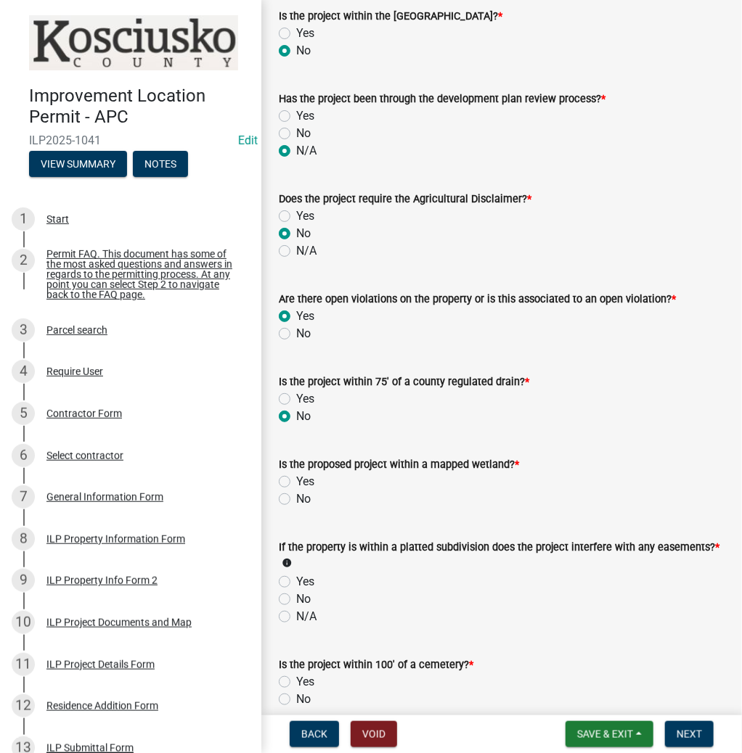
scroll to position [1103, 0]
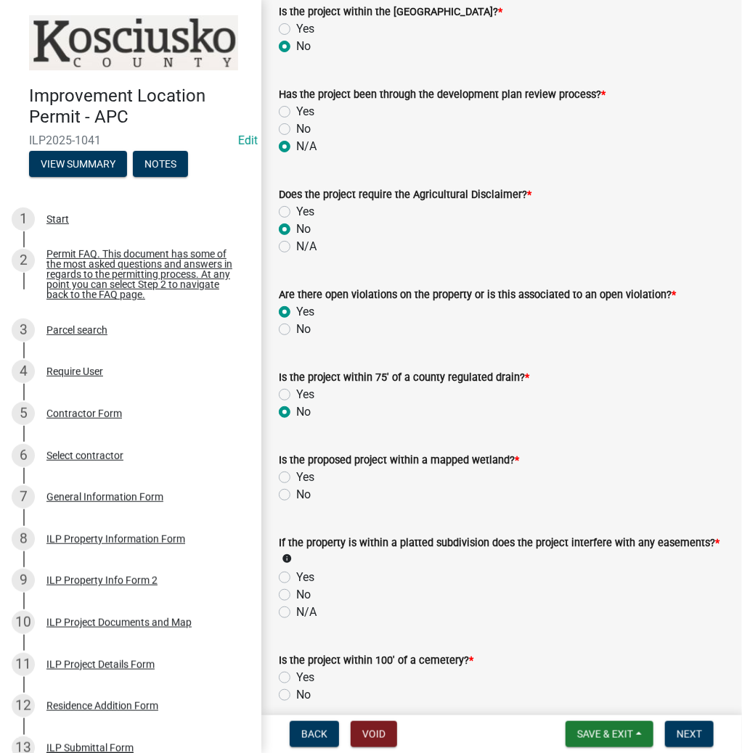
click at [296, 491] on label "No" at bounding box center [303, 494] width 15 height 17
click at [296, 491] on input "No" at bounding box center [300, 490] width 9 height 9
radio input "true"
click at [296, 604] on label "N/A" at bounding box center [306, 612] width 20 height 17
click at [296, 604] on input "N/A" at bounding box center [300, 608] width 9 height 9
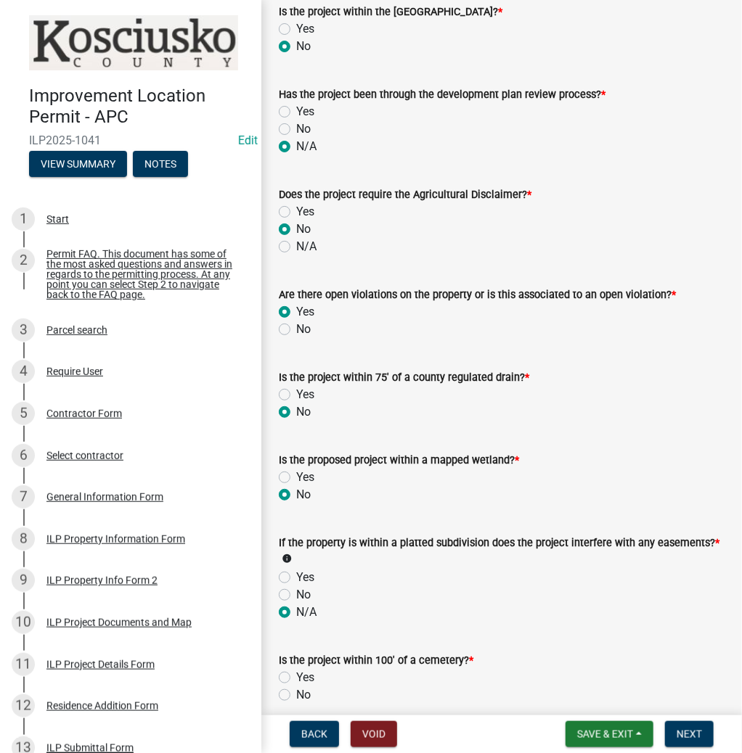
radio input "true"
click at [296, 691] on label "No" at bounding box center [303, 695] width 15 height 17
click at [296, 691] on input "No" at bounding box center [300, 691] width 9 height 9
radio input "true"
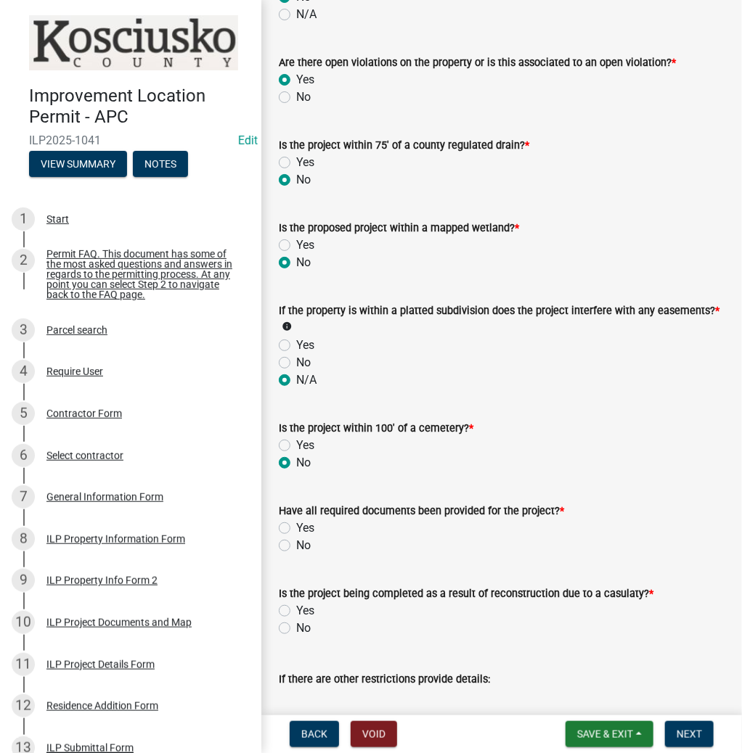
click at [296, 525] on label "Yes" at bounding box center [305, 528] width 18 height 17
click at [296, 525] on input "Yes" at bounding box center [300, 524] width 9 height 9
radio input "true"
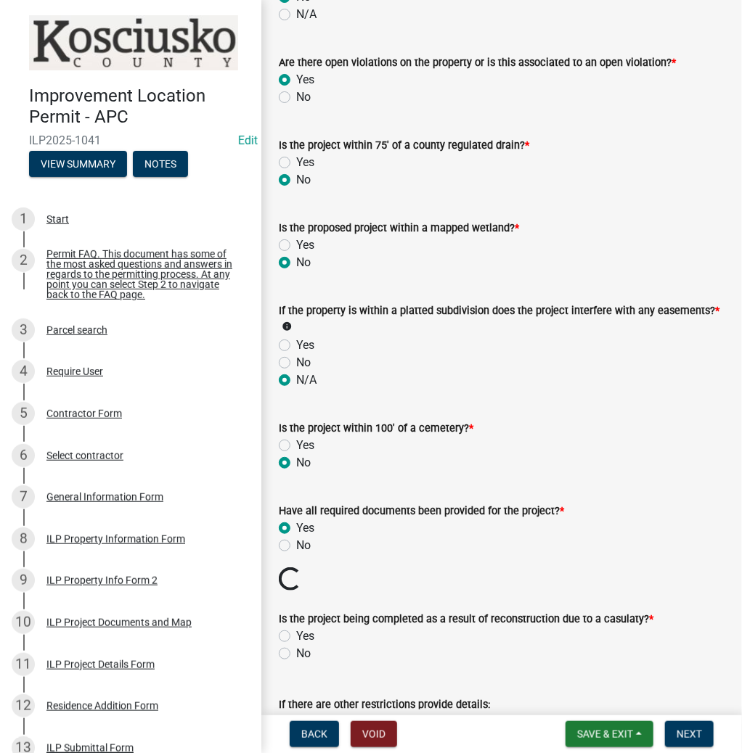
scroll to position [1452, 0]
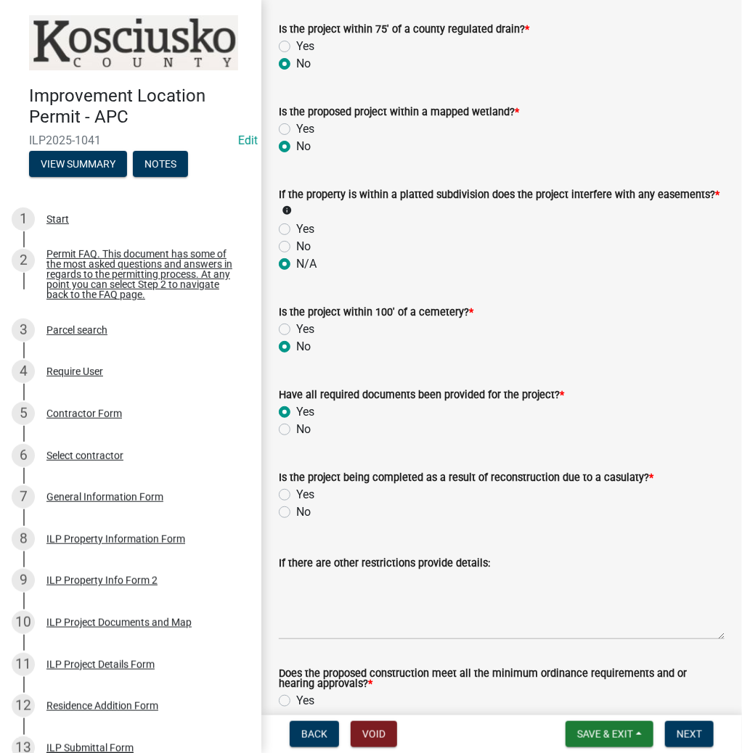
click at [296, 507] on label "No" at bounding box center [303, 512] width 15 height 17
click at [296, 507] on input "No" at bounding box center [300, 508] width 9 height 9
radio input "true"
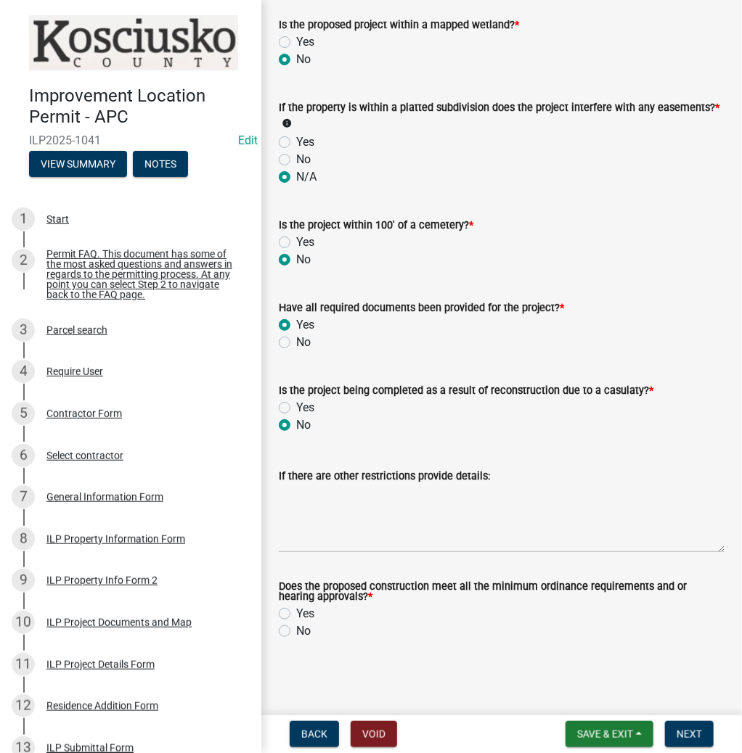
scroll to position [1533, 0]
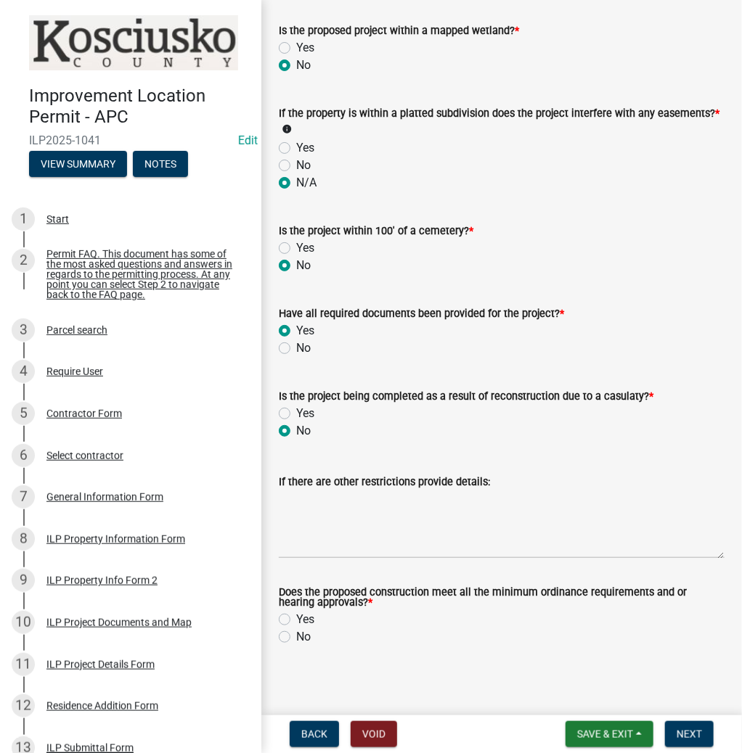
click at [296, 612] on label "Yes" at bounding box center [305, 619] width 18 height 17
click at [296, 612] on input "Yes" at bounding box center [300, 615] width 9 height 9
radio input "true"
click at [695, 726] on button "Next" at bounding box center [689, 734] width 49 height 26
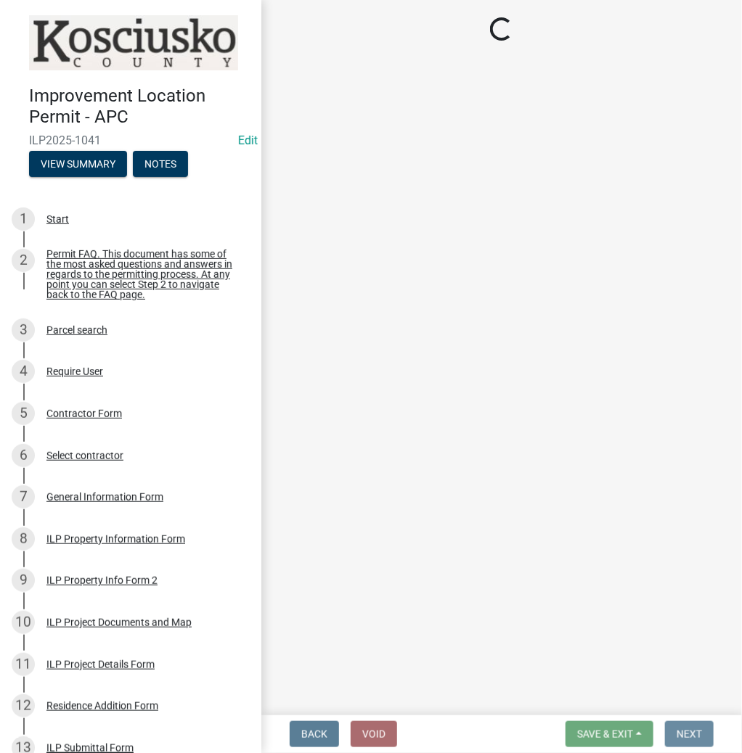
scroll to position [0, 0]
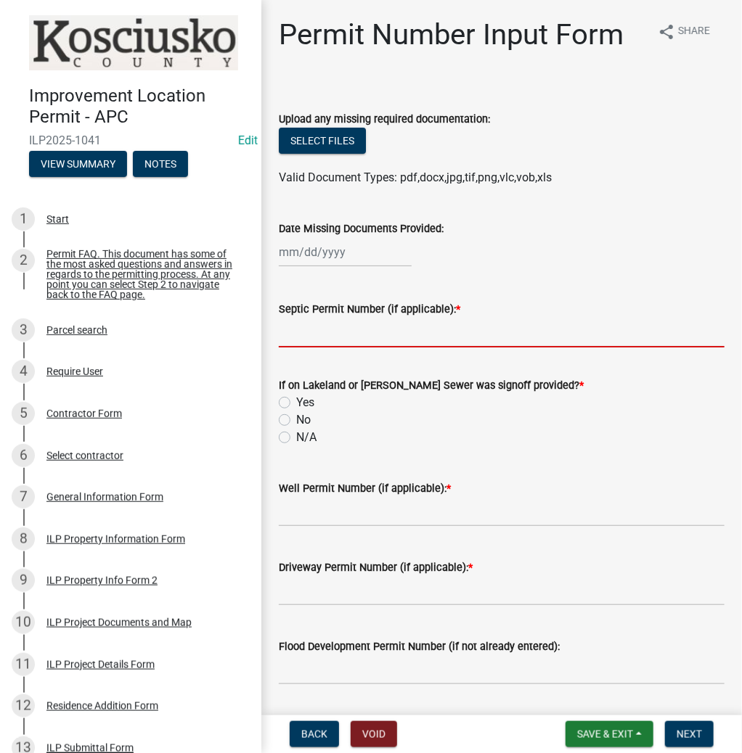
click at [351, 329] on input "Septic Permit Number (if applicable): *" at bounding box center [502, 333] width 446 height 30
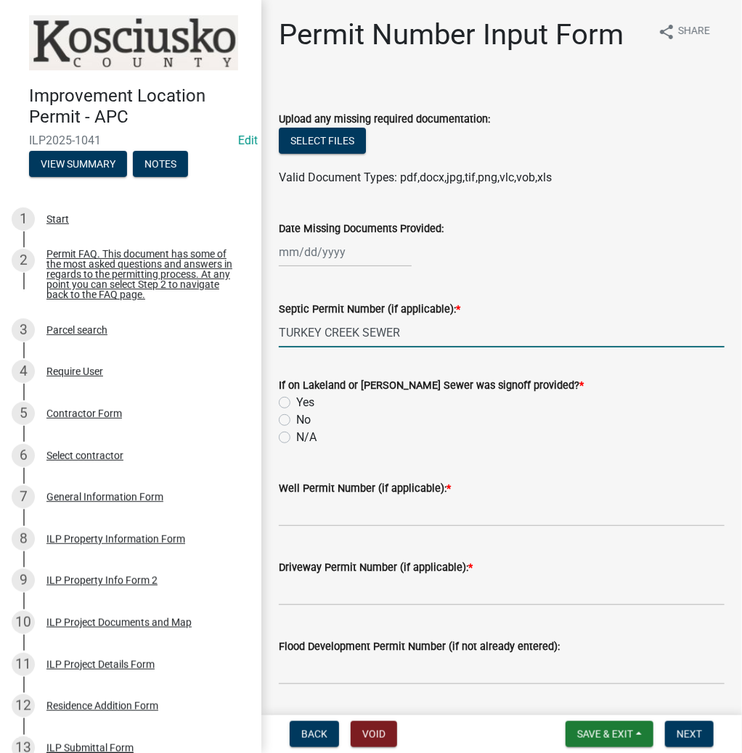
type input "TURKEY CREEK SEWER"
click at [296, 439] on label "N/A" at bounding box center [306, 437] width 20 height 17
click at [296, 438] on input "N/A" at bounding box center [300, 433] width 9 height 9
radio input "true"
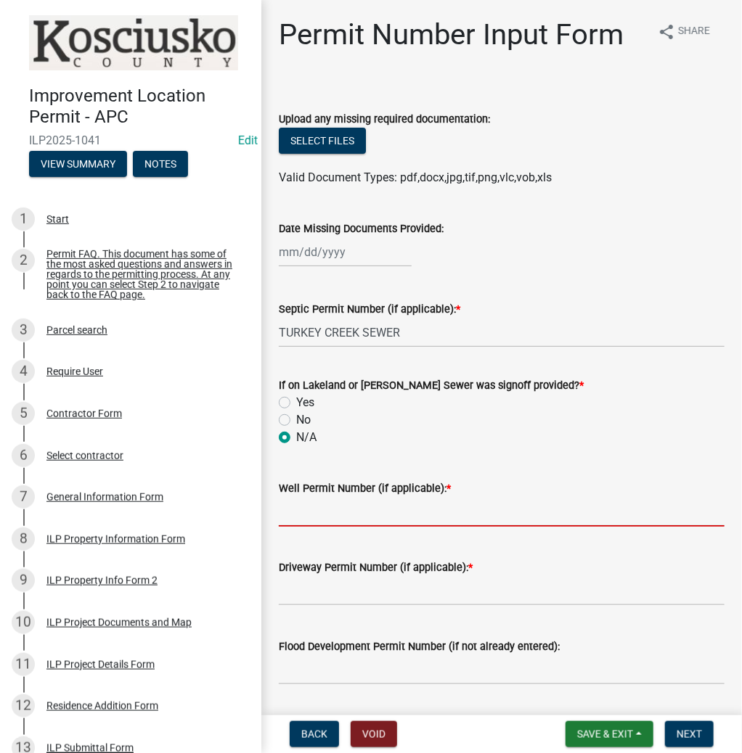
click at [319, 510] on input "Well Permit Number (if applicable): *" at bounding box center [502, 512] width 446 height 30
type input "LETTER"
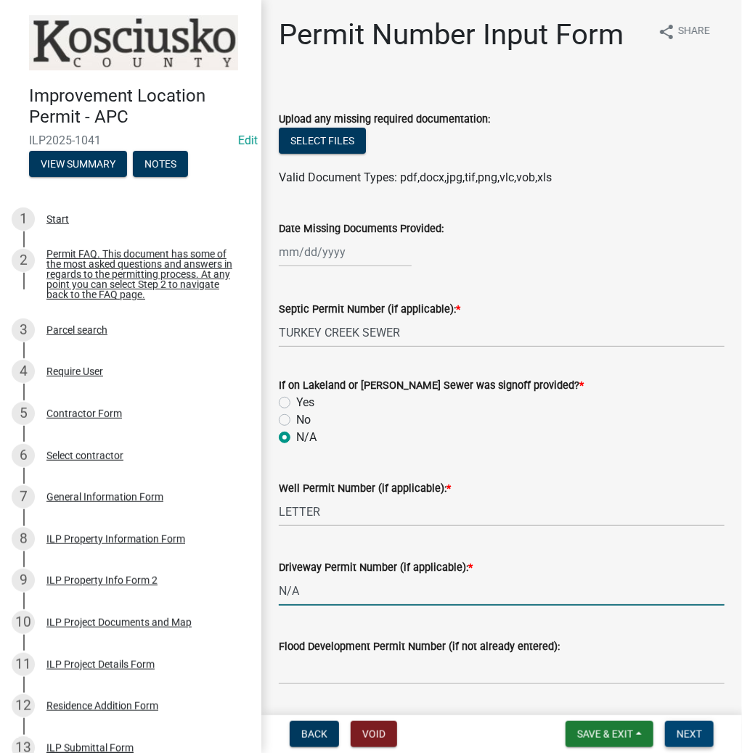
type input "N/A"
click at [700, 732] on span "Next" at bounding box center [688, 735] width 25 height 12
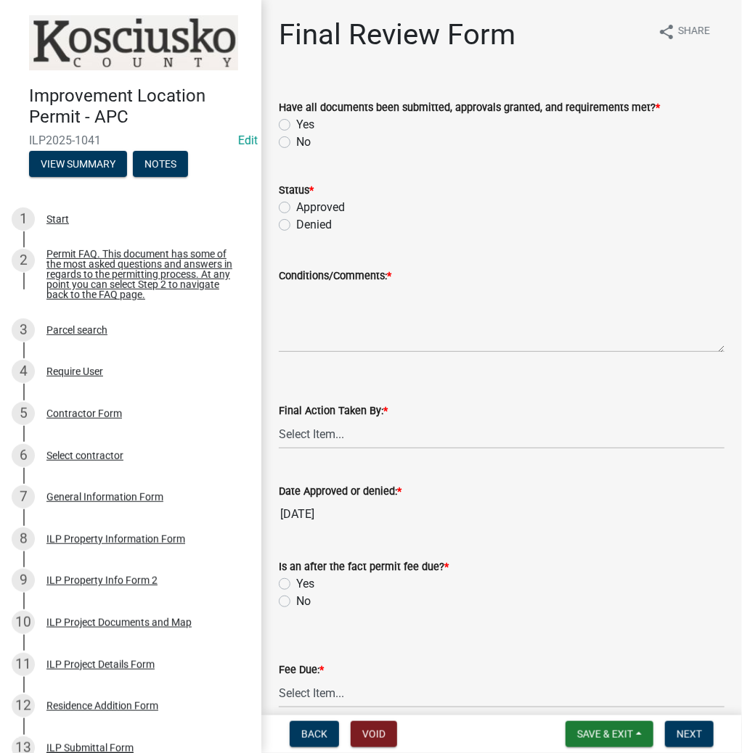
click at [296, 120] on label "Yes" at bounding box center [305, 124] width 18 height 17
click at [296, 120] on input "Yes" at bounding box center [300, 120] width 9 height 9
radio input "true"
click at [296, 209] on label "Approved" at bounding box center [320, 207] width 49 height 17
click at [296, 208] on input "Approved" at bounding box center [300, 203] width 9 height 9
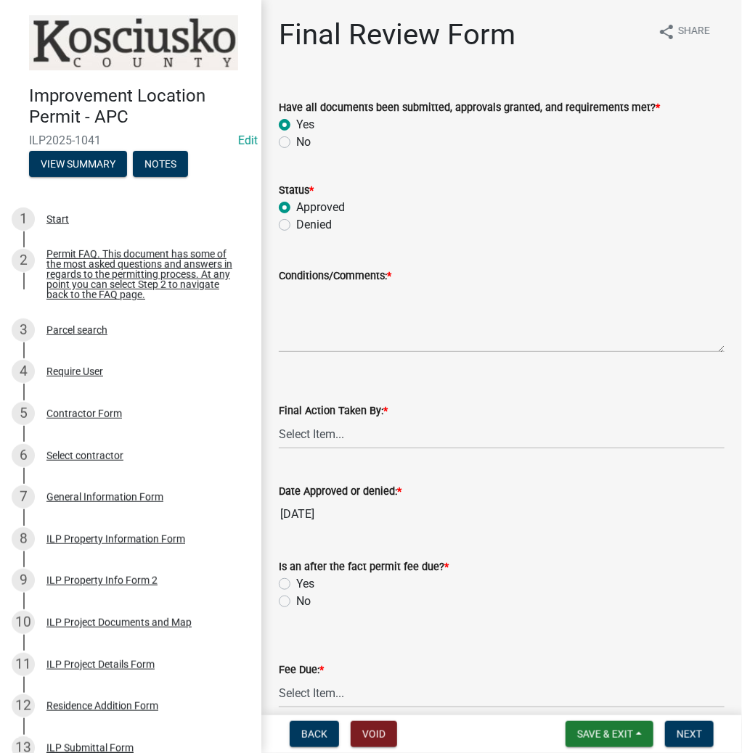
radio input "true"
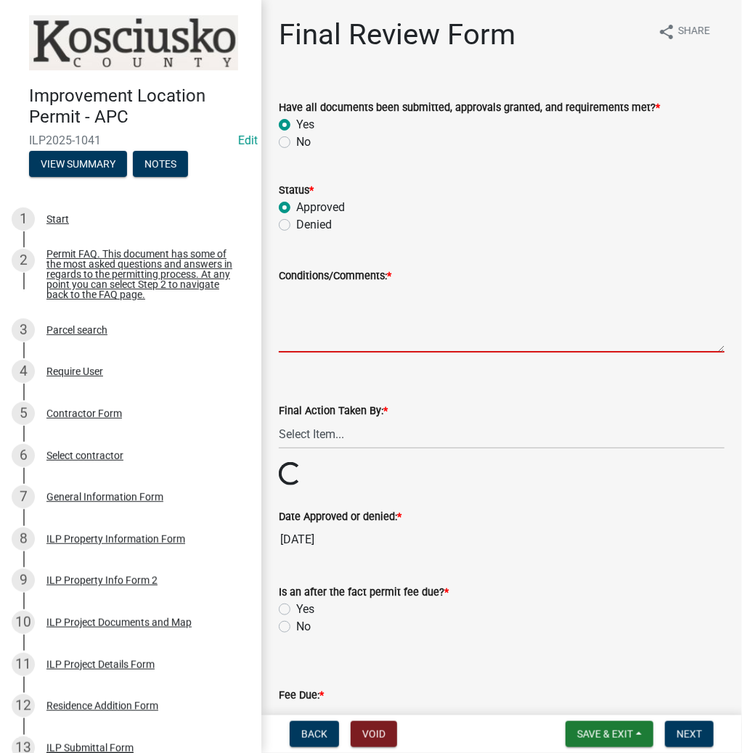
click at [348, 316] on textarea "Conditions/Comments: *" at bounding box center [502, 319] width 446 height 68
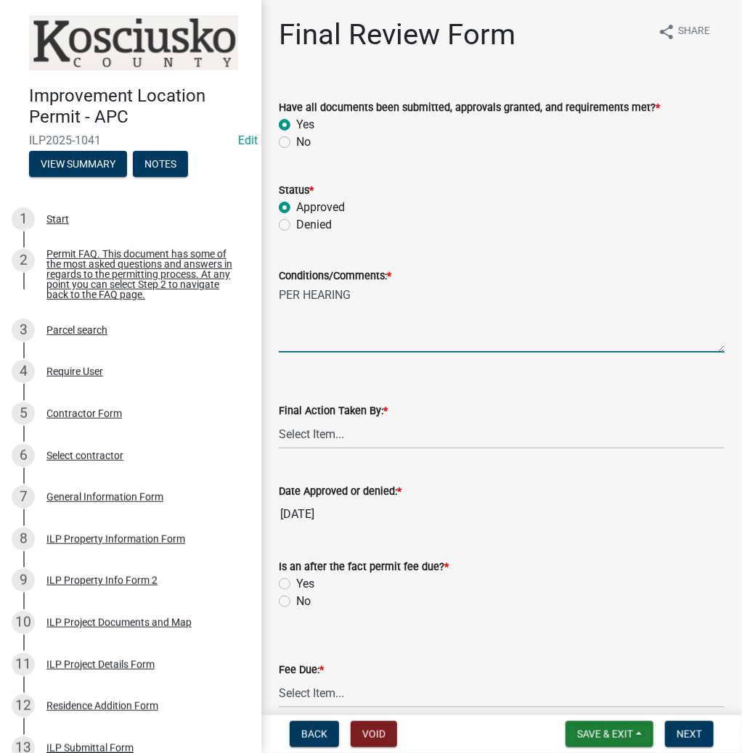
type textarea "PER HEARING"
click at [327, 441] on select "Select Item... MMS LT AT CS [PERSON_NAME]" at bounding box center [502, 434] width 446 height 30
click at [279, 419] on select "Select Item... MMS LT AT CS [PERSON_NAME]" at bounding box center [502, 434] width 446 height 30
select select "d95389f4-ab5a-4603-9826-29cf73316391"
click at [296, 583] on label "Yes" at bounding box center [305, 584] width 18 height 17
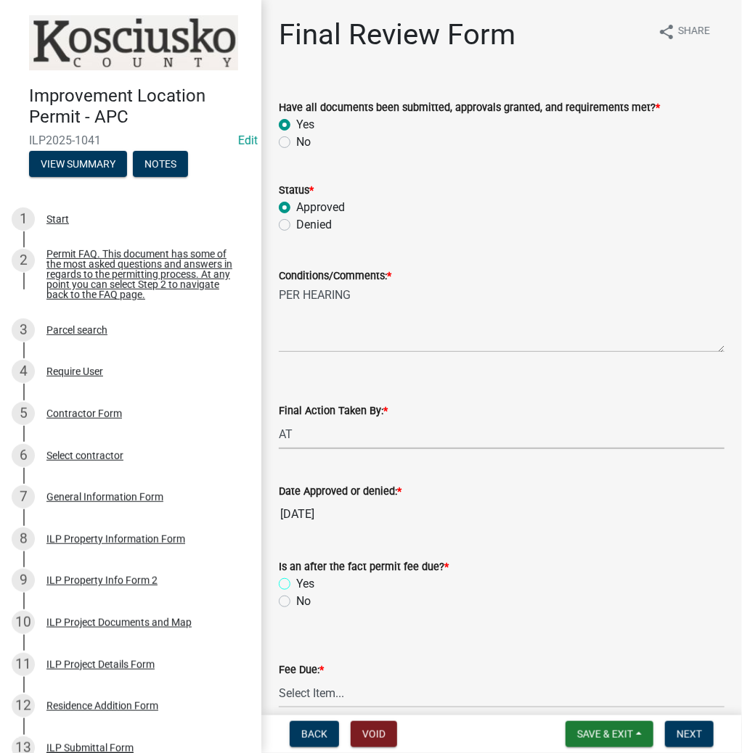
click at [296, 583] on input "Yes" at bounding box center [300, 580] width 9 height 9
radio input "true"
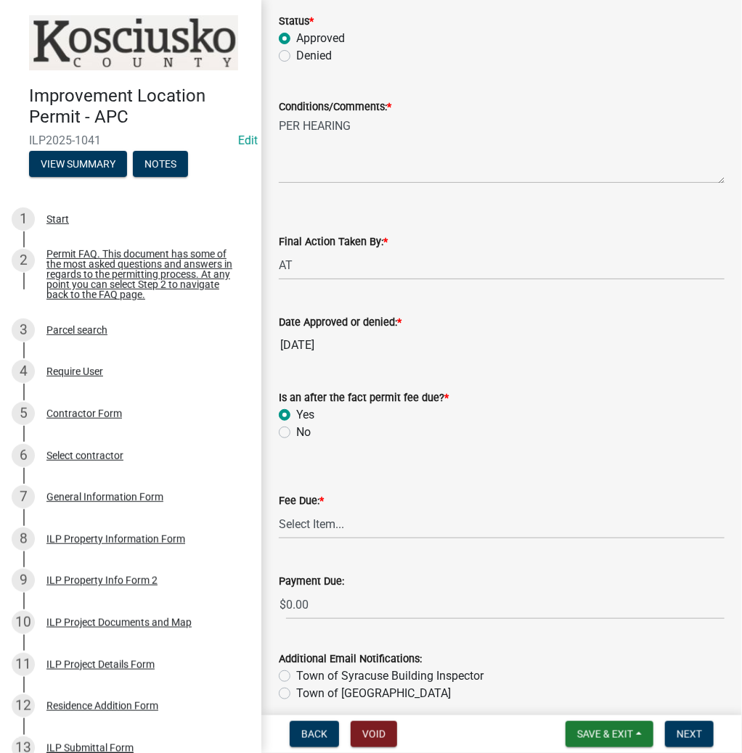
scroll to position [174, 0]
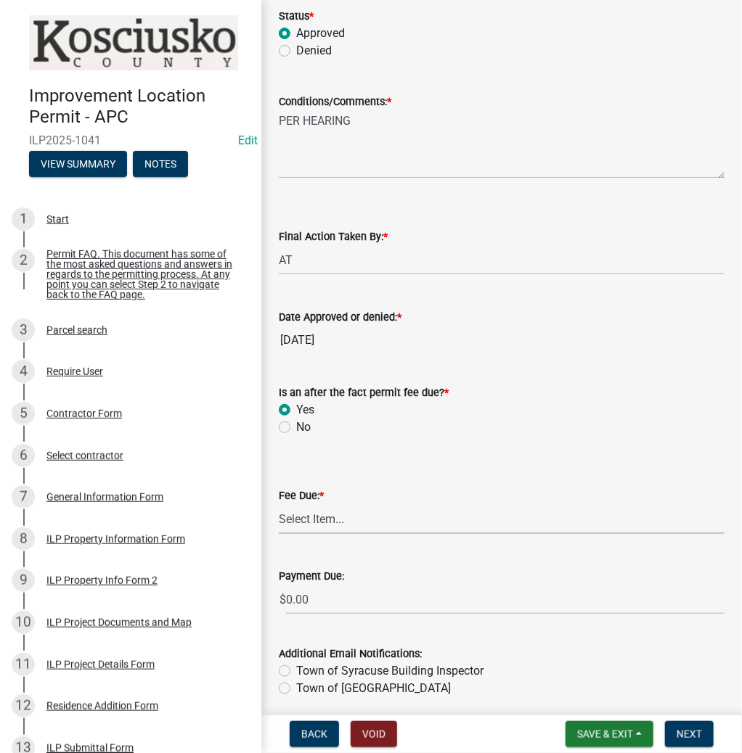
click at [359, 523] on select "Select Item... N/A $10.00 $25.00 $125.00 $250 $500 $500 + $10.00 for every 10 s…" at bounding box center [502, 519] width 446 height 30
click at [279, 527] on select "Select Item... N/A $10.00 $25.00 $125.00 $250 $500 $500 + $10.00 for every 10 s…" at bounding box center [502, 519] width 446 height 30
select select "6f482d1d-eb35-47e6-92b0-143404755581"
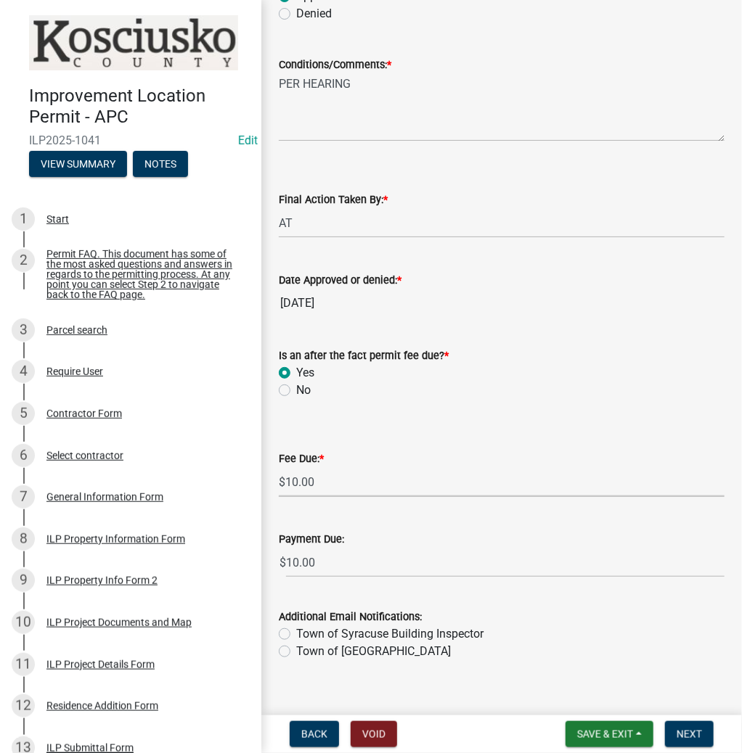
scroll to position [232, 0]
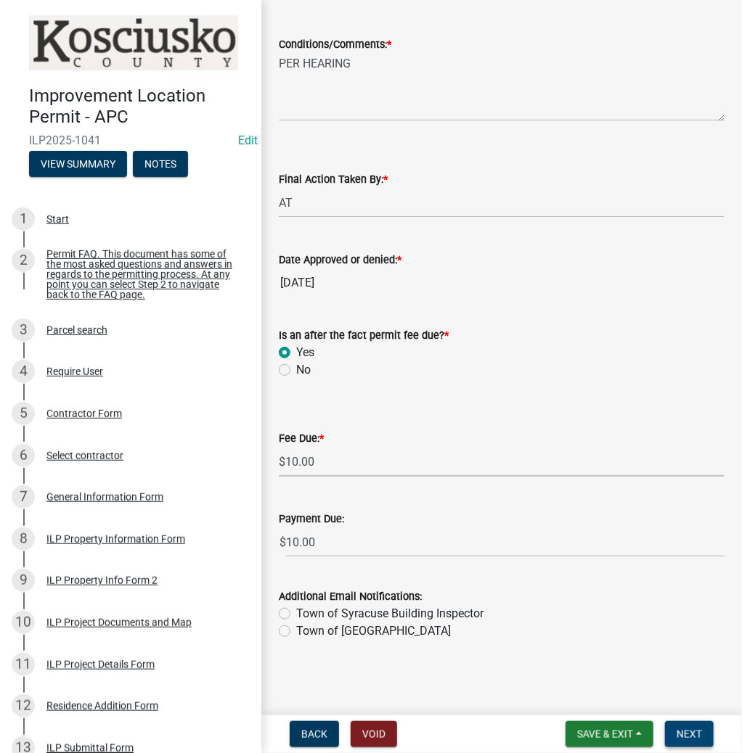
click at [681, 734] on span "Next" at bounding box center [688, 735] width 25 height 12
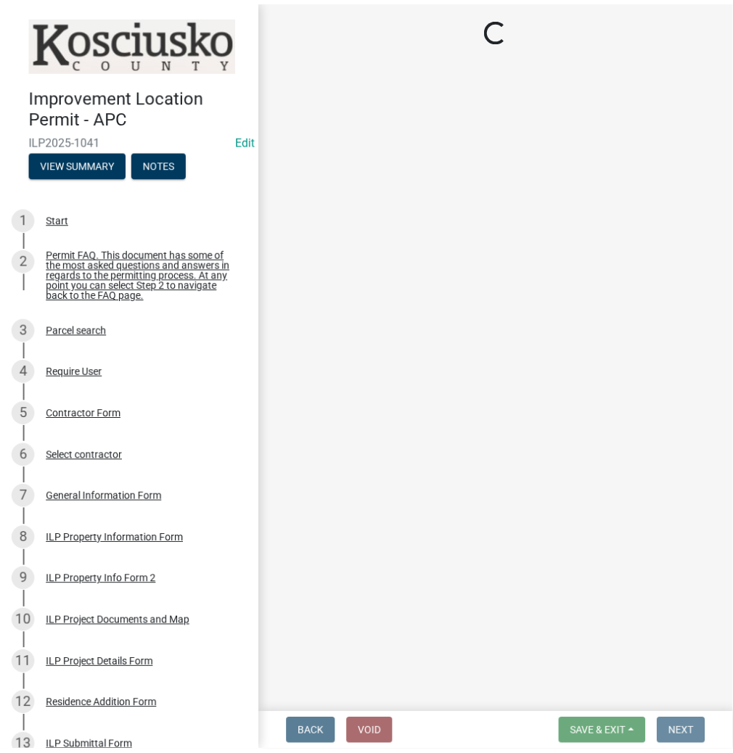
scroll to position [0, 0]
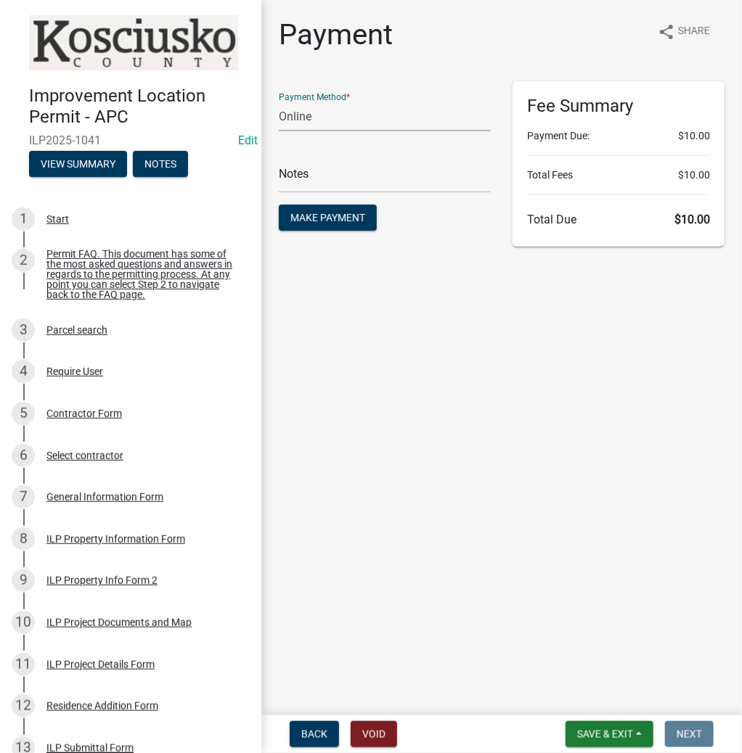
click at [351, 118] on select "Credit Card POS Check Cash Online" at bounding box center [385, 117] width 212 height 30
select select "1: 0"
click at [279, 102] on select "Credit Card POS Check Cash Online" at bounding box center [385, 117] width 212 height 30
click at [334, 177] on input "text" at bounding box center [385, 178] width 212 height 30
type input "4010"
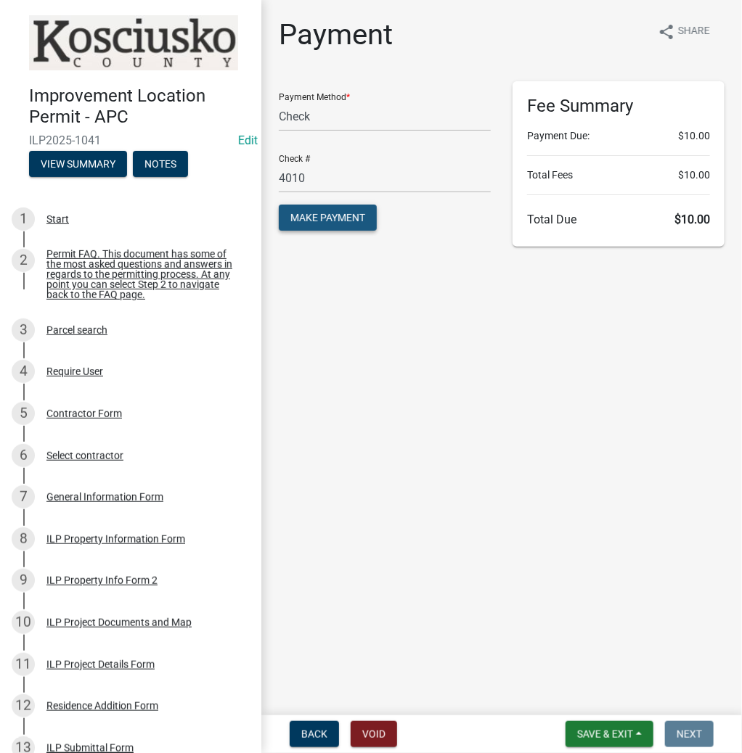
click at [327, 218] on span "Make Payment" at bounding box center [327, 218] width 75 height 12
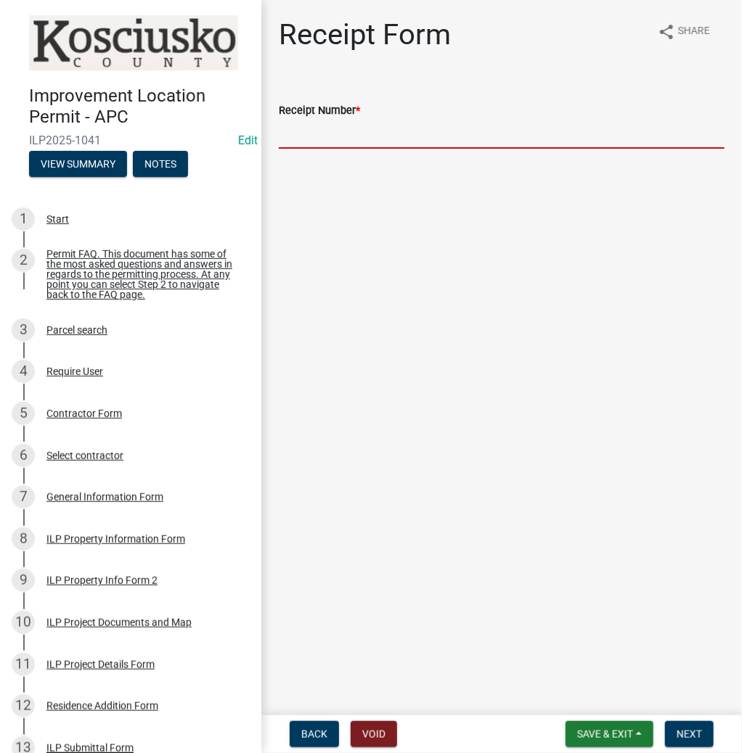
click at [390, 136] on input "Receipt Number *" at bounding box center [502, 134] width 446 height 30
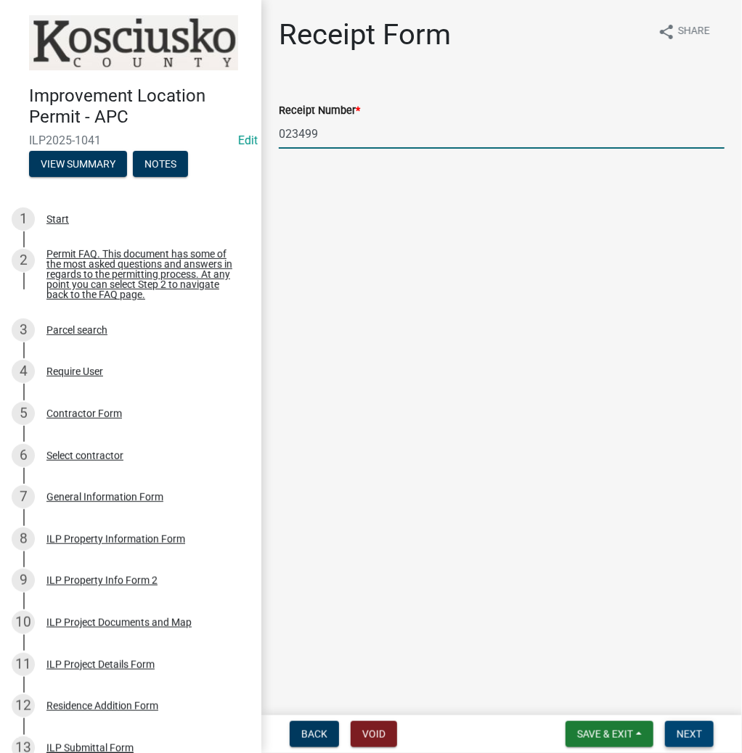
type input "023499"
click at [699, 738] on span "Next" at bounding box center [688, 735] width 25 height 12
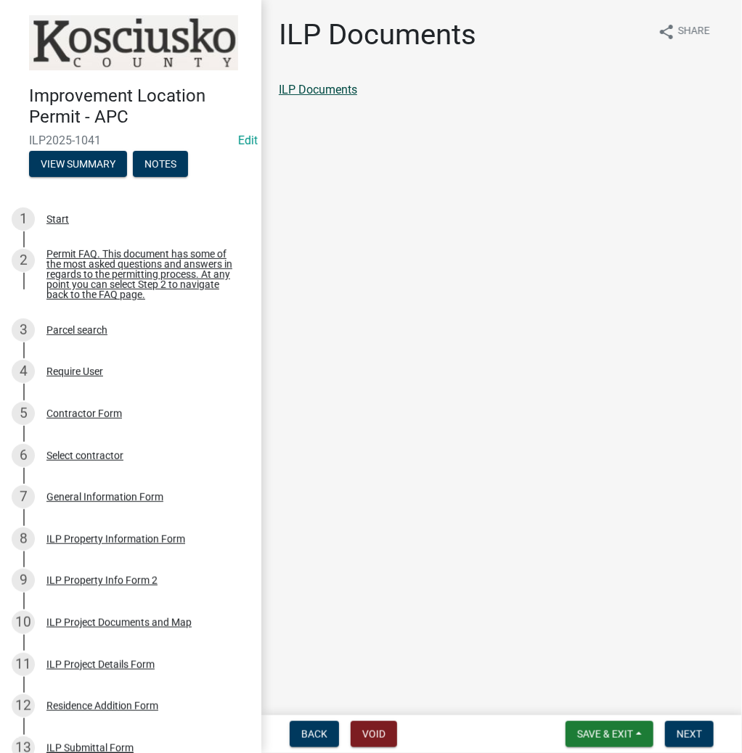
click at [330, 89] on link "ILP Documents" at bounding box center [318, 90] width 78 height 14
click at [687, 736] on span "Next" at bounding box center [688, 735] width 25 height 12
